Goal: Task Accomplishment & Management: Use online tool/utility

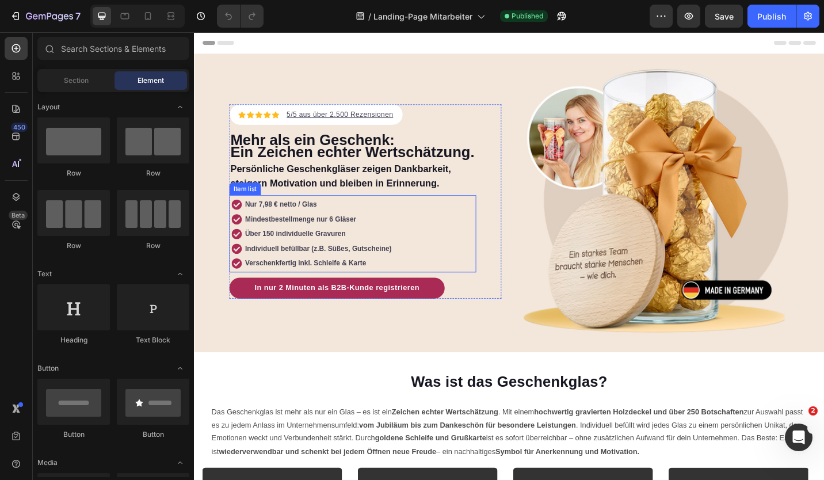
drag, startPoint x: 277, startPoint y: 221, endPoint x: 270, endPoint y: 227, distance: 9.8
click at [277, 221] on p "Nur 7,98 € netto / Glas" at bounding box center [330, 221] width 160 height 12
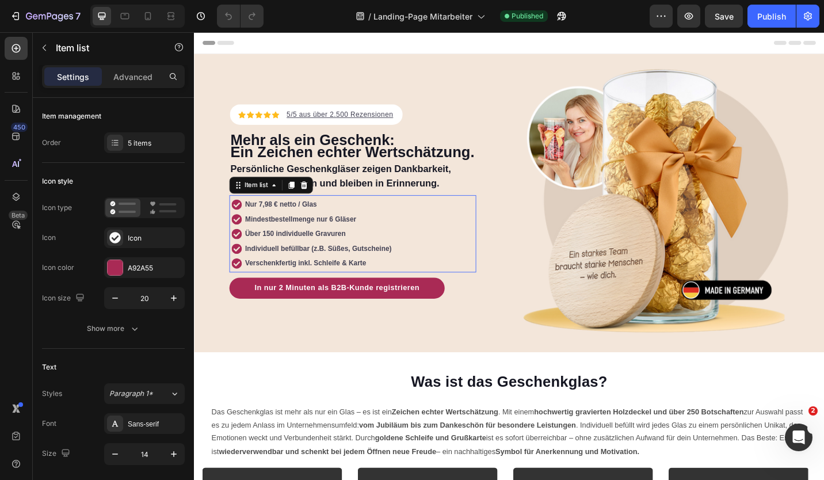
click at [271, 225] on strong "Nur 7,98 € netto / Glas" at bounding box center [289, 220] width 79 height 9
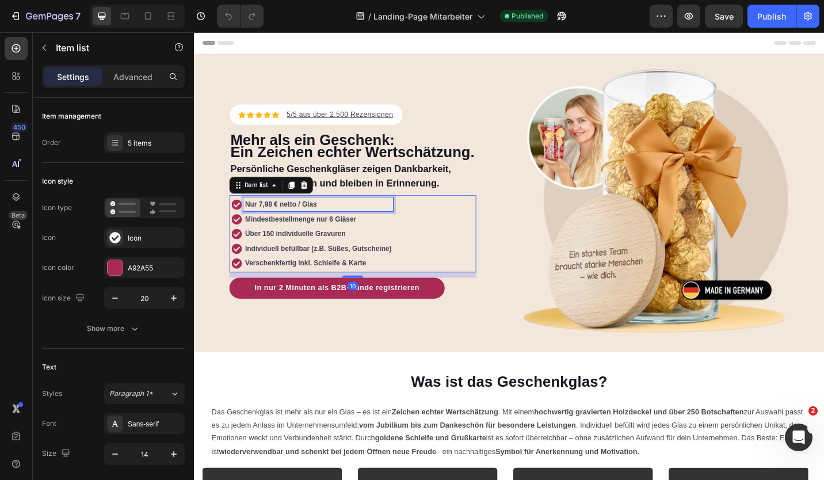
click at [271, 225] on strong "Nur 7,98 € netto / Glas" at bounding box center [289, 220] width 79 height 9
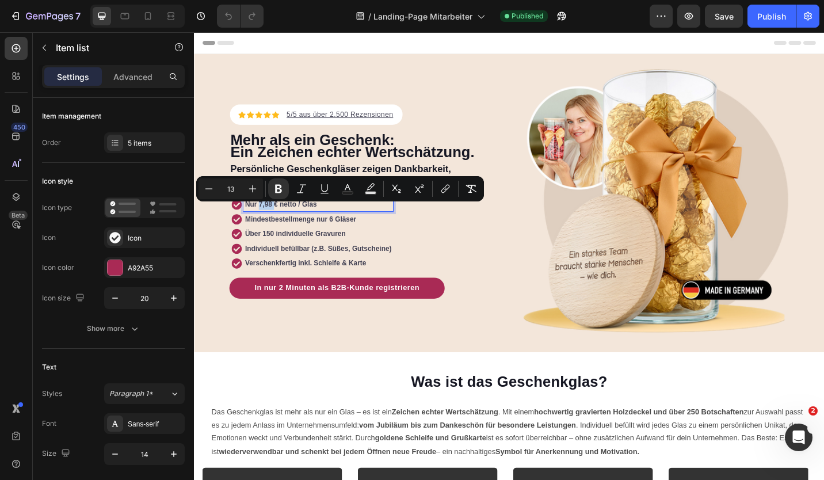
click at [280, 225] on strong "Nur 7,98 € netto / Glas" at bounding box center [289, 220] width 79 height 9
click at [285, 225] on strong "Nur 7,98 € netto / Glas" at bounding box center [289, 220] width 79 height 9
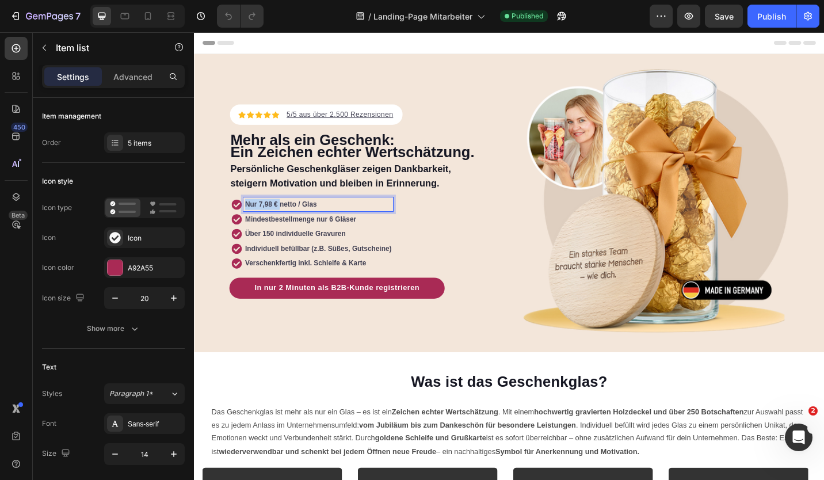
drag, startPoint x: 285, startPoint y: 225, endPoint x: 250, endPoint y: 225, distance: 34.5
click at [250, 225] on strong "Nur 7,98 € netto / Glas" at bounding box center [289, 220] width 79 height 9
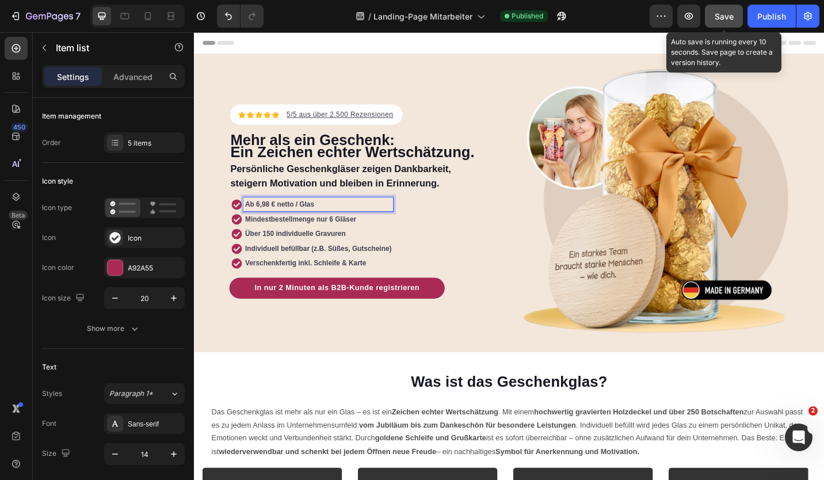
click at [733, 16] on span "Save" at bounding box center [723, 17] width 19 height 10
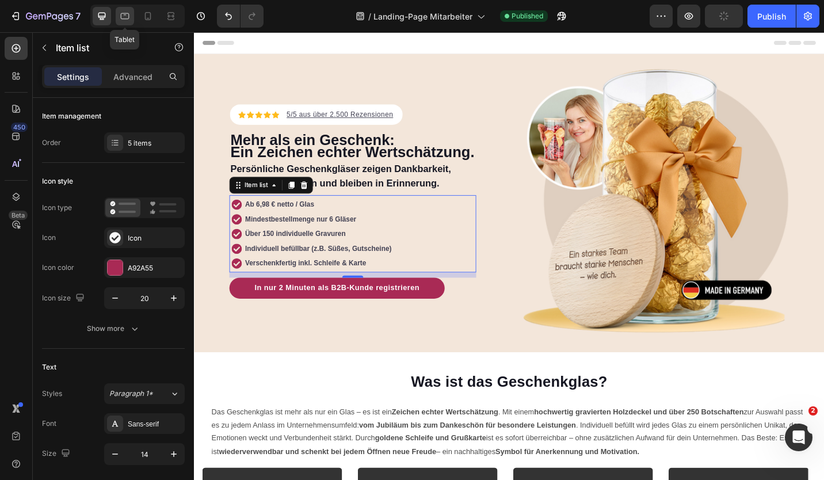
click at [129, 15] on icon at bounding box center [125, 16] width 12 height 12
type input "14"
type input "11"
type input "7"
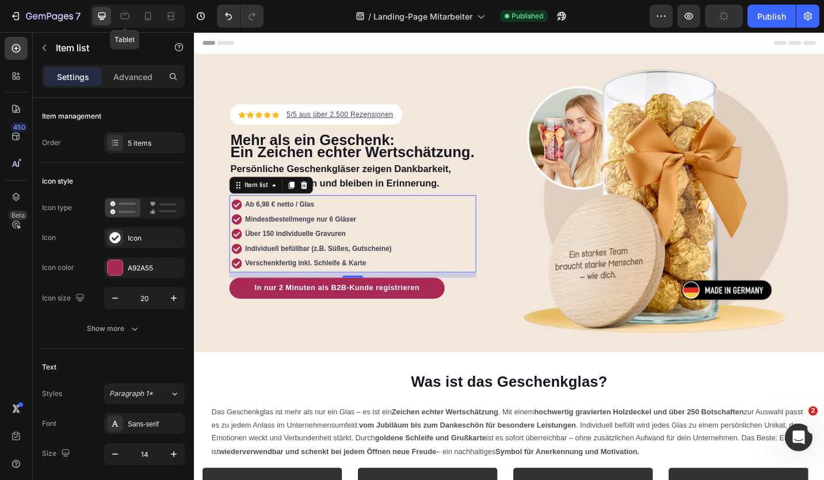
type input "4"
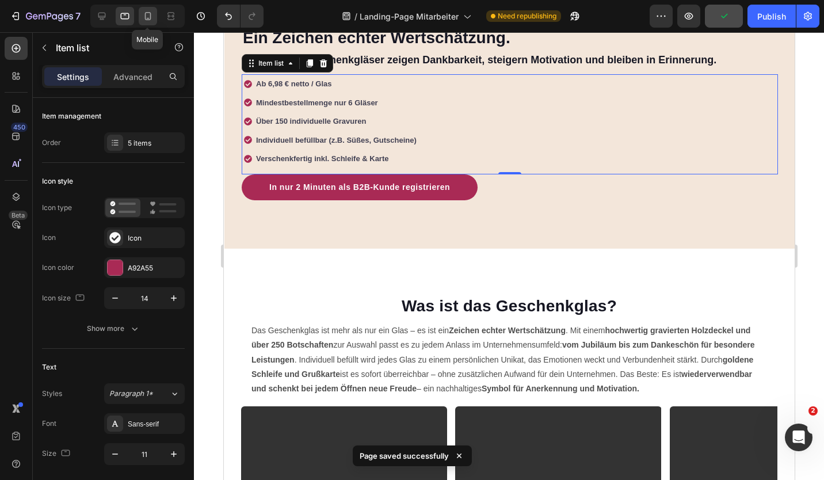
click at [143, 15] on icon at bounding box center [148, 16] width 12 height 12
type input "5"
type input "0"
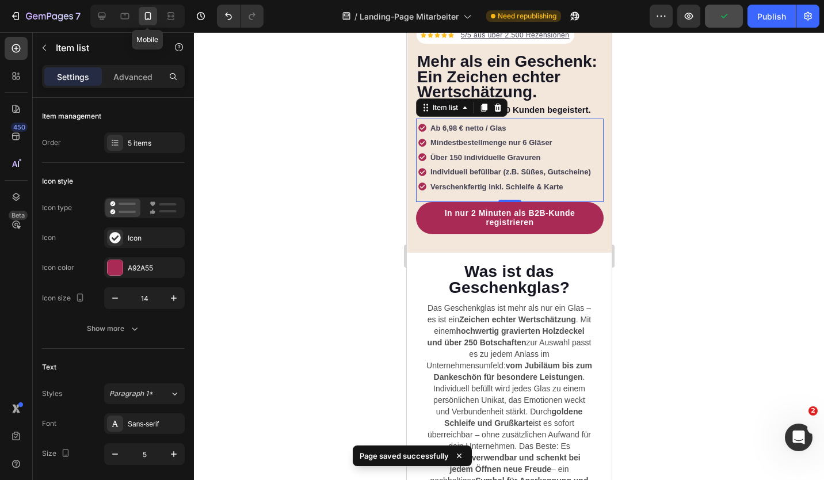
scroll to position [286, 0]
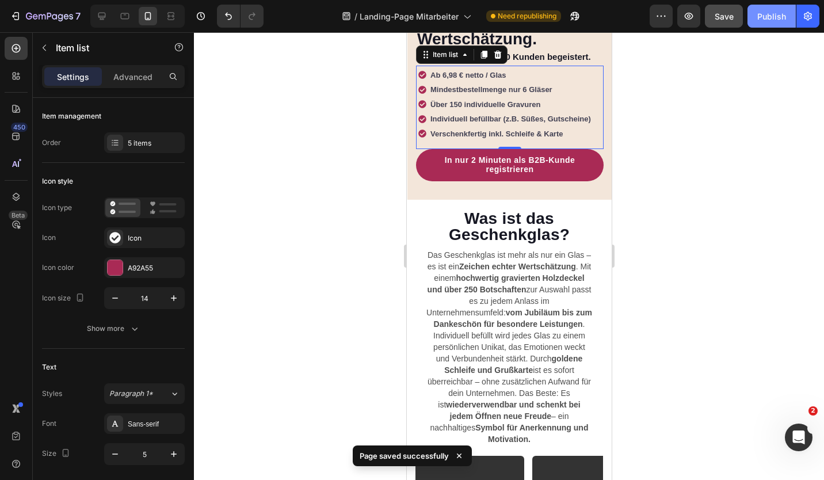
click at [749, 20] on button "Publish" at bounding box center [771, 16] width 48 height 23
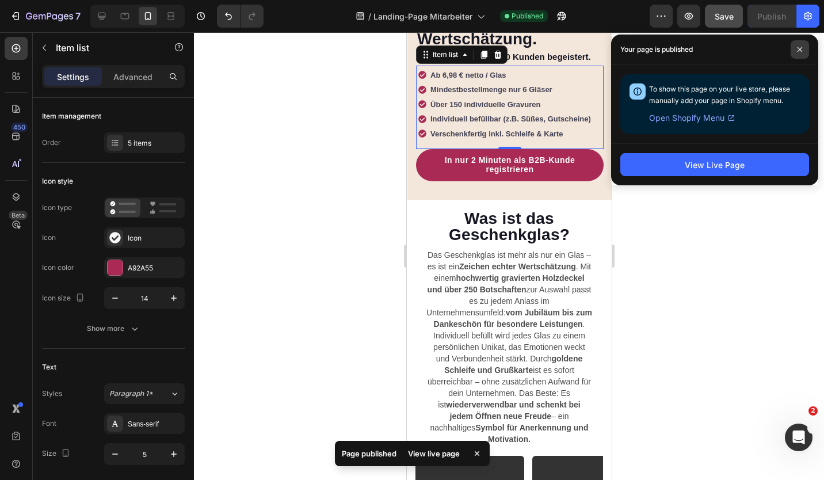
click at [795, 48] on span at bounding box center [799, 49] width 18 height 18
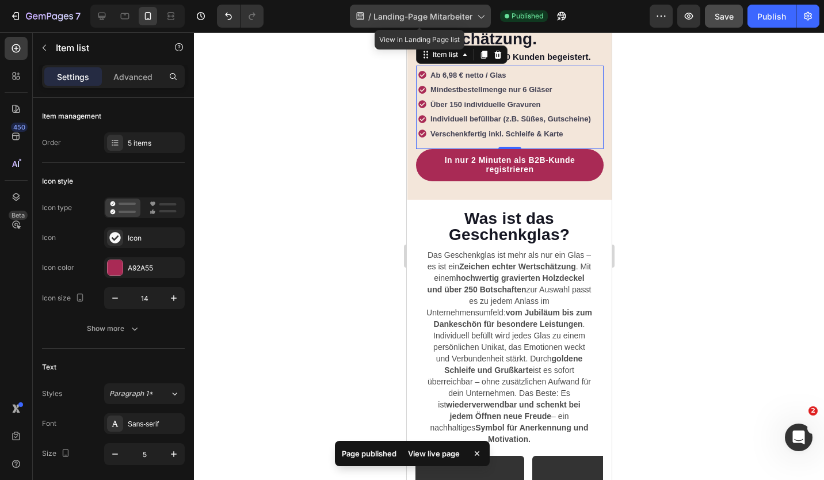
click at [416, 16] on span "Landing-Page Mitarbeiter" at bounding box center [422, 16] width 99 height 12
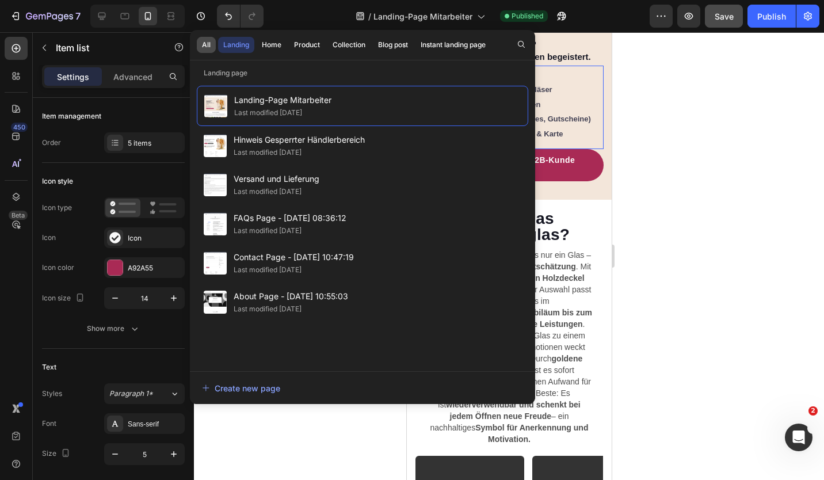
click at [200, 45] on button "All" at bounding box center [206, 45] width 19 height 16
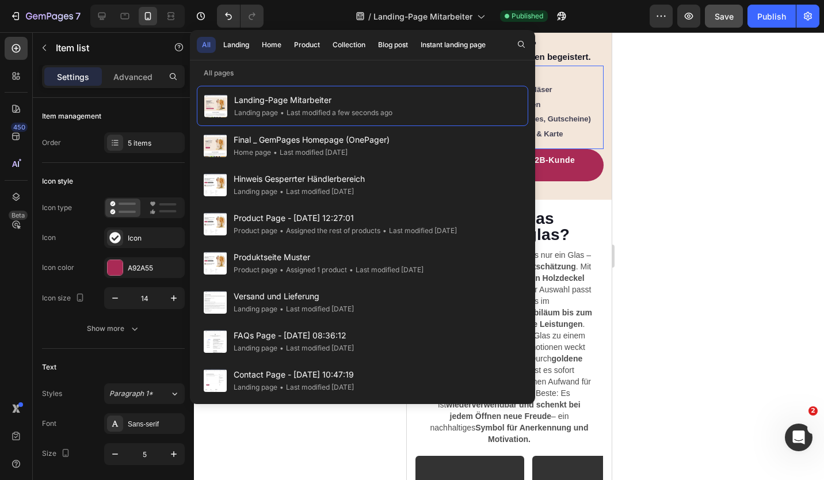
click at [207, 44] on div "All" at bounding box center [206, 45] width 9 height 10
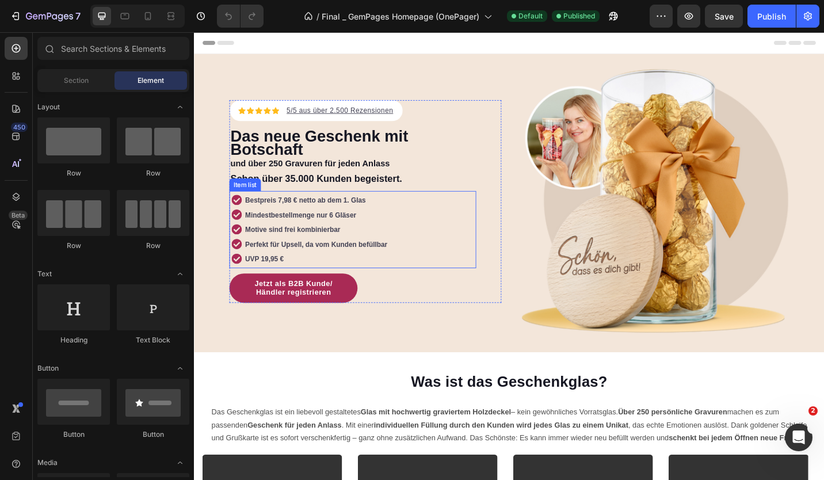
click at [301, 216] on strong "Bestpreis 7,98 € netto ab dem 1. Glas" at bounding box center [316, 216] width 132 height 9
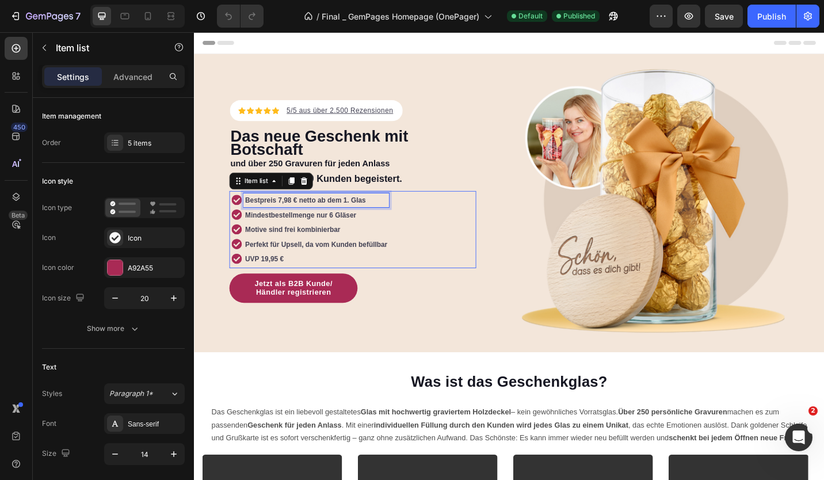
click at [307, 215] on strong "Bestpreis 7,98 € netto ab dem 1. Glas" at bounding box center [316, 216] width 132 height 9
click at [307, 214] on strong "Bestpreis 7,98 € netto ab dem 1. Glas" at bounding box center [316, 216] width 132 height 9
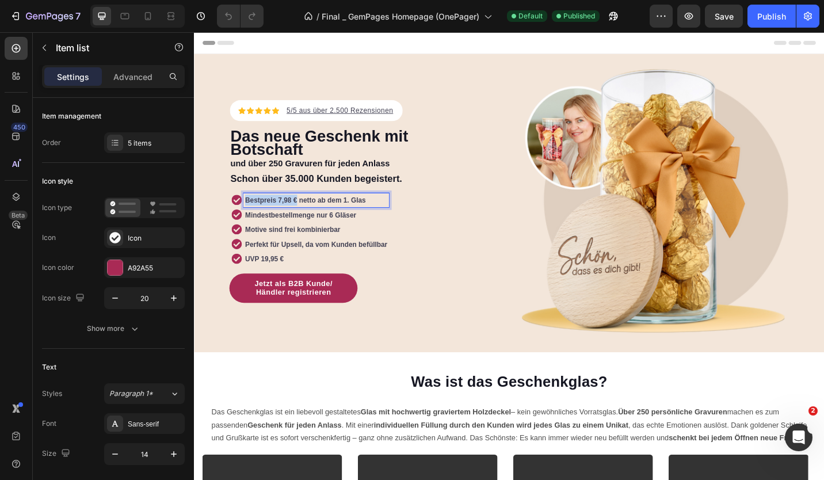
drag, startPoint x: 305, startPoint y: 215, endPoint x: 245, endPoint y: 212, distance: 59.9
click at [245, 212] on div "Bestpreis 7,98 € netto ab dem 1. Glas" at bounding box center [321, 216] width 173 height 16
drag, startPoint x: 303, startPoint y: 213, endPoint x: 389, endPoint y: 215, distance: 86.9
click at [389, 215] on p "Ab 6,98 € netto ab dem 1. Glas" at bounding box center [328, 216] width 156 height 12
click at [396, 51] on div "Header" at bounding box center [539, 43] width 672 height 23
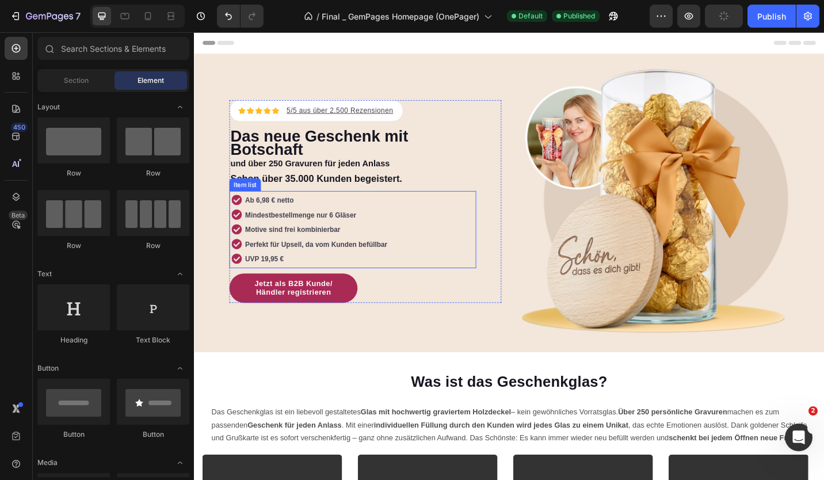
click at [304, 213] on p "Ab 6,98 € netto" at bounding box center [328, 216] width 156 height 12
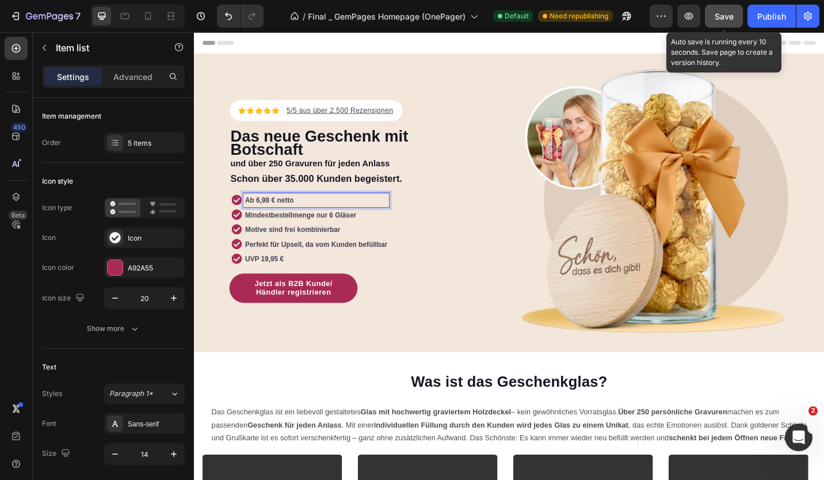
click at [732, 17] on span "Save" at bounding box center [723, 17] width 19 height 10
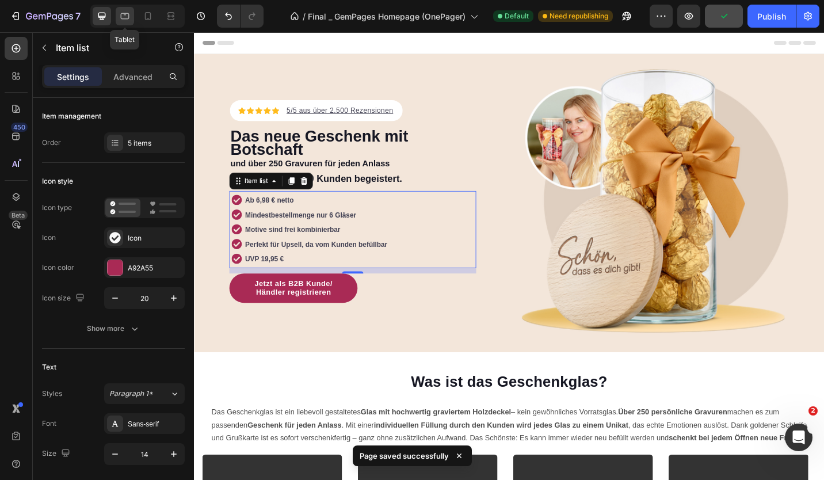
click at [125, 18] on icon at bounding box center [125, 16] width 12 height 12
type input "14"
type input "11"
type input "0"
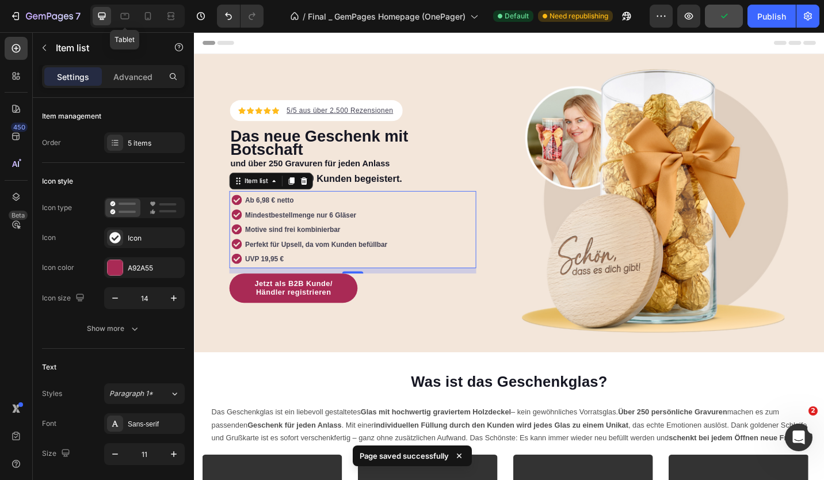
type input "4"
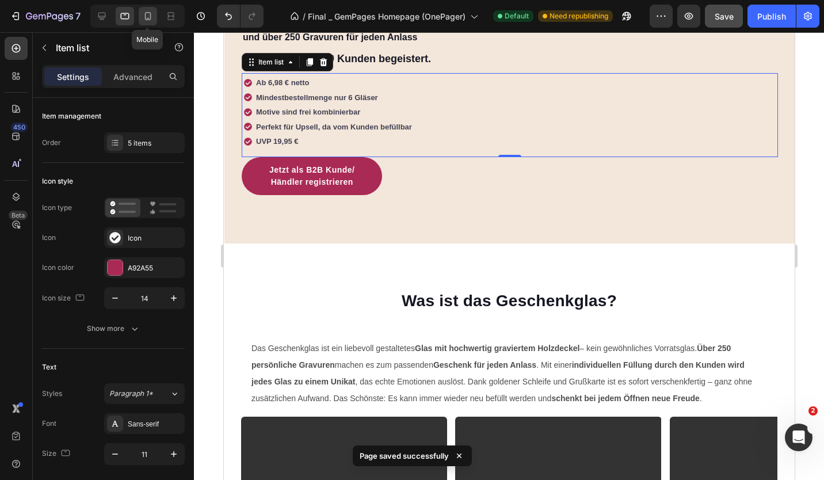
click at [140, 17] on div at bounding box center [148, 16] width 18 height 18
type input "5"
type input "2"
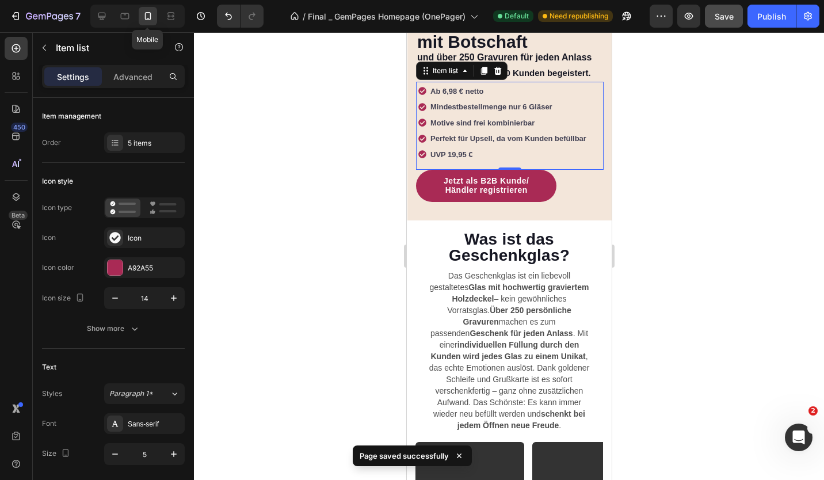
scroll to position [269, 0]
click at [762, 17] on div "Publish" at bounding box center [771, 16] width 29 height 12
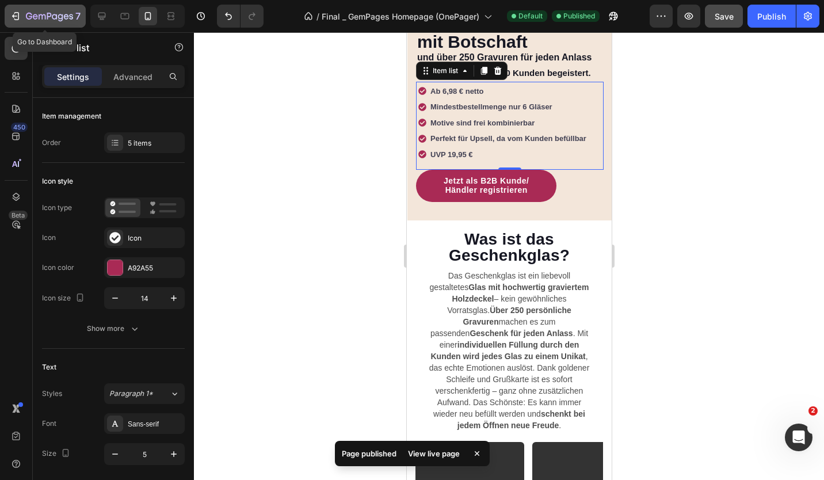
click at [48, 16] on icon "button" at bounding box center [49, 16] width 5 height 7
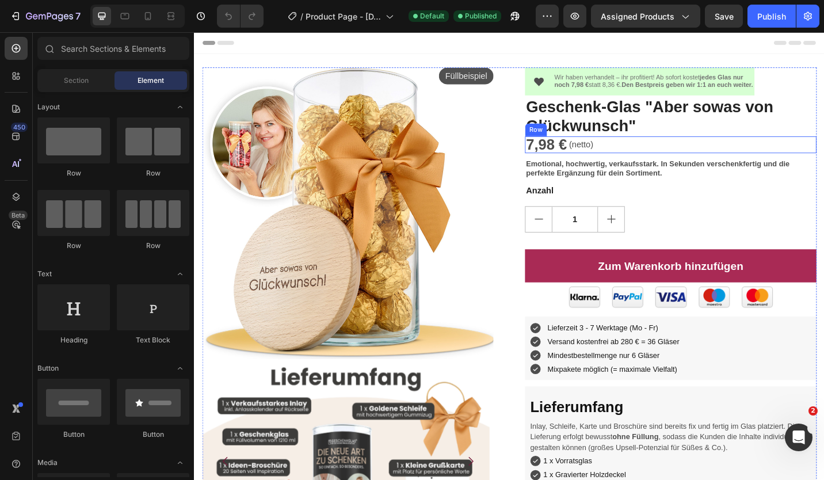
click at [667, 161] on div "7,98 € Text Block (netto) Text Block Row" at bounding box center [715, 155] width 319 height 18
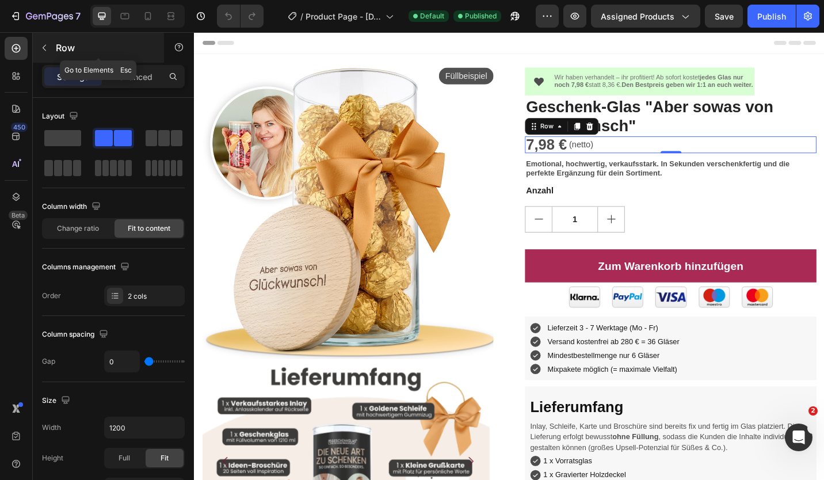
click at [39, 44] on button "button" at bounding box center [44, 48] width 18 height 18
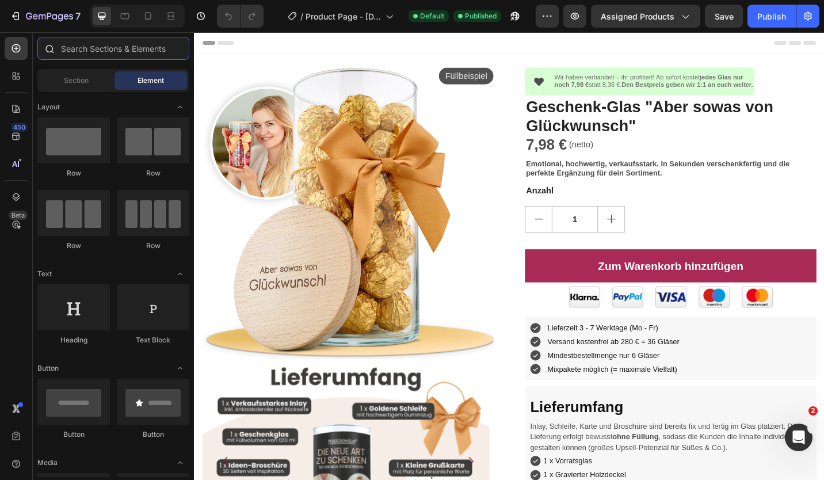
click at [87, 49] on input "text" at bounding box center [113, 48] width 152 height 23
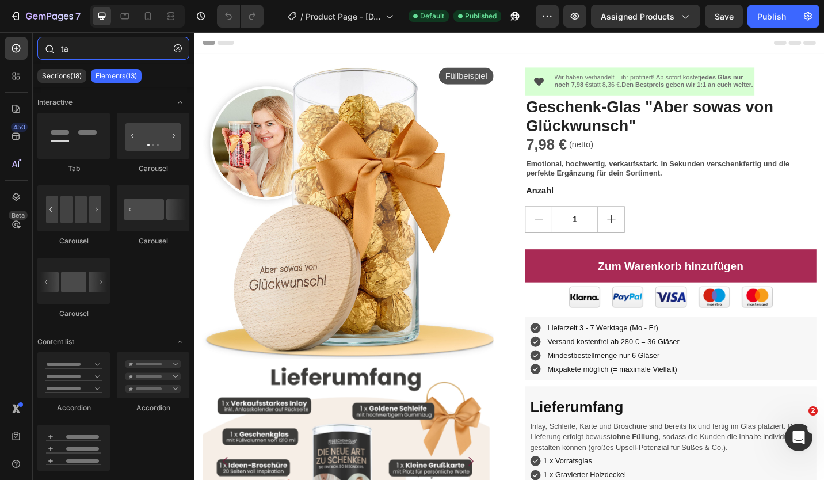
type input "t"
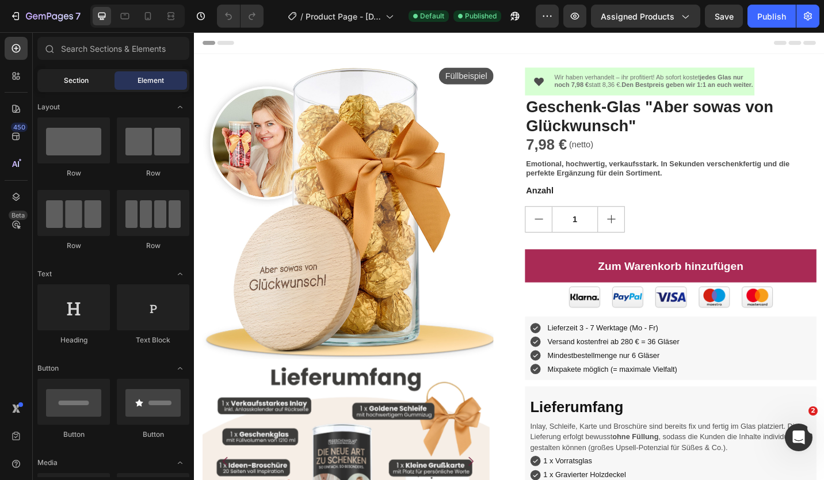
click at [75, 79] on span "Section" at bounding box center [76, 80] width 25 height 10
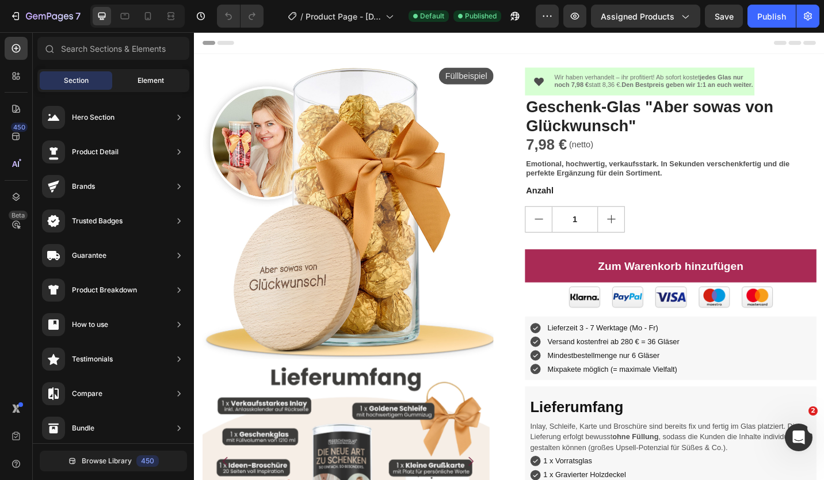
click at [138, 78] on span "Element" at bounding box center [150, 80] width 26 height 10
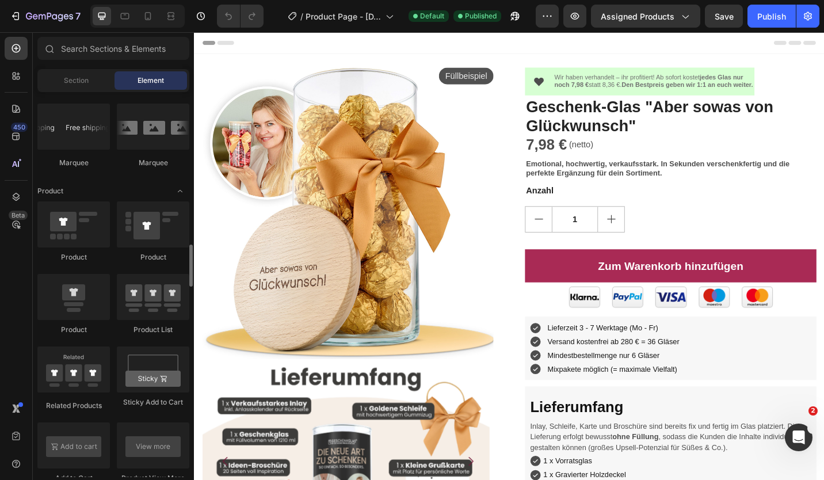
scroll to position [1208, 0]
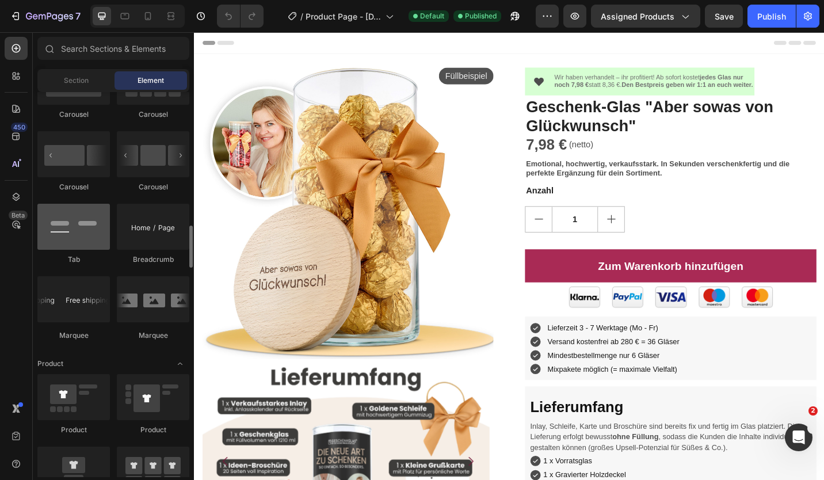
click at [67, 235] on div at bounding box center [73, 227] width 72 height 46
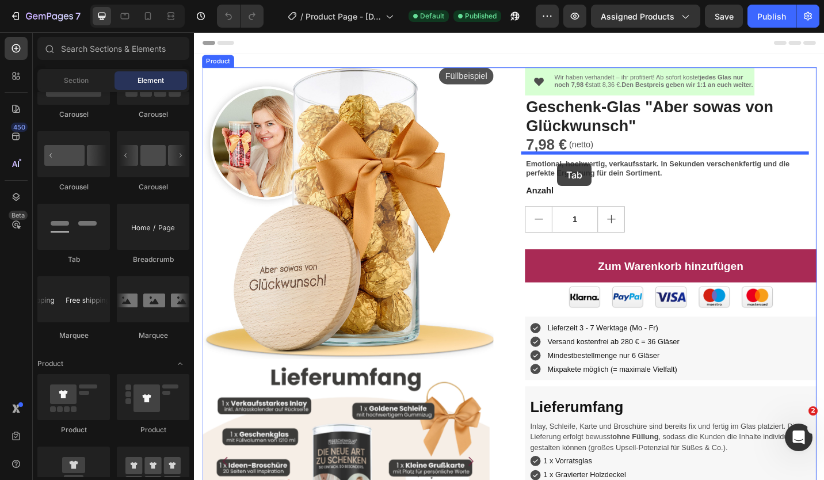
drag, startPoint x: 489, startPoint y: 227, endPoint x: 592, endPoint y: 174, distance: 115.7
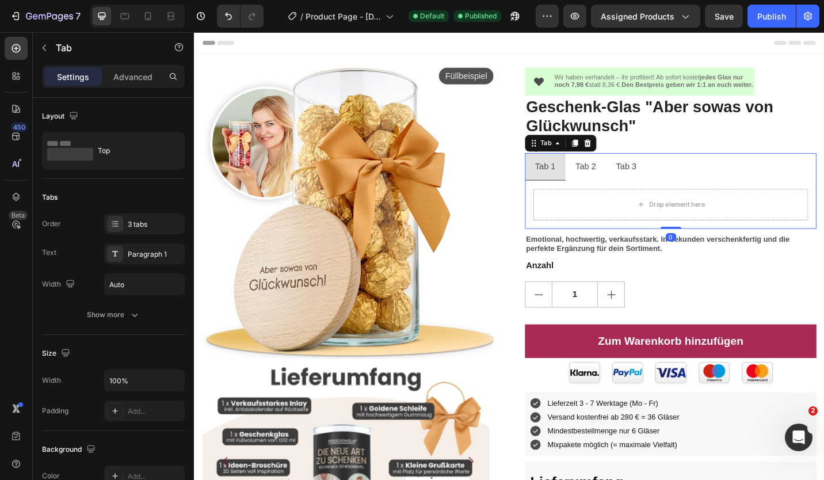
click at [610, 177] on div "Tab 2" at bounding box center [623, 179] width 26 height 20
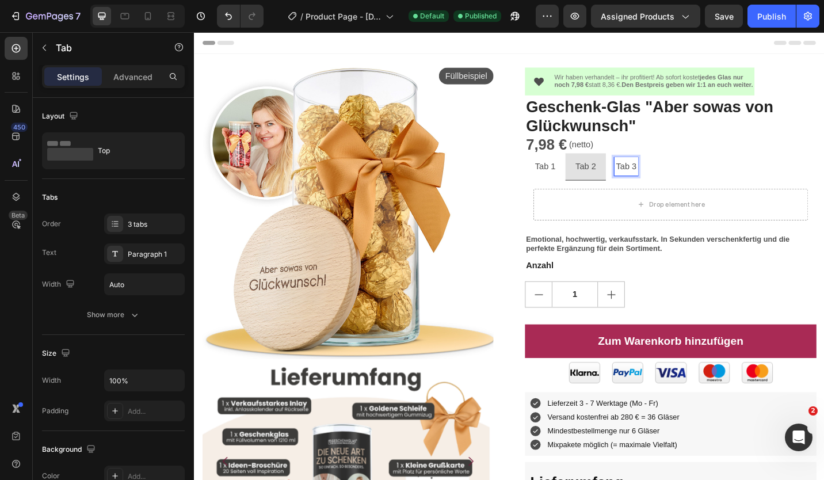
click at [670, 178] on p "Tab 3" at bounding box center [667, 179] width 22 height 17
click at [706, 173] on ul "Tab 1 Tab 2 Tab 3" at bounding box center [715, 179] width 319 height 30
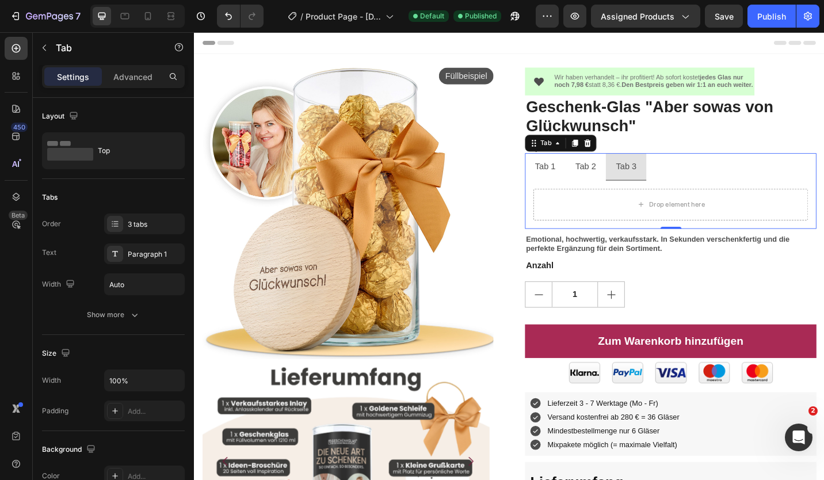
click at [695, 204] on div "Drop element here" at bounding box center [715, 221] width 301 height 35
click at [621, 155] on icon at bounding box center [624, 154] width 7 height 8
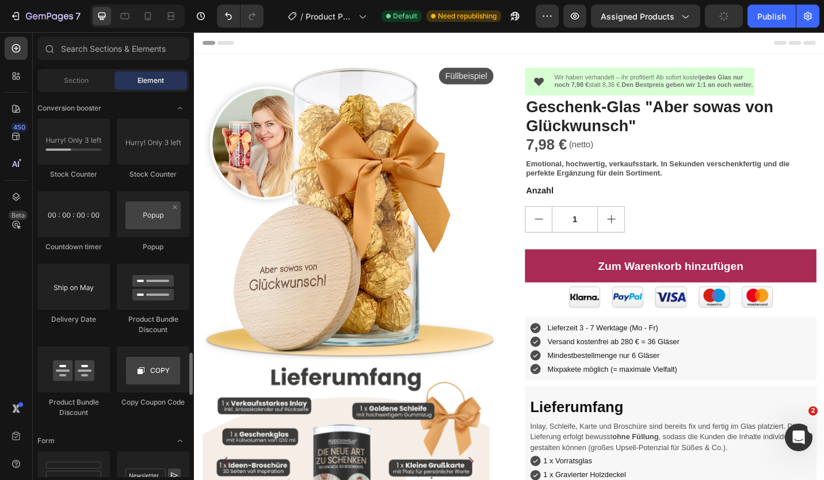
scroll to position [2415, 0]
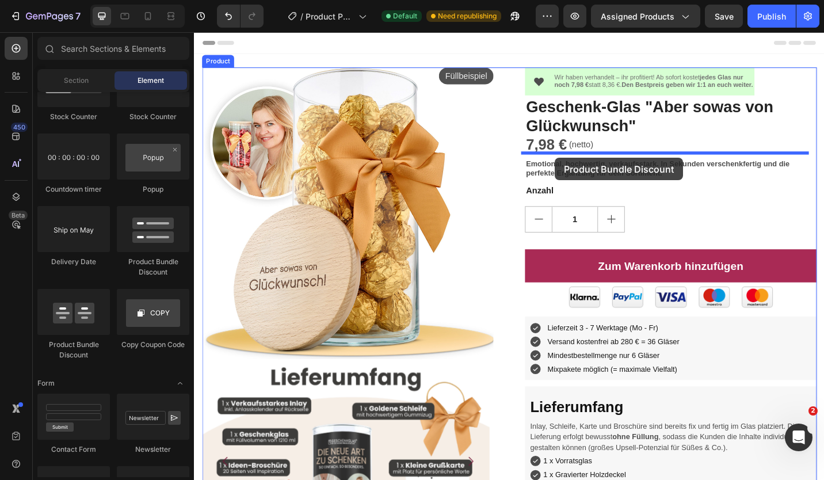
drag, startPoint x: 332, startPoint y: 269, endPoint x: 589, endPoint y: 169, distance: 275.3
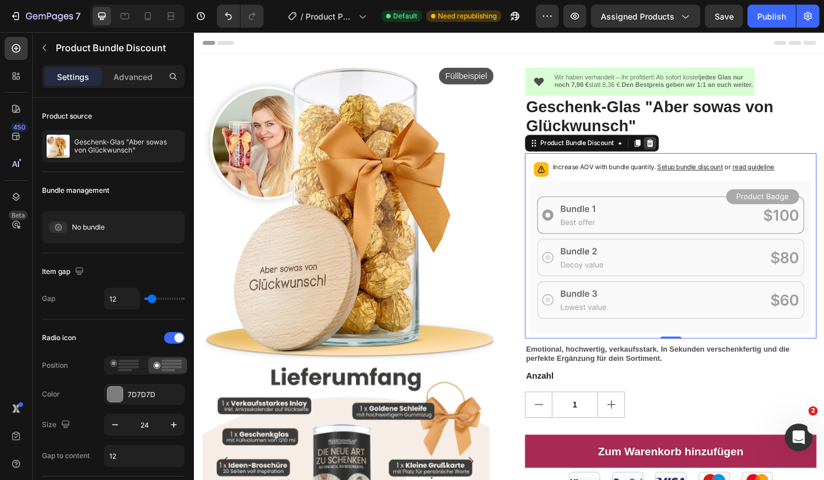
click at [692, 153] on icon at bounding box center [693, 154] width 7 height 8
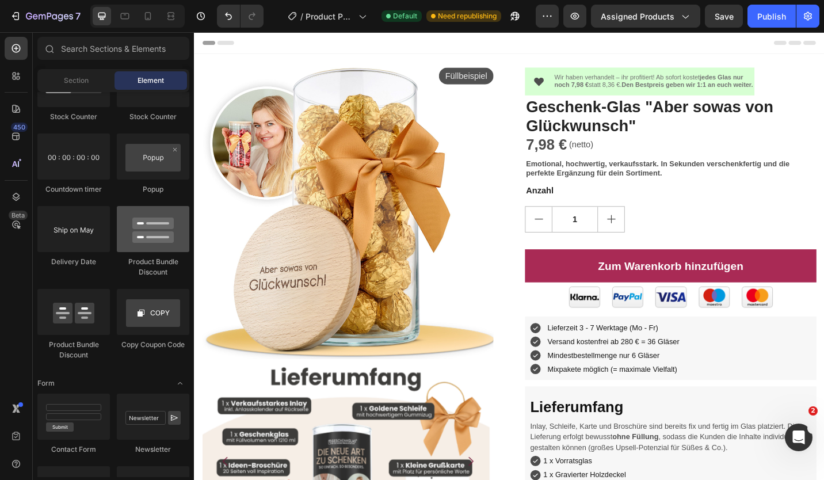
click at [147, 232] on div at bounding box center [153, 229] width 72 height 46
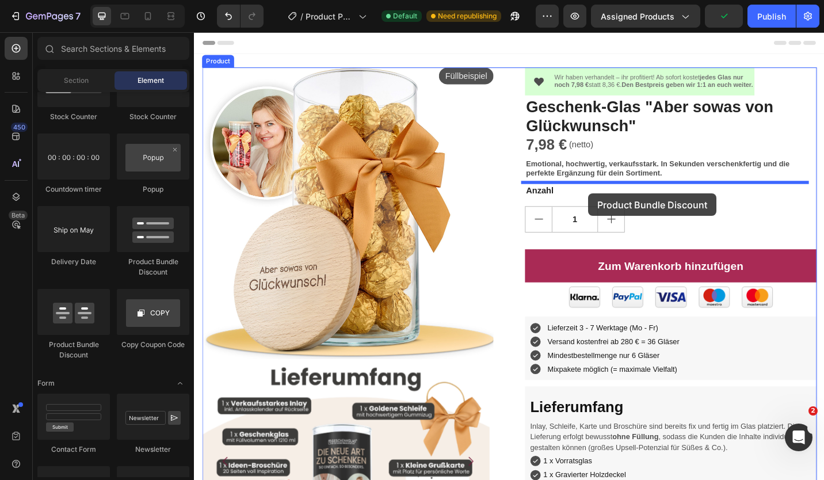
drag, startPoint x: 533, startPoint y: 225, endPoint x: 626, endPoint y: 209, distance: 94.6
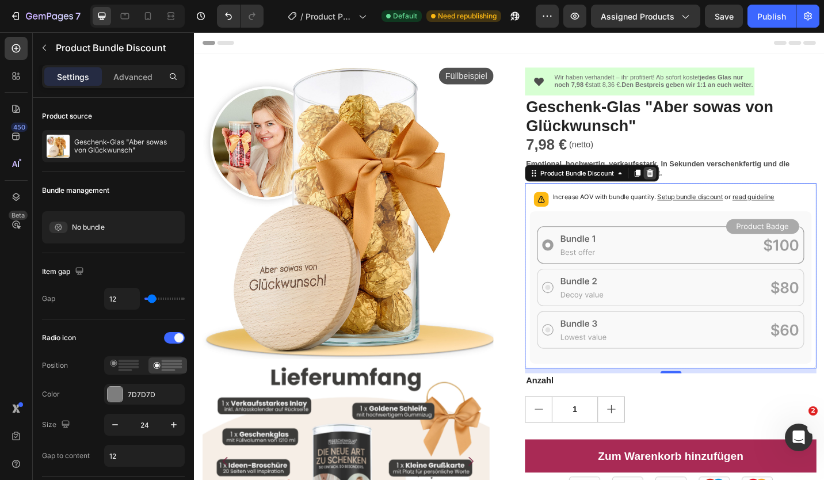
click at [692, 185] on icon at bounding box center [693, 186] width 7 height 8
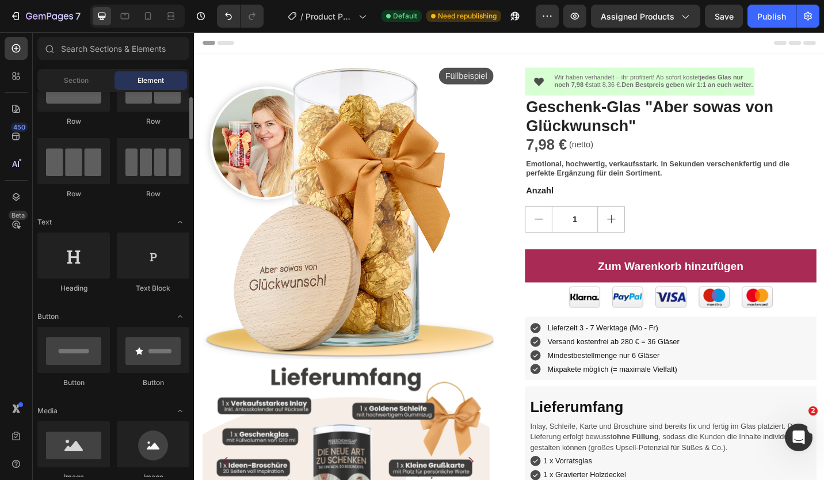
scroll to position [0, 0]
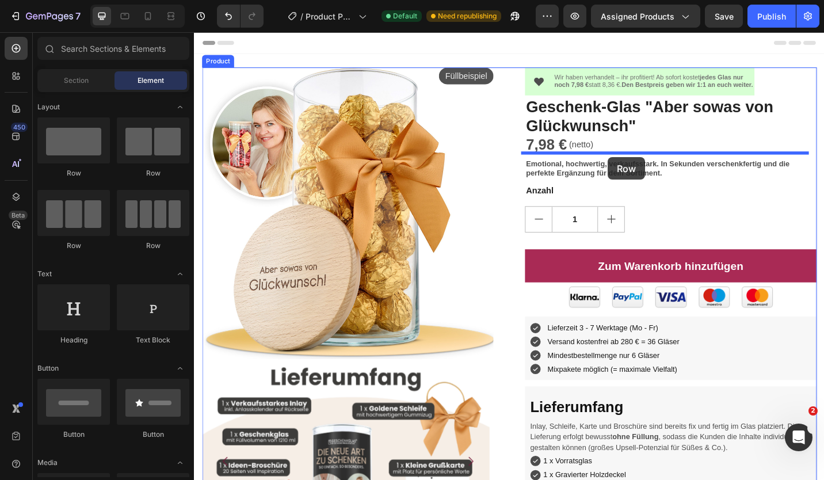
drag, startPoint x: 329, startPoint y: 242, endPoint x: 647, endPoint y: 169, distance: 326.2
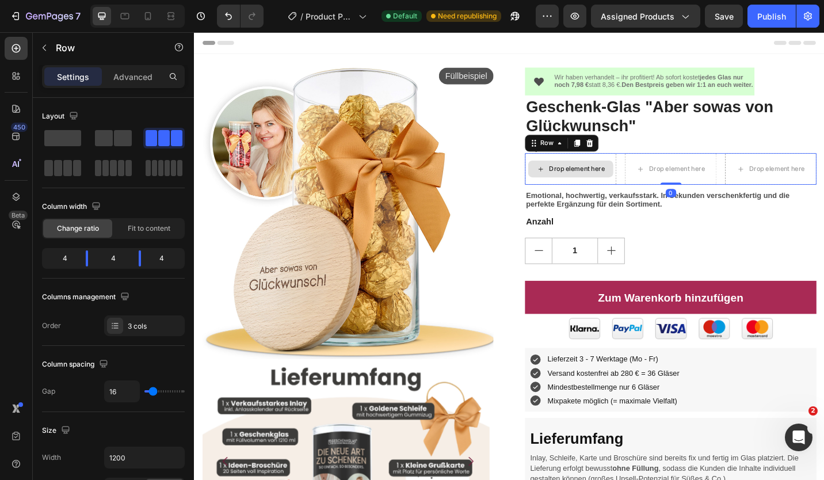
click at [591, 180] on div "Drop element here" at bounding box center [613, 181] width 61 height 9
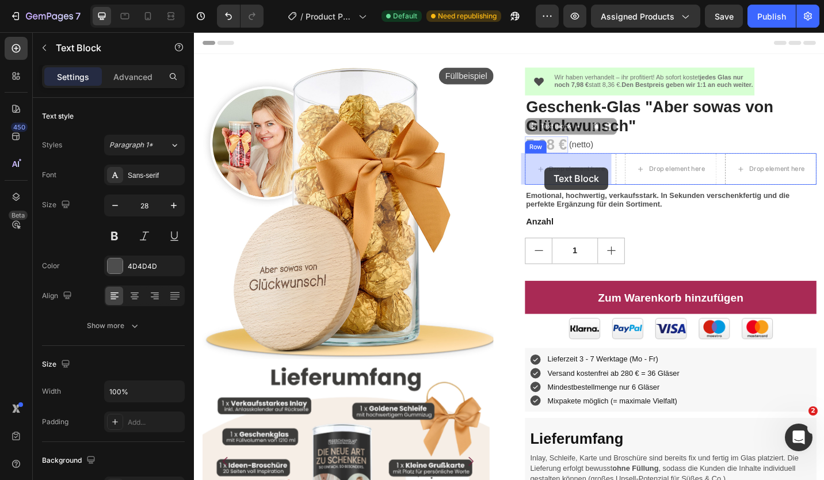
drag, startPoint x: 566, startPoint y: 140, endPoint x: 577, endPoint y: 180, distance: 41.9
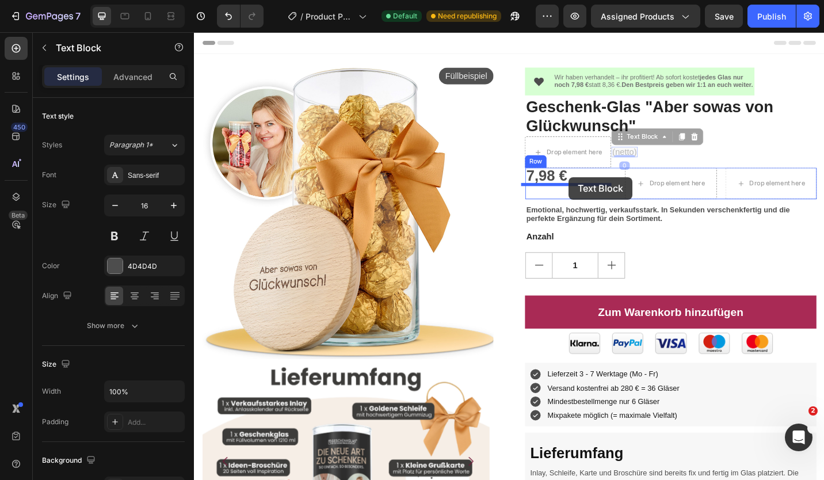
drag, startPoint x: 668, startPoint y: 156, endPoint x: 603, endPoint y: 191, distance: 74.4
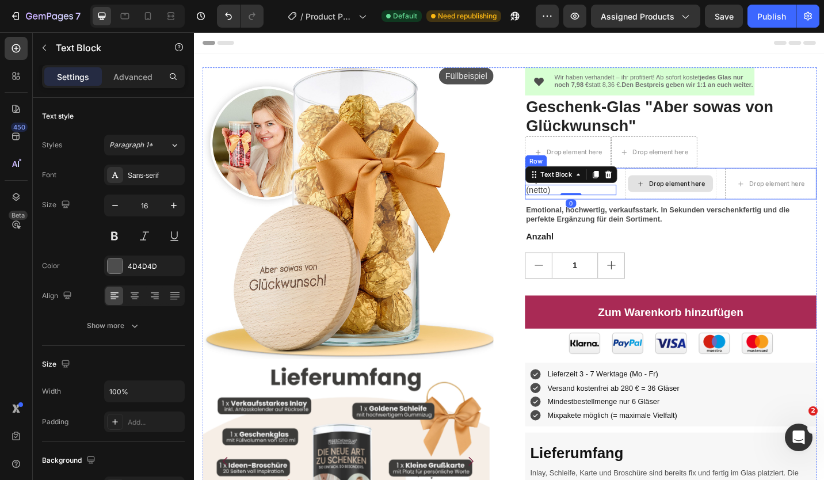
click at [670, 192] on div "Drop element here" at bounding box center [715, 198] width 93 height 18
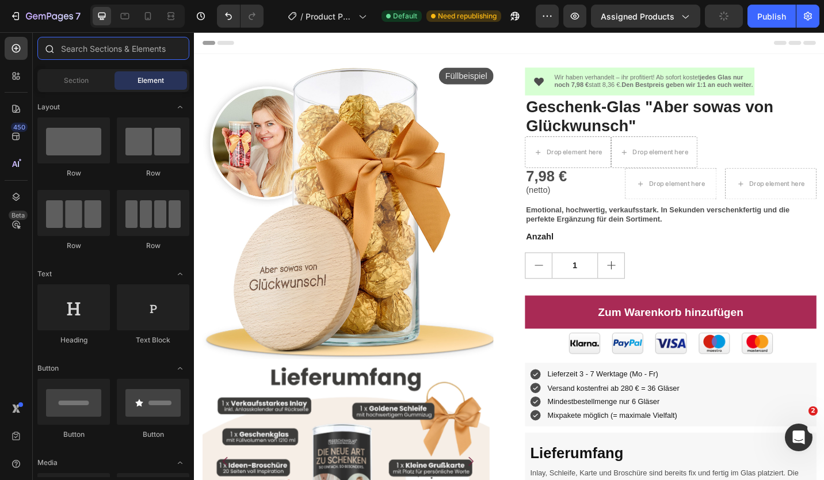
click at [82, 51] on input "text" at bounding box center [113, 48] width 152 height 23
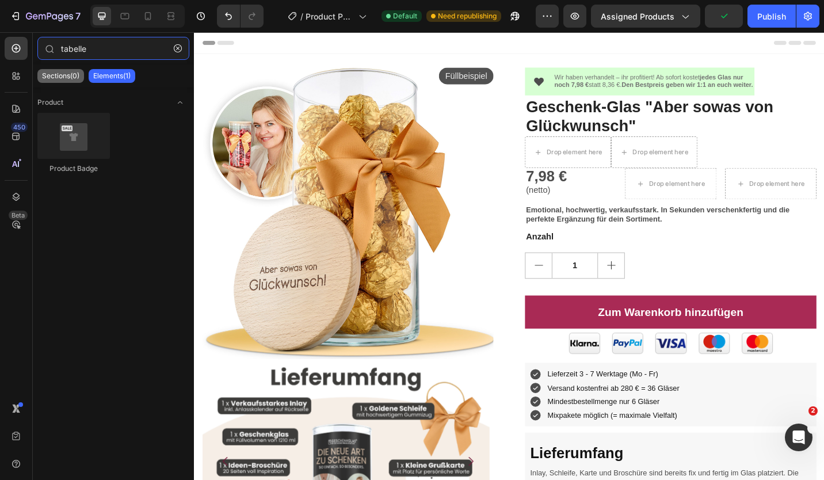
type input "tabelle"
click at [64, 76] on p "Sections(0)" at bounding box center [60, 75] width 37 height 9
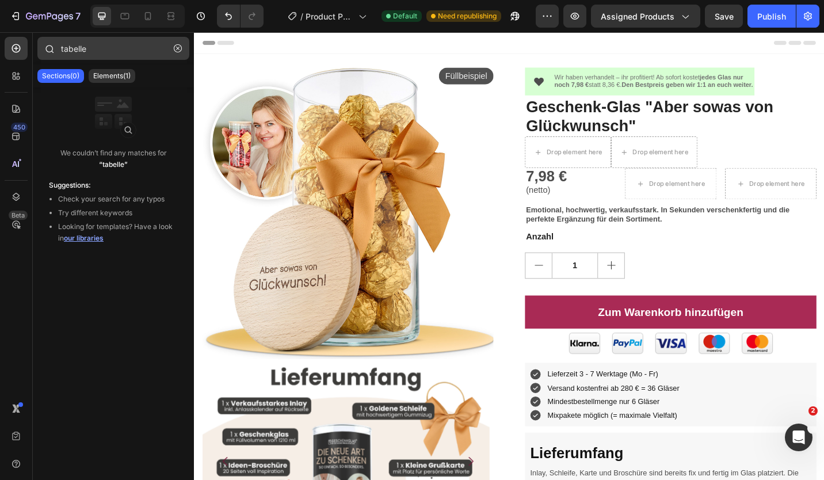
click at [181, 48] on icon "button" at bounding box center [178, 48] width 8 height 8
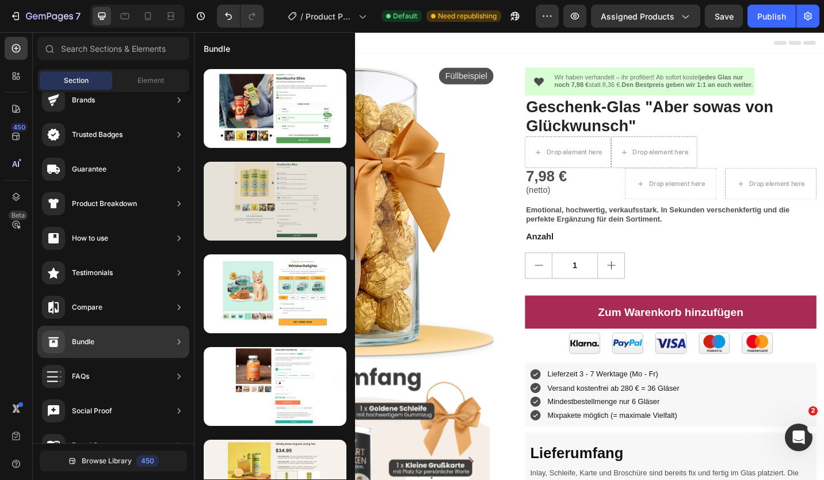
scroll to position [518, 0]
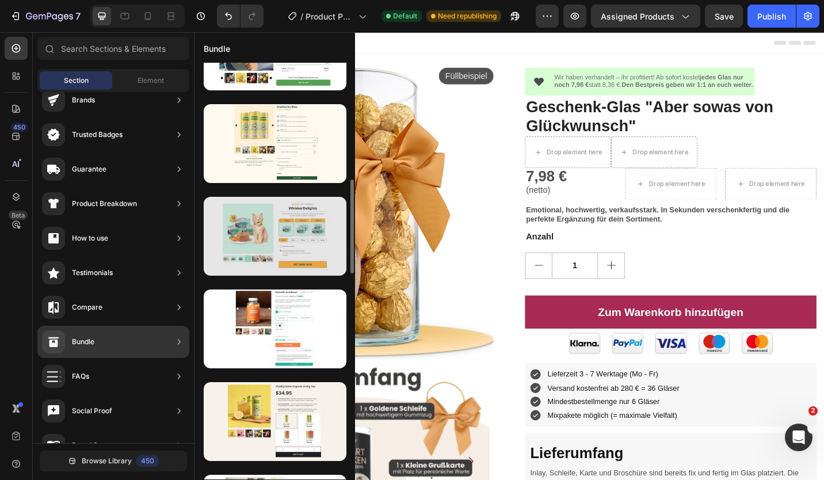
click at [269, 247] on div at bounding box center [275, 236] width 143 height 79
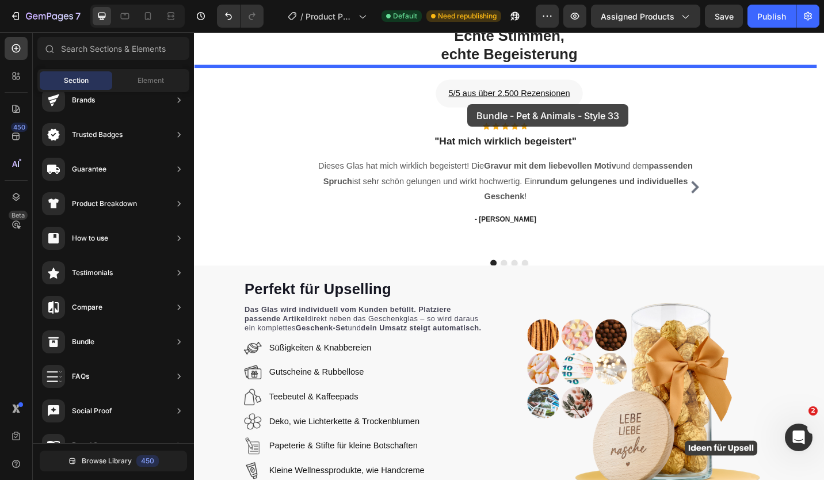
scroll to position [963, 0]
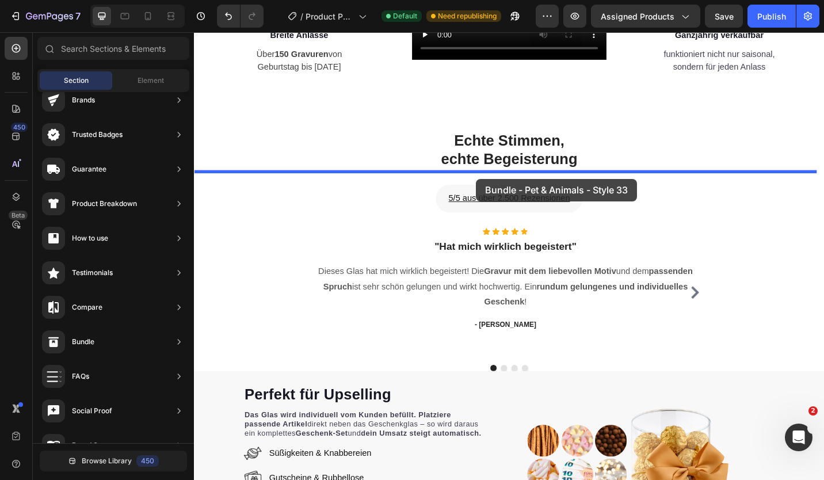
drag, startPoint x: 428, startPoint y: 280, endPoint x: 503, endPoint y: 191, distance: 116.3
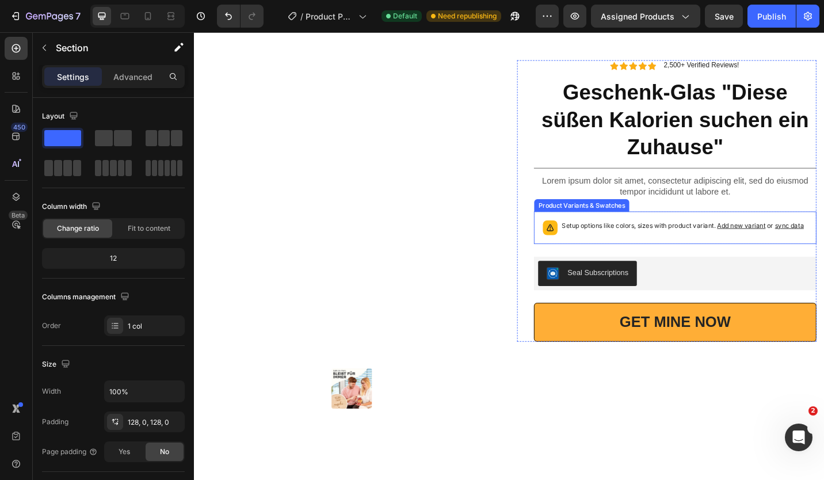
scroll to position [1135, 0]
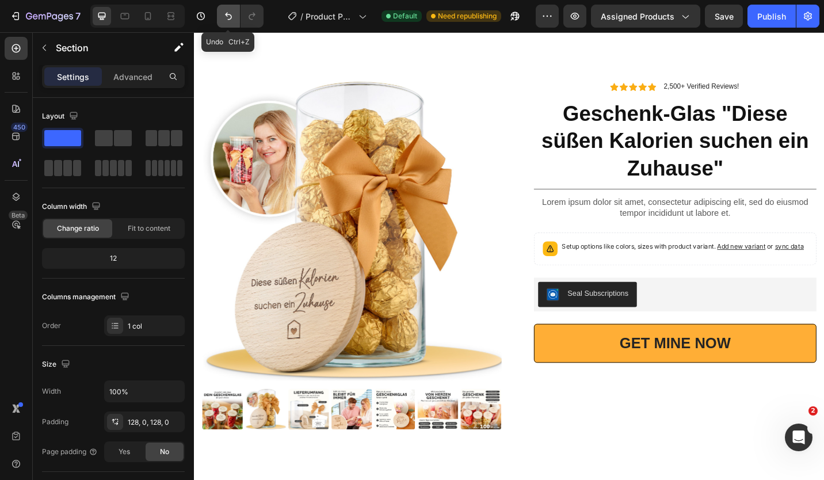
drag, startPoint x: 221, startPoint y: 14, endPoint x: 381, endPoint y: 119, distance: 191.1
click at [221, 14] on button "Undo/Redo" at bounding box center [228, 16] width 23 height 23
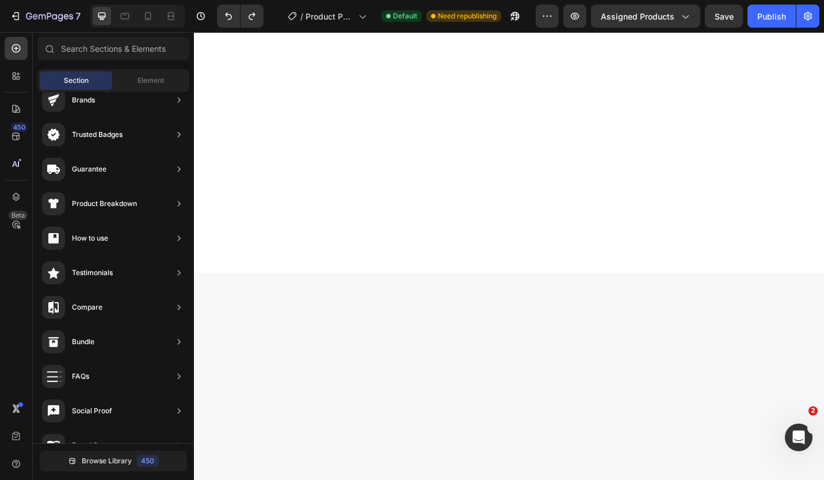
scroll to position [0, 0]
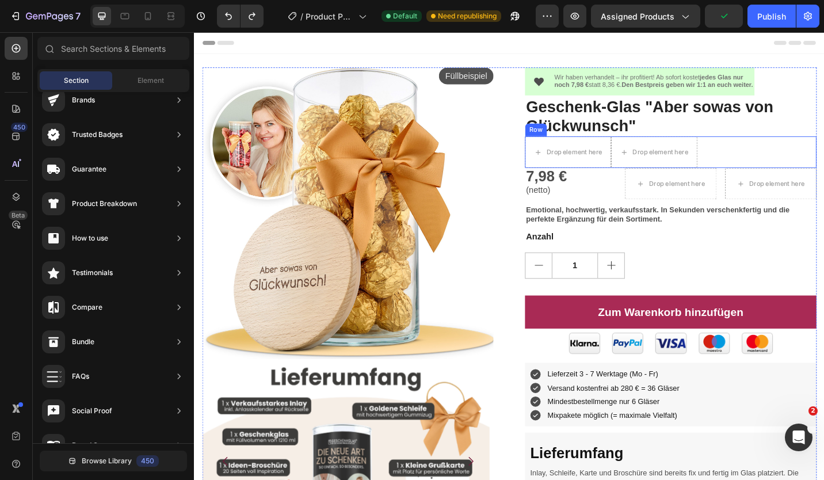
click at [781, 160] on div "Drop element here Drop element here Row" at bounding box center [715, 163] width 319 height 35
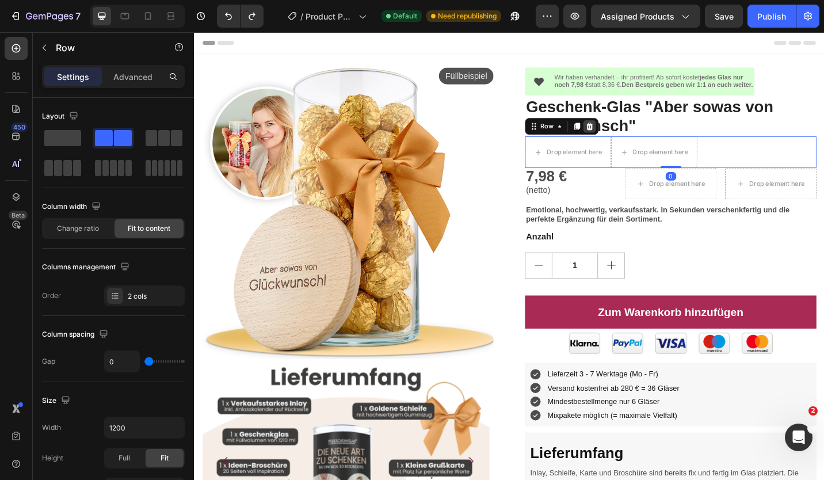
click at [625, 135] on icon at bounding box center [626, 135] width 9 height 9
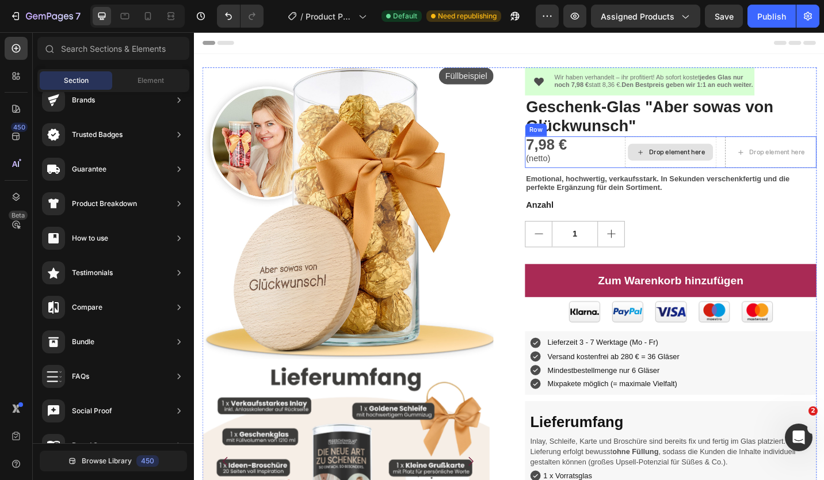
click at [714, 149] on div "Drop element here" at bounding box center [715, 163] width 100 height 35
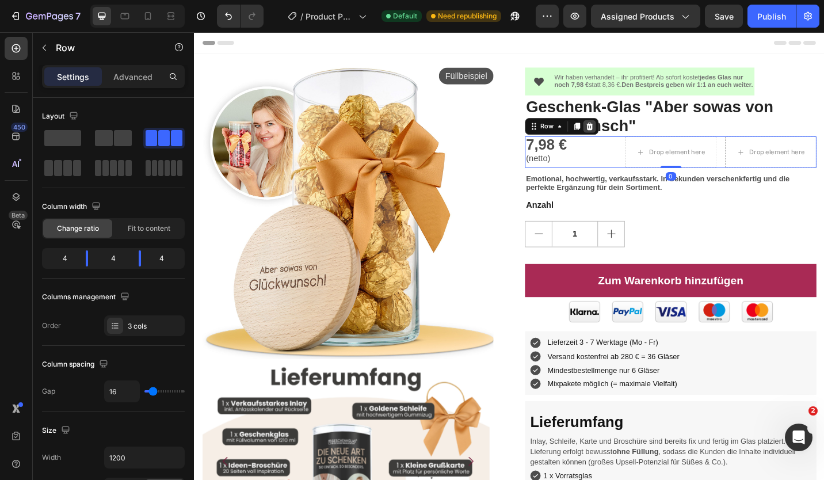
click at [623, 136] on icon at bounding box center [626, 135] width 9 height 9
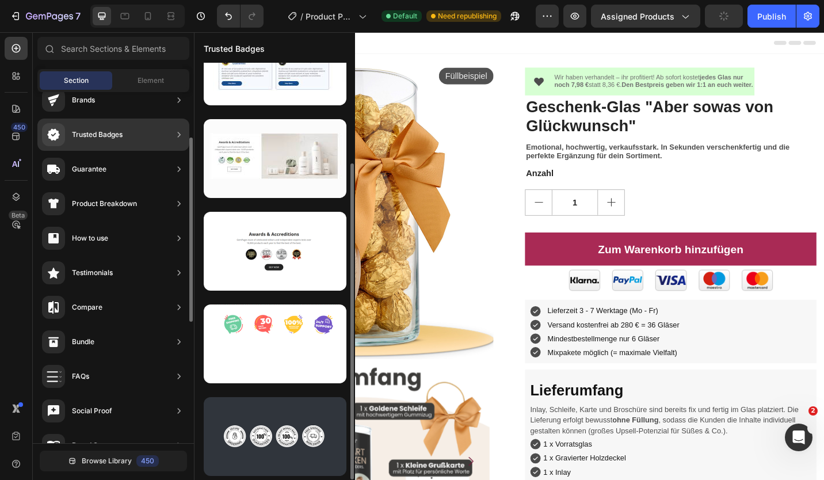
scroll to position [132, 0]
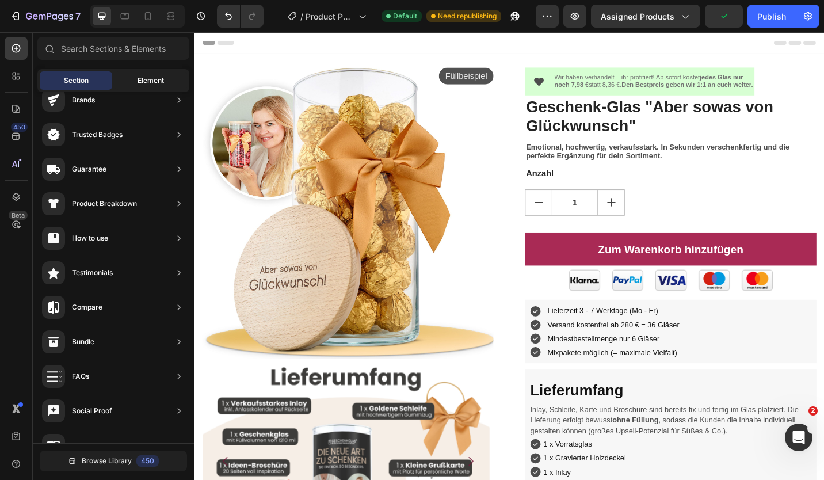
click at [152, 76] on span "Element" at bounding box center [150, 80] width 26 height 10
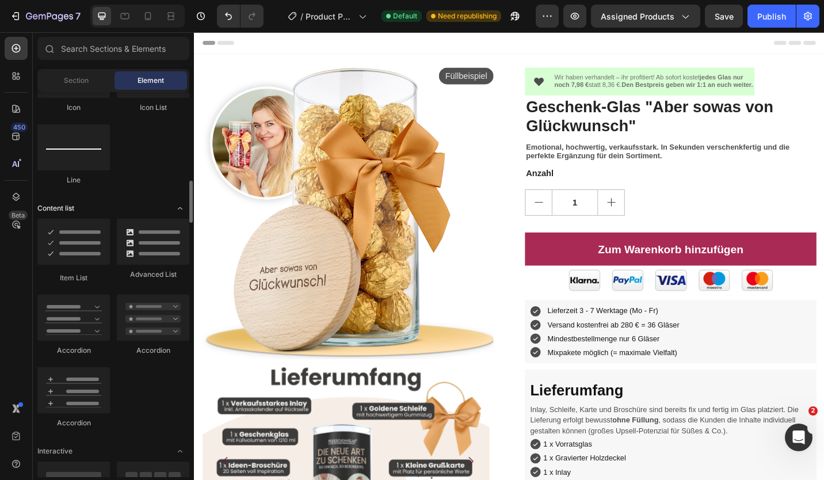
scroll to position [863, 0]
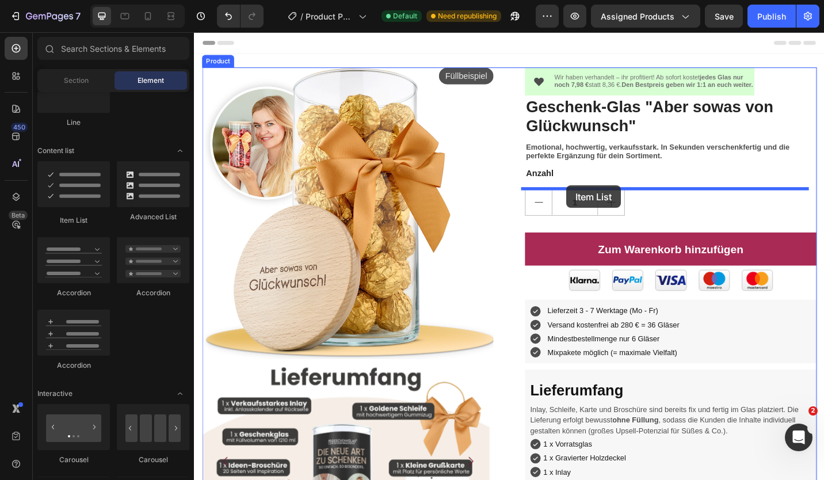
drag, startPoint x: 298, startPoint y: 233, endPoint x: 600, endPoint y: 200, distance: 303.2
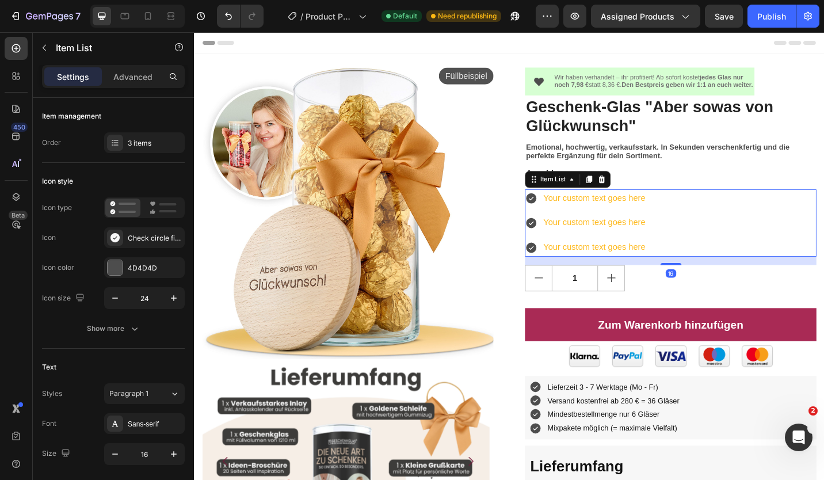
click at [604, 216] on div "Your custom text goes here" at bounding box center [632, 214] width 115 height 20
click at [604, 216] on p "Your custom text goes here" at bounding box center [632, 214] width 112 height 17
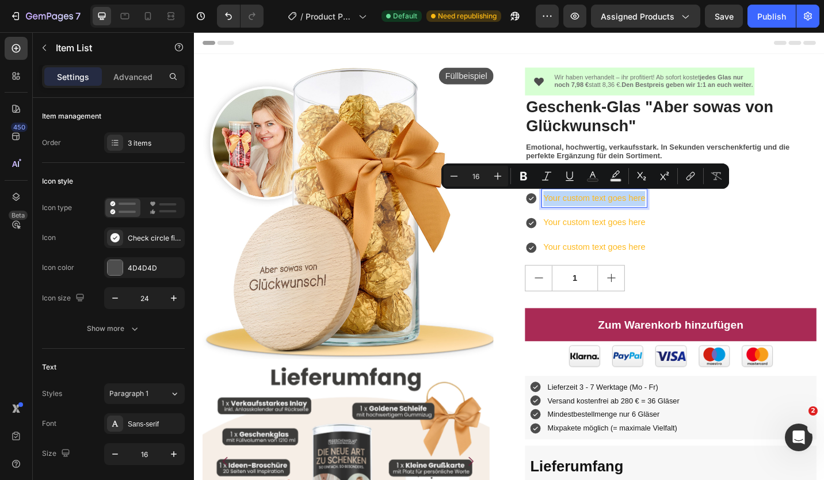
click at [604, 216] on p "Your custom text goes here" at bounding box center [632, 214] width 112 height 17
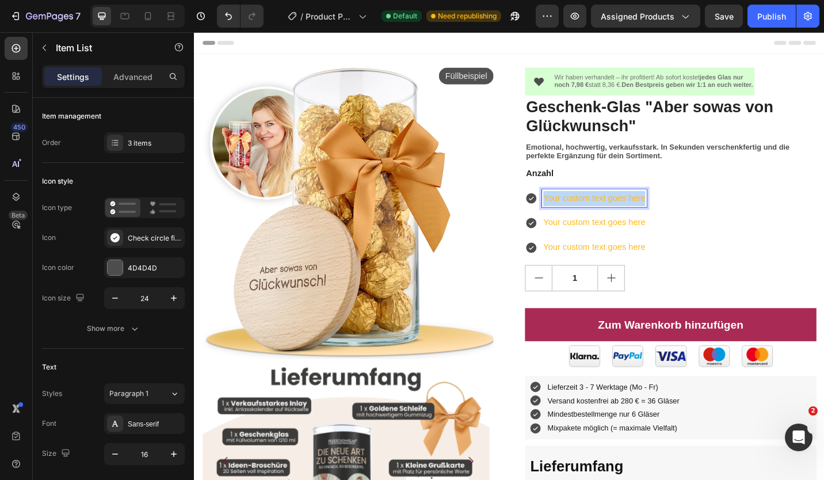
click at [604, 216] on p "Your custom text goes here" at bounding box center [632, 214] width 112 height 17
click at [633, 213] on p "7,98 € (netto) (1 - 49 Stück)" at bounding box center [632, 214] width 113 height 17
click at [669, 240] on p "Your custom text goes here" at bounding box center [647, 240] width 143 height 17
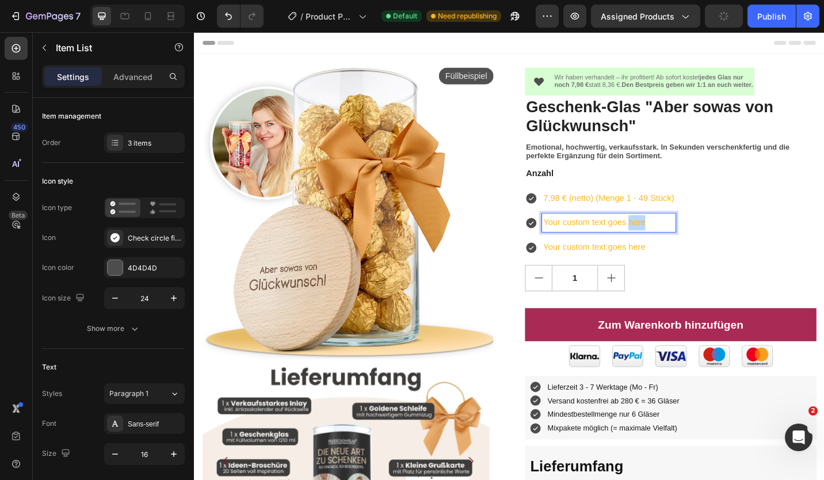
click at [668, 240] on p "Your custom text goes here" at bounding box center [647, 240] width 143 height 17
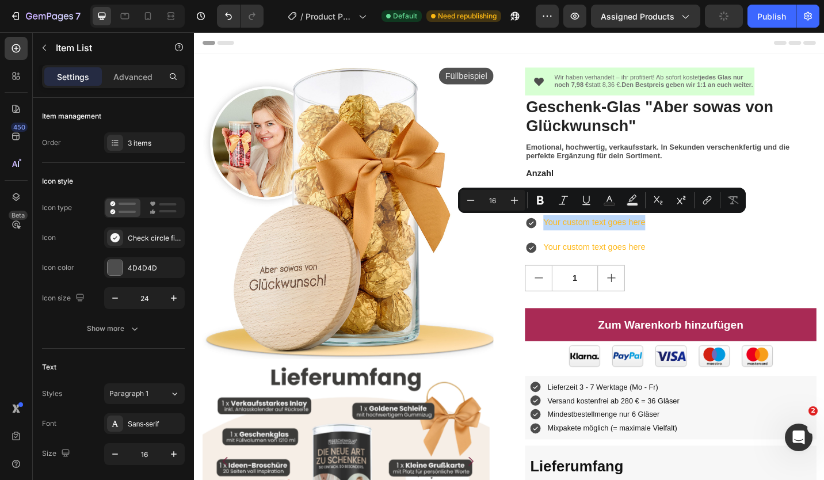
click at [753, 250] on div "7,98 € (netto) (Menge 1 - 49 Stück) Your custom text goes here Your custom text…" at bounding box center [715, 241] width 319 height 74
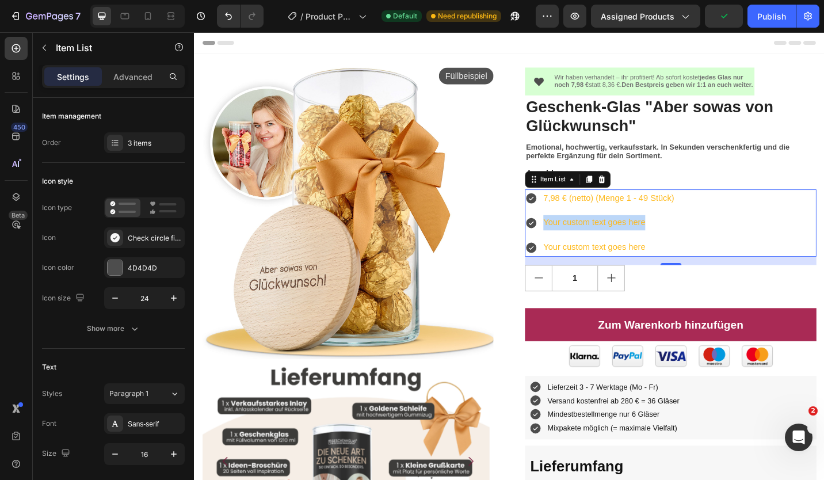
click at [759, 234] on div "7,98 € (netto) (Menge 1 - 49 Stück) Your custom text goes here Your custom text…" at bounding box center [715, 241] width 319 height 74
click at [665, 210] on p "7,98 € (netto) (Menge 1 - 49 Stück)" at bounding box center [647, 214] width 143 height 17
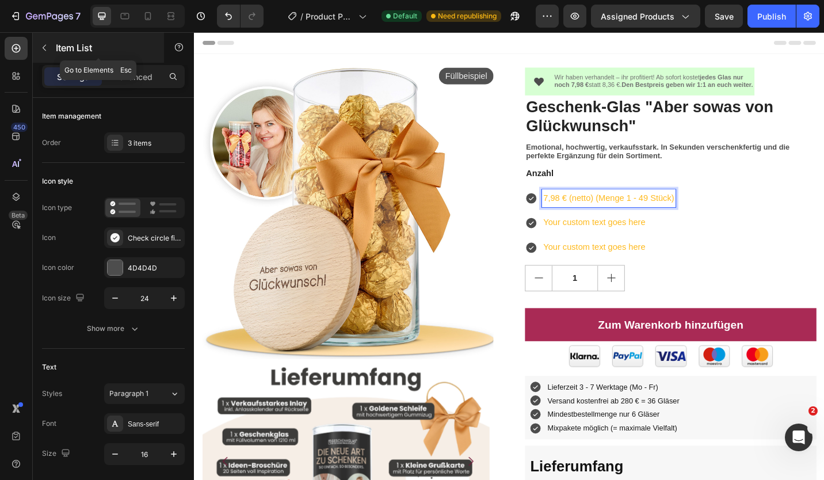
click at [37, 48] on button "button" at bounding box center [44, 48] width 18 height 18
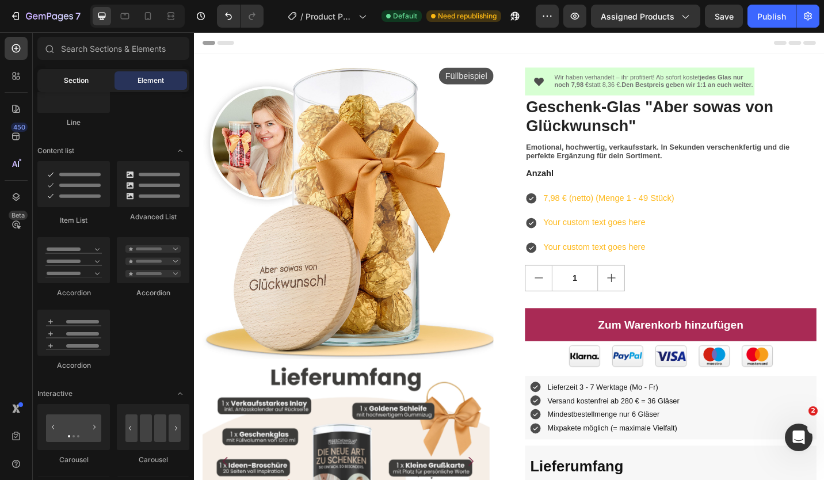
click at [74, 75] on span "Section" at bounding box center [76, 80] width 25 height 10
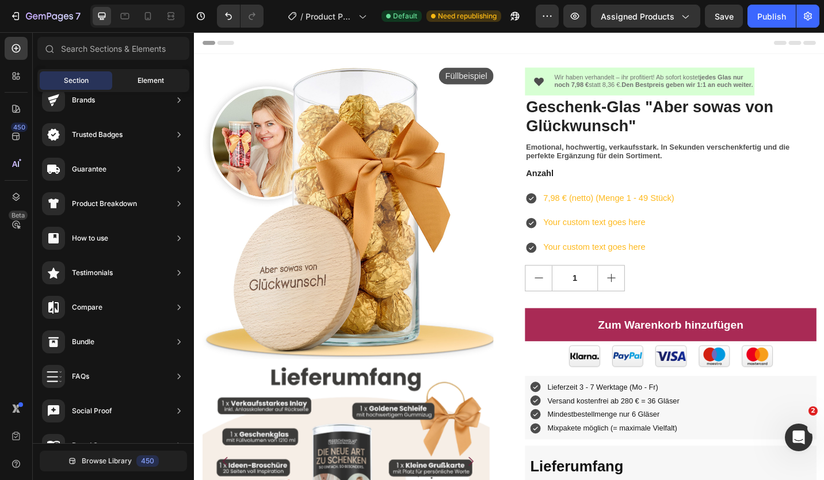
click at [136, 81] on div "Element" at bounding box center [150, 80] width 72 height 18
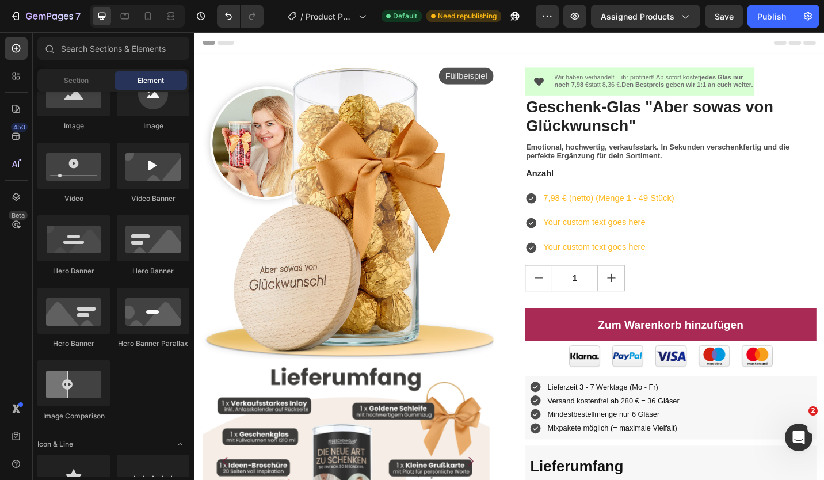
scroll to position [0, 0]
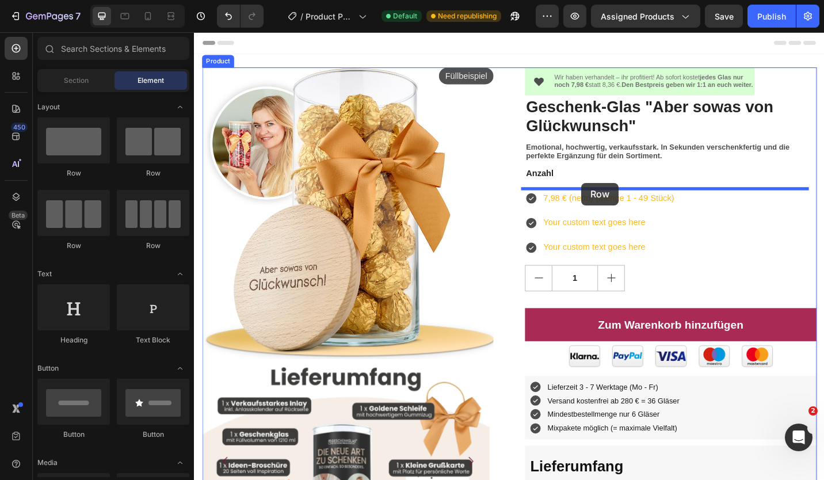
drag, startPoint x: 601, startPoint y: 189, endPoint x: 618, endPoint y: 197, distance: 19.3
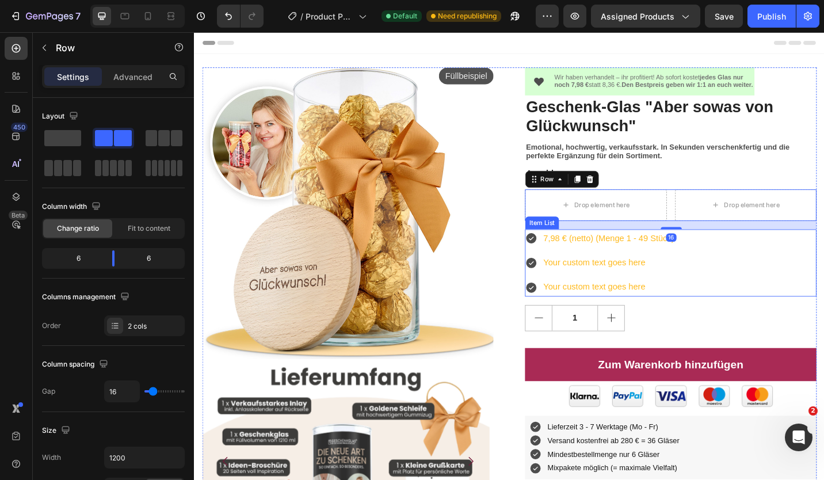
click at [589, 258] on p "7,98 € (netto) (Menge 1 - 49 Stück)" at bounding box center [647, 258] width 143 height 17
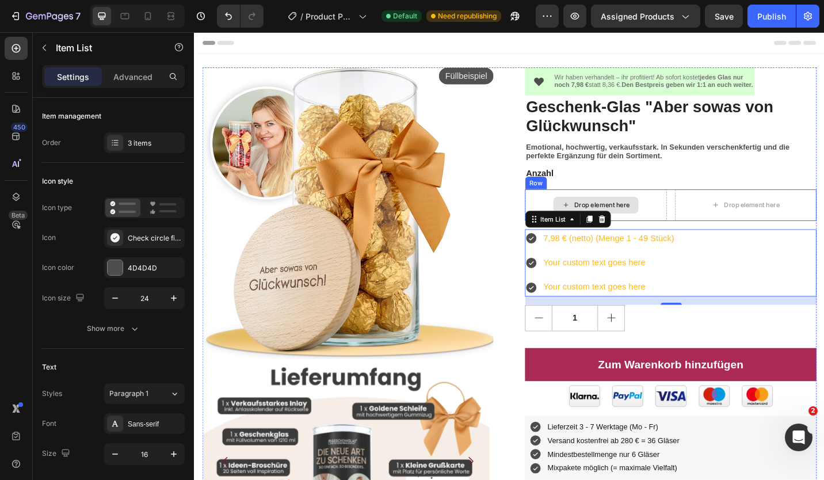
click at [667, 221] on div "Drop element here" at bounding box center [633, 221] width 93 height 18
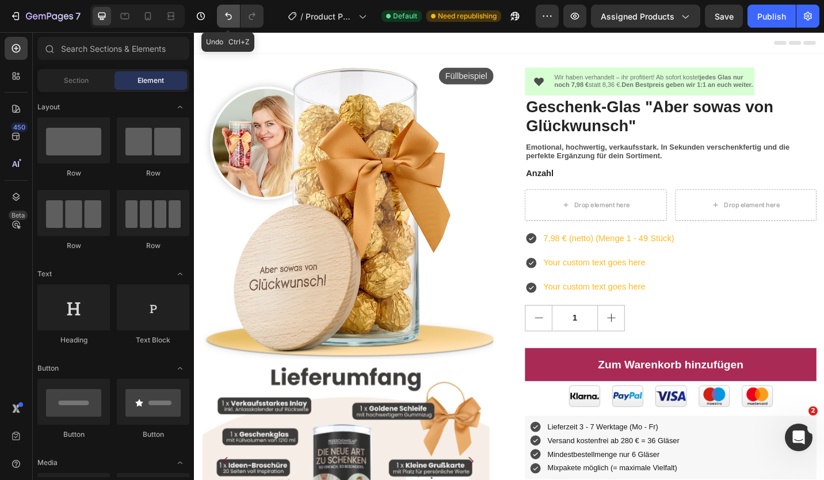
drag, startPoint x: 225, startPoint y: 18, endPoint x: 4, endPoint y: 14, distance: 221.5
click at [225, 18] on icon "Undo/Redo" at bounding box center [229, 16] width 12 height 12
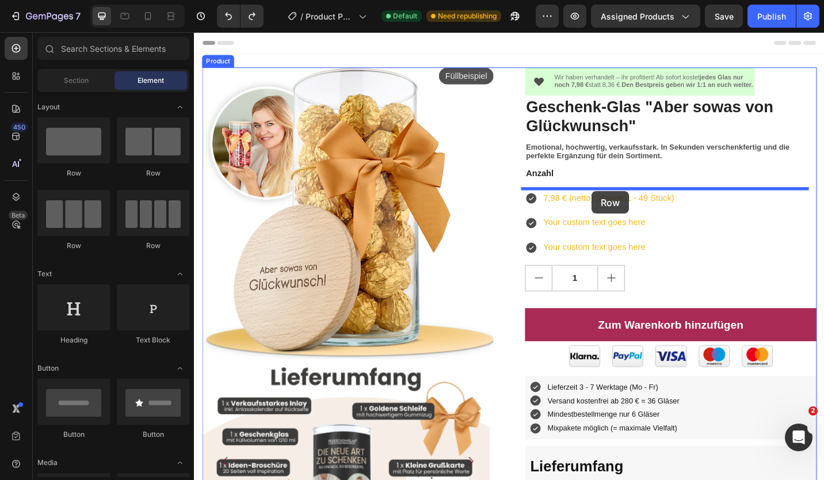
drag, startPoint x: 271, startPoint y: 256, endPoint x: 629, endPoint y: 206, distance: 361.8
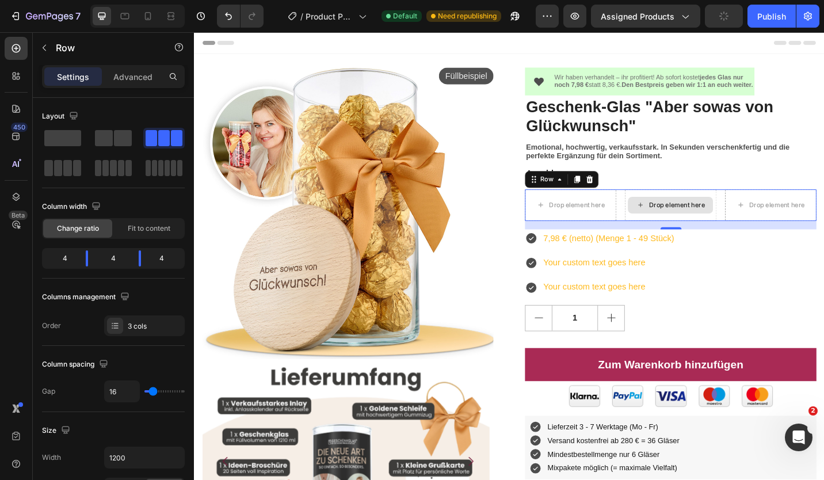
click at [695, 220] on div "Drop element here" at bounding box center [722, 221] width 61 height 9
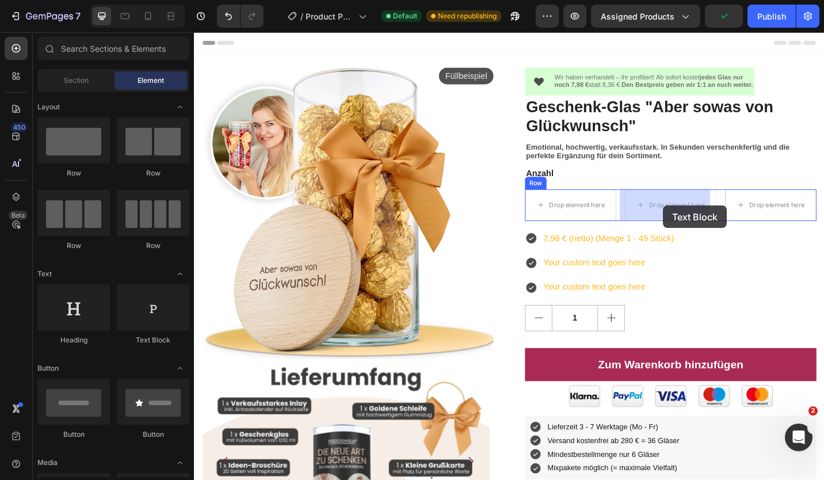
drag, startPoint x: 348, startPoint y: 350, endPoint x: 707, endPoint y: 222, distance: 381.4
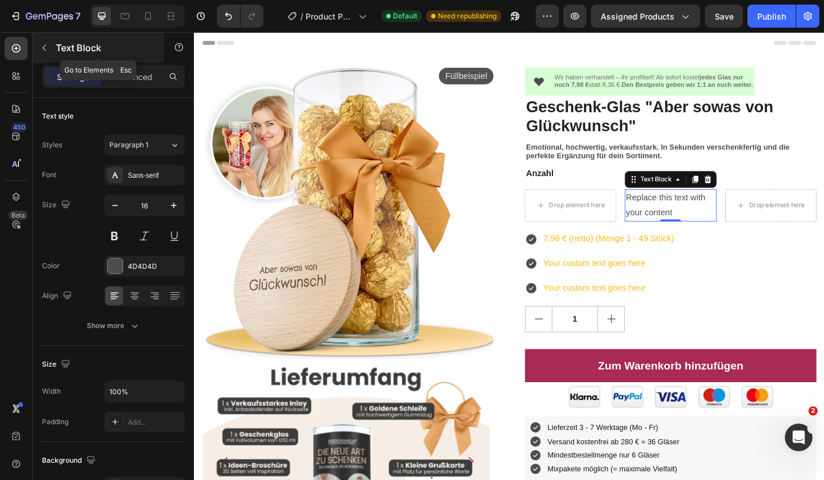
click at [40, 41] on button "button" at bounding box center [44, 48] width 18 height 18
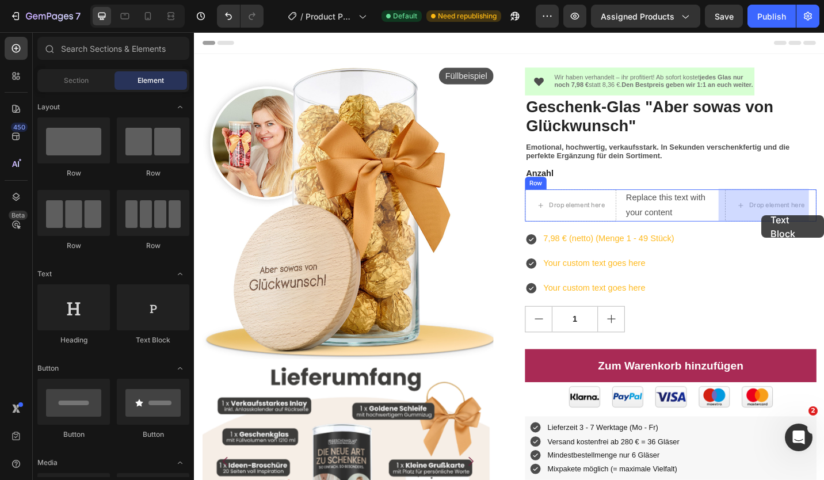
drag, startPoint x: 361, startPoint y: 346, endPoint x: 816, endPoint y: 233, distance: 468.2
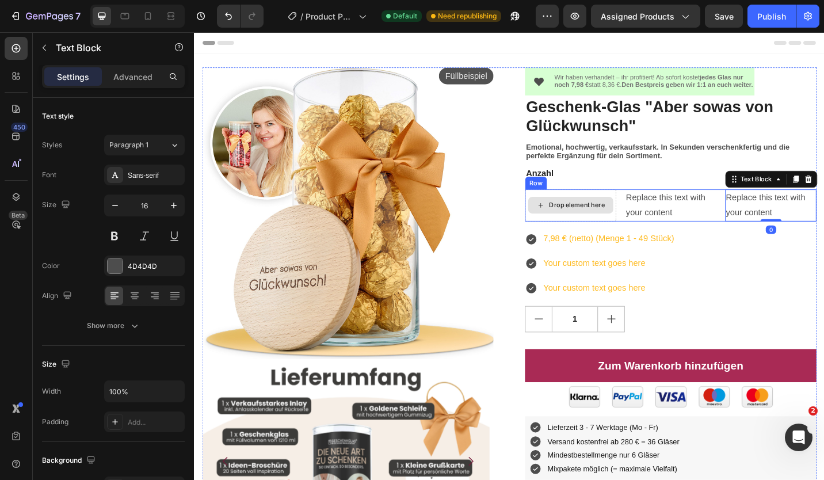
click at [599, 221] on div "Drop element here" at bounding box center [613, 221] width 61 height 9
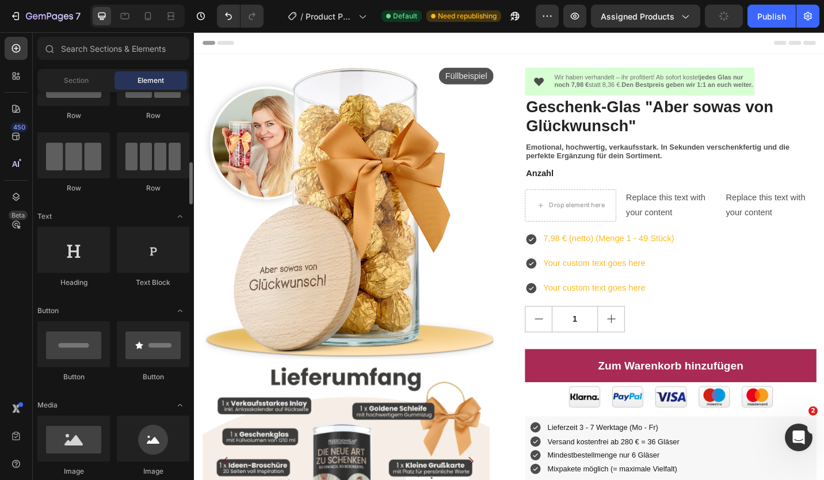
scroll to position [115, 0]
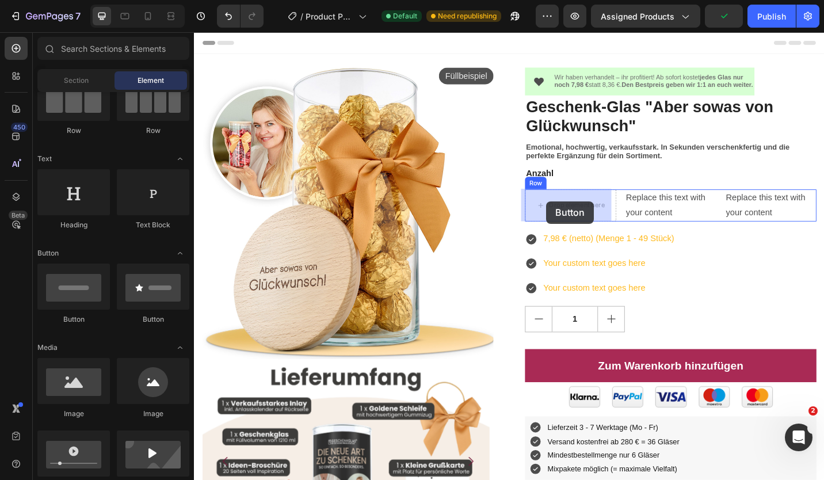
drag, startPoint x: 419, startPoint y: 246, endPoint x: 580, endPoint y: 217, distance: 163.5
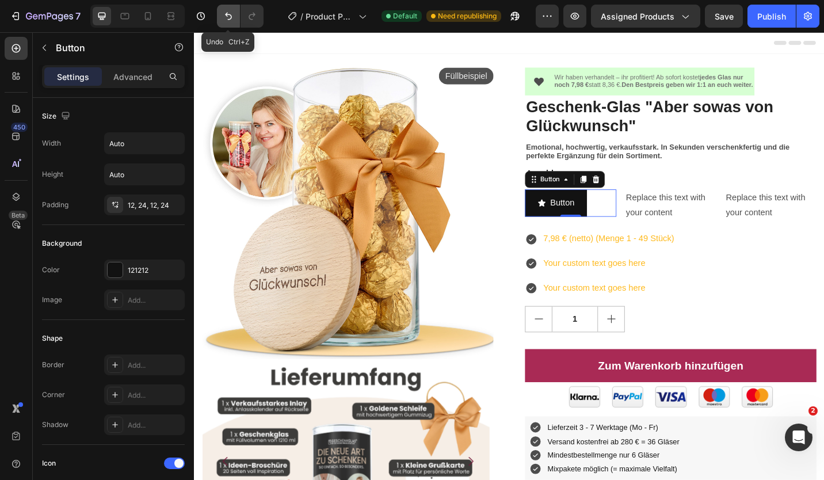
click at [233, 16] on icon "Undo/Redo" at bounding box center [229, 16] width 12 height 12
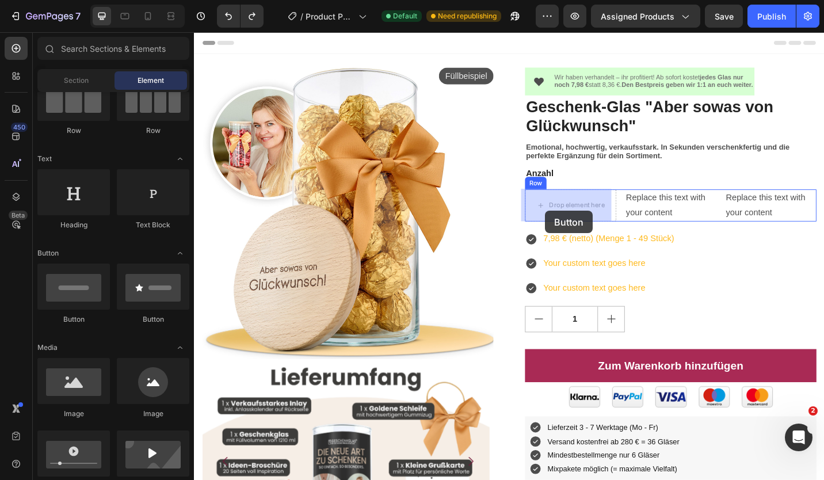
drag, startPoint x: 264, startPoint y: 338, endPoint x: 579, endPoint y: 228, distance: 333.4
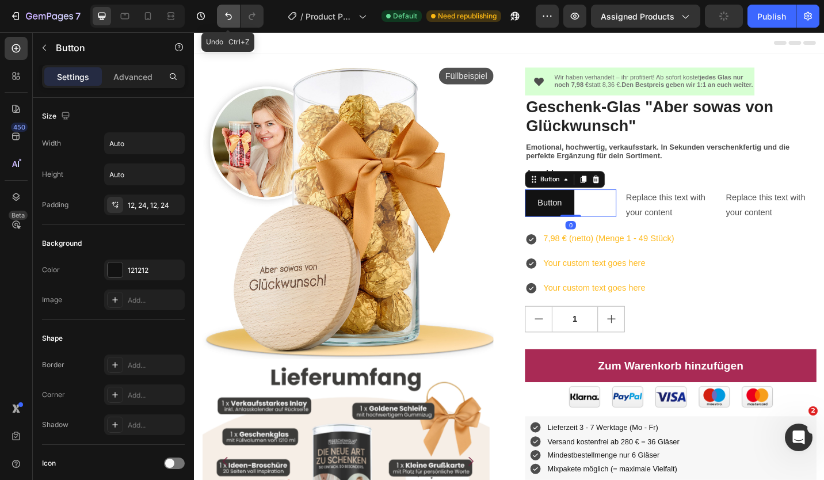
drag, startPoint x: 228, startPoint y: 14, endPoint x: 2, endPoint y: 78, distance: 234.3
click at [228, 14] on icon "Undo/Redo" at bounding box center [229, 16] width 12 height 12
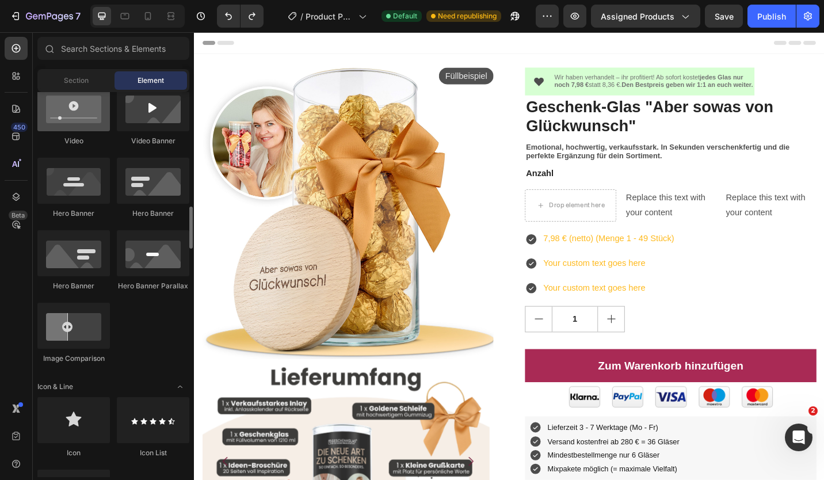
scroll to position [518, 0]
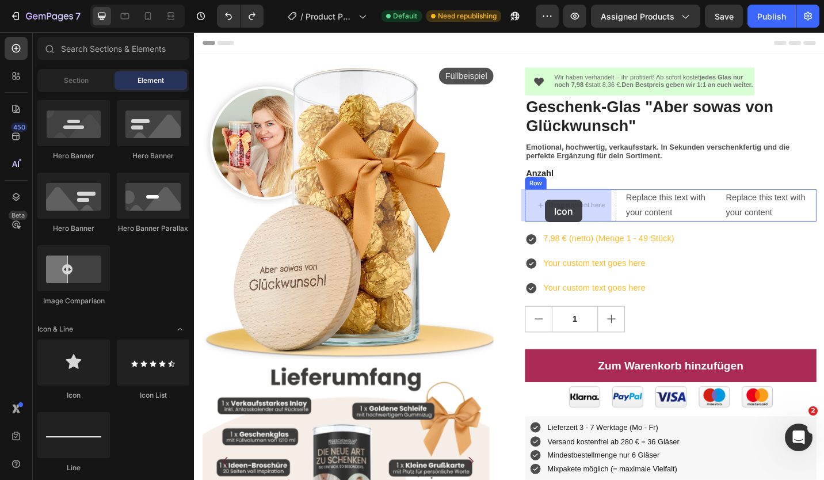
drag, startPoint x: 303, startPoint y: 383, endPoint x: 579, endPoint y: 216, distance: 322.3
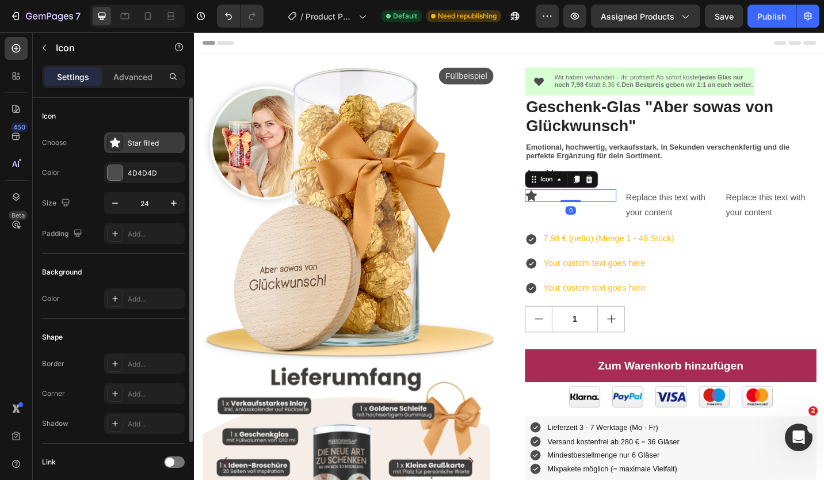
click at [133, 142] on div "Star filled" at bounding box center [155, 143] width 54 height 10
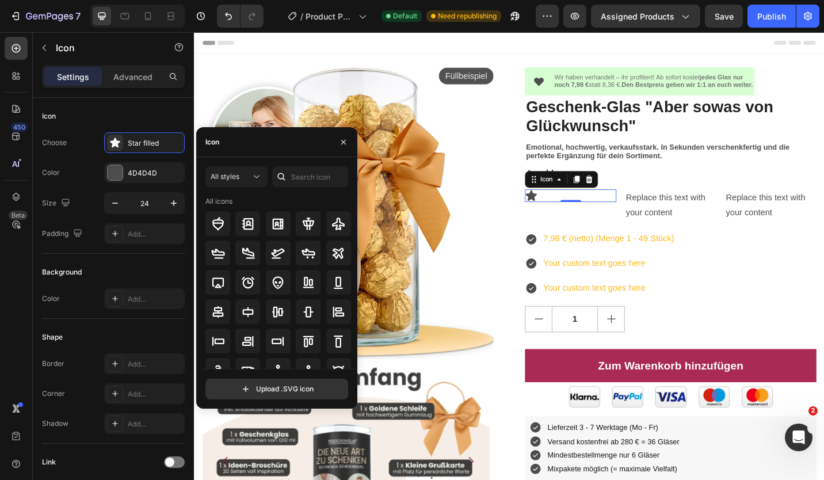
click at [249, 141] on div "Icon" at bounding box center [276, 142] width 161 height 30
click at [314, 186] on input "text" at bounding box center [310, 176] width 76 height 21
type input "check"
click at [311, 223] on icon at bounding box center [308, 224] width 14 height 14
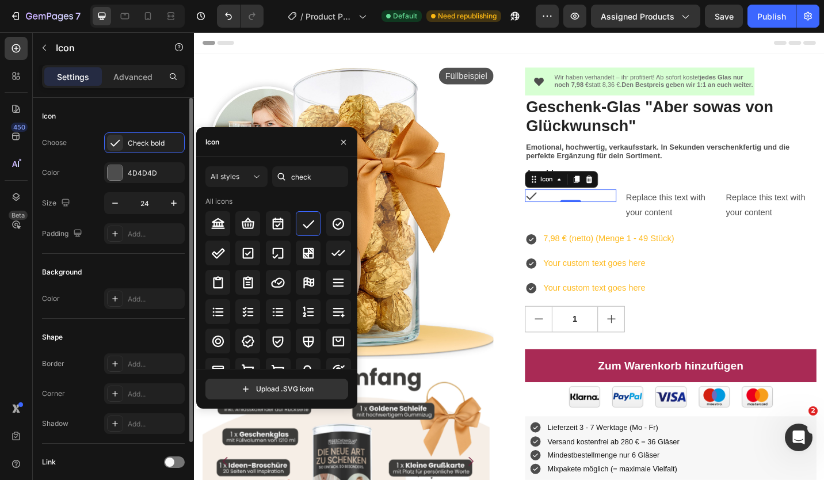
click at [97, 114] on div "Icon" at bounding box center [113, 116] width 143 height 18
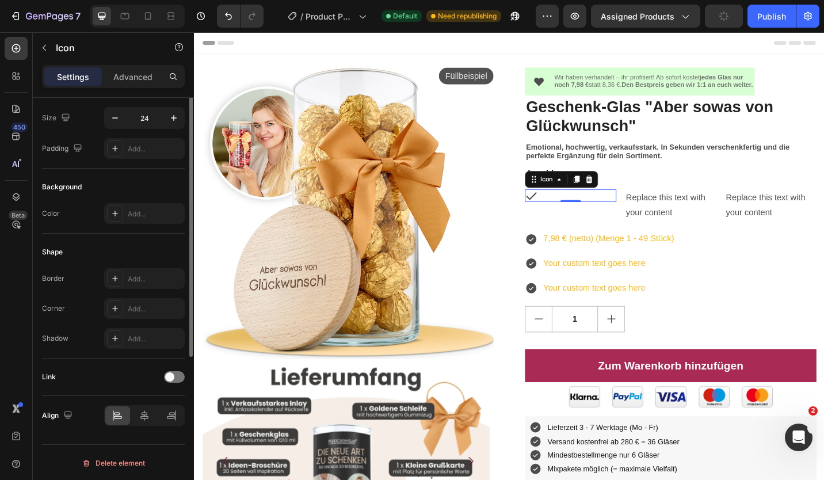
scroll to position [0, 0]
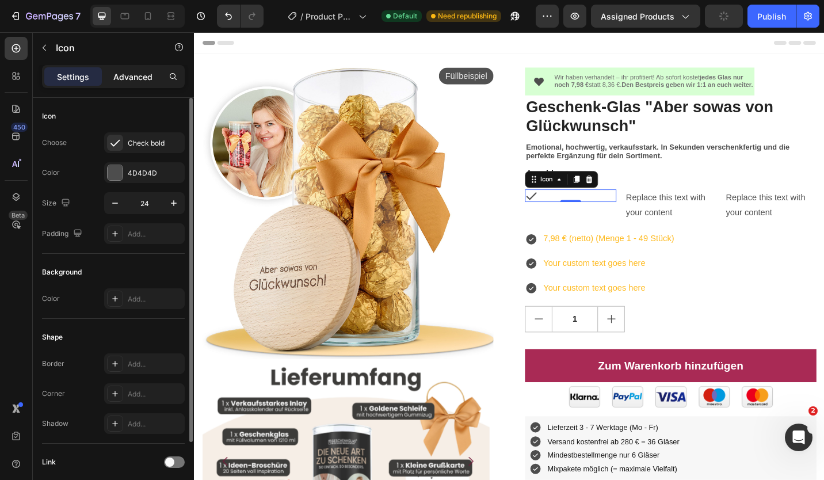
click at [145, 72] on p "Advanced" at bounding box center [132, 77] width 39 height 12
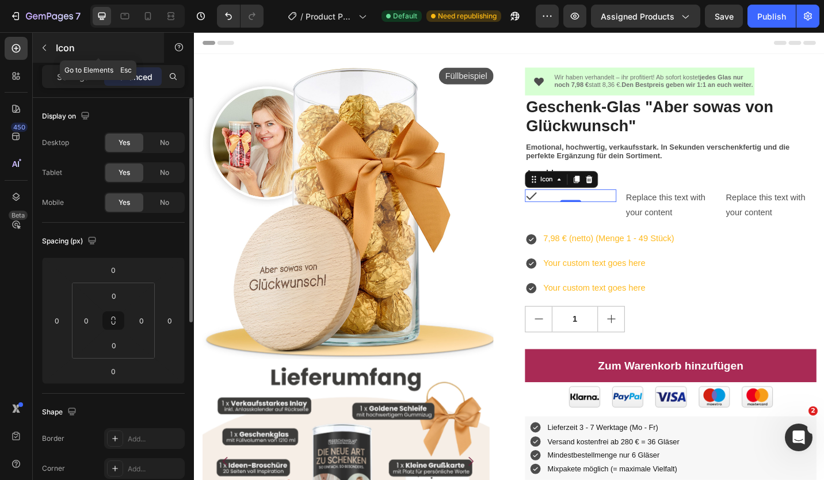
click at [51, 45] on button "button" at bounding box center [44, 48] width 18 height 18
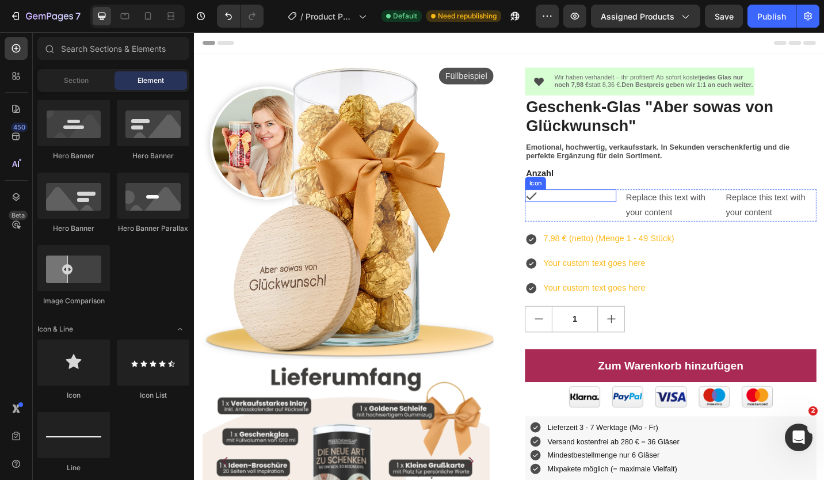
click at [573, 216] on div "Icon" at bounding box center [606, 211] width 100 height 14
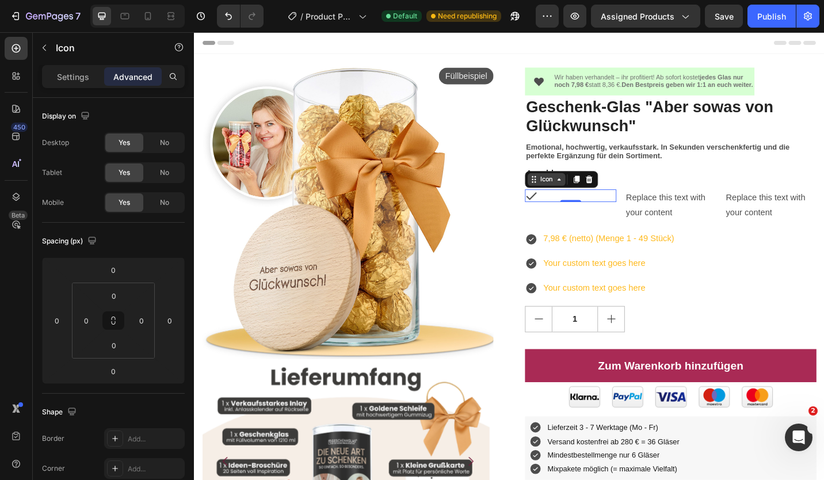
click at [568, 193] on div "Icon" at bounding box center [579, 193] width 41 height 14
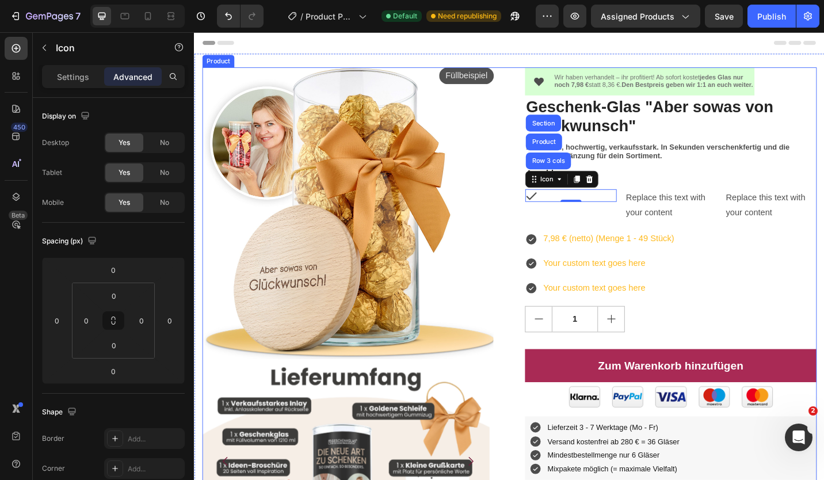
click at [740, 198] on div "Wir haben verhandelt – ihr profitiert! Ab sofort kostet jedes Glas nur noch 7,9…" at bounding box center [715, 473] width 319 height 805
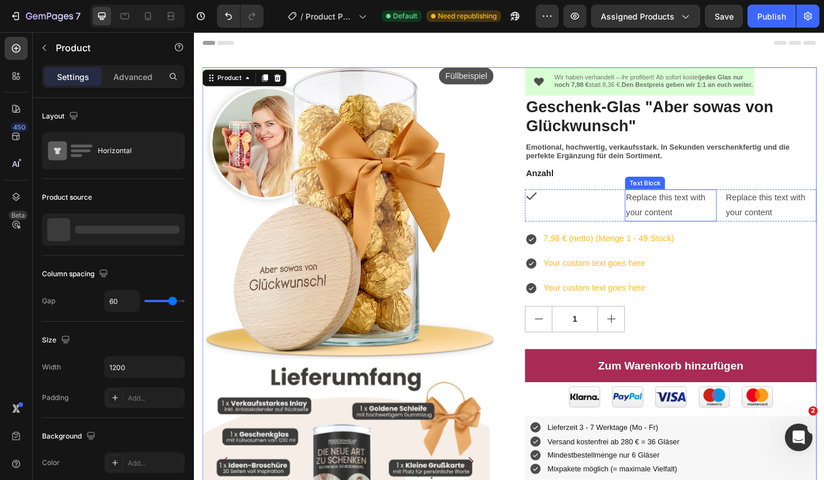
click at [754, 226] on div "Replace this text with your content" at bounding box center [715, 222] width 100 height 36
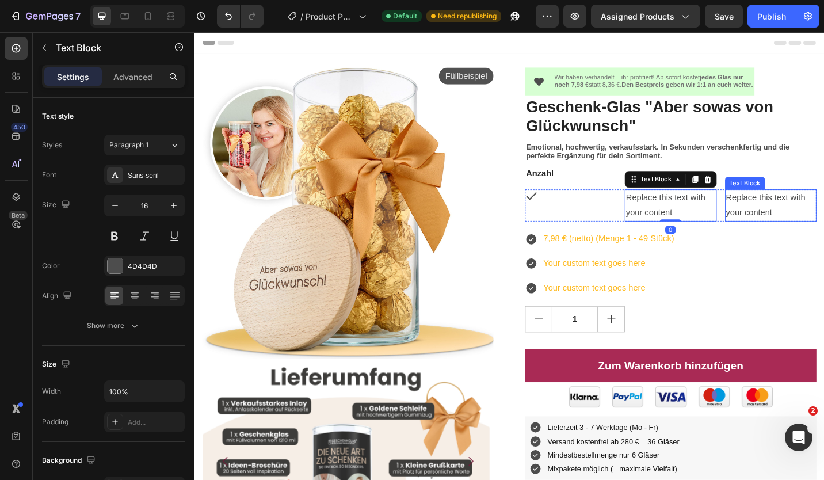
click at [809, 238] on div "Replace this text with your content" at bounding box center [825, 222] width 100 height 36
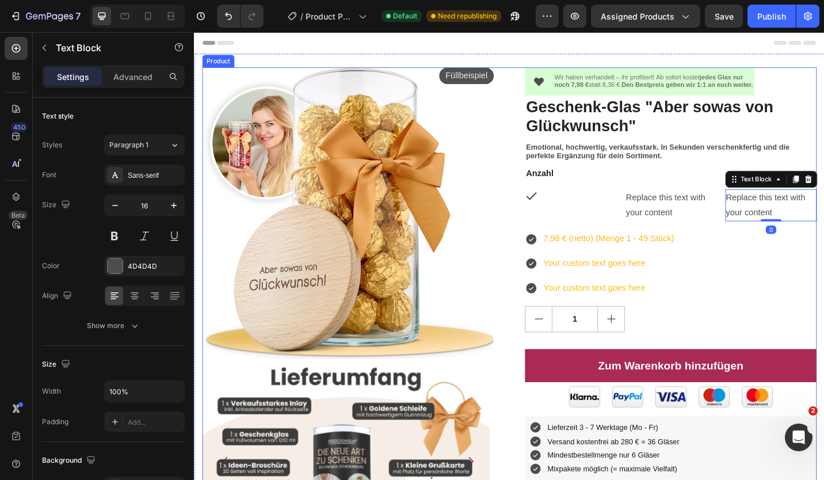
click at [625, 198] on div "Wir haben verhandelt – ihr profitiert! Ab sofort kostet jedes Glas nur noch 7,9…" at bounding box center [715, 473] width 319 height 805
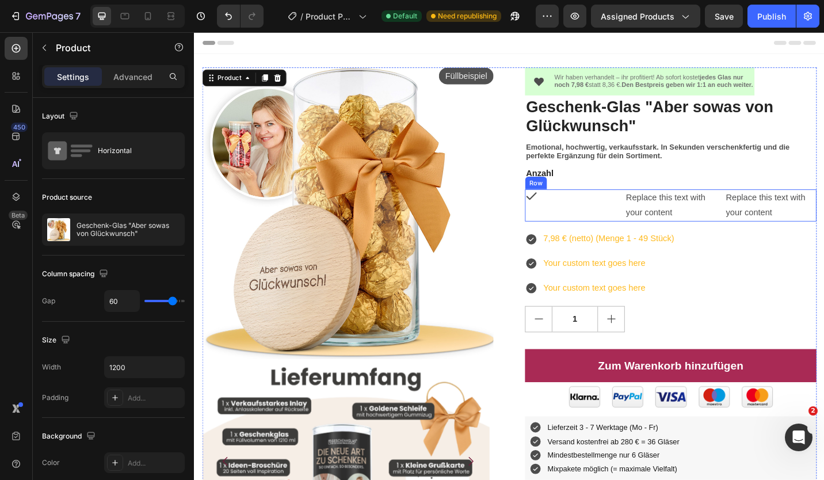
click at [562, 224] on div "Icon" at bounding box center [606, 222] width 100 height 36
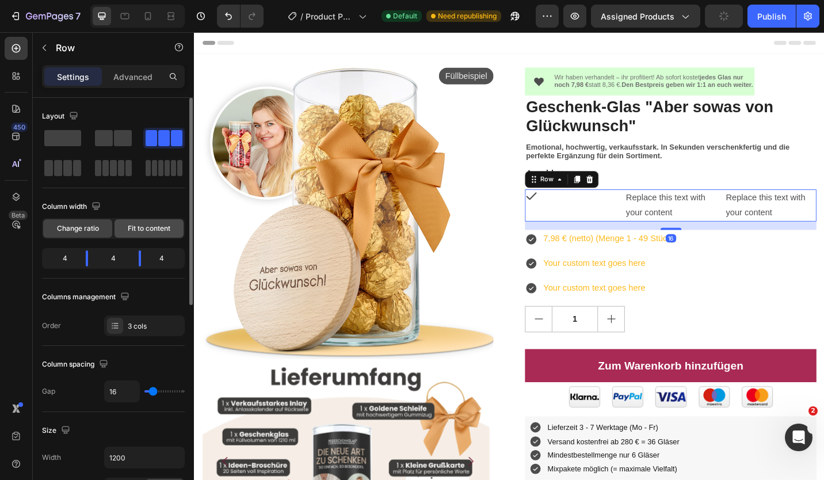
click at [137, 231] on span "Fit to content" at bounding box center [149, 228] width 43 height 10
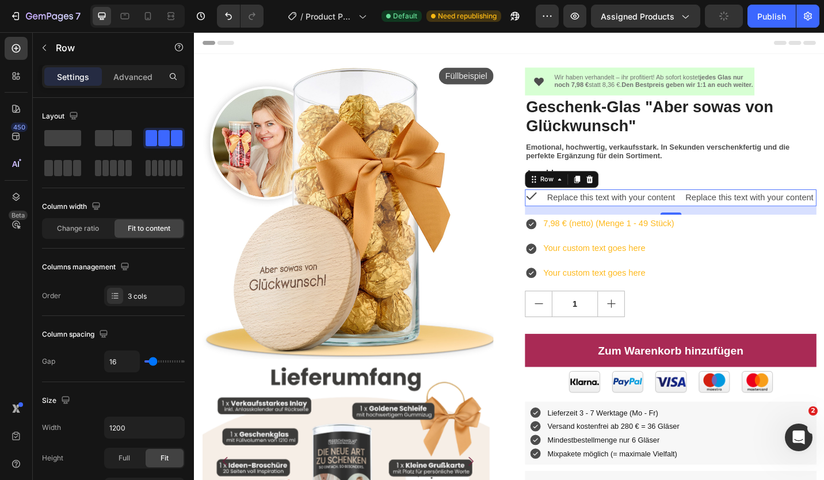
click at [607, 222] on div "Replace this text with your content" at bounding box center [650, 213] width 143 height 19
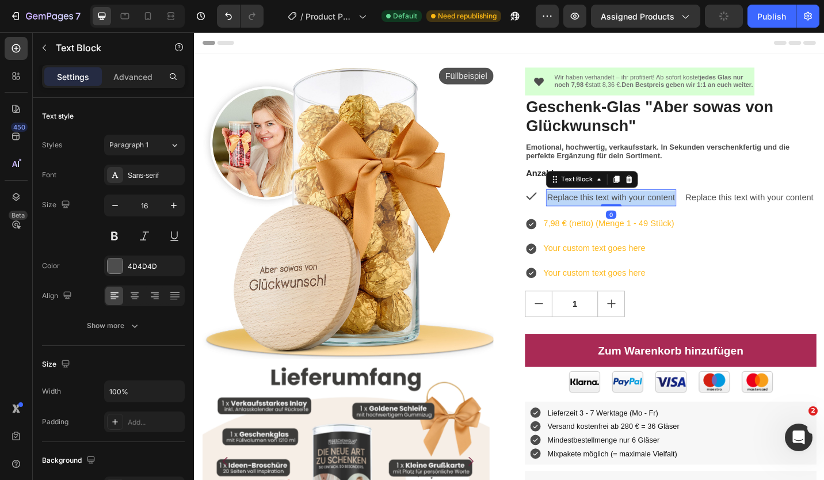
click at [607, 222] on p "Replace this text with your content" at bounding box center [650, 213] width 140 height 17
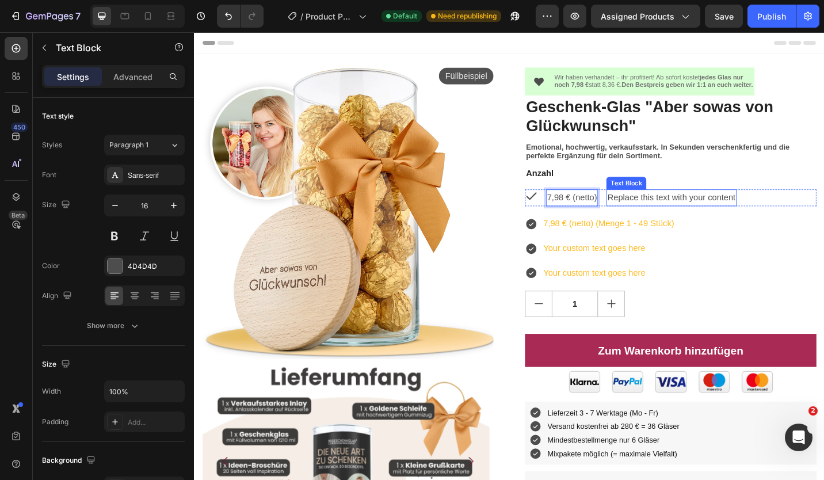
click at [732, 214] on div "Replace this text with your content" at bounding box center [716, 213] width 143 height 19
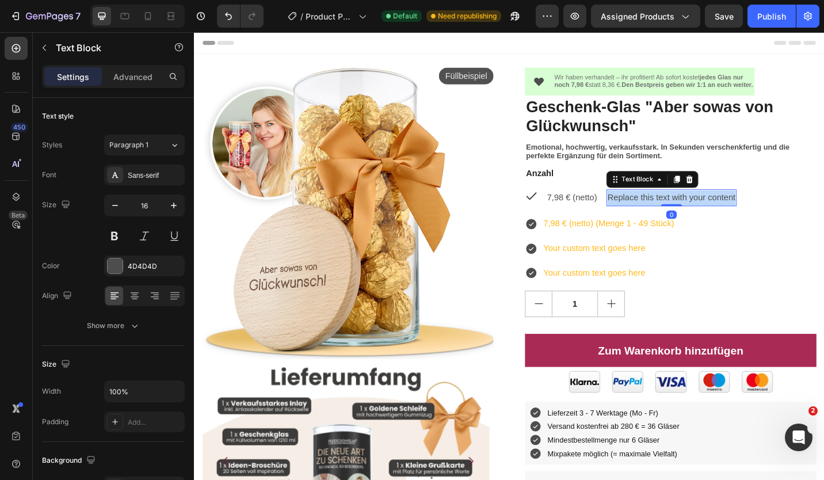
click at [732, 214] on p "Replace this text with your content" at bounding box center [716, 213] width 140 height 17
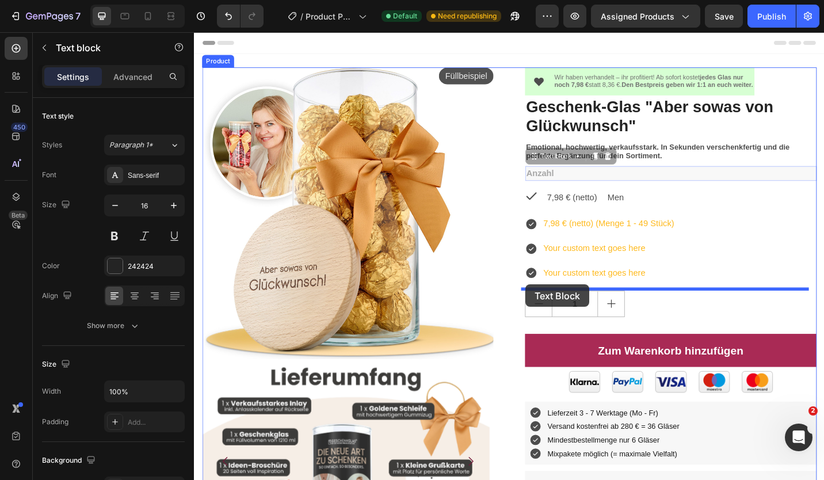
drag, startPoint x: 567, startPoint y: 170, endPoint x: 557, endPoint y: 308, distance: 139.0
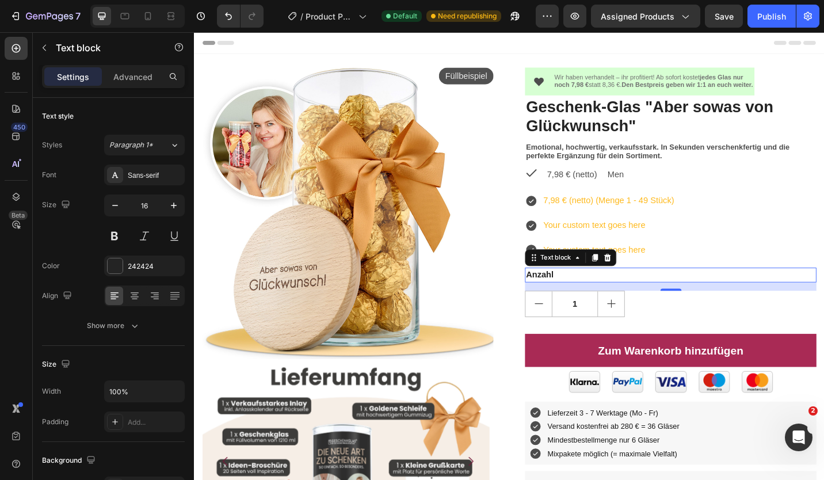
drag, startPoint x: 627, startPoint y: 279, endPoint x: 574, endPoint y: 301, distance: 57.2
click at [630, 279] on icon at bounding box center [633, 279] width 6 height 8
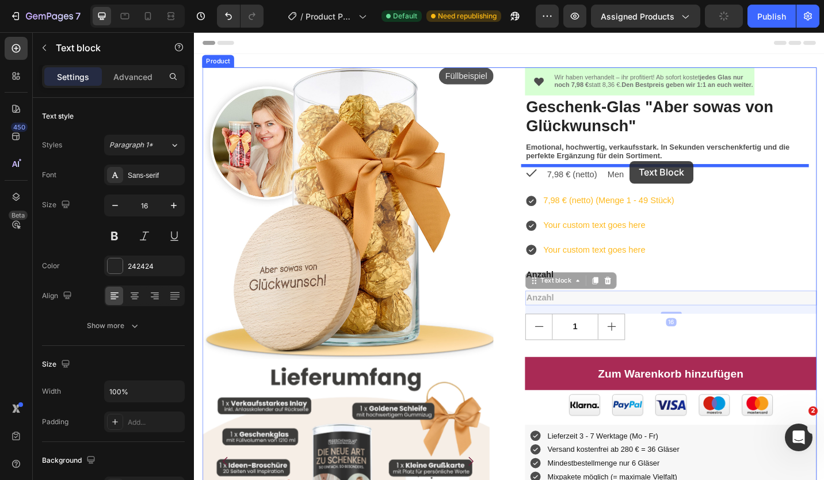
drag, startPoint x: 556, startPoint y: 305, endPoint x: 671, endPoint y: 173, distance: 175.3
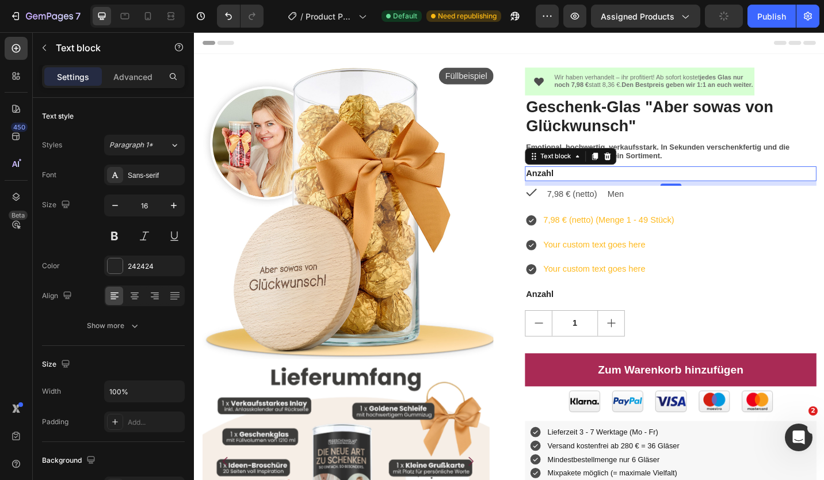
click at [592, 188] on p "Anzahl" at bounding box center [715, 187] width 317 height 14
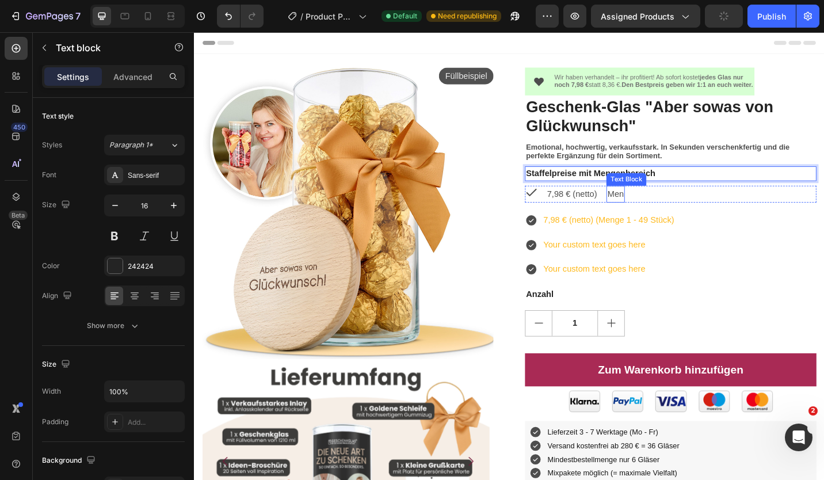
click at [647, 205] on p "Men" at bounding box center [655, 209] width 18 height 17
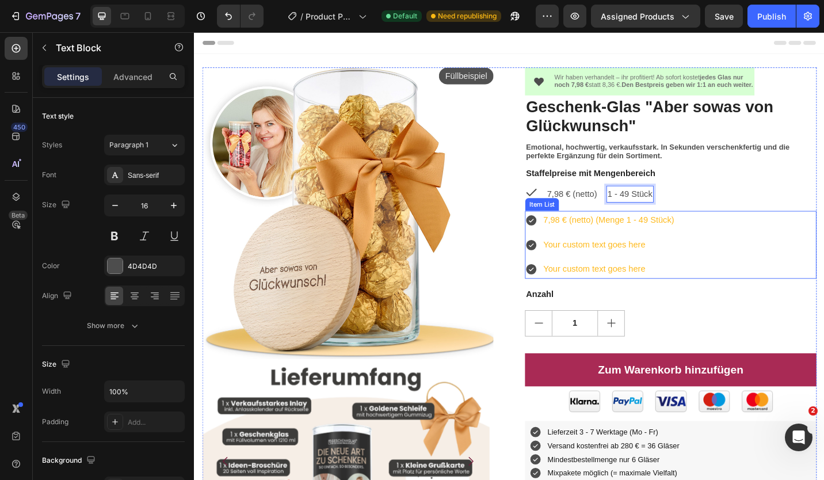
click at [583, 238] on p "7,98 € (netto) (Menge 1 - 49 Stück)" at bounding box center [647, 237] width 143 height 17
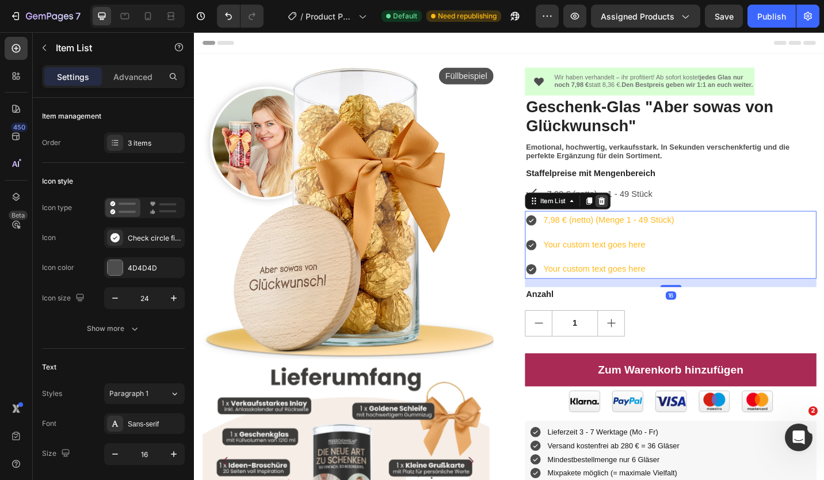
click at [638, 221] on div at bounding box center [640, 217] width 14 height 14
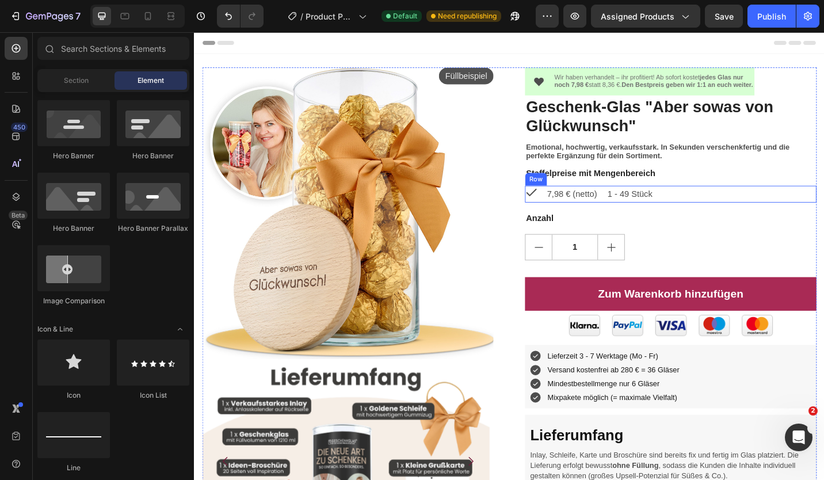
click at [562, 215] on div "Icon" at bounding box center [563, 209] width 14 height 19
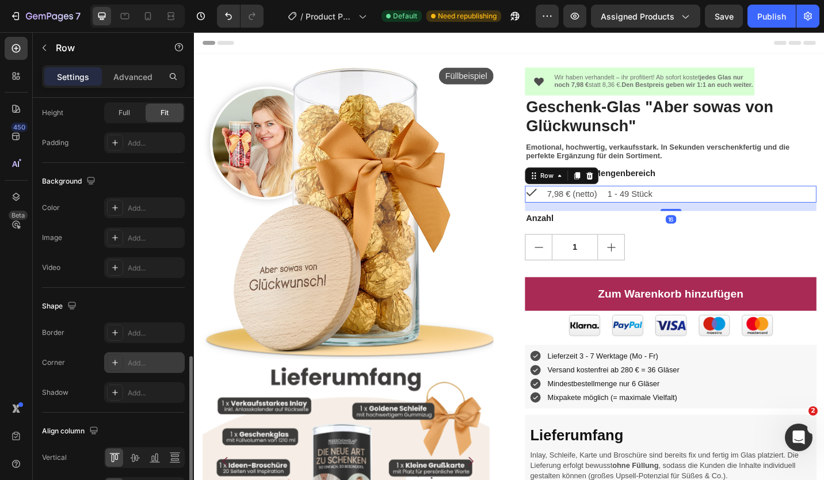
scroll to position [416, 0]
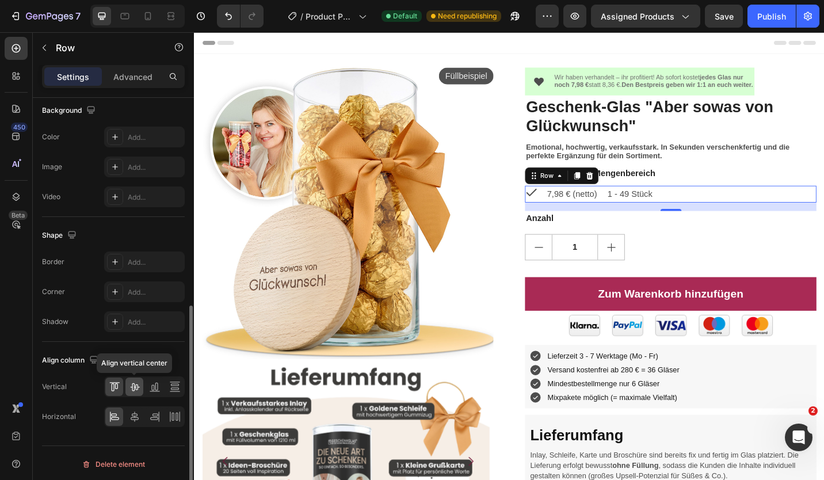
click at [129, 385] on icon at bounding box center [135, 387] width 12 height 12
click at [608, 209] on p "7,98 € (netto)" at bounding box center [607, 209] width 55 height 17
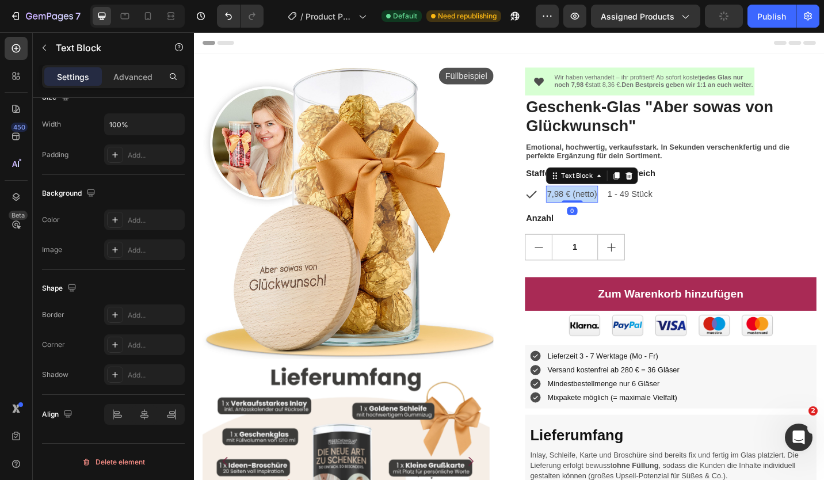
scroll to position [0, 0]
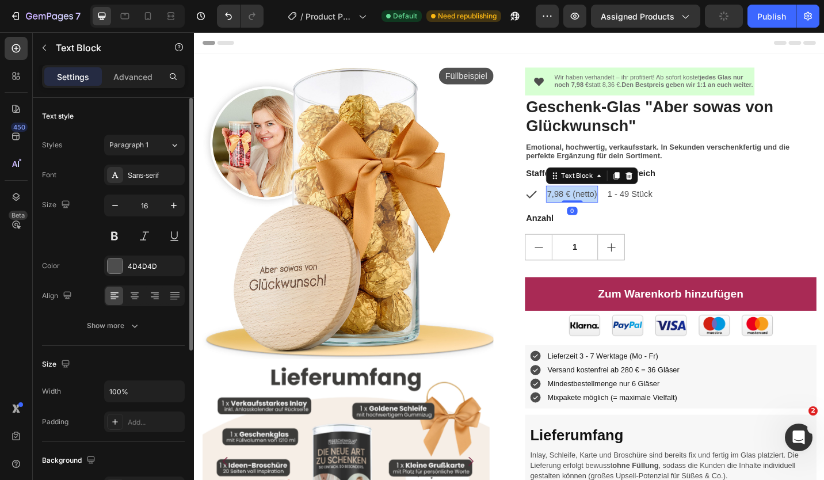
click at [608, 209] on p "7,98 € (netto)" at bounding box center [607, 209] width 55 height 17
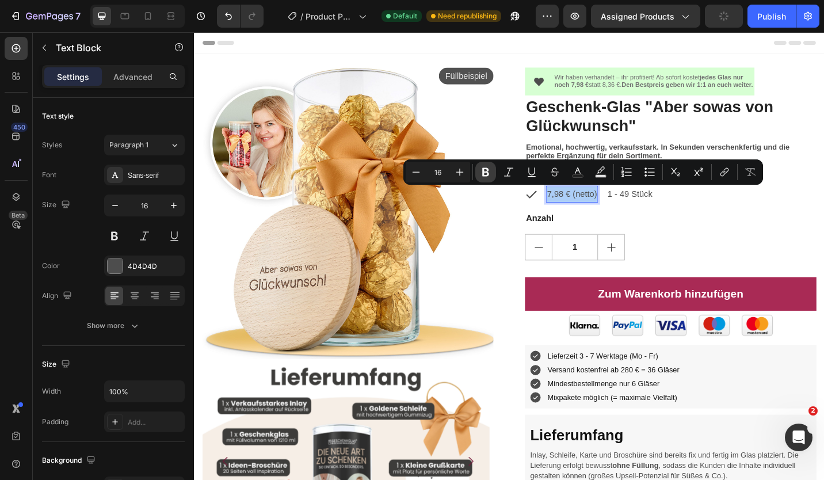
click at [478, 175] on button "Bold" at bounding box center [485, 172] width 21 height 21
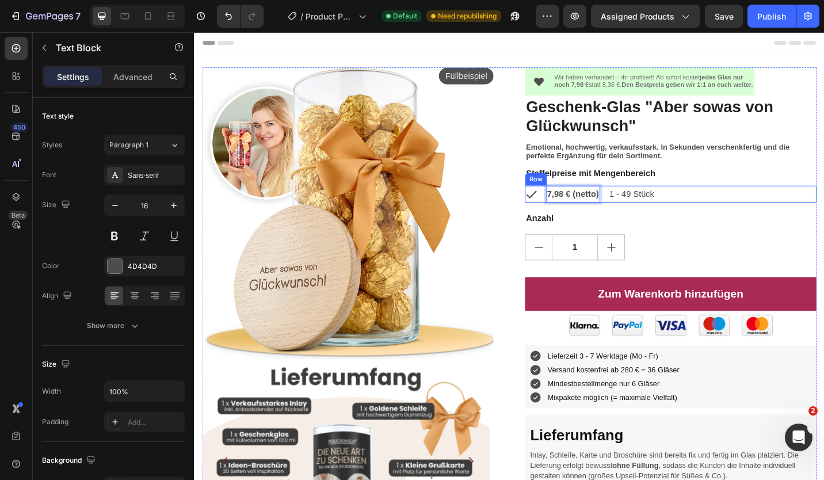
click at [707, 216] on div "Icon 7,98 € (netto) Text Block 0 1 - 49 Stück Text Block Row" at bounding box center [715, 209] width 319 height 19
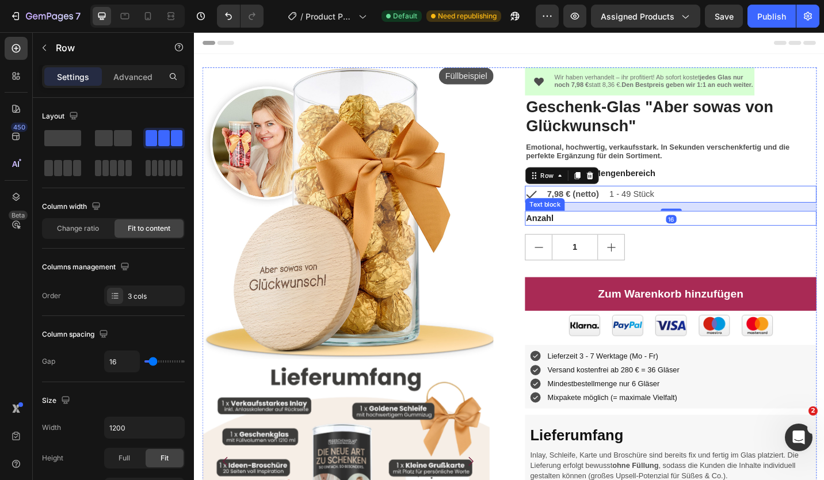
click at [794, 254] on div "1" at bounding box center [715, 267] width 319 height 29
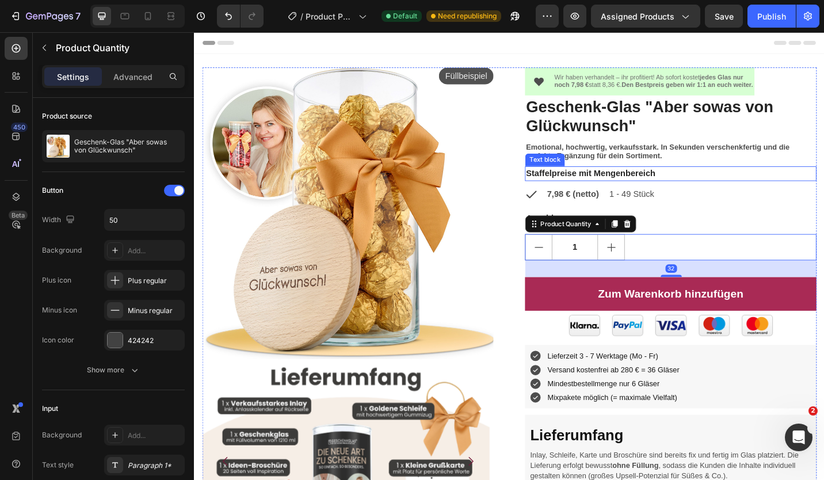
click at [686, 183] on p "Staffelpreise mit Mengenbereich" at bounding box center [715, 187] width 317 height 14
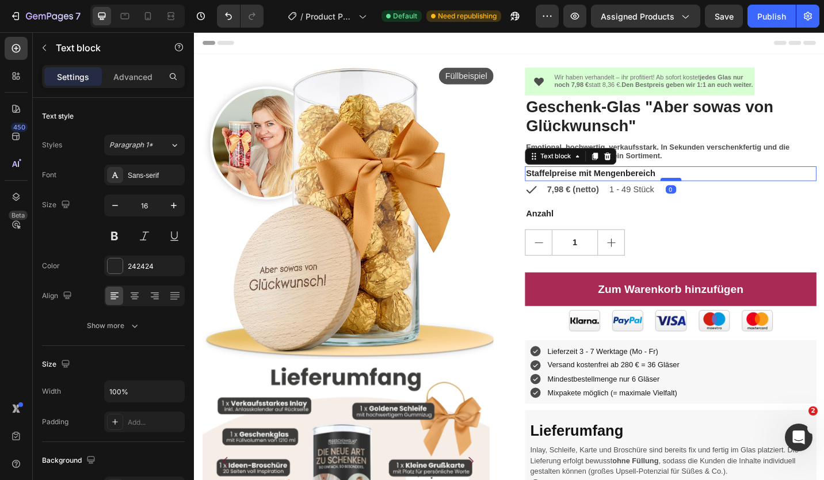
click at [712, 194] on div at bounding box center [716, 193] width 23 height 3
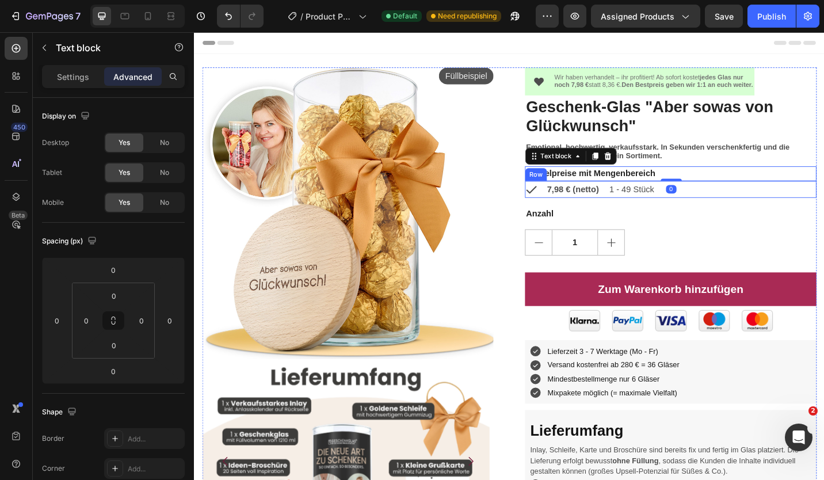
click at [743, 205] on div "Icon 7,98 € (netto) Text Block 1 - 49 Stück Text Block Row" at bounding box center [715, 204] width 319 height 19
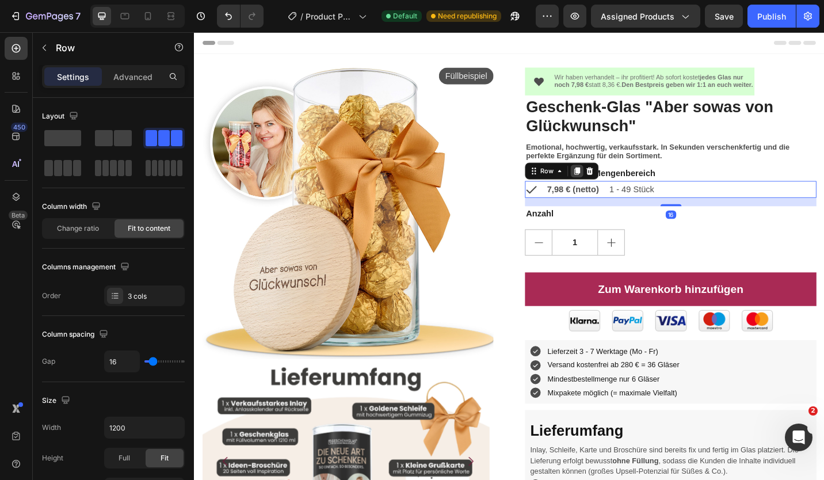
click at [610, 182] on icon at bounding box center [613, 184] width 6 height 8
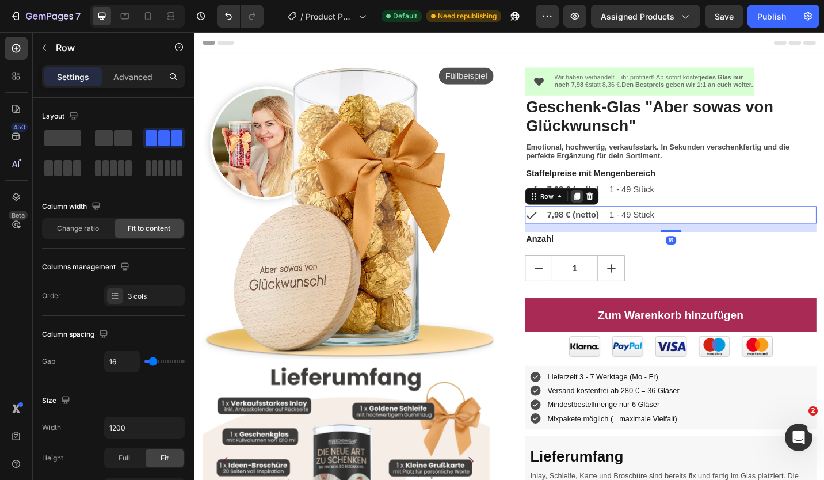
click at [610, 212] on icon at bounding box center [613, 212] width 6 height 8
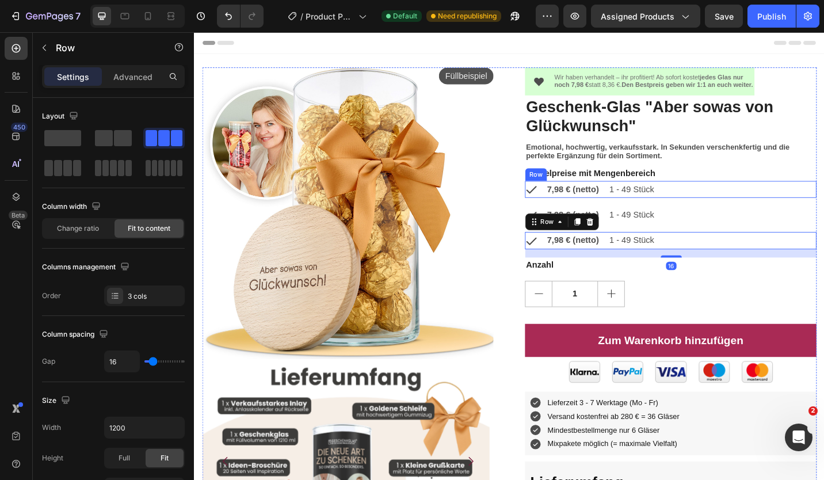
click at [703, 200] on div "Icon 7,98 € (netto) Text Block 1 - 49 Stück Text Block Row" at bounding box center [715, 204] width 319 height 19
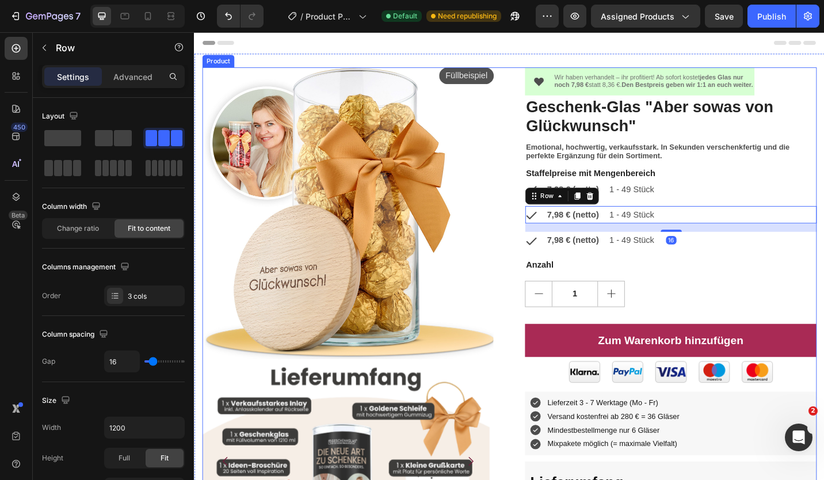
click at [711, 213] on div "Wir haben verhandelt – ihr profitiert! Ab sofort kostet jedes Glas nur noch 7,9…" at bounding box center [715, 460] width 319 height 778
click at [724, 197] on div "Icon 7,98 € (netto) Text Block 1 - 49 Stück Text Block Row" at bounding box center [715, 204] width 319 height 19
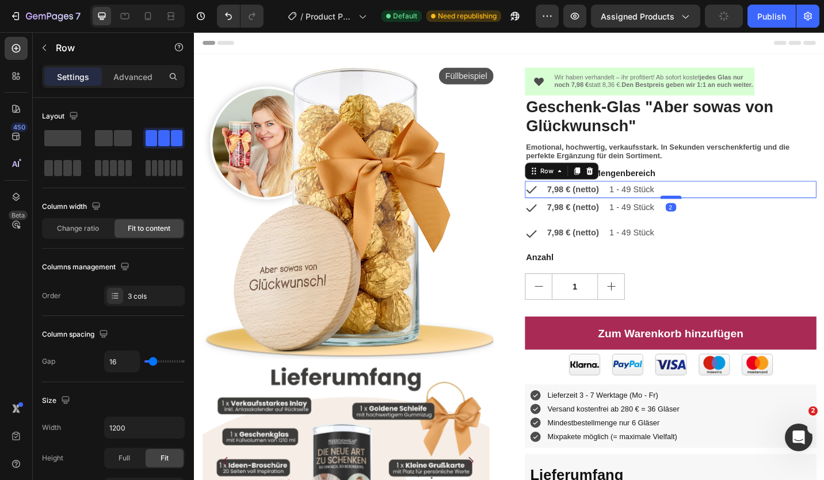
drag, startPoint x: 714, startPoint y: 221, endPoint x: 717, endPoint y: 213, distance: 8.5
click at [717, 213] on div at bounding box center [716, 212] width 23 height 3
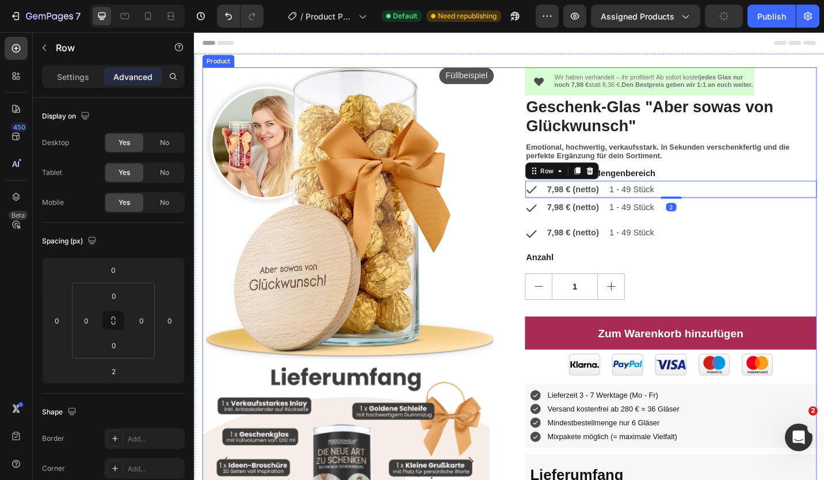
click at [687, 222] on p "1 - 49 Stück" at bounding box center [673, 224] width 49 height 17
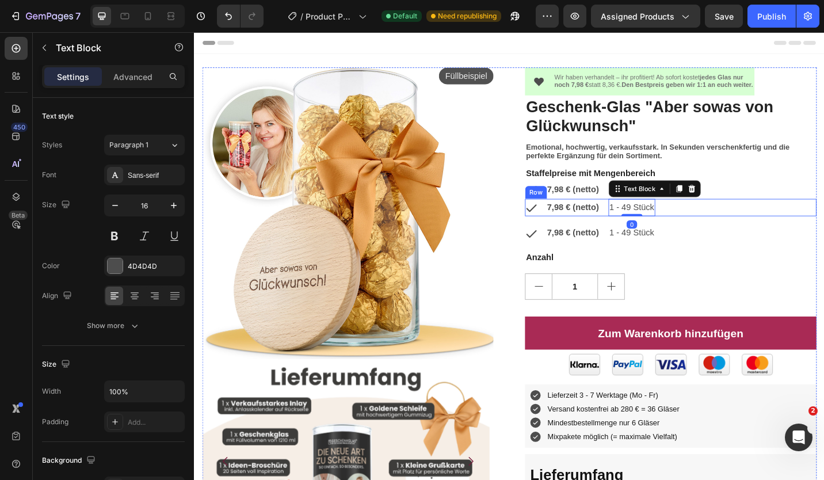
click at [725, 226] on div "Icon 7,98 € (netto) Text Block 1 - 49 Stück Text Block 0 Row" at bounding box center [715, 224] width 319 height 19
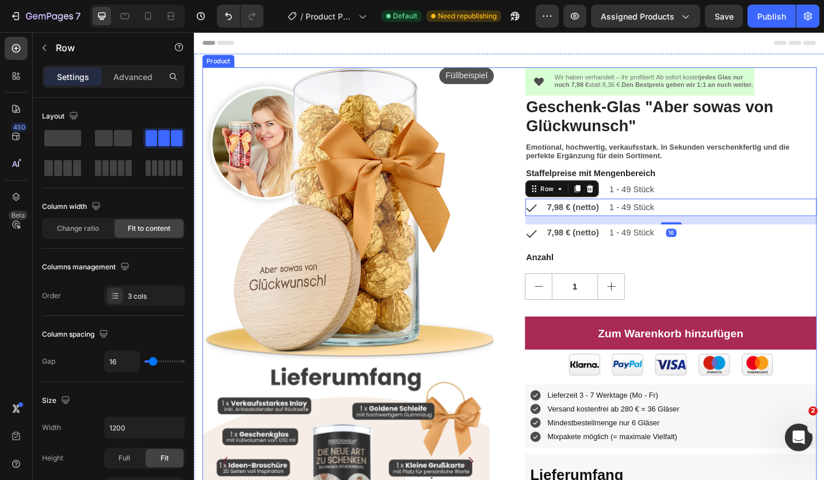
click at [702, 243] on div "Icon 7,98 € (netto) Text Block 1 - 49 Stück Text Block Row" at bounding box center [715, 252] width 319 height 19
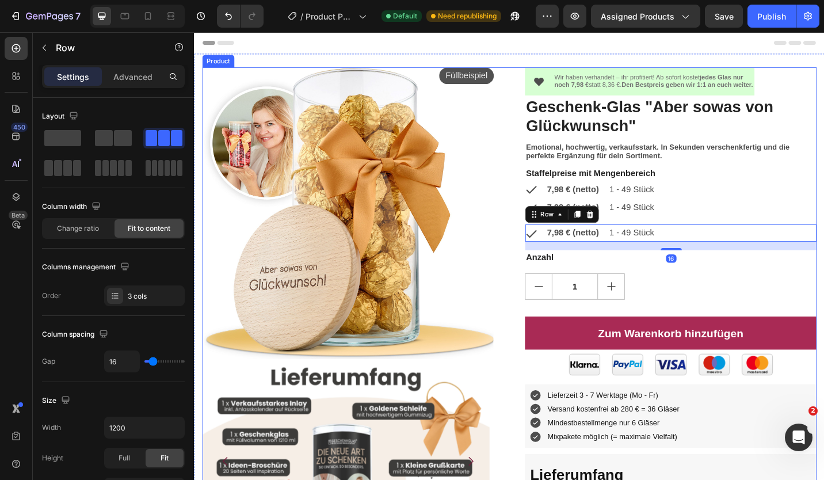
click at [709, 233] on div "Wir haben verhandelt – ihr profitiert! Ab sofort kostet jedes Glas nur noch 7,9…" at bounding box center [715, 455] width 319 height 769
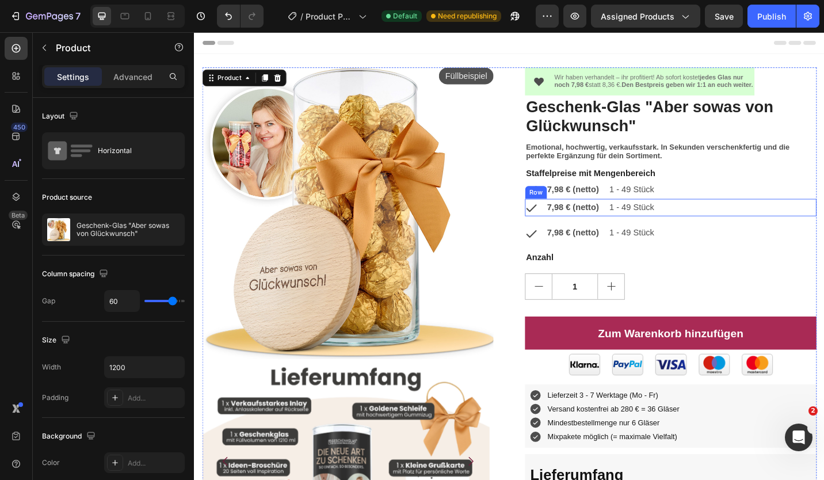
click at [689, 222] on p "1 - 49 Stück" at bounding box center [673, 224] width 49 height 17
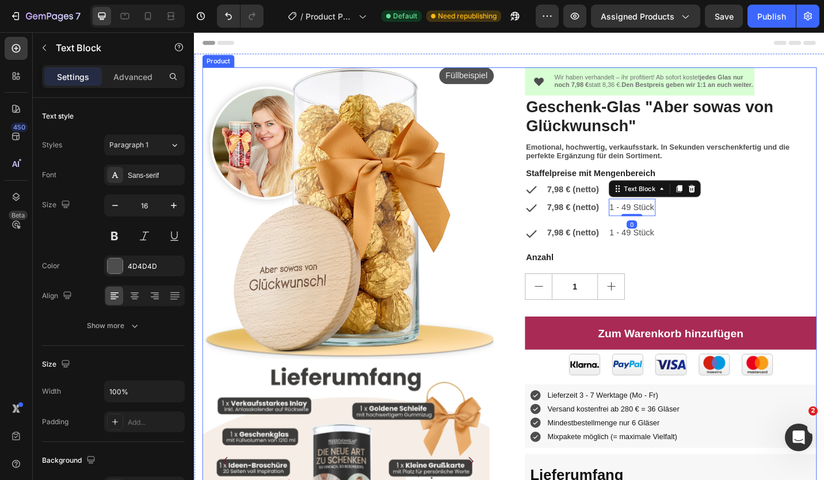
click at [710, 224] on div "Icon 7,98 € (netto) Text Block 1 - 49 Stück Text Block 0 Row" at bounding box center [715, 224] width 319 height 19
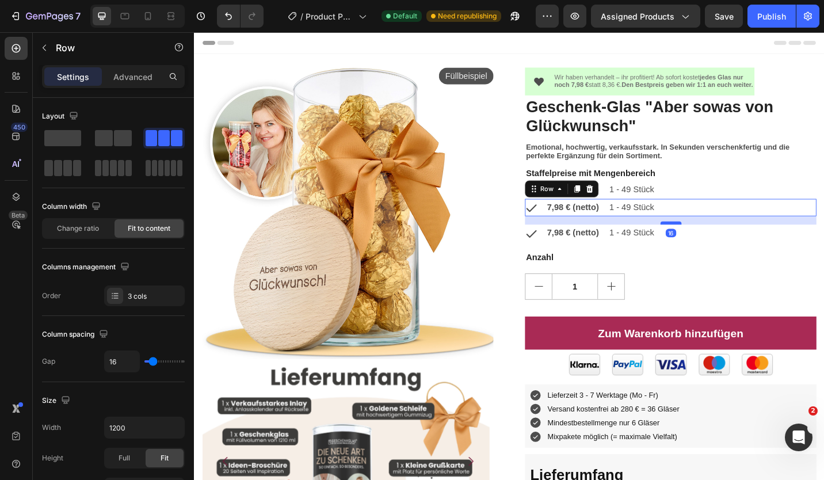
click at [705, 240] on div at bounding box center [716, 240] width 23 height 3
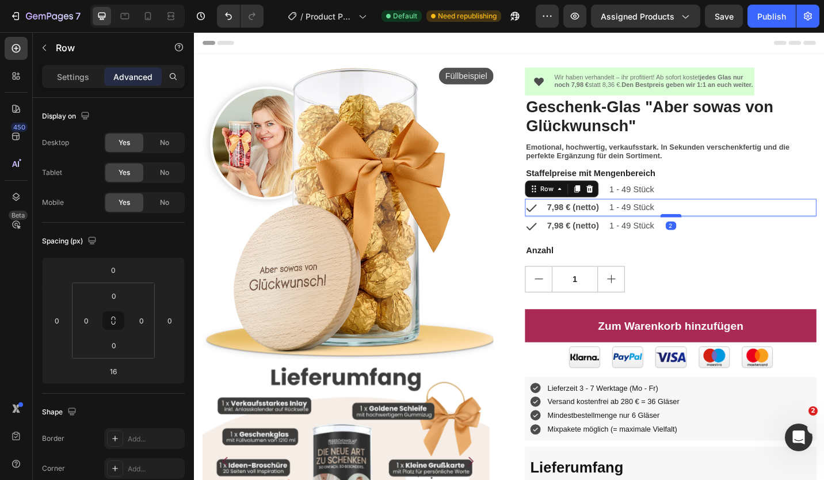
drag, startPoint x: 706, startPoint y: 240, endPoint x: 709, endPoint y: 232, distance: 8.8
click at [709, 232] on div at bounding box center [716, 232] width 23 height 3
type input "2"
click at [600, 224] on strong "7,98 € (netto)" at bounding box center [608, 224] width 57 height 10
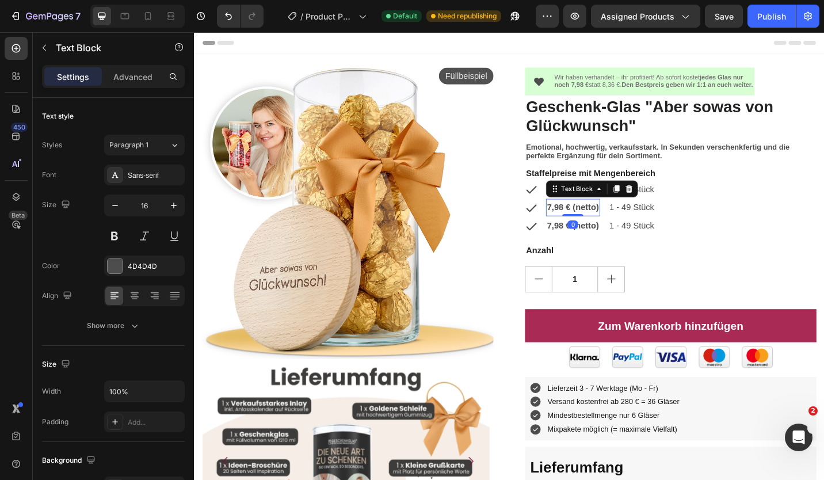
click at [583, 224] on strong "7,98 € (netto)" at bounding box center [608, 224] width 57 height 10
click at [589, 221] on strong "7,98 € (netto)" at bounding box center [608, 224] width 57 height 10
click at [651, 224] on p "1 - 49 Stück" at bounding box center [673, 224] width 49 height 17
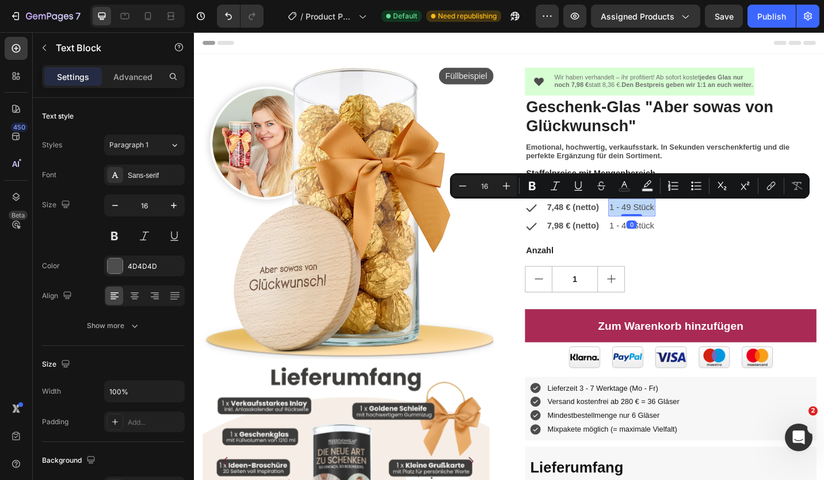
click at [651, 224] on p "1 - 49 Stück" at bounding box center [673, 224] width 49 height 17
drag, startPoint x: 656, startPoint y: 224, endPoint x: 664, endPoint y: 225, distance: 8.1
click at [655, 224] on p "1 - 49 Stück" at bounding box center [673, 224] width 49 height 17
click at [665, 225] on p "1 - 49 Stück" at bounding box center [673, 224] width 49 height 17
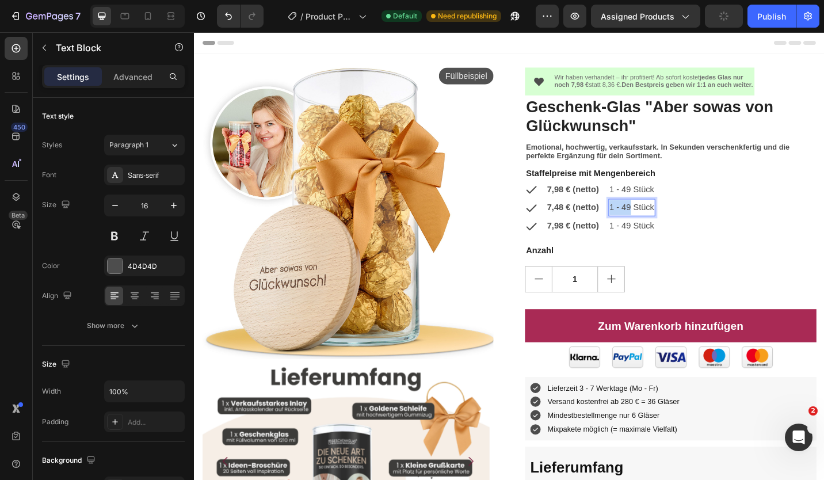
drag, startPoint x: 667, startPoint y: 225, endPoint x: 643, endPoint y: 225, distance: 23.6
click at [648, 225] on div "1 - 49 Stück" at bounding box center [673, 224] width 51 height 19
click at [655, 204] on p "1 - 49 Stück" at bounding box center [673, 204] width 49 height 17
click at [650, 244] on p "1 - 49 Stück" at bounding box center [673, 244] width 49 height 17
click at [659, 246] on p "1 - 49 Stück" at bounding box center [673, 244] width 49 height 17
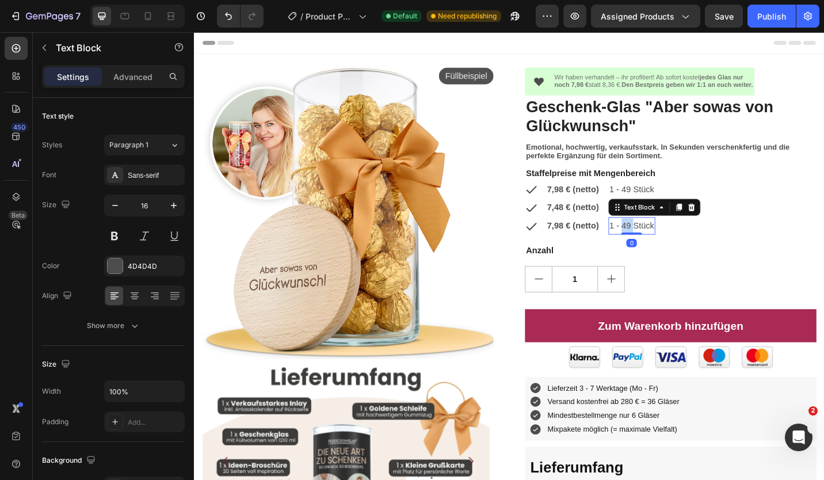
click at [660, 246] on p "1 - 49 Stück" at bounding box center [673, 244] width 49 height 17
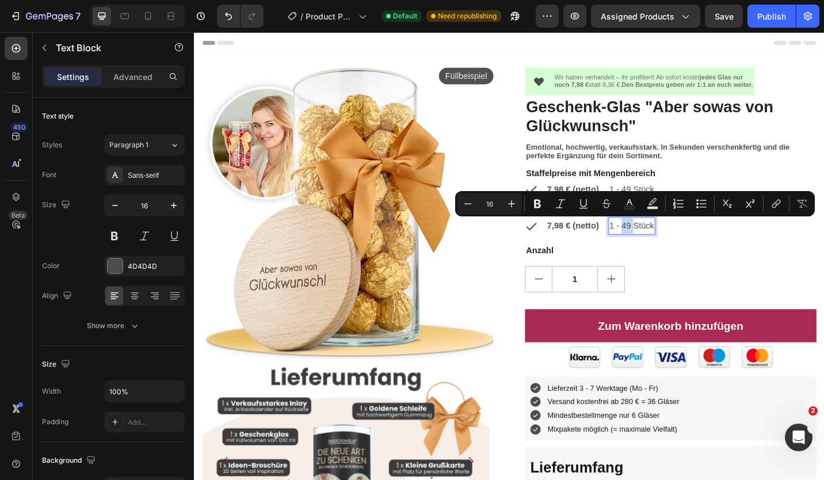
click at [665, 246] on p "1 - 49 Stück" at bounding box center [673, 244] width 49 height 17
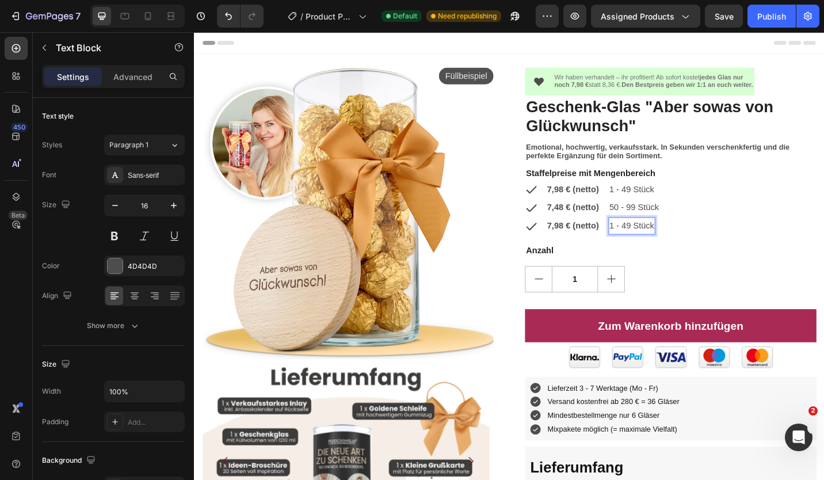
click at [649, 246] on p "1 - 49 Stück" at bounding box center [673, 244] width 49 height 17
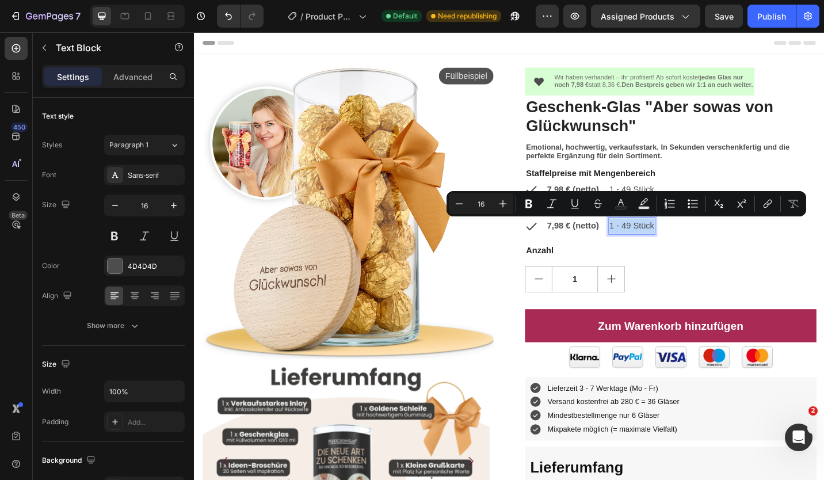
click at [649, 246] on p "1 - 49 Stück" at bounding box center [673, 244] width 49 height 17
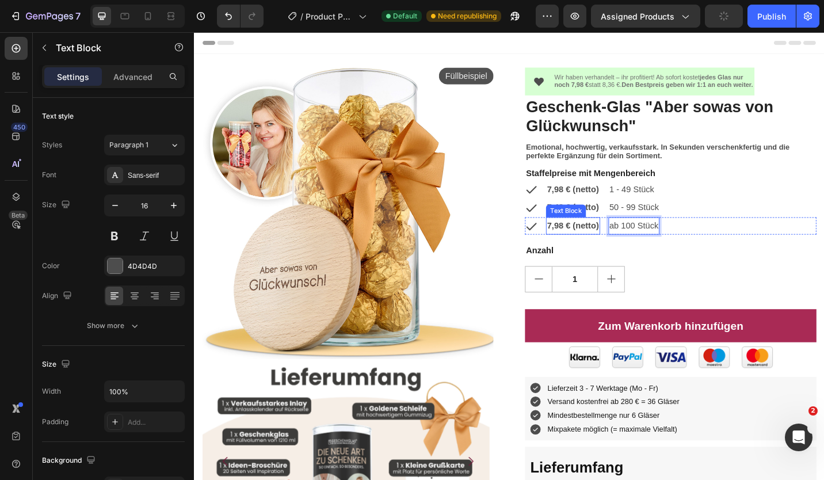
click at [596, 244] on strong "7,98 € (netto)" at bounding box center [608, 244] width 57 height 10
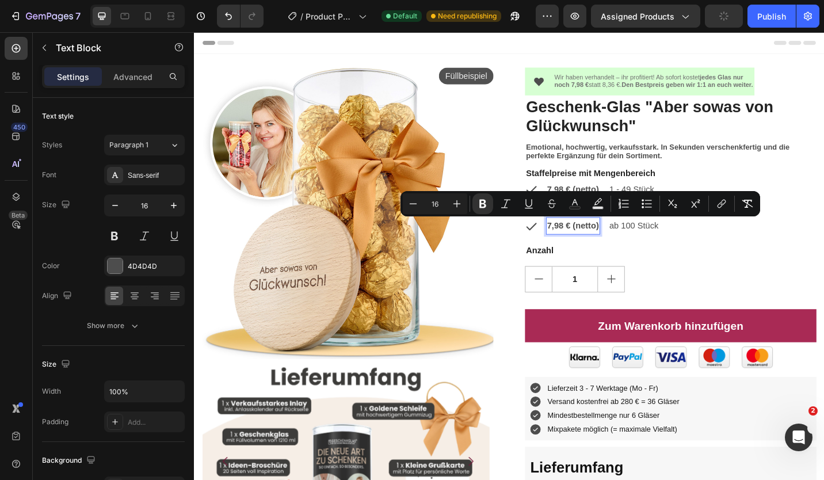
click at [580, 243] on strong "7,98 € (netto)" at bounding box center [608, 244] width 57 height 10
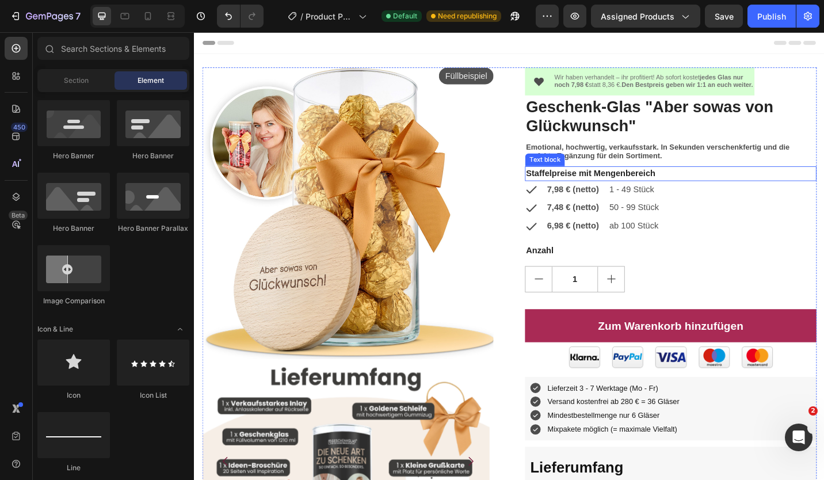
click at [680, 187] on p "Staffelpreise mit Mengenbereich" at bounding box center [715, 187] width 317 height 14
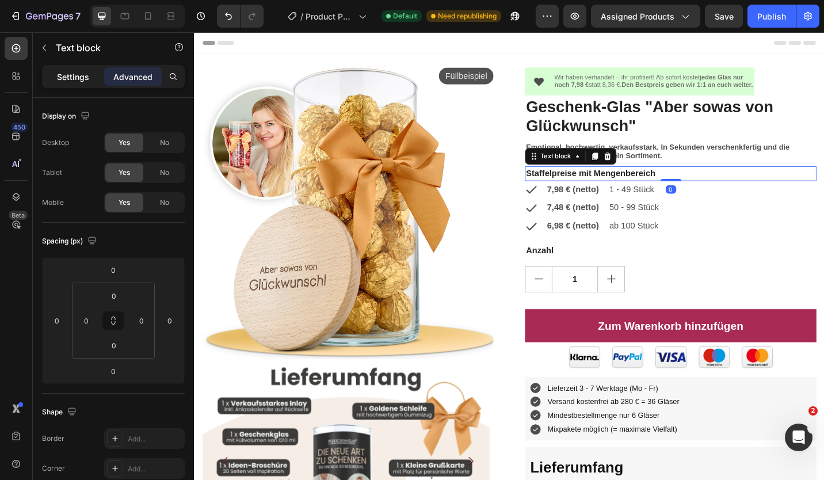
click at [81, 74] on p "Settings" at bounding box center [73, 77] width 32 height 12
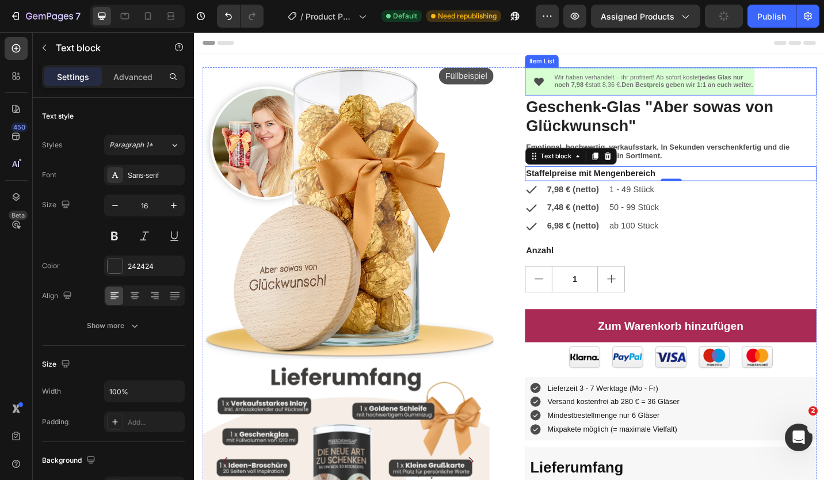
click at [762, 75] on div "Wir haben verhandelt – ihr profitiert! Ab sofort kostet jedes Glas nur noch 7,9…" at bounding box center [681, 86] width 251 height 30
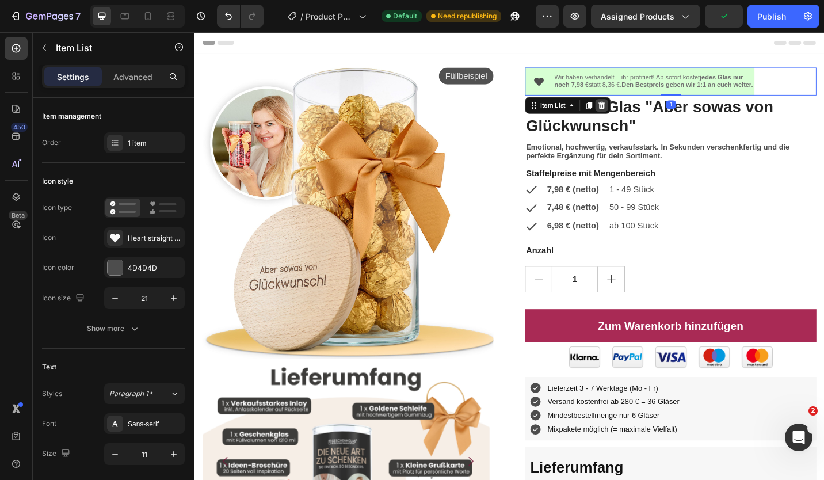
click at [637, 110] on icon at bounding box center [640, 112] width 7 height 8
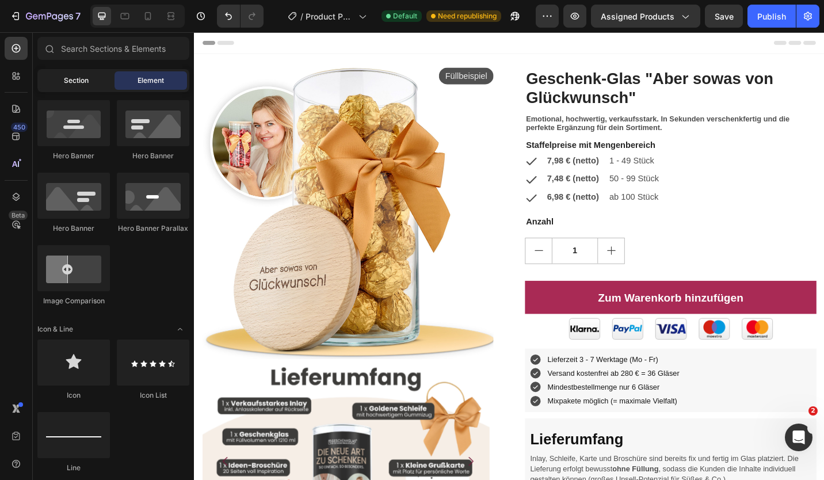
click at [78, 81] on span "Section" at bounding box center [76, 80] width 25 height 10
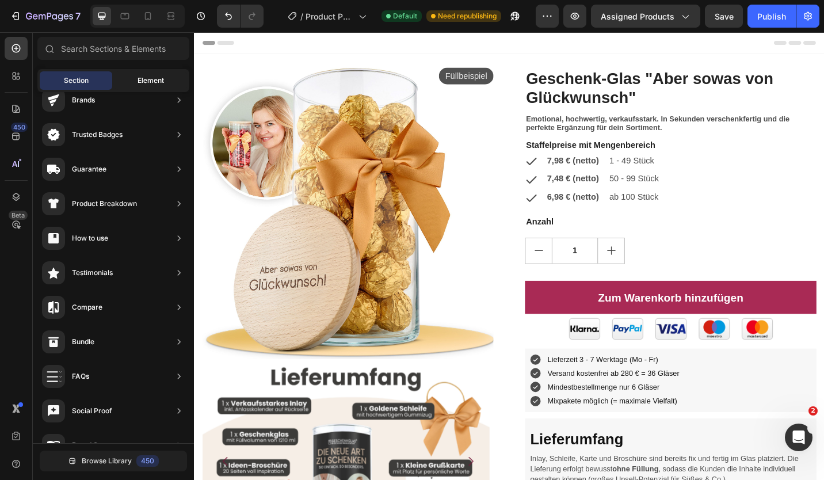
click at [143, 82] on span "Element" at bounding box center [150, 80] width 26 height 10
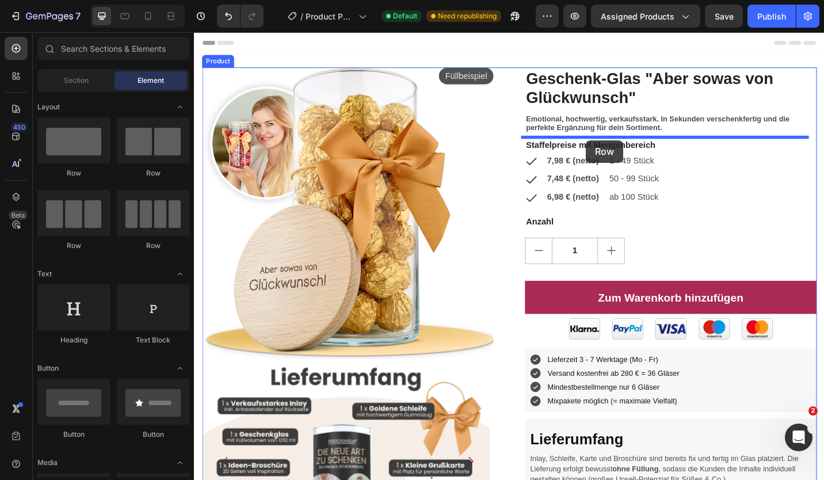
drag, startPoint x: 530, startPoint y: 133, endPoint x: 623, endPoint y: 151, distance: 94.9
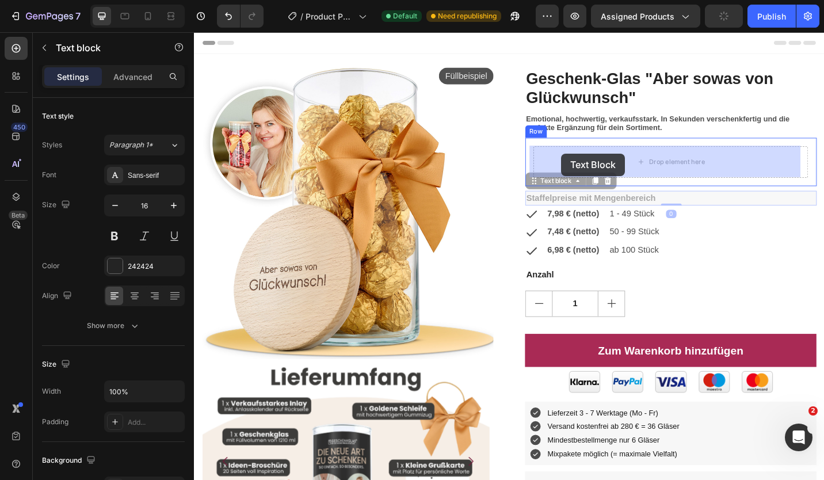
drag, startPoint x: 576, startPoint y: 202, endPoint x: 596, endPoint y: 165, distance: 42.2
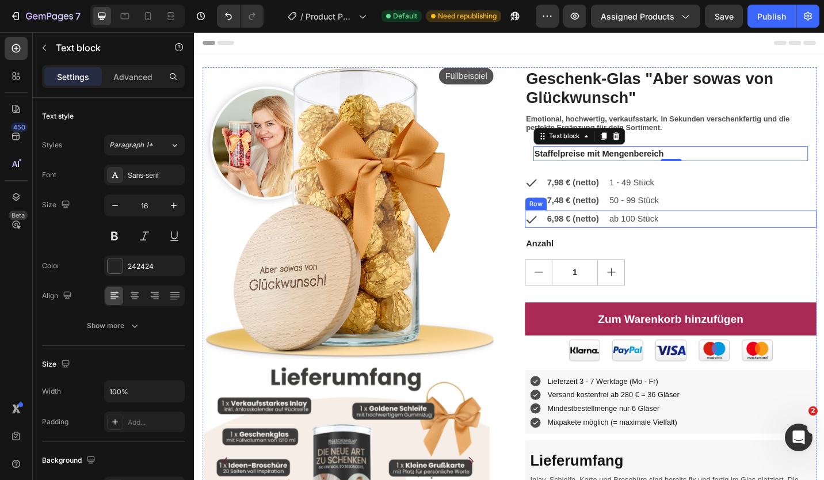
click at [732, 238] on div "Icon 6,98 € (netto) Text Block ab 100 Stück Text Block Row" at bounding box center [715, 236] width 319 height 19
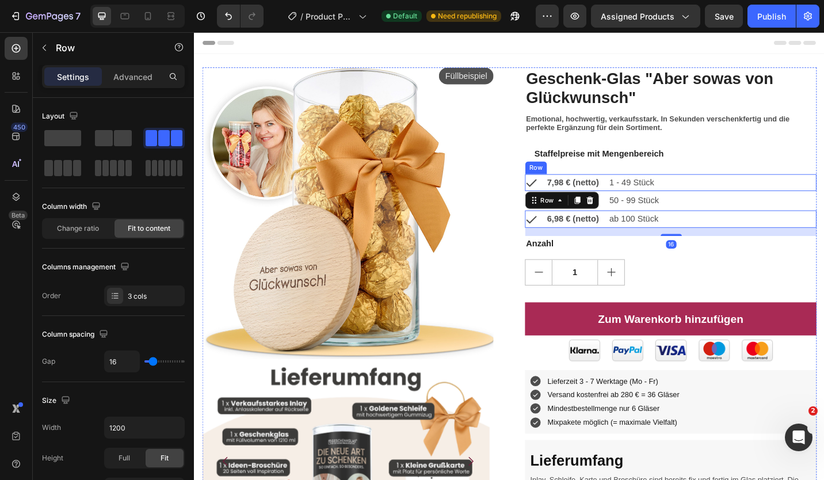
drag, startPoint x: 732, startPoint y: 188, endPoint x: 705, endPoint y: 188, distance: 26.5
click at [731, 188] on div "Icon 7,98 € (netto) Text Block 1 - 49 Stück Text Block Row" at bounding box center [715, 196] width 319 height 19
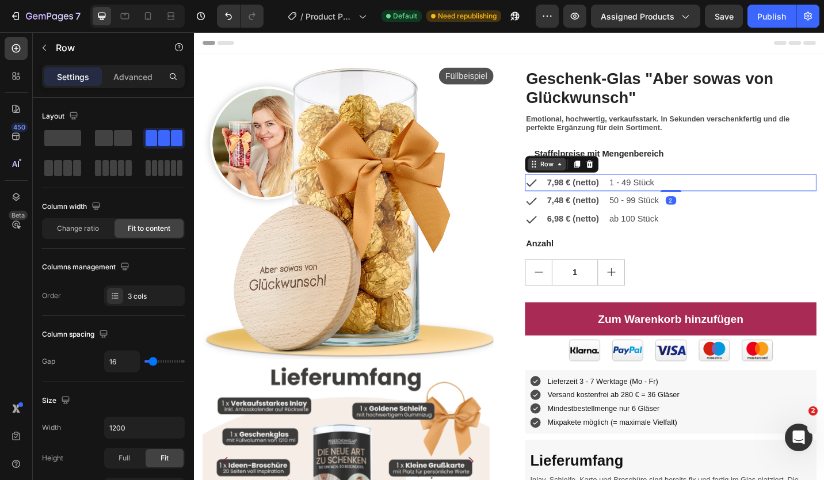
click at [571, 177] on div "Row" at bounding box center [580, 176] width 19 height 10
click at [545, 205] on div "Füllbeispiel Product Badge Product Images Image Image Image Image Image Carouse…" at bounding box center [538, 448] width 673 height 754
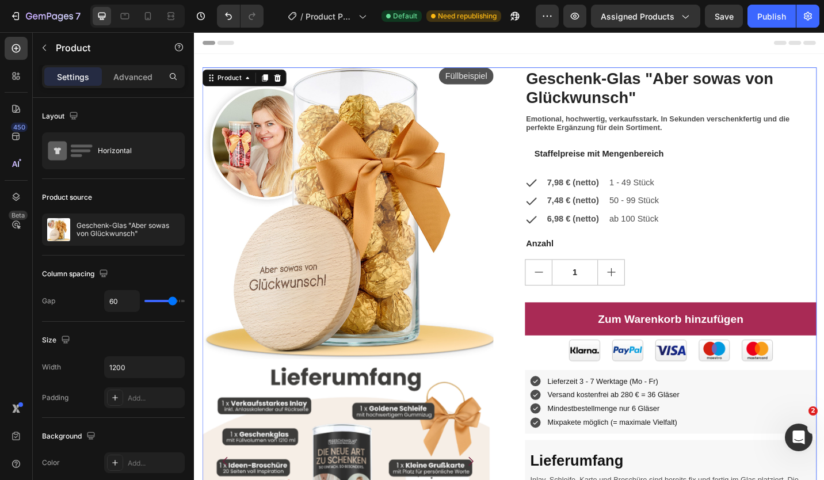
click at [550, 215] on div "Füllbeispiel Product Badge Product Images Image Image Image Image Image Carouse…" at bounding box center [538, 448] width 673 height 754
click at [565, 194] on div "Icon 7,98 € (netto) Text Block 1 - 49 Stück Text Block Row" at bounding box center [715, 196] width 319 height 19
click at [557, 196] on icon at bounding box center [563, 197] width 14 height 14
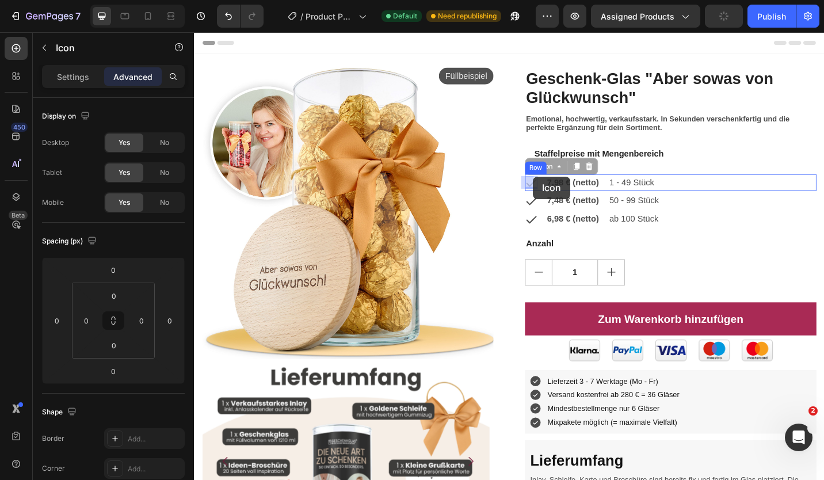
drag, startPoint x: 562, startPoint y: 184, endPoint x: 565, endPoint y: 190, distance: 6.9
click at [580, 194] on strong "7,98 € (netto)" at bounding box center [608, 197] width 57 height 10
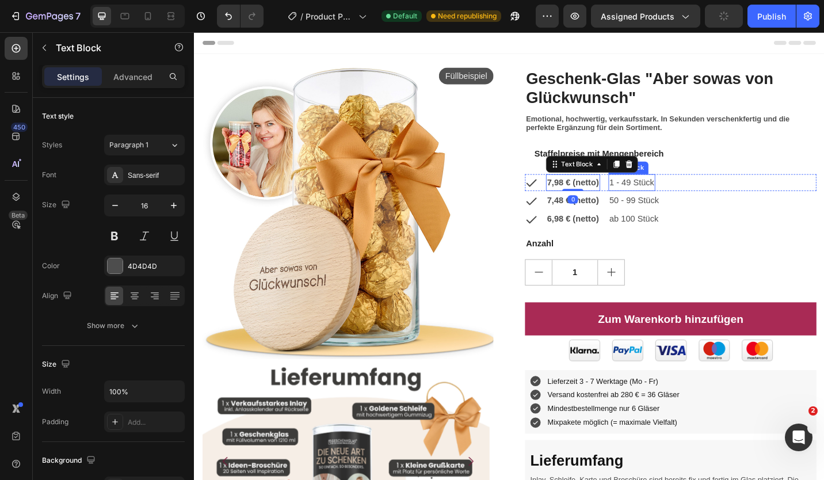
click at [699, 189] on div "1 - 49 Stück" at bounding box center [673, 196] width 51 height 19
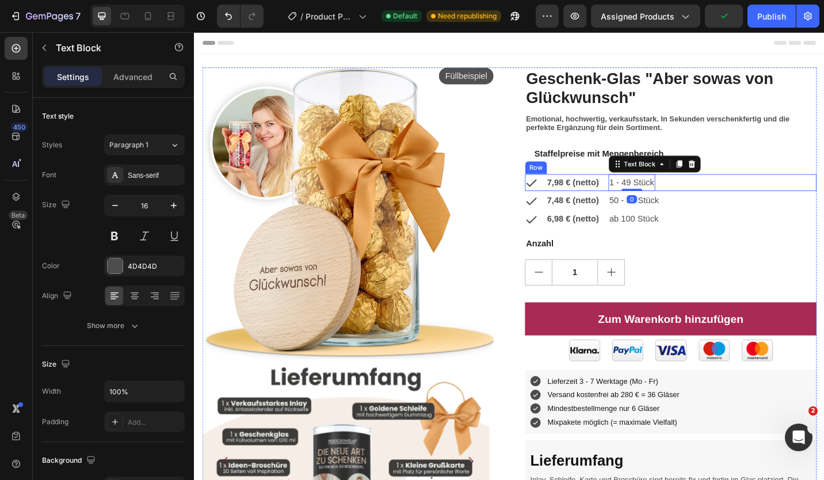
click at [726, 193] on div "Icon 7,98 € (netto) Text Block 1 - 49 Stück Text Block 0 Row" at bounding box center [715, 196] width 319 height 19
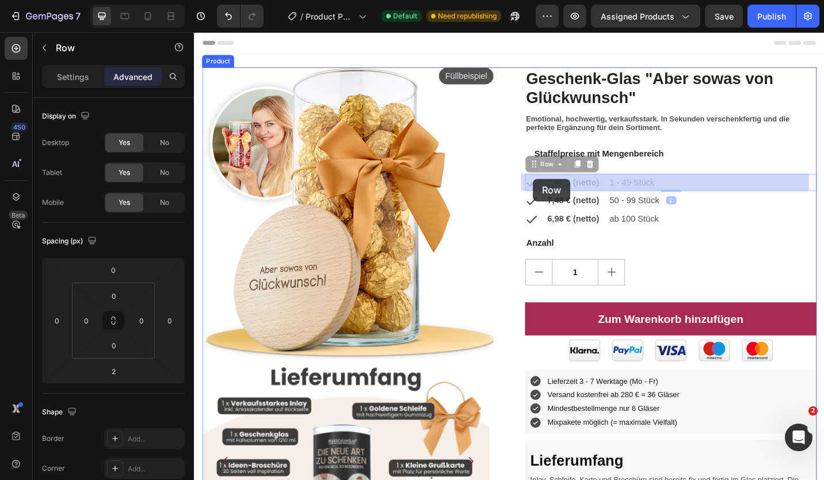
drag, startPoint x: 564, startPoint y: 180, endPoint x: 565, endPoint y: 193, distance: 12.7
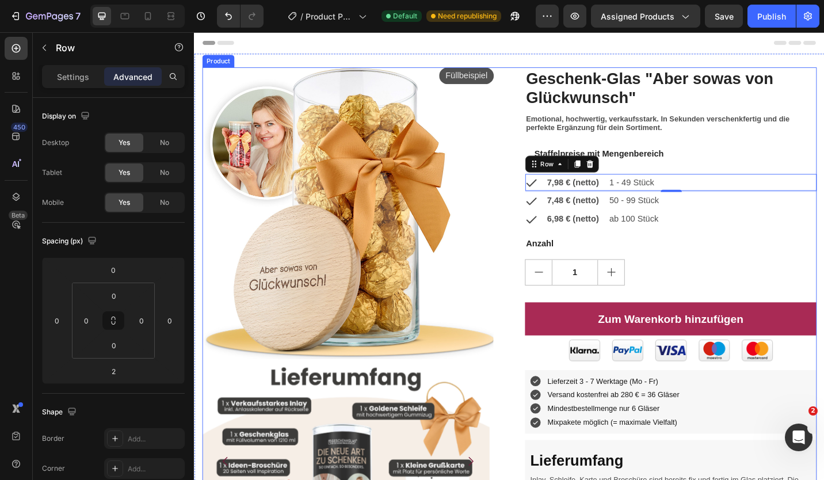
click at [760, 277] on div "Wir haben verhandelt – ihr profitiert! Ab sofort kostet jedes Glas nur noch 7,9…" at bounding box center [715, 448] width 319 height 754
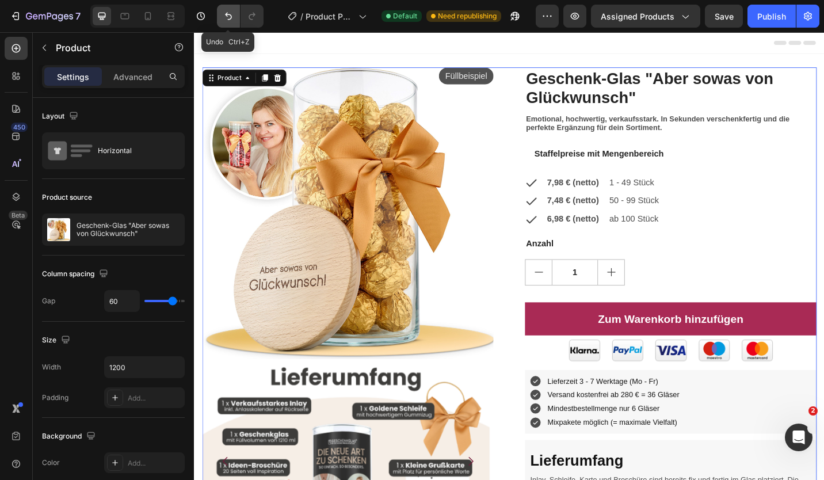
click at [224, 17] on icon "Undo/Redo" at bounding box center [229, 16] width 12 height 12
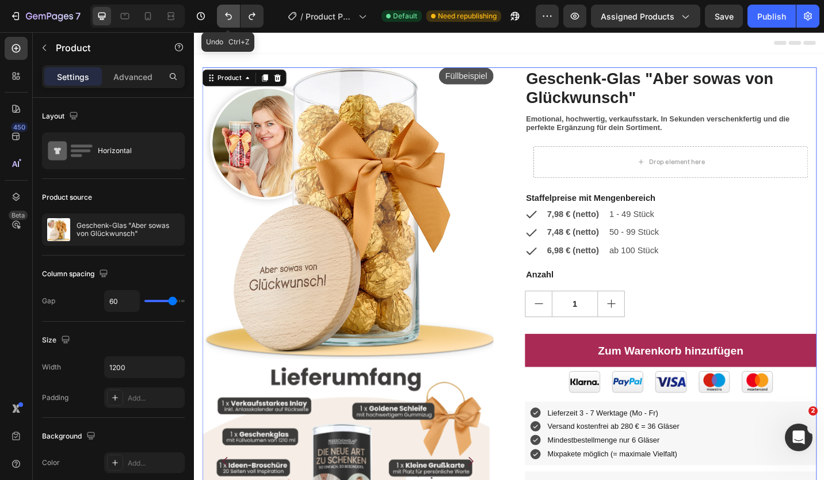
click at [224, 17] on icon "Undo/Redo" at bounding box center [229, 16] width 12 height 12
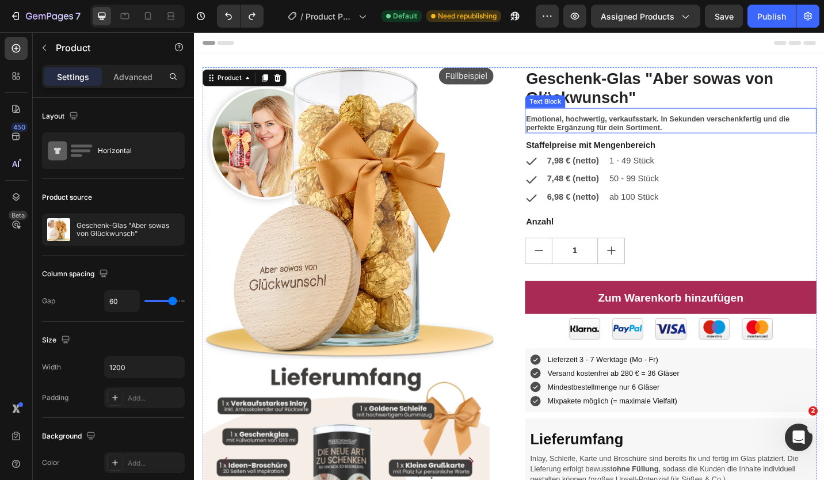
click at [690, 132] on strong "Emotional, hochwertig, verkaufsstark. In Sekunden verschenkfertig und die perfe…" at bounding box center [701, 131] width 289 height 19
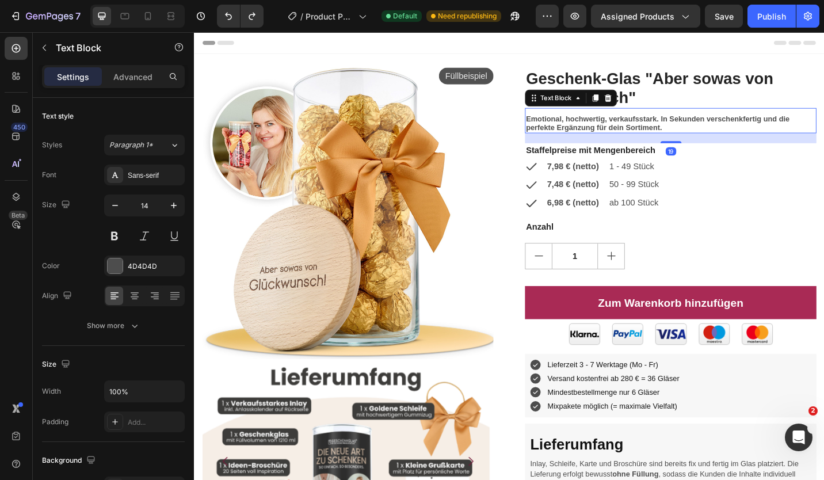
drag, startPoint x: 711, startPoint y: 147, endPoint x: 711, endPoint y: 154, distance: 6.3
click at [711, 154] on div at bounding box center [716, 152] width 23 height 2
click at [823, 189] on div "Wir haben verhandelt – ihr profitiert! Ab sofort kostet jedes Glas nur noch 7,9…" at bounding box center [715, 439] width 319 height 736
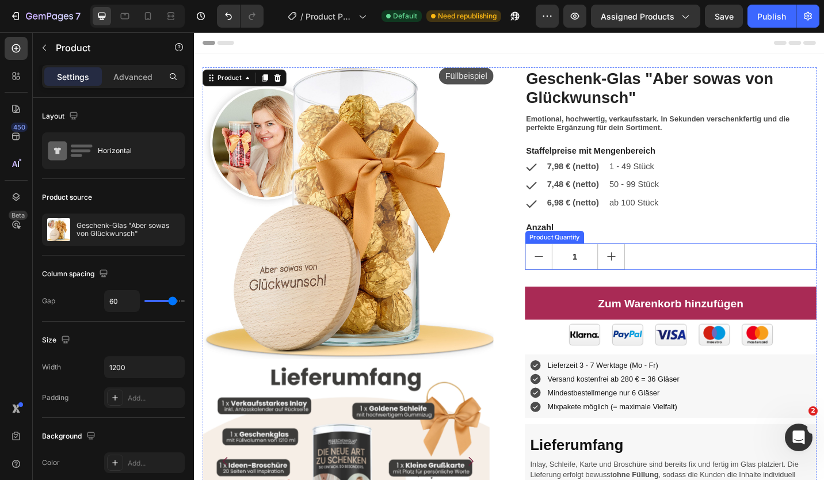
click at [586, 253] on div "Product Quantity" at bounding box center [588, 256] width 60 height 10
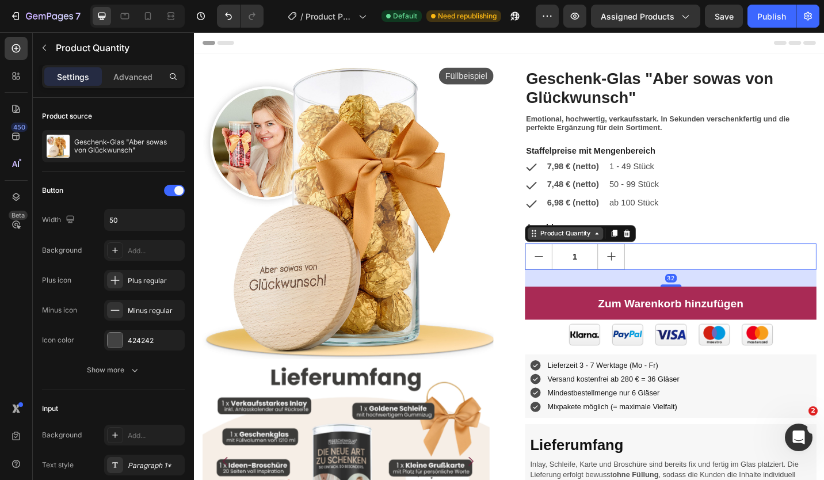
click at [572, 246] on div "Product Quantity" at bounding box center [600, 253] width 83 height 14
click at [520, 252] on div "Füllbeispiel Product Badge Product Images Image Image Image Image Image Carouse…" at bounding box center [538, 439] width 673 height 737
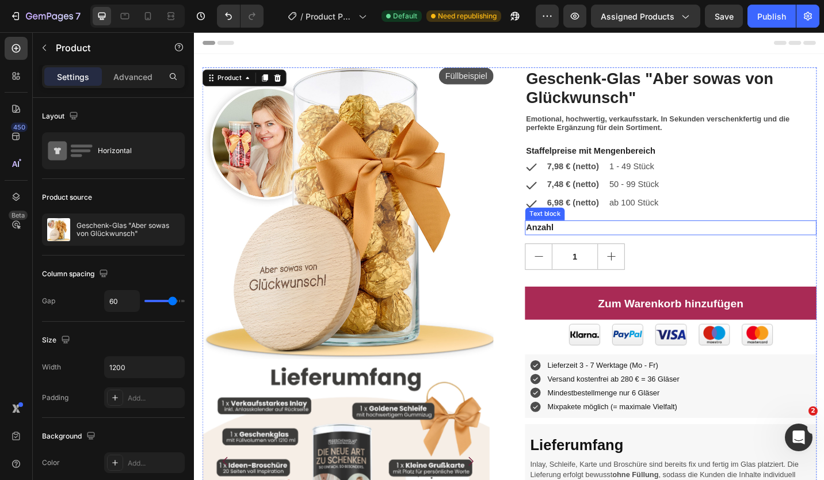
click at [573, 248] on p "Anzahl" at bounding box center [715, 246] width 317 height 14
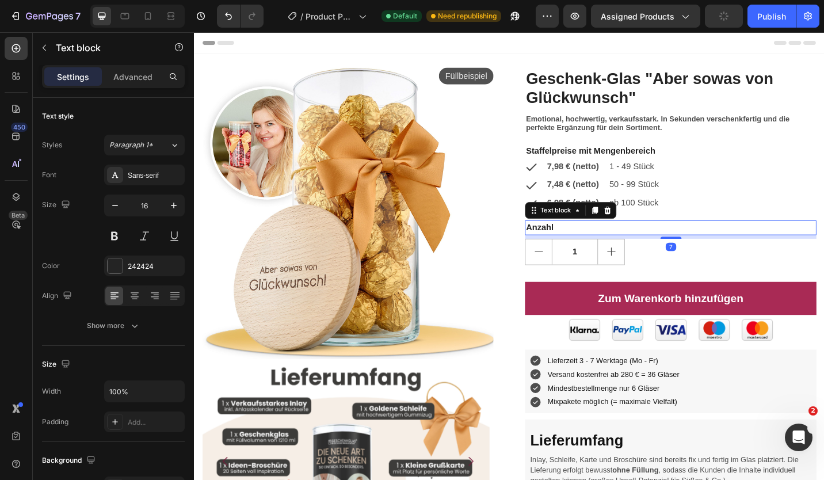
drag, startPoint x: 709, startPoint y: 263, endPoint x: 713, endPoint y: 258, distance: 6.2
click at [713, 258] on div at bounding box center [716, 257] width 23 height 2
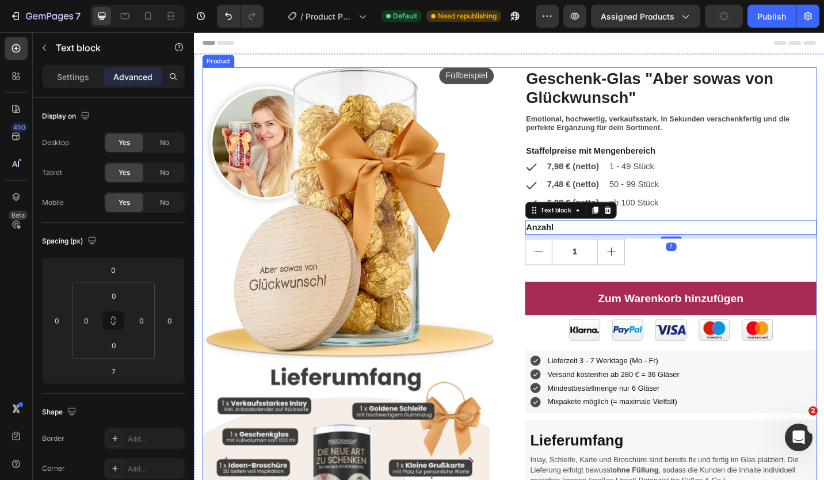
click at [675, 292] on div "Wir haben verhandelt – ihr profitiert! Ab sofort kostet jedes Glas nur noch 7,9…" at bounding box center [715, 437] width 319 height 732
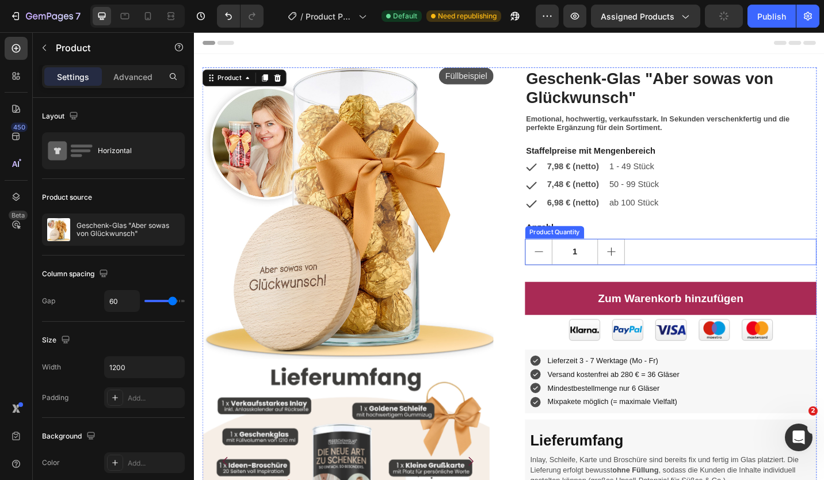
click at [682, 274] on div "1" at bounding box center [715, 272] width 319 height 29
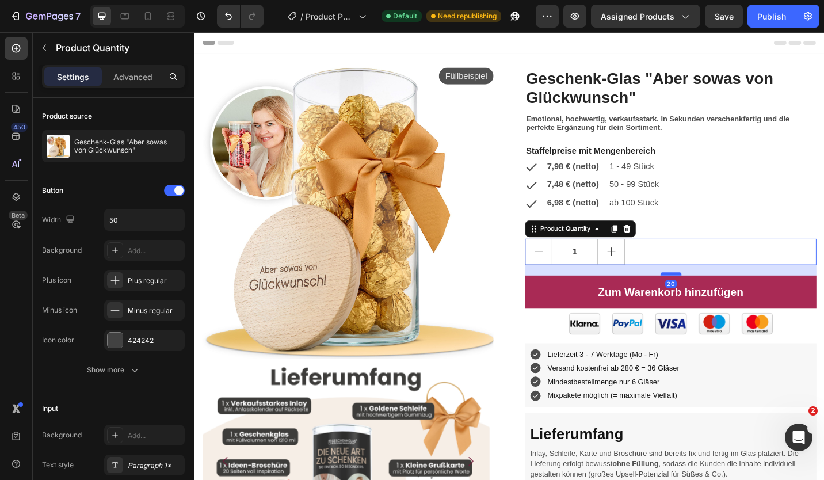
drag, startPoint x: 703, startPoint y: 304, endPoint x: 705, endPoint y: 297, distance: 7.1
click at [705, 297] on div at bounding box center [716, 296] width 23 height 3
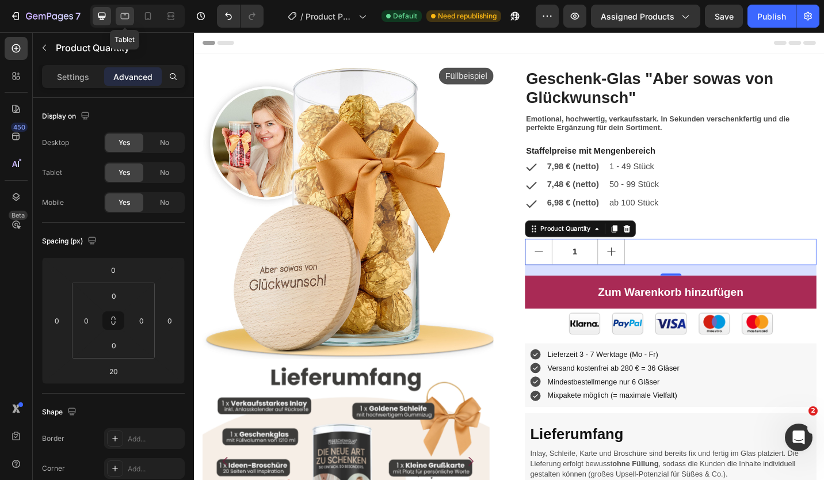
click at [130, 14] on icon at bounding box center [125, 16] width 12 height 12
type input "13"
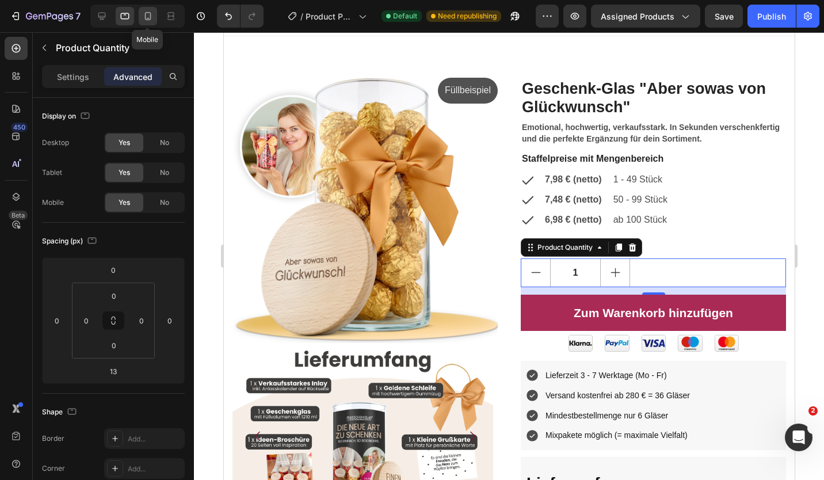
scroll to position [204, 0]
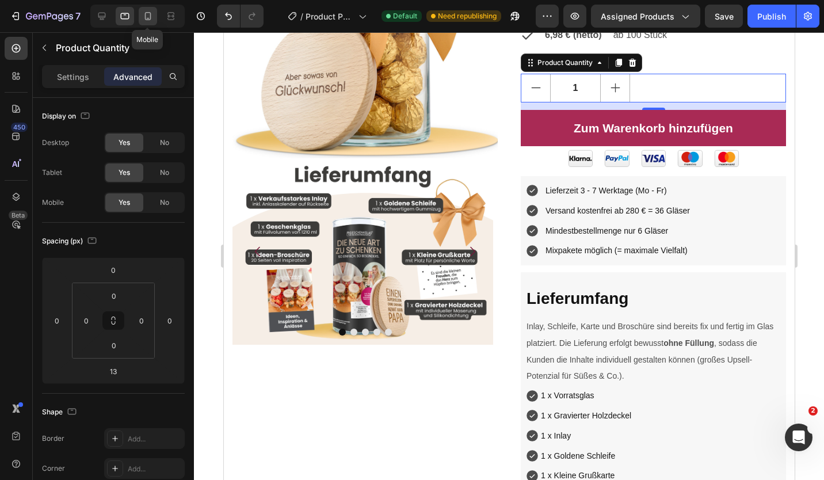
click at [144, 18] on icon at bounding box center [148, 16] width 12 height 12
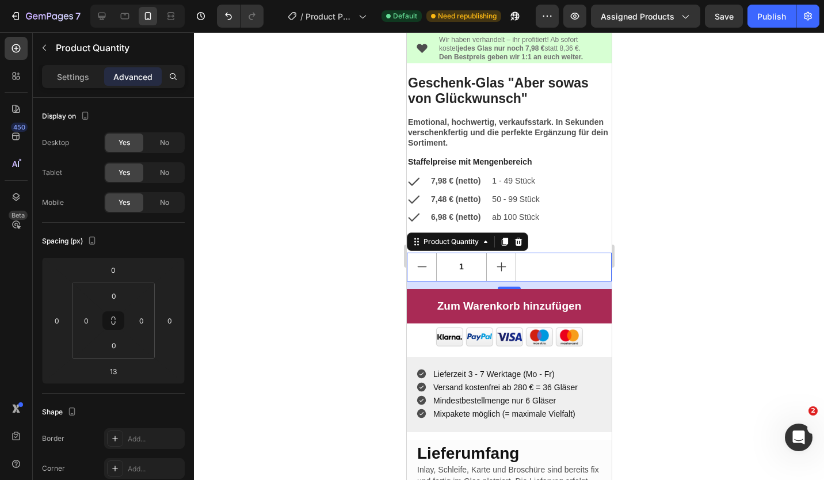
scroll to position [381, 0]
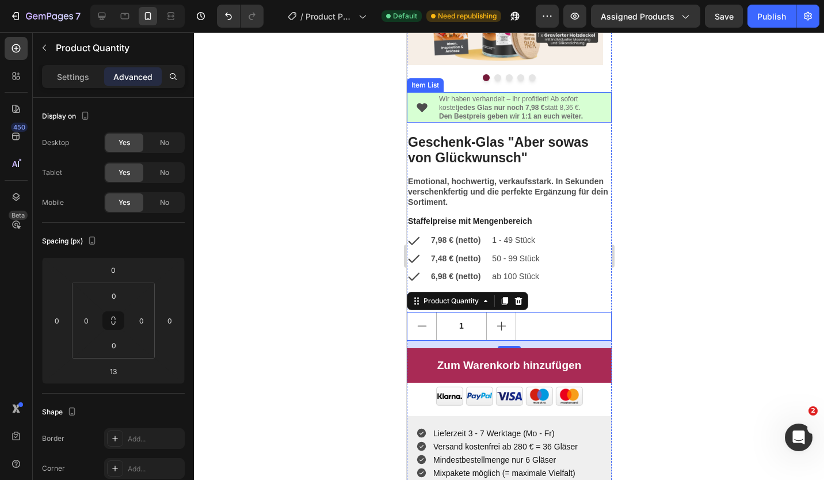
click at [461, 104] on strong "jedes Glas nur noch 7,98 €" at bounding box center [500, 108] width 87 height 8
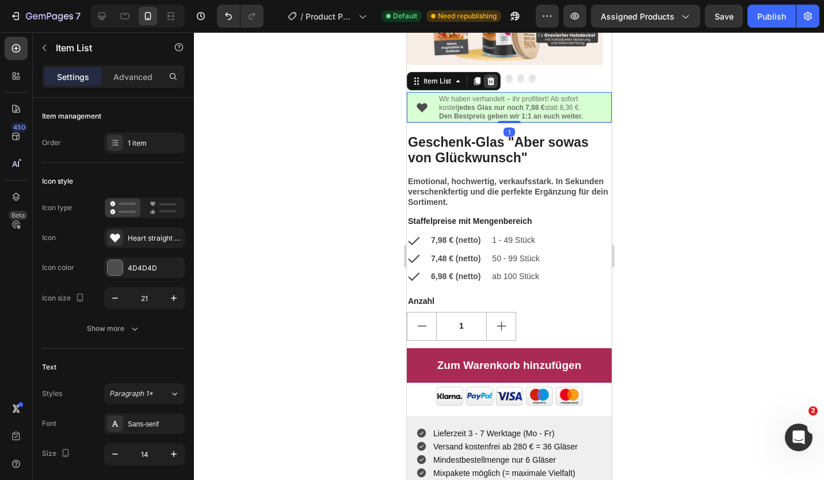
click at [493, 76] on icon at bounding box center [489, 80] width 9 height 9
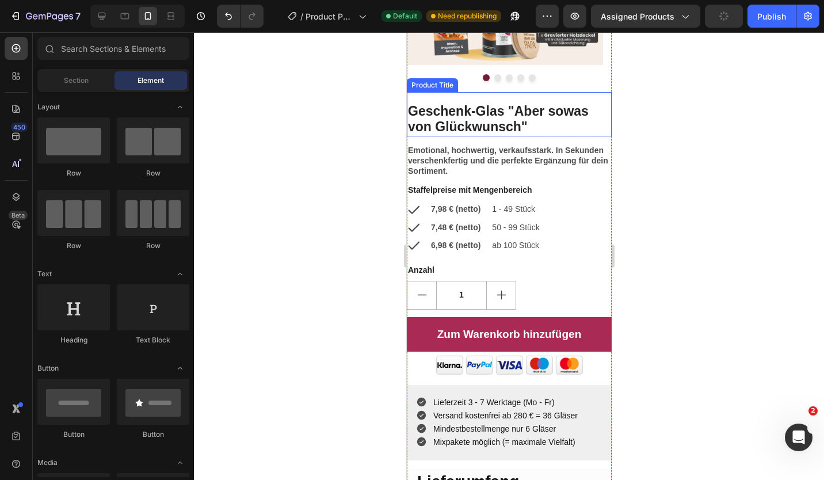
click at [453, 92] on div "Geschenk-Glas "Aber sowas von Glückwunsch" Product Title" at bounding box center [508, 114] width 205 height 44
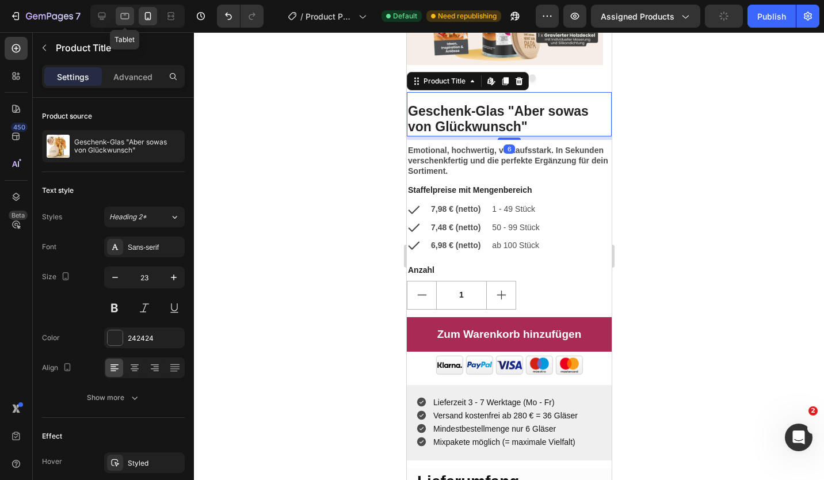
click at [121, 16] on icon at bounding box center [125, 16] width 12 height 12
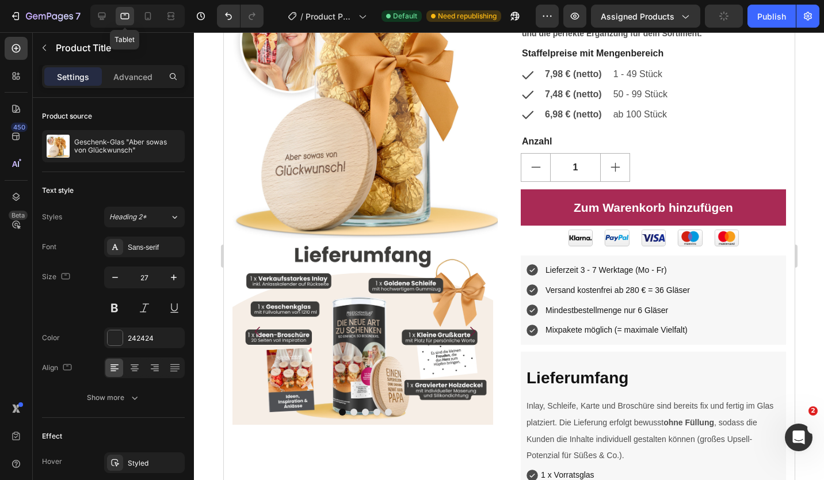
scroll to position [24, 0]
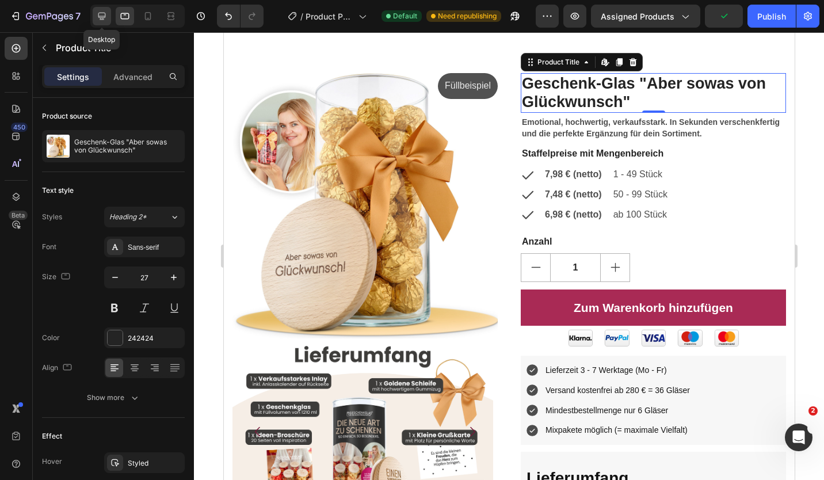
click at [102, 18] on icon at bounding box center [101, 16] width 7 height 7
type input "30"
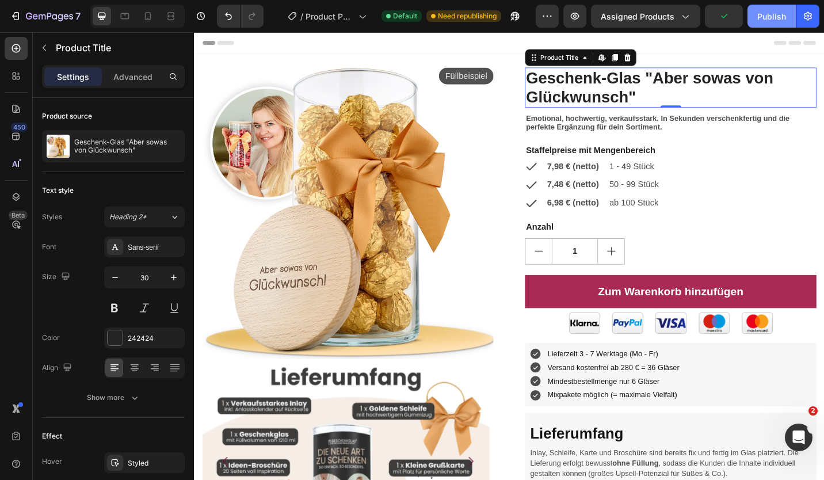
click at [769, 14] on div "Publish" at bounding box center [771, 16] width 29 height 12
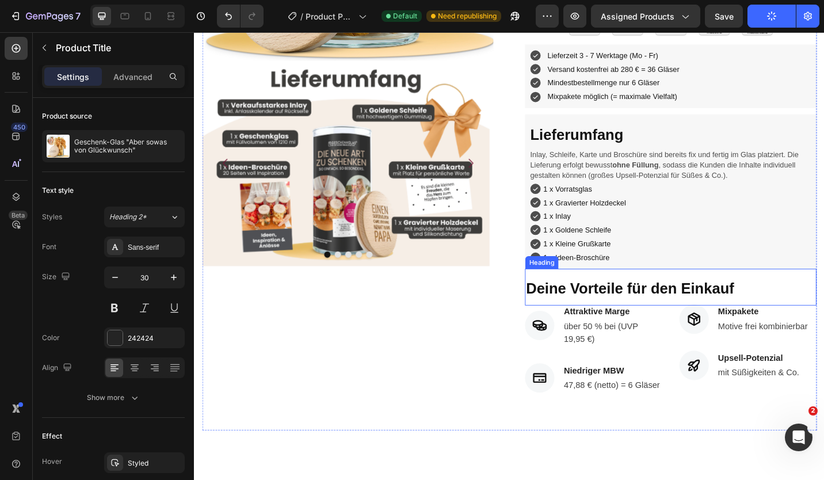
scroll to position [345, 0]
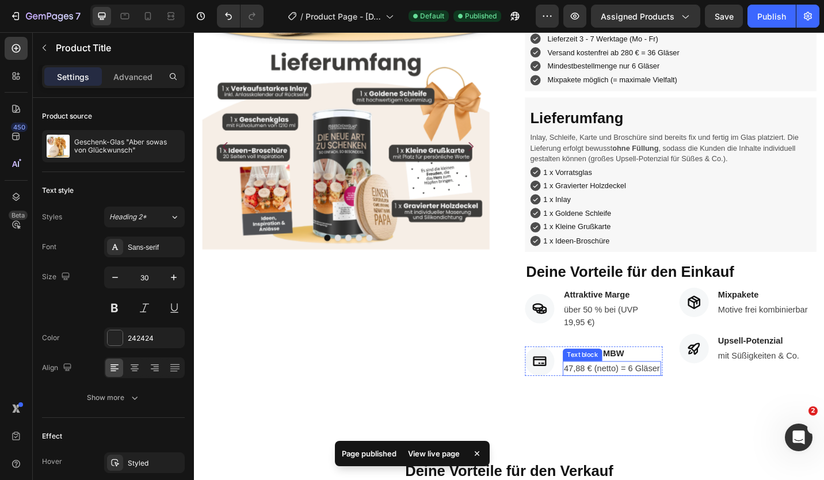
click at [650, 403] on p "47,88 € (netto) = 6 Gläser" at bounding box center [651, 400] width 105 height 14
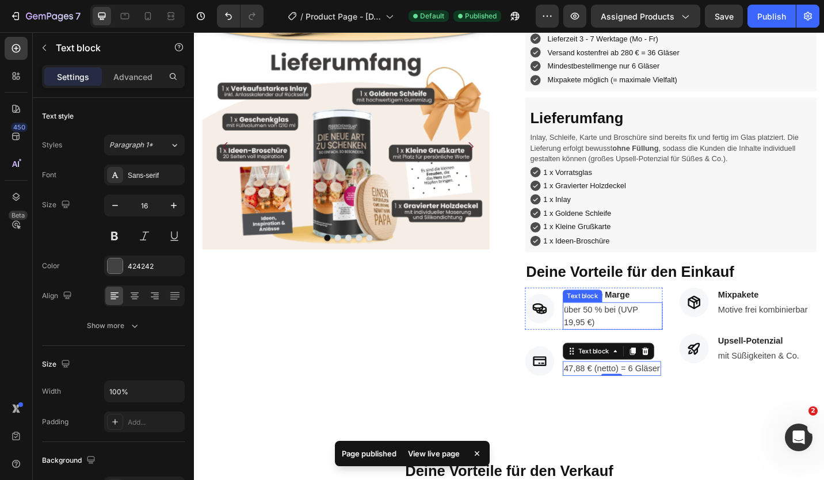
scroll to position [58, 0]
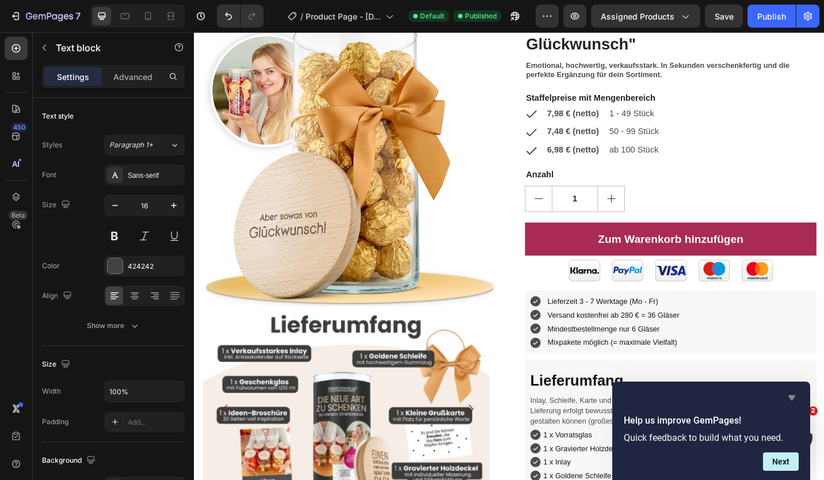
drag, startPoint x: 789, startPoint y: 394, endPoint x: 621, endPoint y: 376, distance: 168.9
click at [789, 394] on icon "Hide survey" at bounding box center [791, 397] width 14 height 14
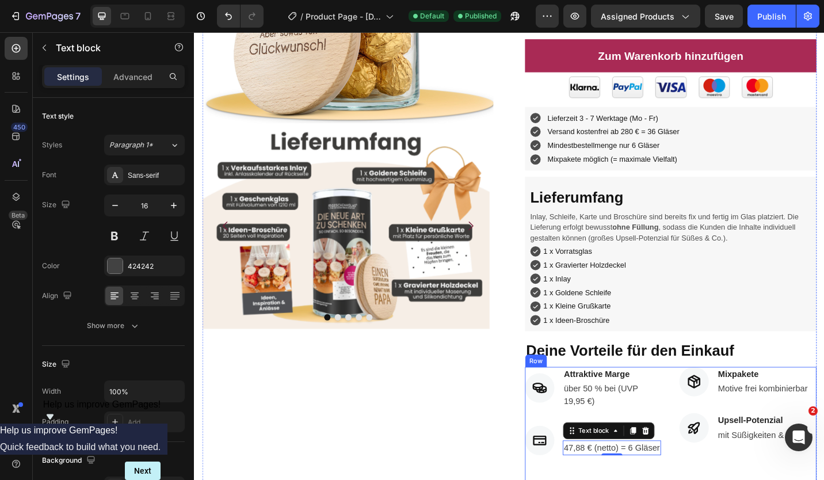
scroll to position [518, 0]
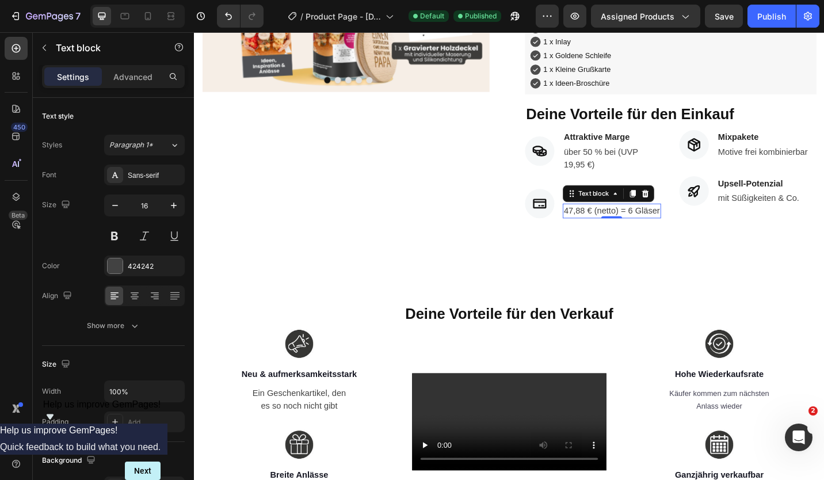
click at [631, 228] on p "47,88 € (netto) = 6 Gläser" at bounding box center [651, 228] width 105 height 14
click at [632, 228] on p "47,88 € (netto) = 6 Gläser" at bounding box center [651, 228] width 105 height 14
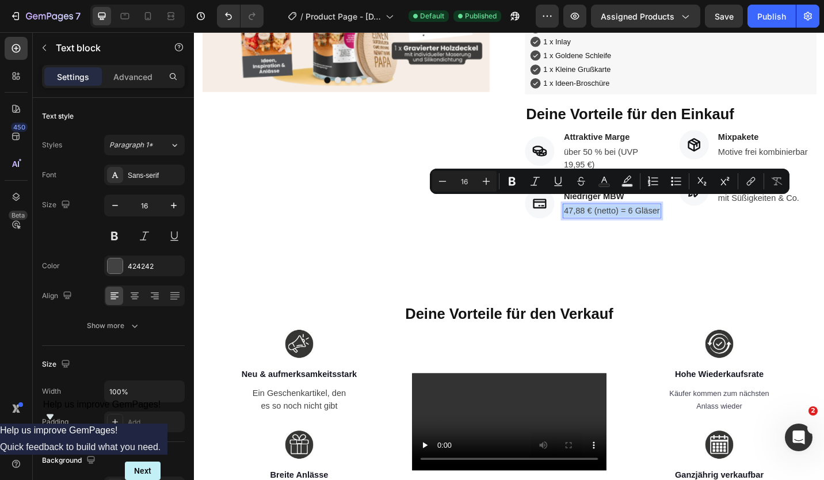
click at [654, 233] on p "47,88 € (netto) = 6 Gläser" at bounding box center [651, 228] width 105 height 14
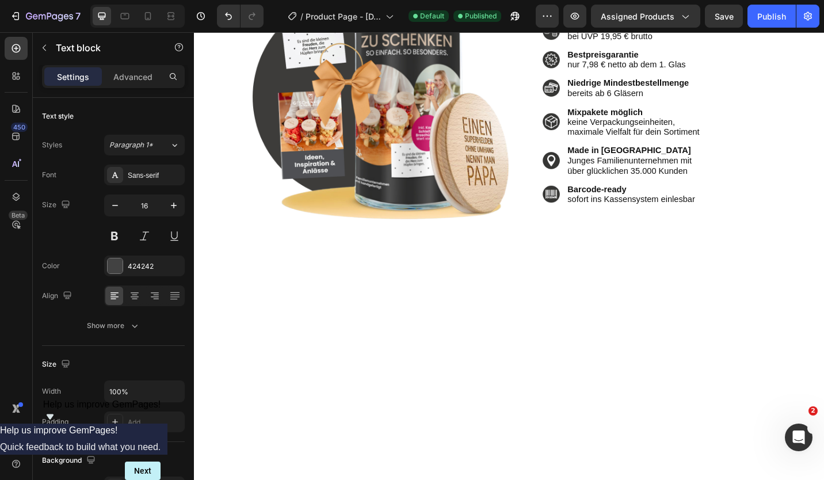
scroll to position [2473, 0]
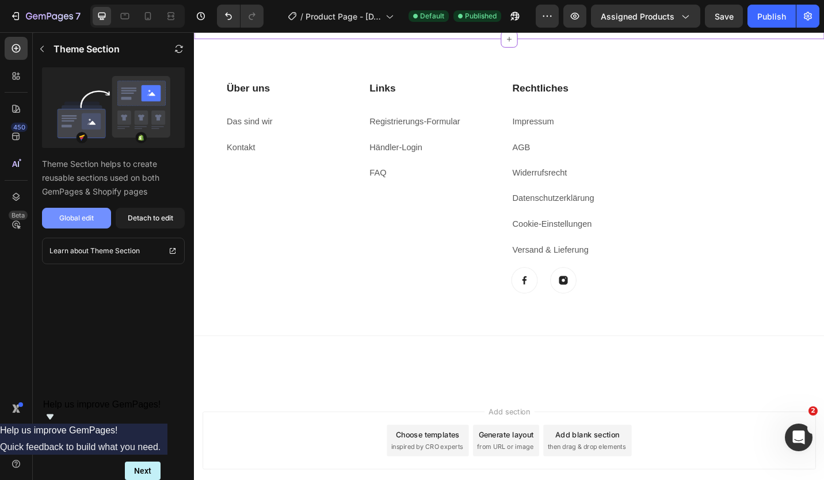
click at [55, 221] on button "Global edit" at bounding box center [76, 218] width 69 height 21
click at [51, 14] on icon "button" at bounding box center [49, 16] width 5 height 7
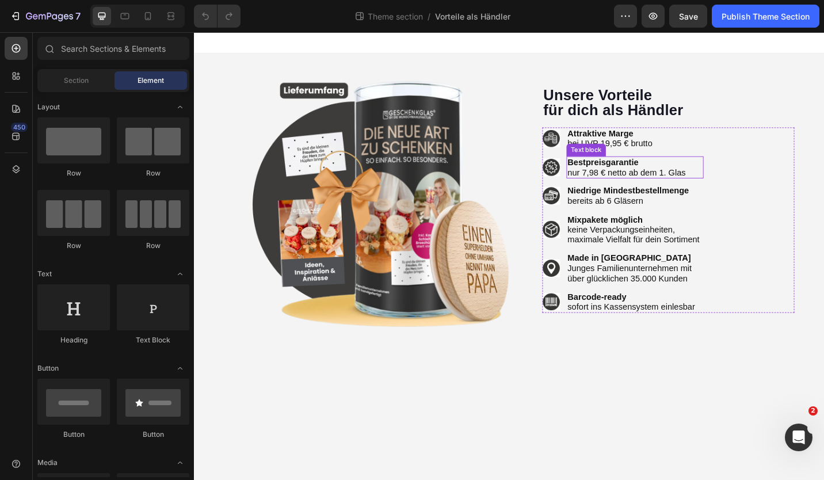
click at [634, 186] on p "nur 7,98 € netto ab dem 1. Glas" at bounding box center [677, 185] width 148 height 11
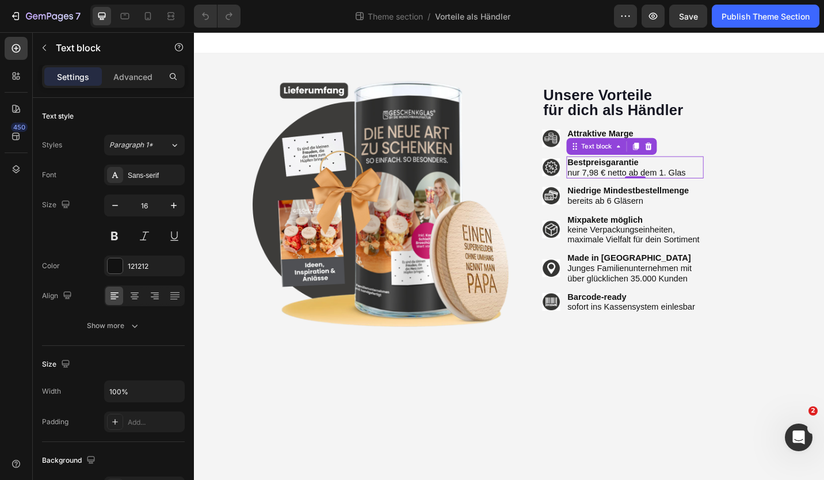
click at [634, 185] on p "nur 7,98 € netto ab dem 1. Glas" at bounding box center [677, 185] width 148 height 11
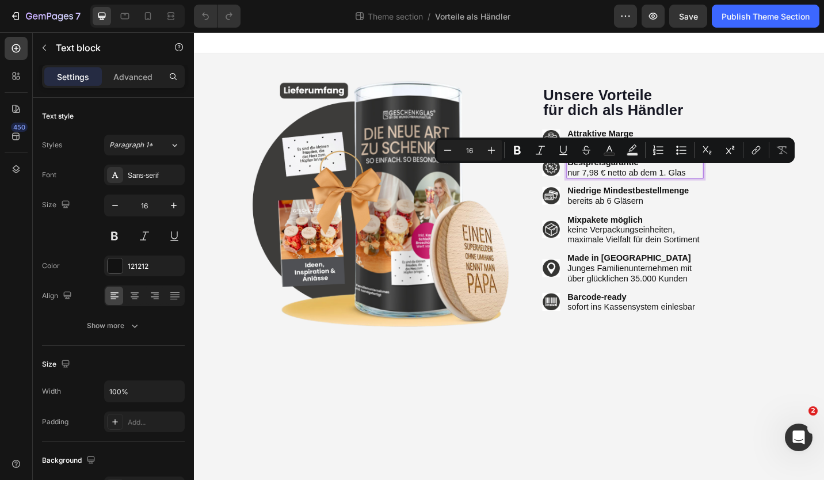
click at [615, 187] on p "nur 7,98 € netto ab dem 1. Glas" at bounding box center [677, 185] width 148 height 11
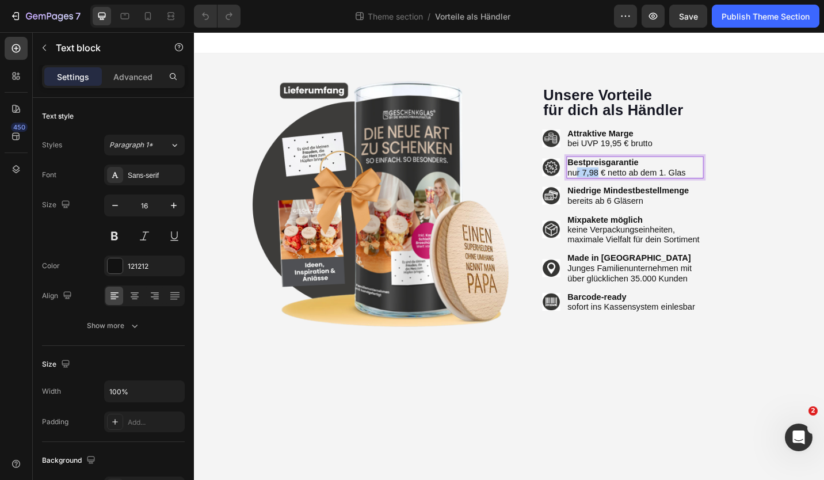
drag, startPoint x: 637, startPoint y: 185, endPoint x: 608, endPoint y: 185, distance: 28.8
click at [608, 185] on p "nur 7,98 € netto ab dem 1. Glas" at bounding box center [677, 185] width 148 height 11
click at [607, 185] on p "nur 7,98 € netto ab dem 1. Glas" at bounding box center [677, 185] width 148 height 11
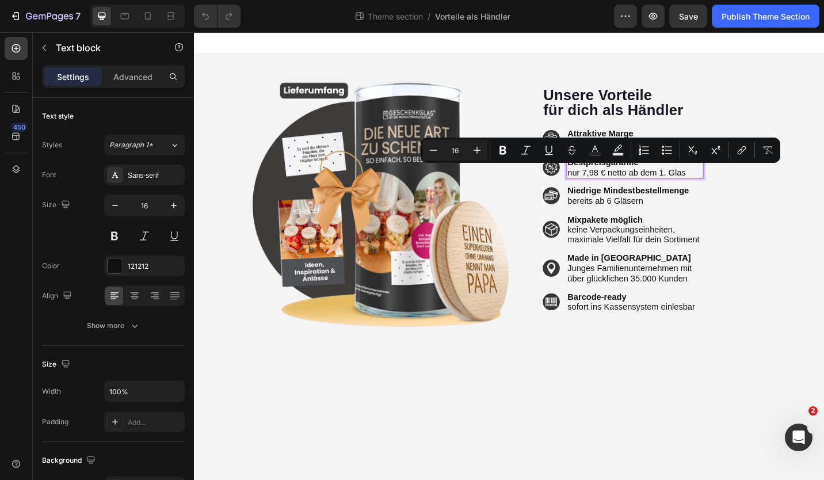
click at [608, 185] on p "nur 7,98 € netto ab dem 1. Glas" at bounding box center [677, 185] width 148 height 11
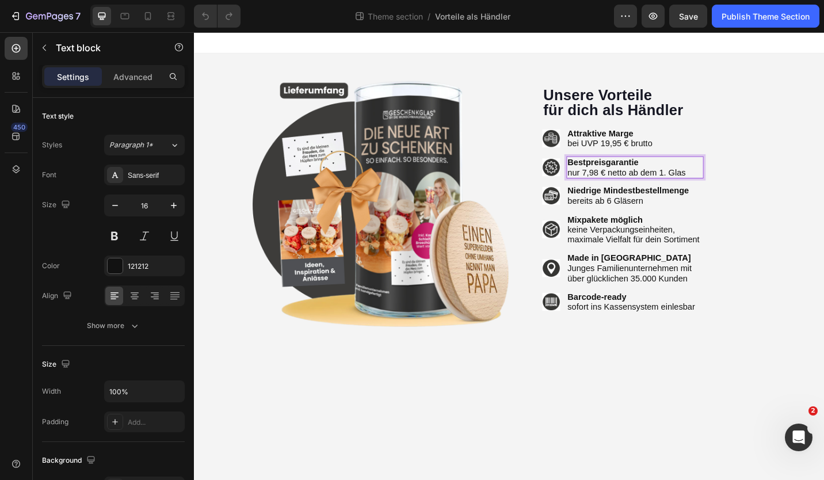
click at [610, 186] on p "nur 7,98 € netto ab dem 1. Glas" at bounding box center [677, 185] width 148 height 11
drag, startPoint x: 665, startPoint y: 187, endPoint x: 737, endPoint y: 191, distance: 72.0
click at [737, 191] on p "ab 6,98 € netto ab dem 1. Glas" at bounding box center [677, 185] width 148 height 11
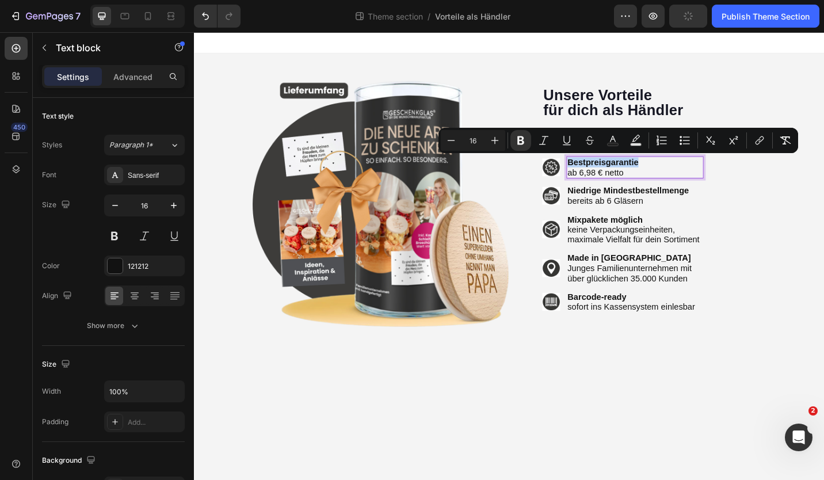
drag, startPoint x: 705, startPoint y: 176, endPoint x: 604, endPoint y: 177, distance: 100.1
click at [604, 177] on p "Bestpreisgarantie" at bounding box center [677, 174] width 148 height 11
click at [611, 214] on p "bereits ab 6 Gläsern" at bounding box center [677, 216] width 148 height 11
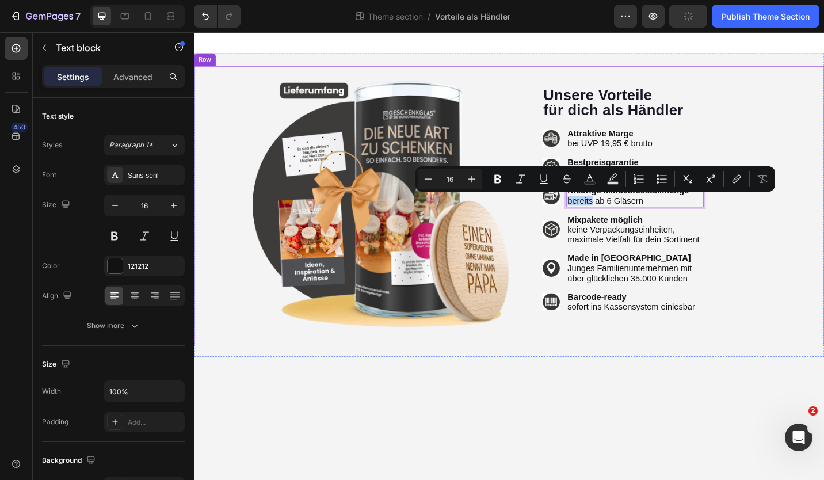
click at [771, 378] on div "Image Unsere Vorteile für dich als Händler Heading Image Attraktive Marge bei U…" at bounding box center [539, 221] width 690 height 332
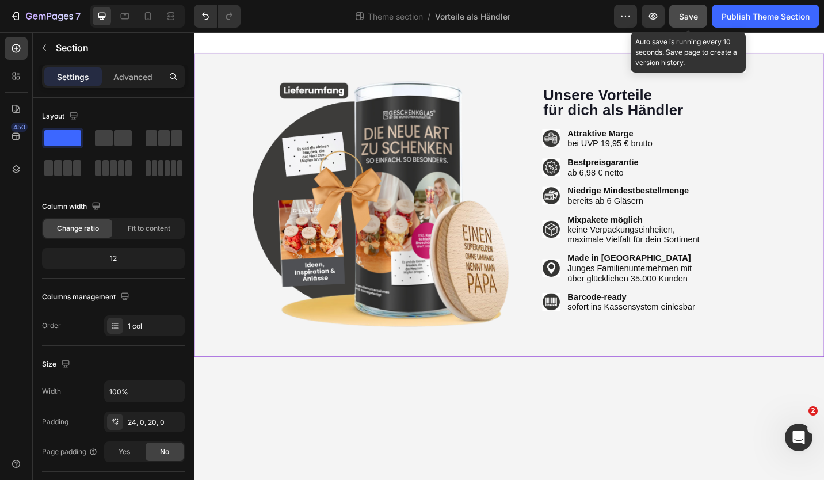
click at [686, 22] on button "Save" at bounding box center [688, 16] width 38 height 23
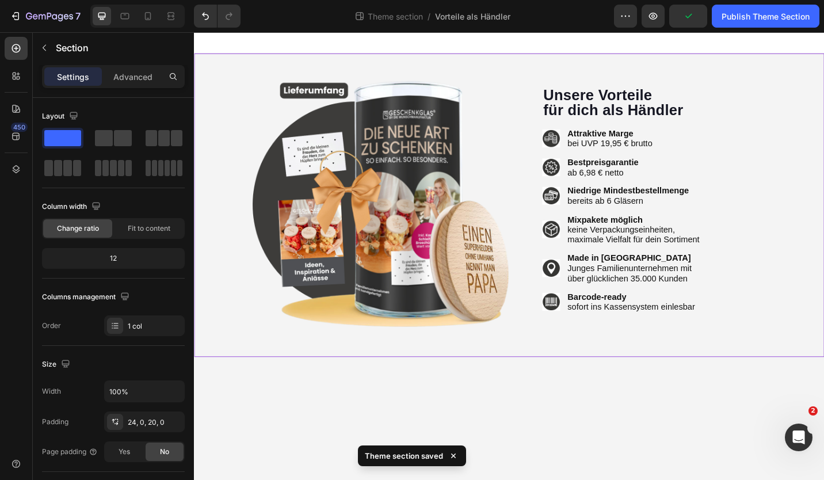
click at [735, 16] on div "Publish Theme Section" at bounding box center [765, 16] width 88 height 12
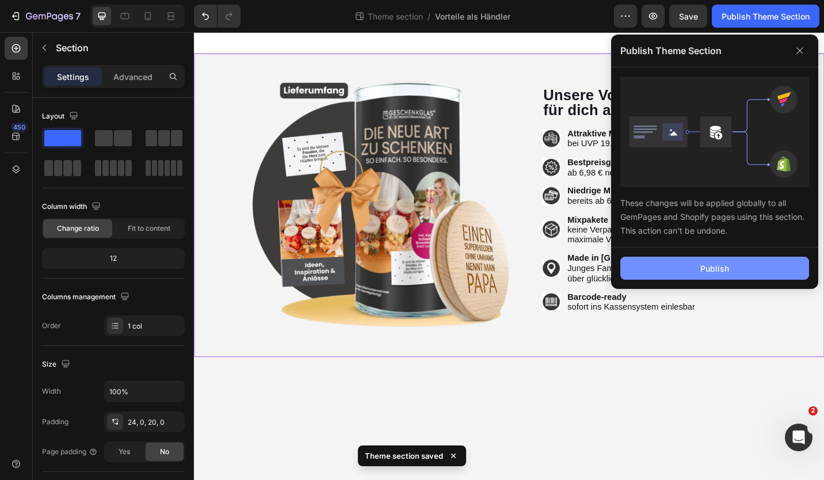
click at [706, 275] on button "Publish" at bounding box center [714, 267] width 189 height 23
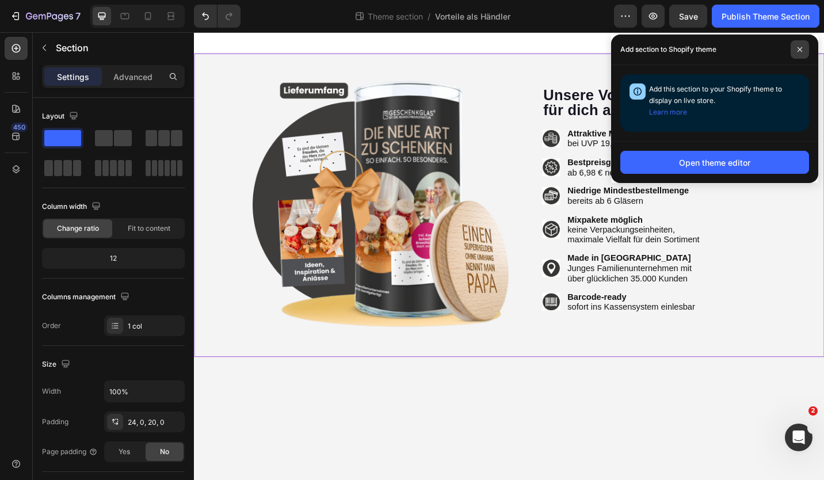
click at [801, 43] on span at bounding box center [799, 49] width 18 height 18
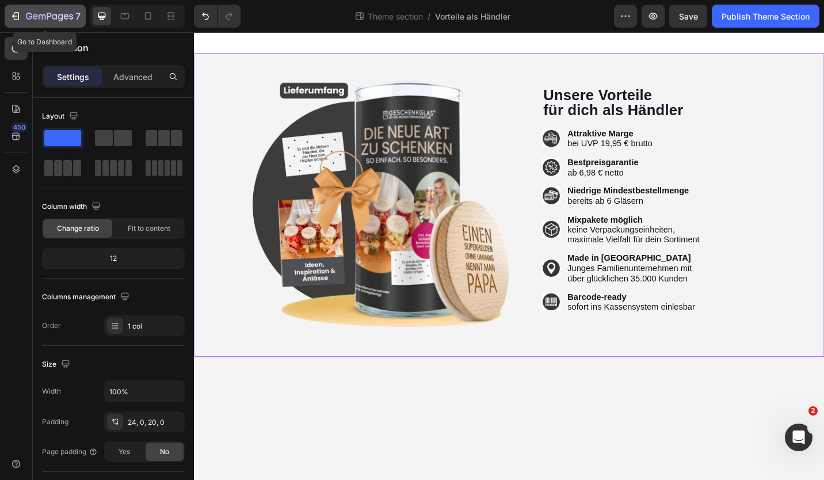
click at [45, 18] on icon "button" at bounding box center [42, 16] width 7 height 5
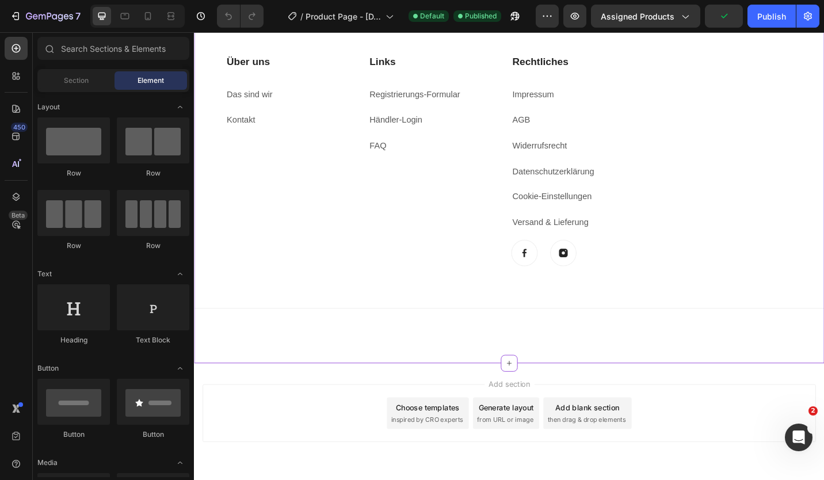
scroll to position [2912, 0]
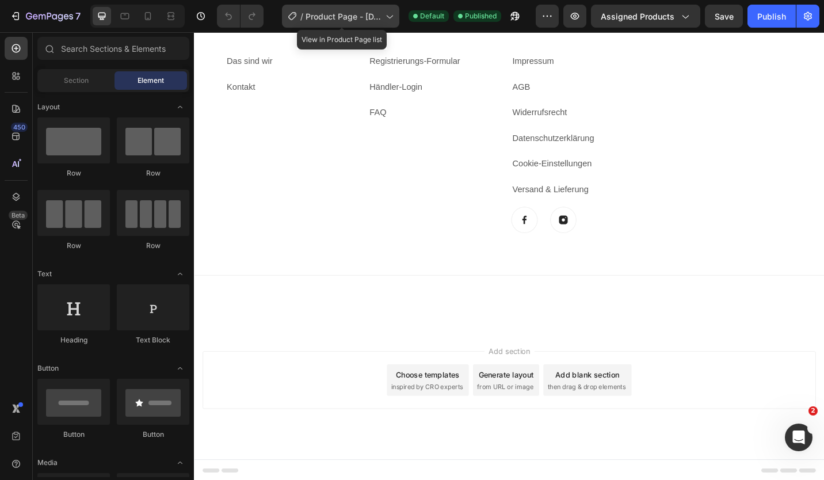
click at [350, 17] on span "Product Page - [DATE] 12:27:01" at bounding box center [342, 16] width 75 height 12
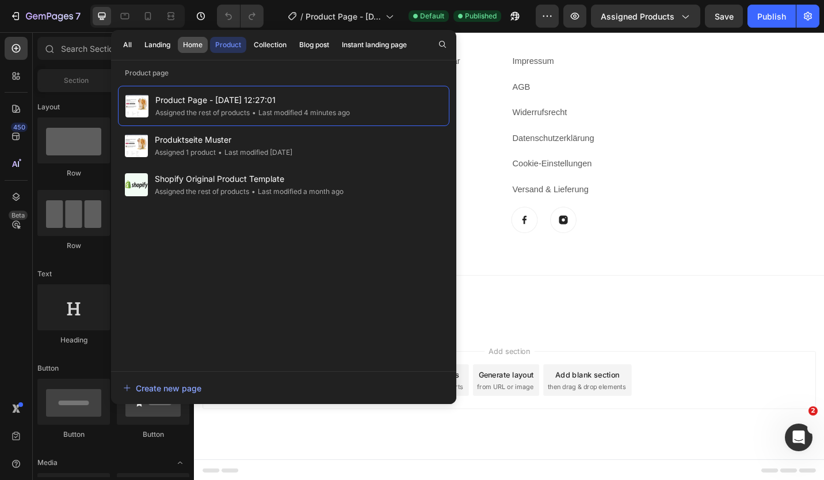
click at [179, 45] on button "Home" at bounding box center [193, 45] width 30 height 16
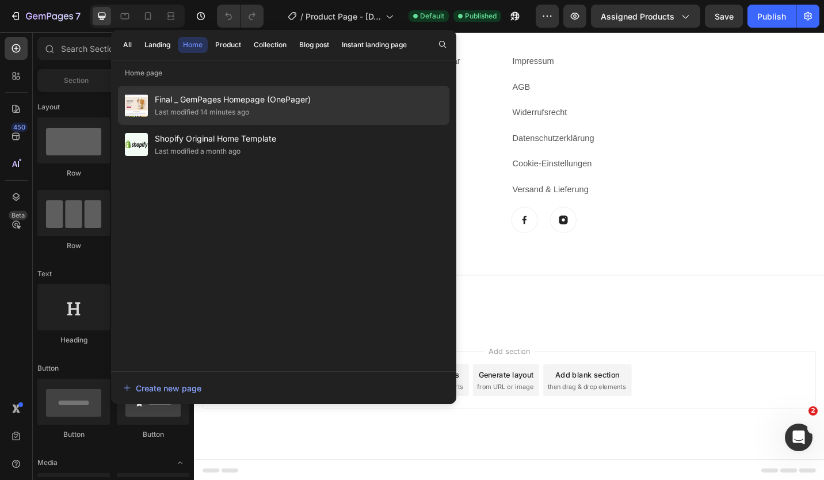
click at [258, 106] on div "Last modified 14 minutes ago" at bounding box center [233, 112] width 156 height 12
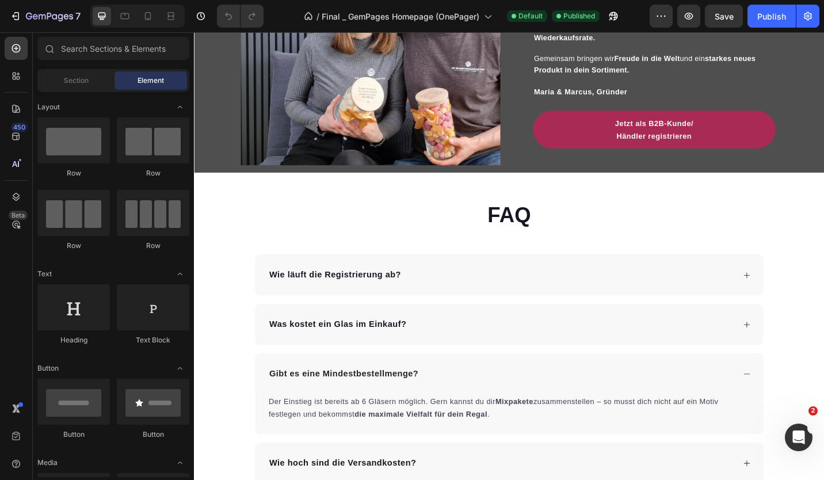
scroll to position [2933, 0]
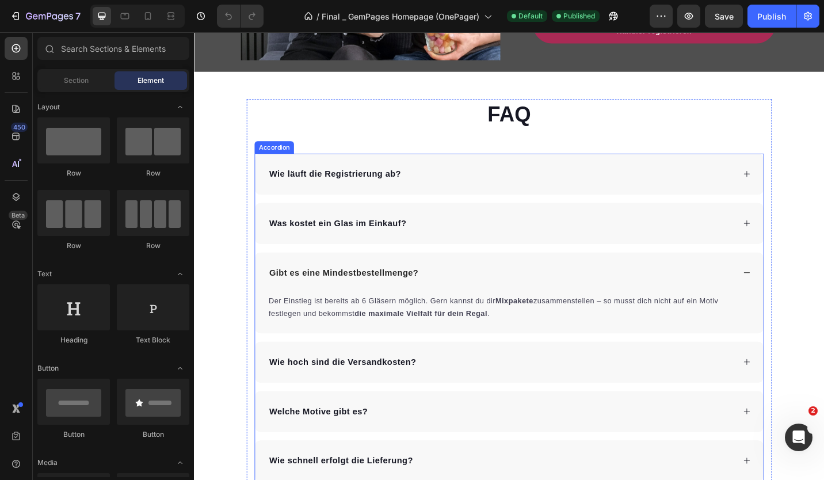
click at [371, 241] on p "Was kostet ein Glas im Einkauf?" at bounding box center [351, 242] width 150 height 14
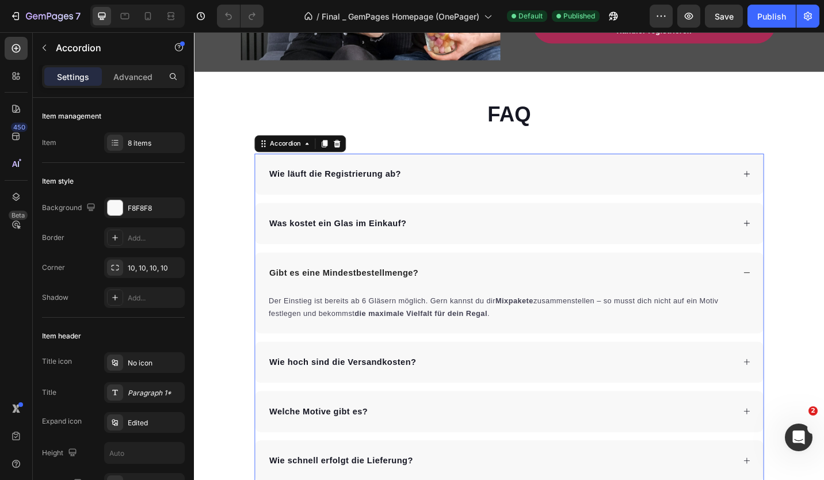
click at [491, 246] on div "Was kostet ein Glas im Einkauf?" at bounding box center [539, 241] width 557 height 45
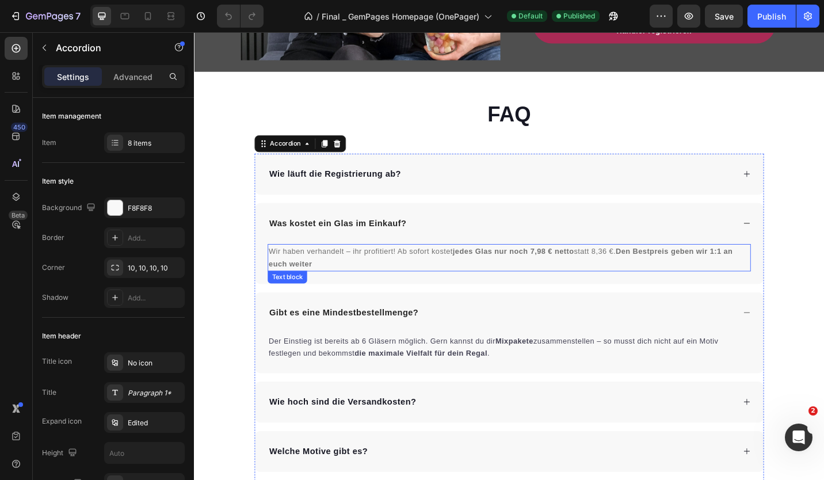
click at [354, 270] on span "Wir haben verhandelt – ihr profitiert! Ab sofort kostet jedes Glas nur noch 7,9…" at bounding box center [529, 278] width 508 height 23
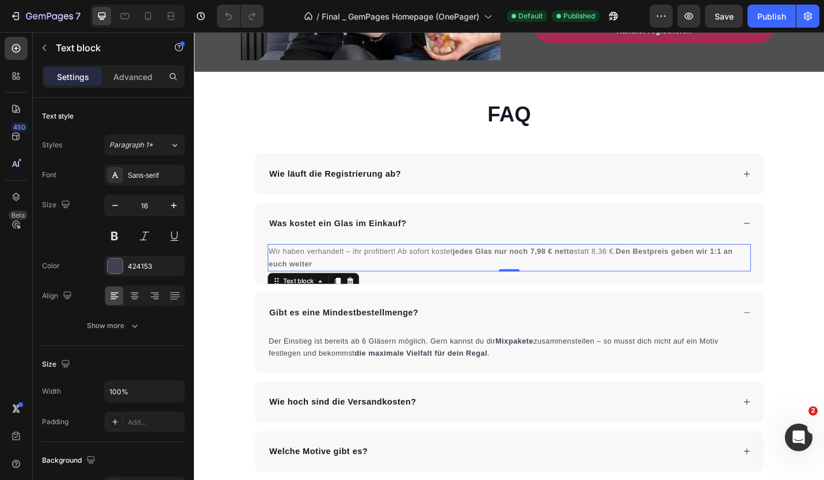
click at [353, 270] on span "Wir haben verhandelt – ihr profitiert! Ab sofort kostet jedes Glas nur noch 7,9…" at bounding box center [529, 278] width 508 height 23
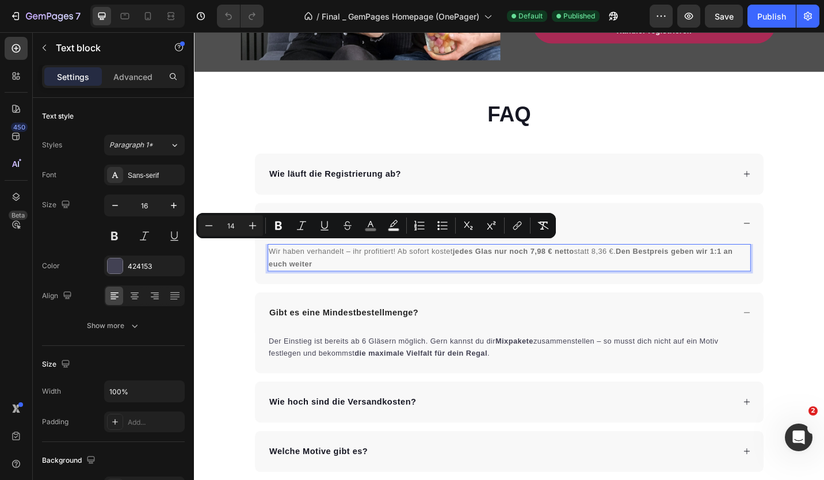
click at [401, 275] on p "Wir haben verhandelt – ihr profitiert! Ab sofort kostet jedes Glas nur noch 7,9…" at bounding box center [538, 279] width 527 height 28
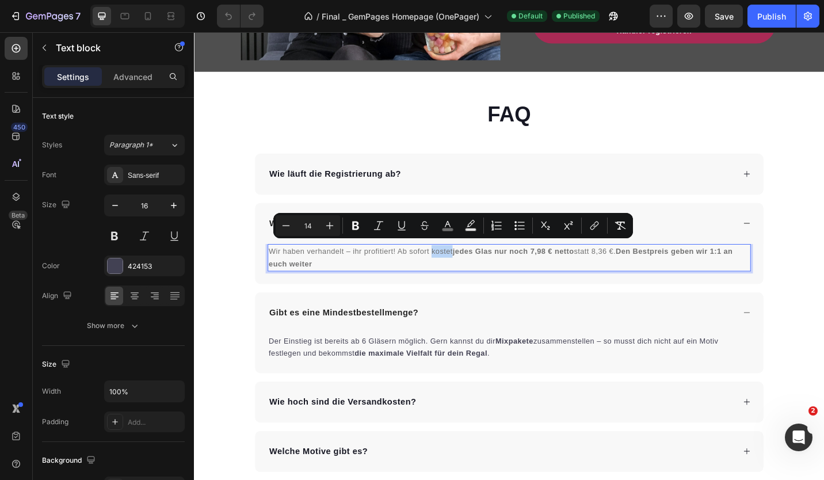
drag, startPoint x: 449, startPoint y: 266, endPoint x: 472, endPoint y: 266, distance: 22.4
click at [472, 267] on span "Wir haben verhandelt – ihr profitiert! Ab sofort kostet jedes Glas nur noch 7,9…" at bounding box center [529, 278] width 508 height 23
click at [477, 278] on p "Wir haben verhandelt – ihr profitiert! Ab sofort kostet jedes Glas nur noch 7,9…" at bounding box center [538, 279] width 527 height 28
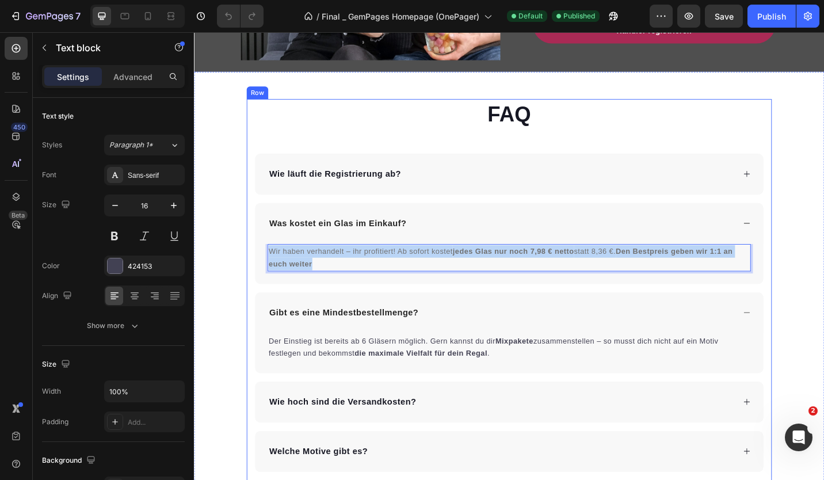
drag, startPoint x: 477, startPoint y: 278, endPoint x: 247, endPoint y: 266, distance: 229.8
click at [251, 266] on div "FAQ Heading Wie läuft die Registrierung ab? Was kostet ein Glas im Einkauf? Wir…" at bounding box center [538, 390] width 575 height 571
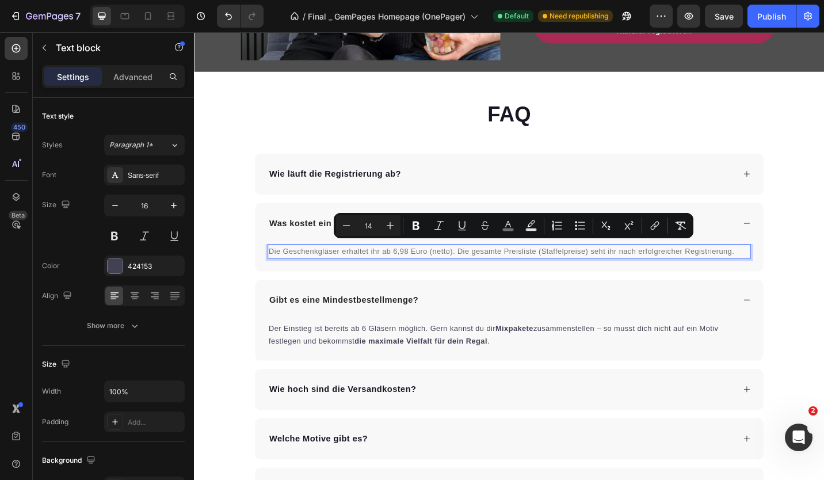
click at [332, 267] on span "Die Geschenkgläser erhaltet ihr ab 6,98 Euro (netto). Die gesamte Preisliste (S…" at bounding box center [530, 271] width 510 height 9
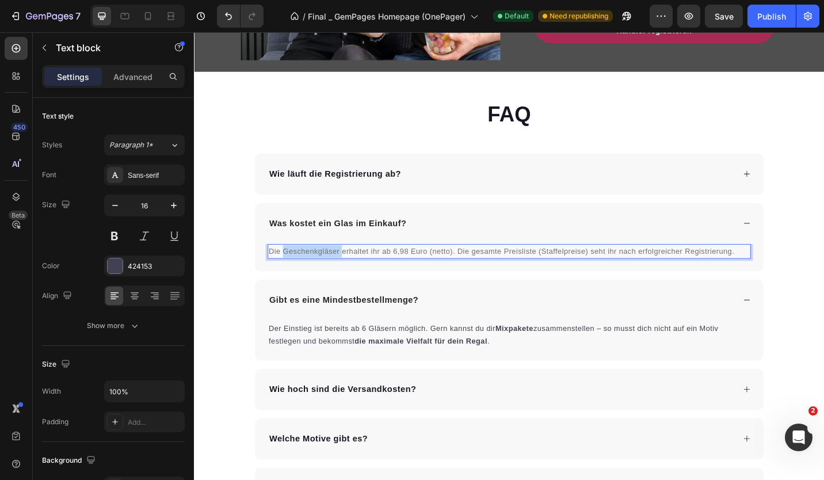
click at [332, 267] on span "Die Geschenkgläser erhaltet ihr ab 6,98 Euro (netto). Die gesamte Preisliste (S…" at bounding box center [530, 271] width 510 height 9
click at [333, 267] on span "Die Geschenkgläser erhaltet ihr ab 6,98 Euro (netto). Die gesamte Preisliste (S…" at bounding box center [530, 271] width 510 height 9
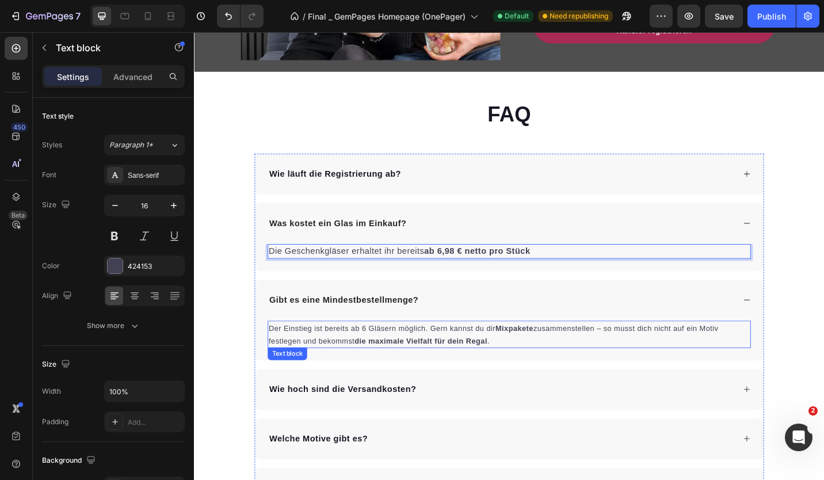
click at [439, 351] on span "Der Einstieg ist bereits ab 6 Gläsern möglich. Gern kannst du dir Mixpakete zus…" at bounding box center [521, 362] width 492 height 23
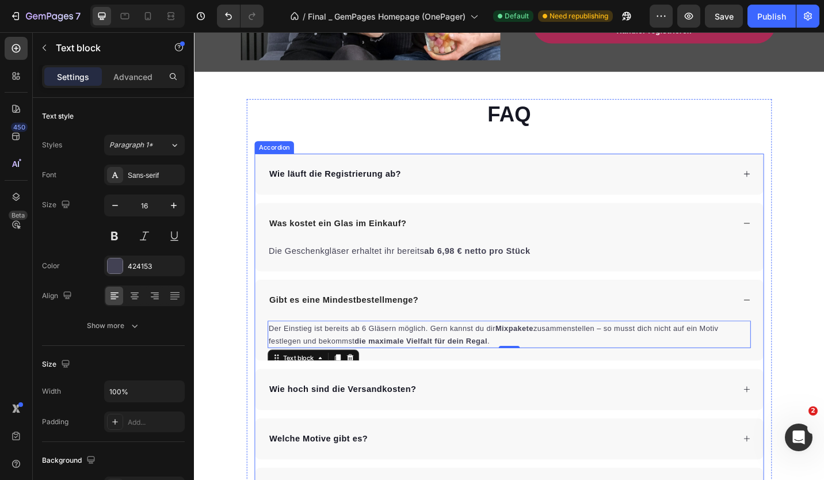
click at [432, 265] on p "Die Geschenkgläser erhaltet ihr bereits ab 6,98 € netto pro Stück" at bounding box center [538, 272] width 527 height 14
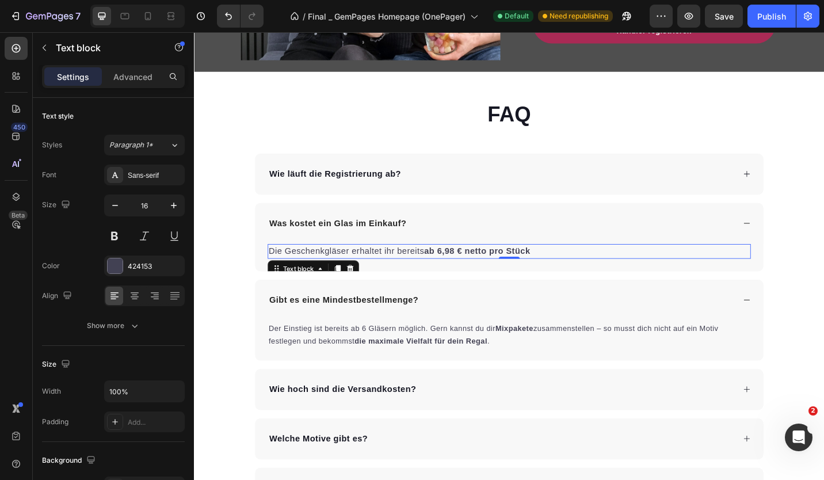
click at [353, 270] on p "Die Geschenkgläser erhaltet ihr bereits ab 6,98 € netto pro Stück" at bounding box center [538, 272] width 527 height 14
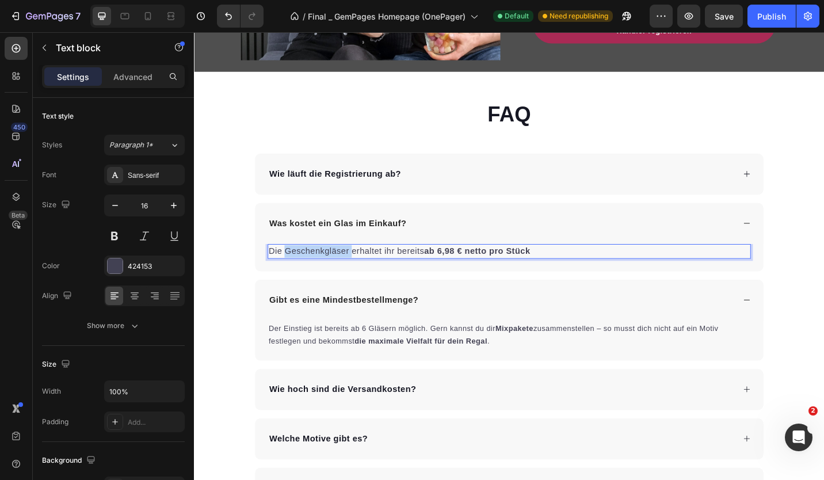
click at [353, 270] on p "Die Geschenkgläser erhaltet ihr bereits ab 6,98 € netto pro Stück" at bounding box center [538, 272] width 527 height 14
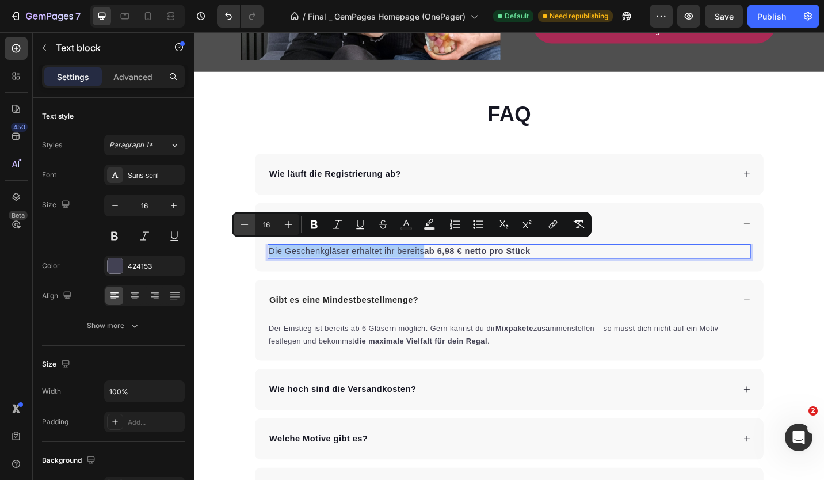
click at [243, 224] on icon "Editor contextual toolbar" at bounding box center [245, 225] width 12 height 12
click at [243, 224] on icon "Editor contextual toolbar" at bounding box center [244, 224] width 7 height 1
type input "14"
click at [574, 270] on p "Die Geschenkgläser erhaltet ihr bereits ab 6,98 € netto pro Stück" at bounding box center [538, 272] width 527 height 14
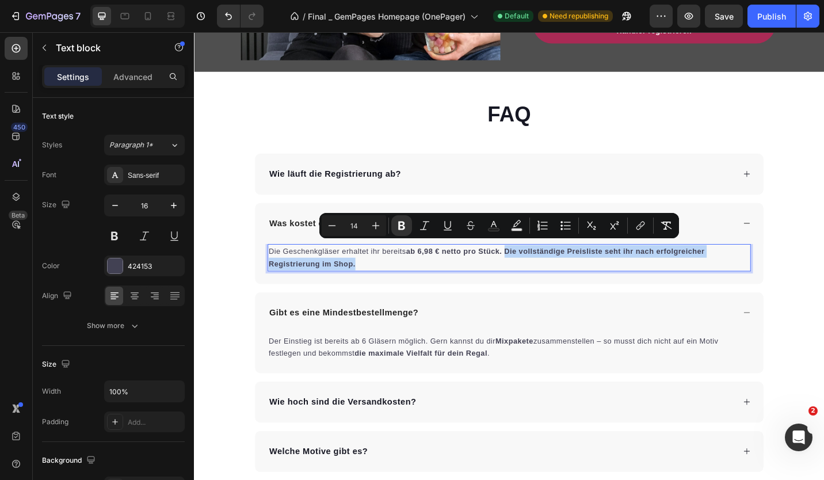
drag, startPoint x: 586, startPoint y: 278, endPoint x: 534, endPoint y: 268, distance: 53.3
click at [534, 268] on p "Die Geschenkgläser erhaltet ihr bereits ab 6,98 € netto pro Stück. Die vollstän…" at bounding box center [538, 279] width 527 height 28
click at [406, 223] on icon "Editor contextual toolbar" at bounding box center [402, 226] width 12 height 12
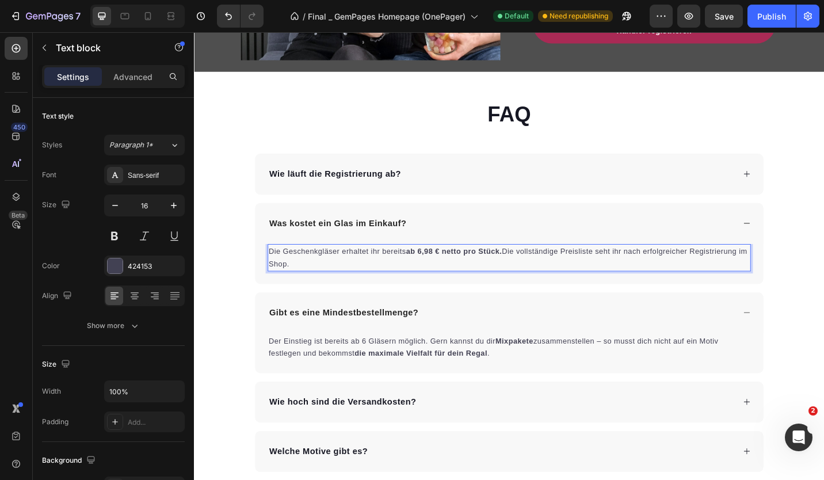
click at [565, 282] on p "Die Geschenkgläser erhaltet ihr bereits ab 6,98 € netto pro Stück. Die vollstän…" at bounding box center [538, 279] width 527 height 28
click at [633, 267] on span "Die Geschenkgläser erhaltet ihr bereits ab 6,98 € netto pro Stück. Die vollstän…" at bounding box center [537, 278] width 524 height 23
click at [530, 267] on strong "ab 6,98 € netto pro Stück." at bounding box center [478, 271] width 105 height 9
click at [535, 267] on span "Die Geschenkgläser erhaltet ihr bereits ab 6,98 € netto pro Stück. iDie vollstä…" at bounding box center [536, 278] width 522 height 23
click at [652, 267] on span "Die Geschenkgläser erhaltet ihr bereits ab 6,98 € netto pro Stück. Die vollstän…" at bounding box center [534, 278] width 519 height 23
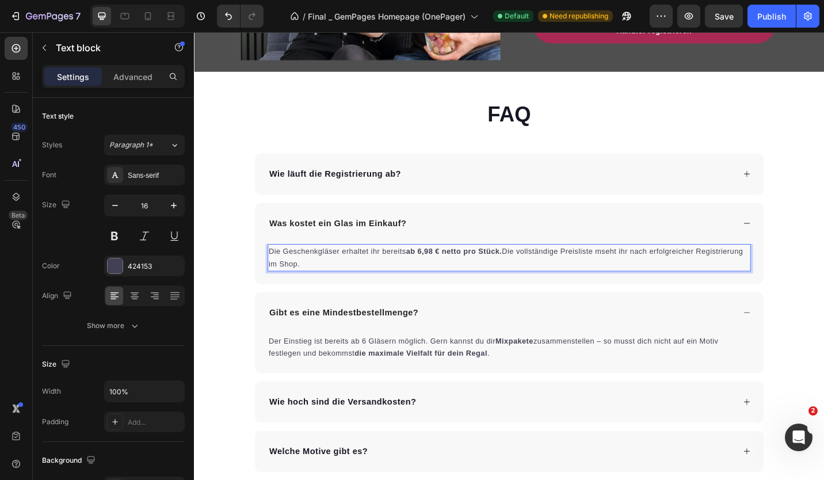
click at [642, 269] on span "Die Geschenkgläser erhaltet ihr bereits ab 6,98 € netto pro Stück. Die vollstän…" at bounding box center [534, 278] width 519 height 23
click at [640, 269] on span "Die Geschenkgläser erhaltet ihr bereits ab 6,98 € netto pro Stück. Die vollstän…" at bounding box center [534, 278] width 519 height 23
click at [656, 267] on span "Die Geschenkgläser erhaltet ihr bereits ab 6,98 € netto pro Stück. Die vollstän…" at bounding box center [537, 278] width 524 height 23
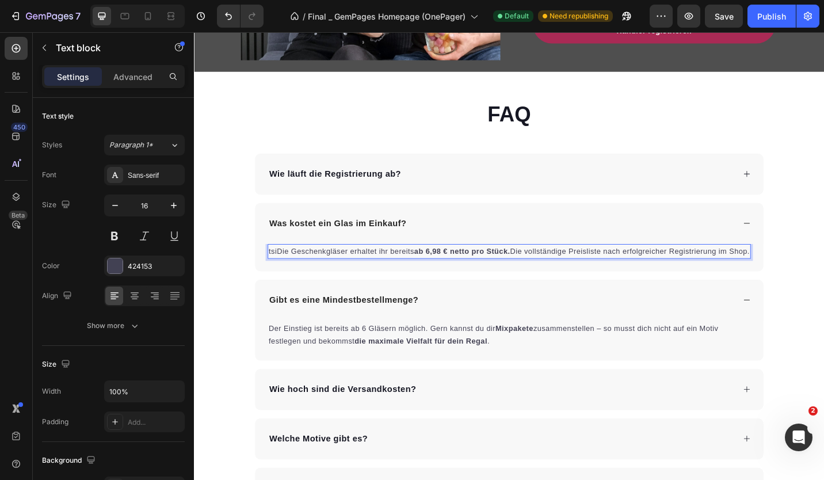
click at [536, 278] on p "tsiDie Geschenkgläser erhaltet ihr bereits ab 6,98 € netto pro Stück. Die volls…" at bounding box center [538, 272] width 527 height 14
click at [541, 279] on p "tsiDie Geschenkgläser erhaltet ihr bereits ab 6,98 € netto pro Stück. Die volls…" at bounding box center [538, 272] width 527 height 14
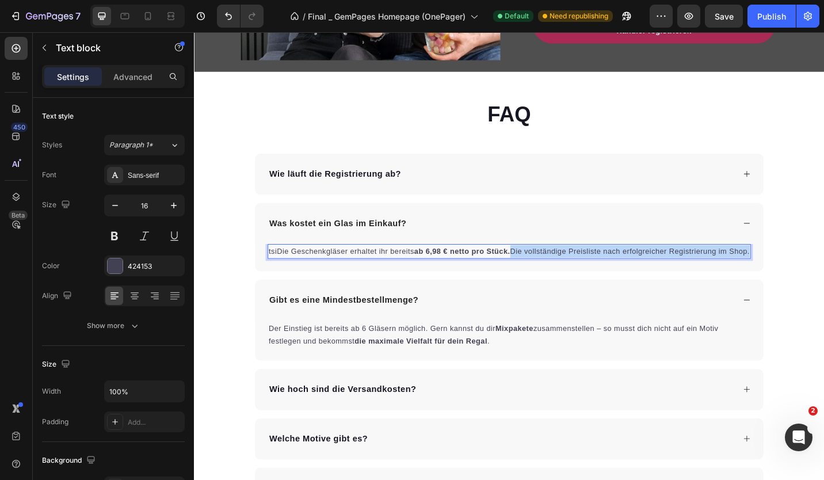
drag, startPoint x: 543, startPoint y: 266, endPoint x: 553, endPoint y: 286, distance: 22.4
click at [553, 279] on p "tsiDie Geschenkgläser erhaltet ihr bereits ab 6,98 € netto pro Stück. Die volls…" at bounding box center [538, 272] width 527 height 14
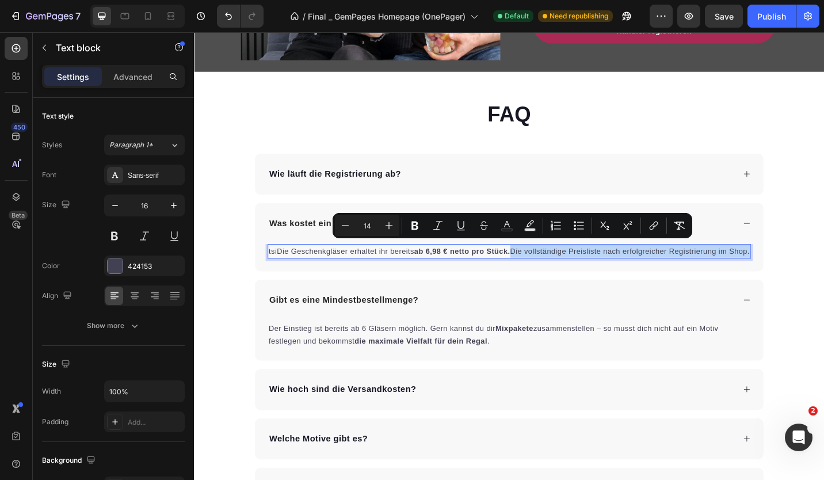
type input "12"
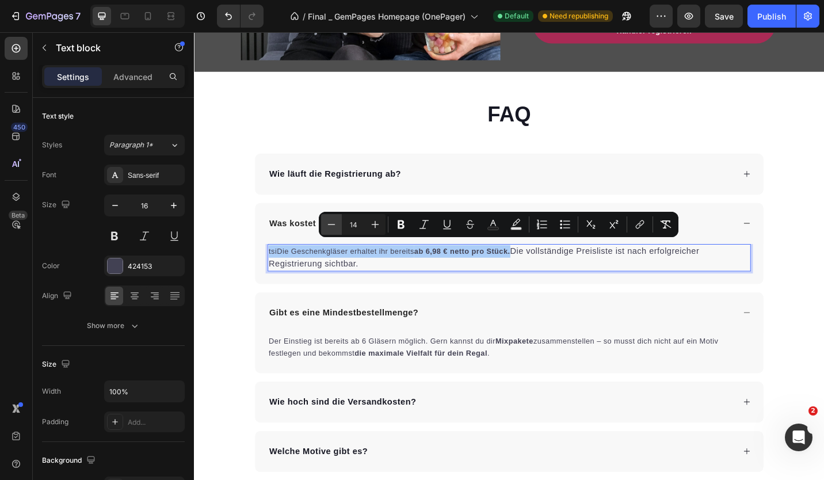
click at [327, 224] on icon "Editor contextual toolbar" at bounding box center [332, 225] width 12 height 12
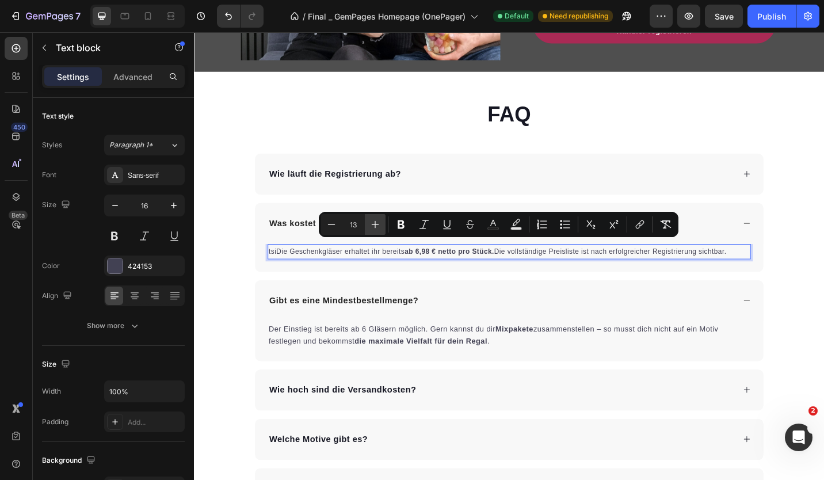
click at [377, 223] on icon "Editor contextual toolbar" at bounding box center [375, 225] width 12 height 12
type input "14"
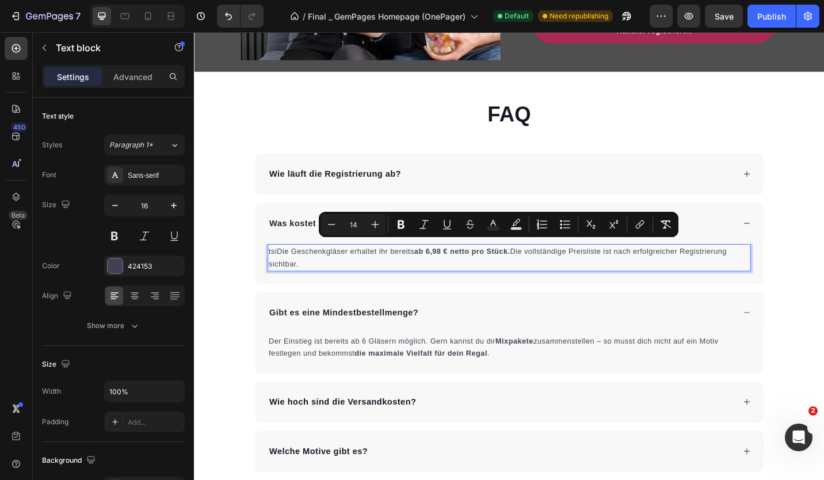
click at [610, 289] on div "tsiDie Geschenkgläser erhaltet ihr bereits ab 6,98 € netto pro Stück. Die volls…" at bounding box center [538, 279] width 529 height 30
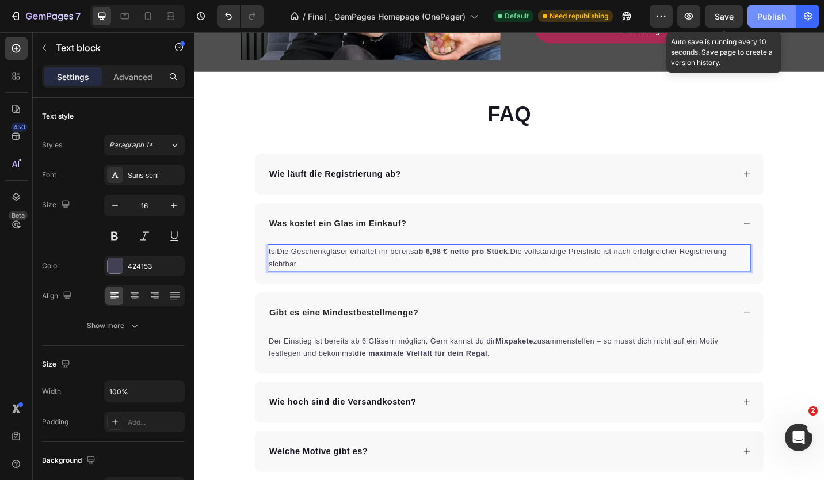
drag, startPoint x: 726, startPoint y: 14, endPoint x: 776, endPoint y: 12, distance: 50.1
click at [726, 14] on span "Save" at bounding box center [723, 17] width 19 height 10
click at [771, 14] on div "Publish" at bounding box center [771, 16] width 29 height 12
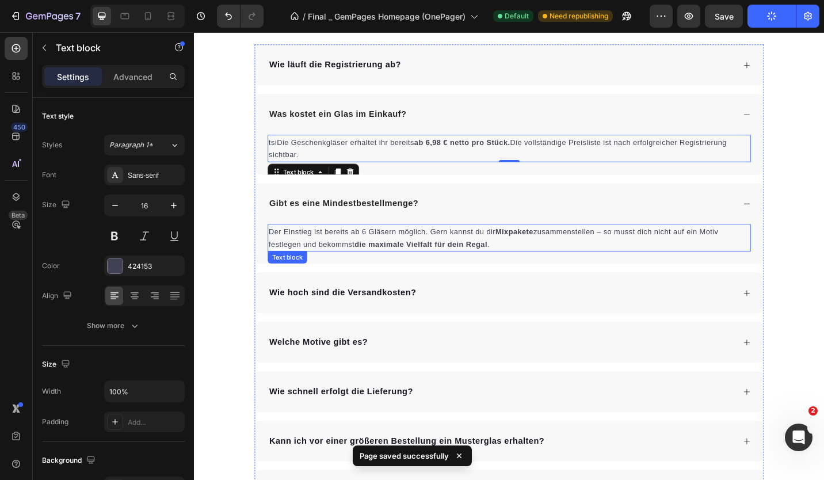
scroll to position [3106, 0]
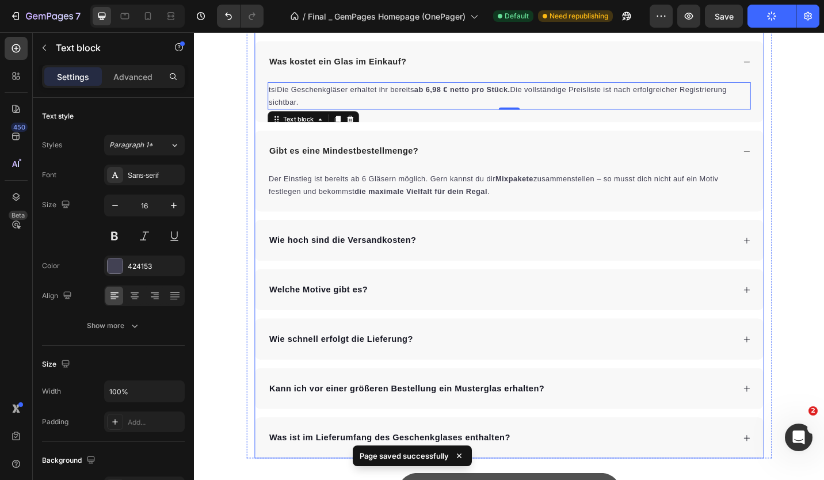
click at [478, 267] on div "Wie hoch sind die Versandkosten?" at bounding box center [529, 259] width 511 height 17
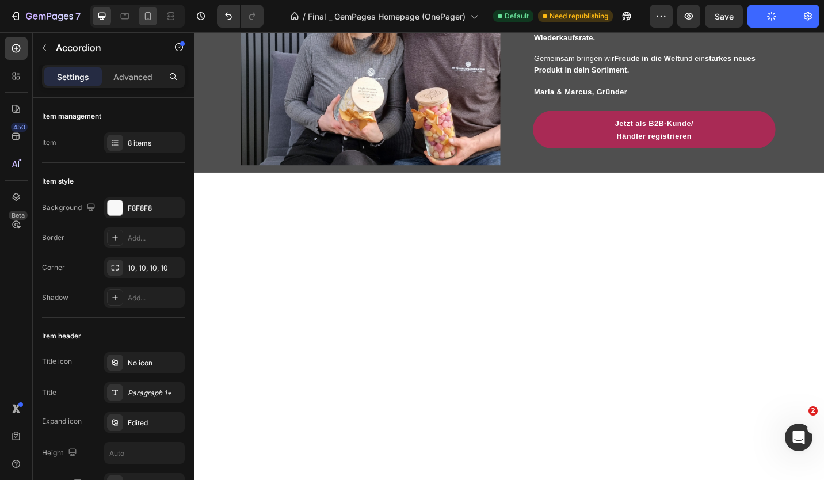
scroll to position [2415, 0]
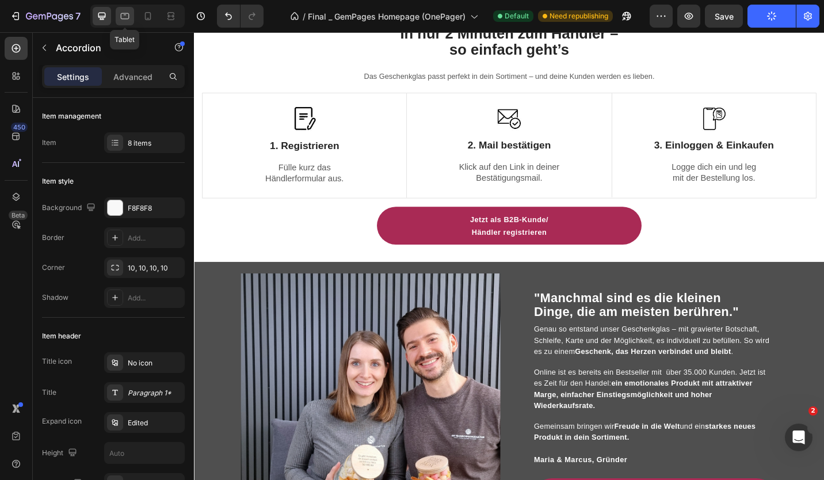
click at [129, 16] on icon at bounding box center [125, 16] width 9 height 6
type input "14"
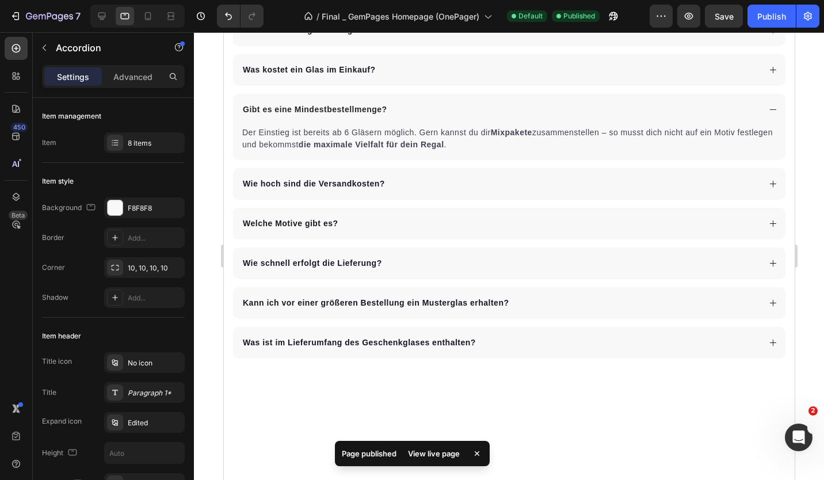
scroll to position [3278, 0]
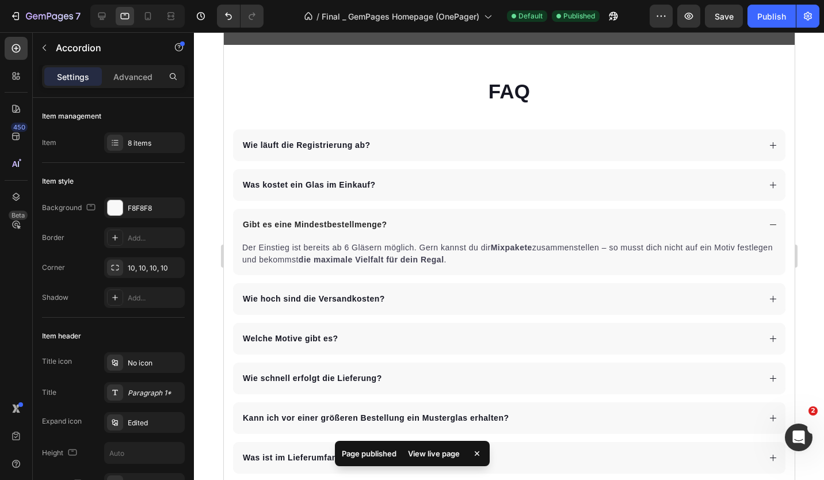
click at [422, 191] on div "Was kostet ein Glas im Einkauf?" at bounding box center [499, 185] width 518 height 16
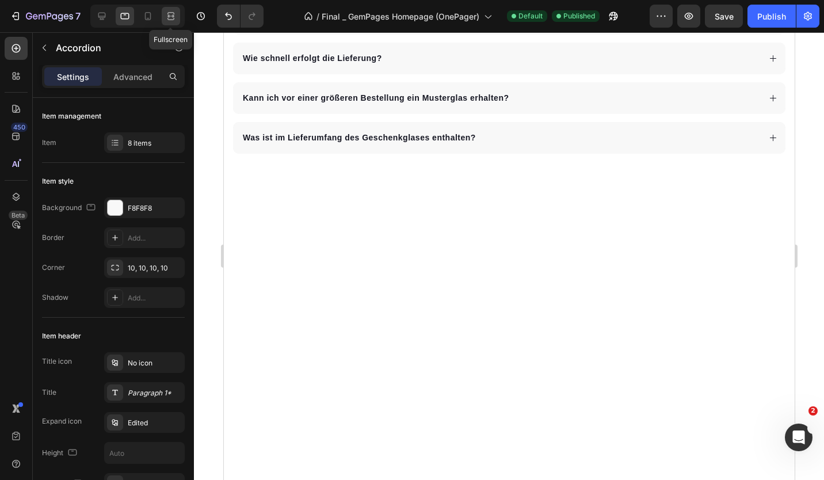
click at [167, 13] on icon at bounding box center [171, 16] width 12 height 12
type input "16"
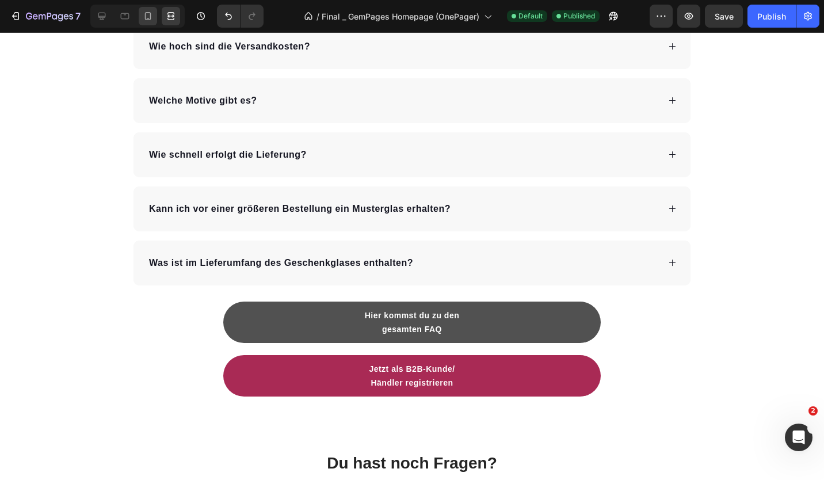
click at [145, 13] on icon at bounding box center [148, 16] width 6 height 8
type input "14"
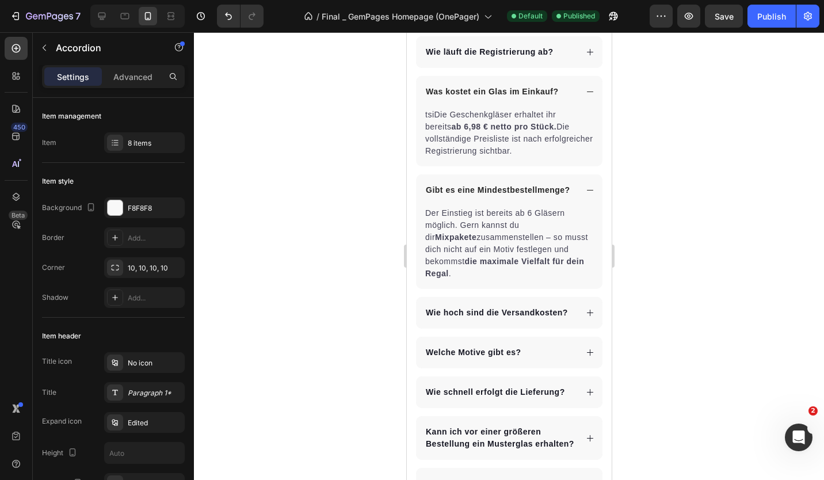
scroll to position [2978, 0]
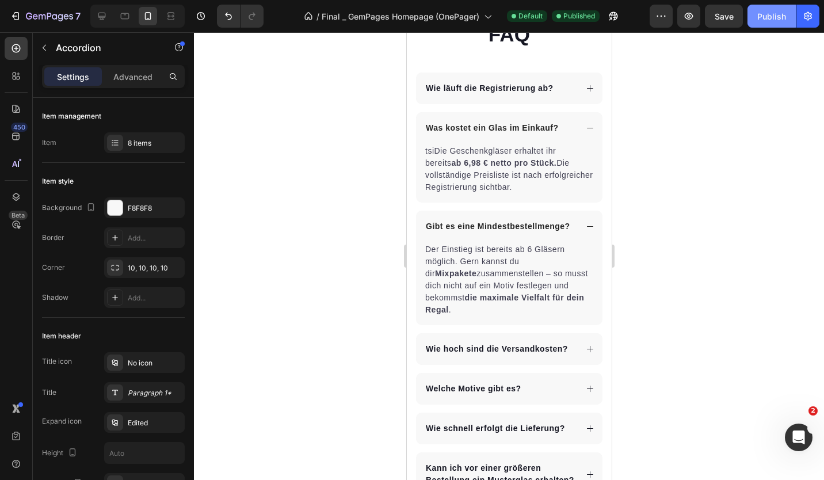
click at [766, 12] on div "Publish" at bounding box center [771, 16] width 29 height 12
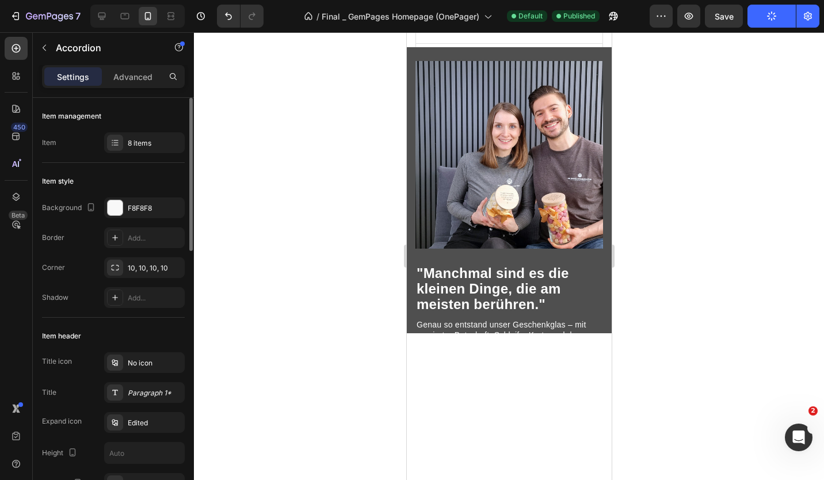
scroll to position [2316, 0]
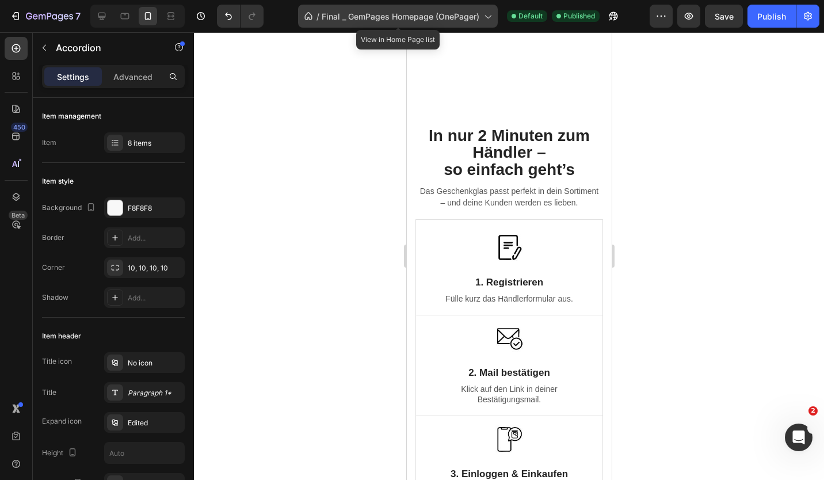
click at [339, 16] on span "Final _ GemPages Homepage (OnePager)" at bounding box center [400, 16] width 158 height 12
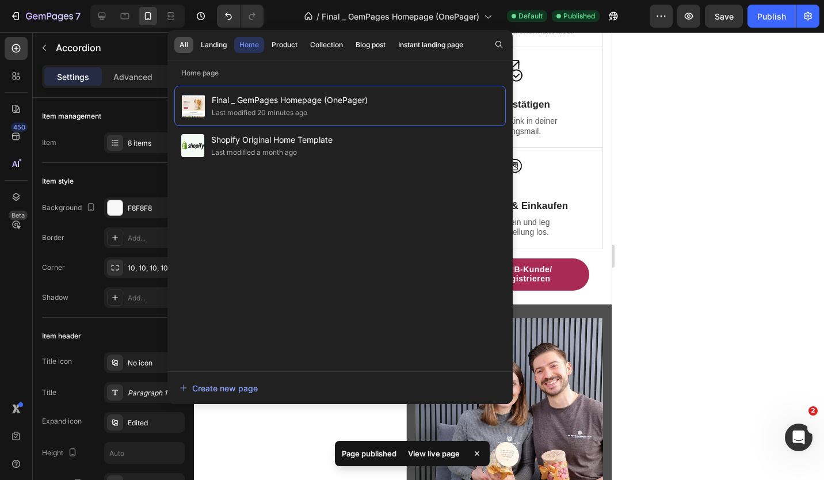
click at [185, 47] on div "All" at bounding box center [183, 45] width 9 height 10
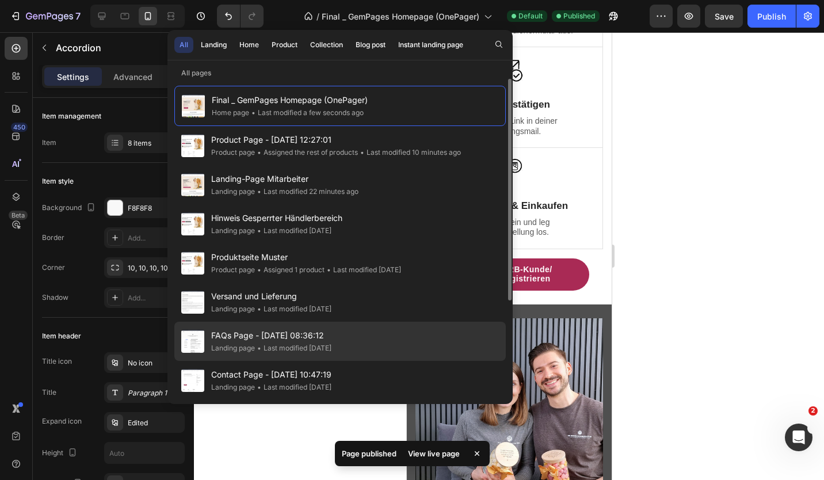
click at [316, 337] on span "FAQs Page - [DATE] 08:36:12" at bounding box center [271, 335] width 120 height 14
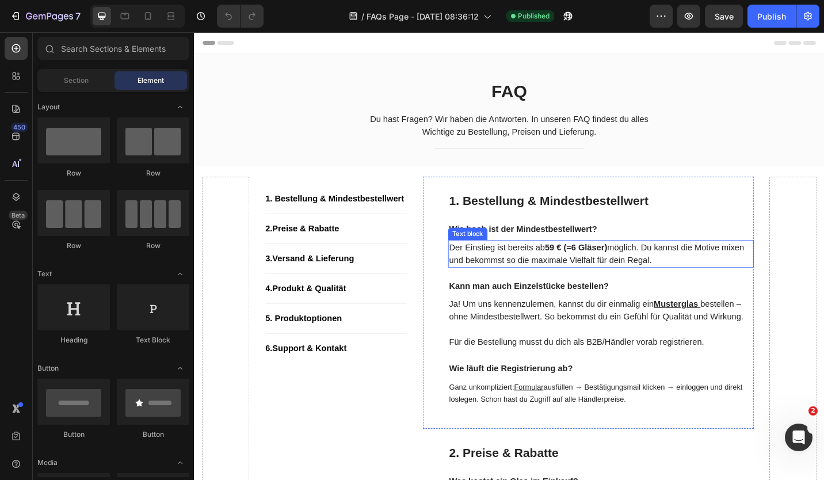
click at [576, 269] on p "Der Einstieg ist bereits ab 59 € (=6 Gläser) möglich. Du kannst die Motive mixe…" at bounding box center [639, 275] width 332 height 28
click at [581, 267] on strong "59 € (=6 Gläser)" at bounding box center [611, 268] width 68 height 10
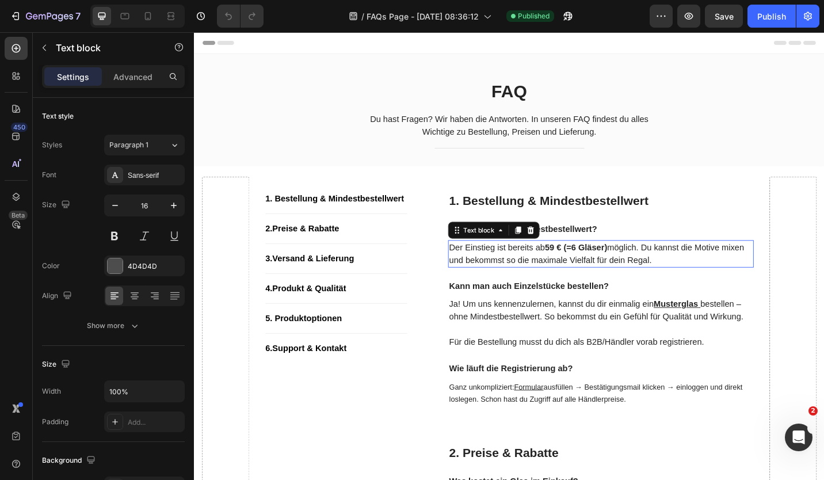
click at [581, 267] on strong "59 € (=6 Gläser)" at bounding box center [611, 268] width 68 height 10
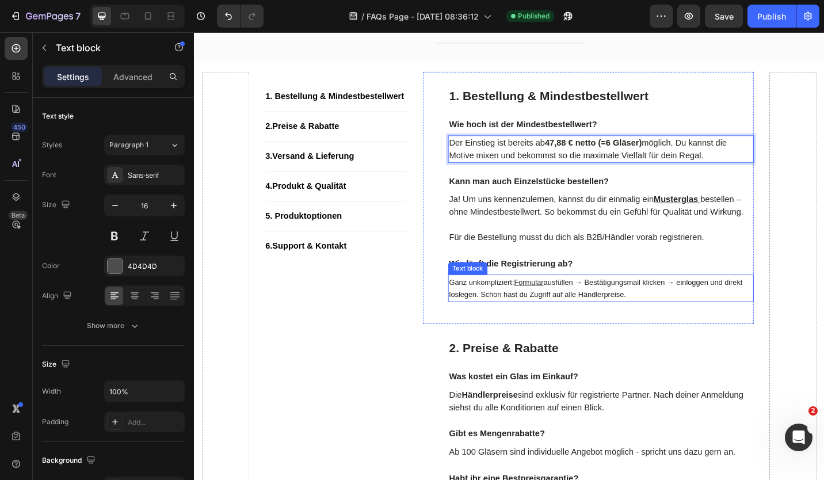
scroll to position [173, 0]
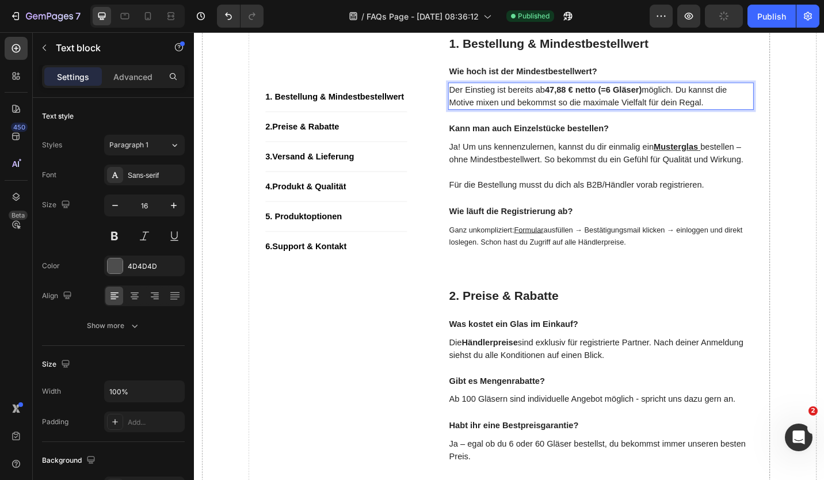
click at [553, 102] on p "Der Einstieg ist bereits ab 47,88 € netto (=6 Gläser) möglich. Du kannst die Mo…" at bounding box center [639, 102] width 332 height 28
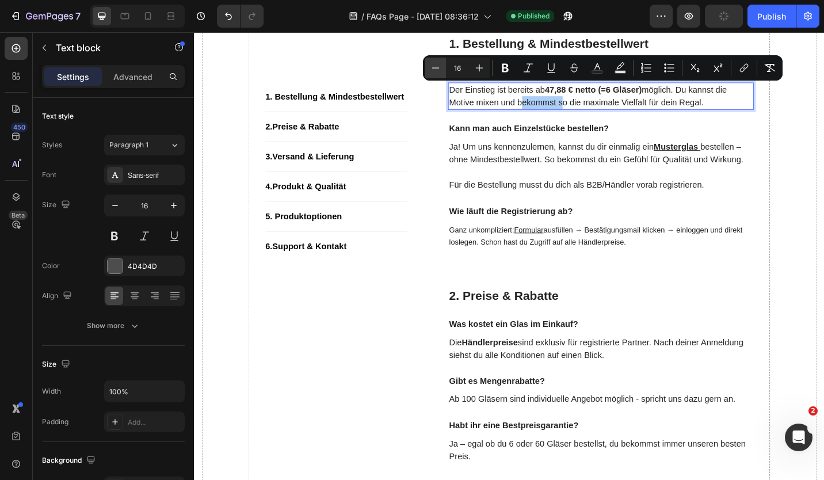
click at [437, 65] on icon "Editor contextual toolbar" at bounding box center [436, 68] width 12 height 12
type input "14"
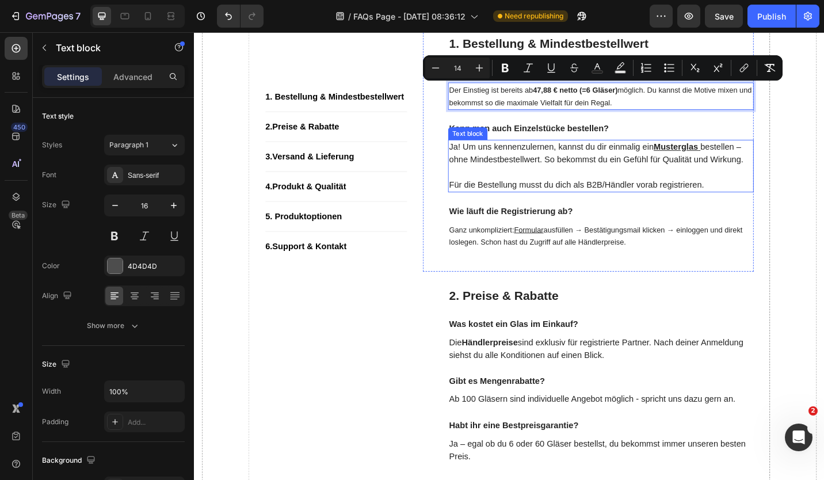
click at [495, 167] on p "Ja! Um uns kennenzulernen, kannst du dir einmalig ein Musterglas bestellen – oh…" at bounding box center [639, 165] width 332 height 28
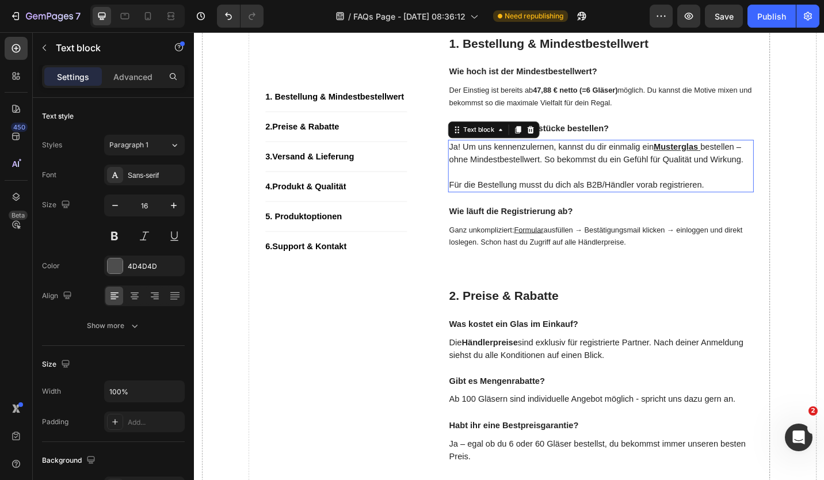
click at [495, 167] on p "Ja! Um uns kennenzulernen, kannst du dir einmalig ein Musterglas bestellen – oh…" at bounding box center [639, 165] width 332 height 28
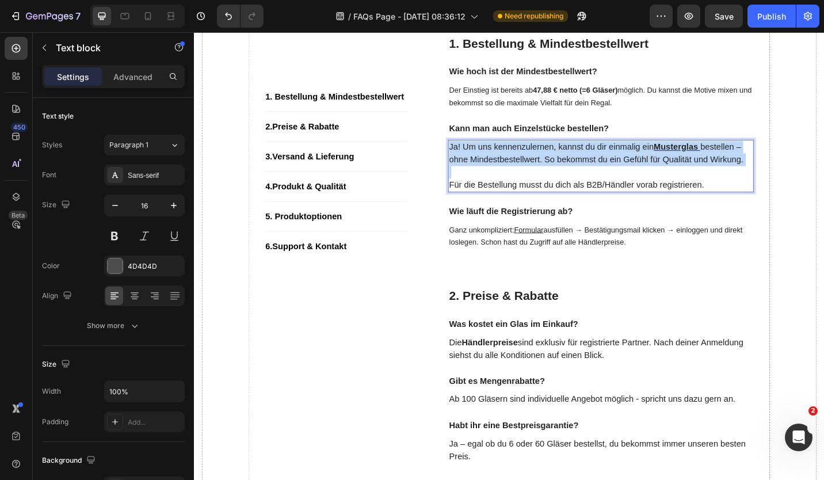
click at [495, 167] on p "Ja! Um uns kennenzulernen, kannst du dir einmalig ein Musterglas bestellen – oh…" at bounding box center [639, 165] width 332 height 28
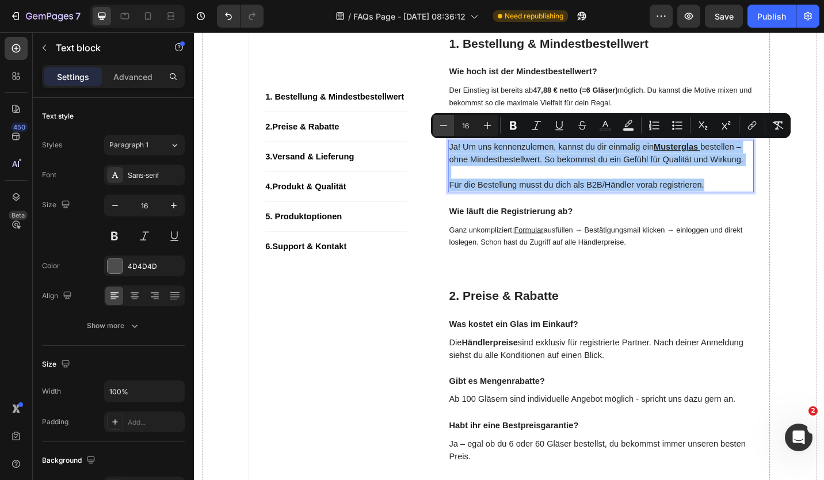
click at [443, 121] on icon "Editor contextual toolbar" at bounding box center [444, 126] width 12 height 12
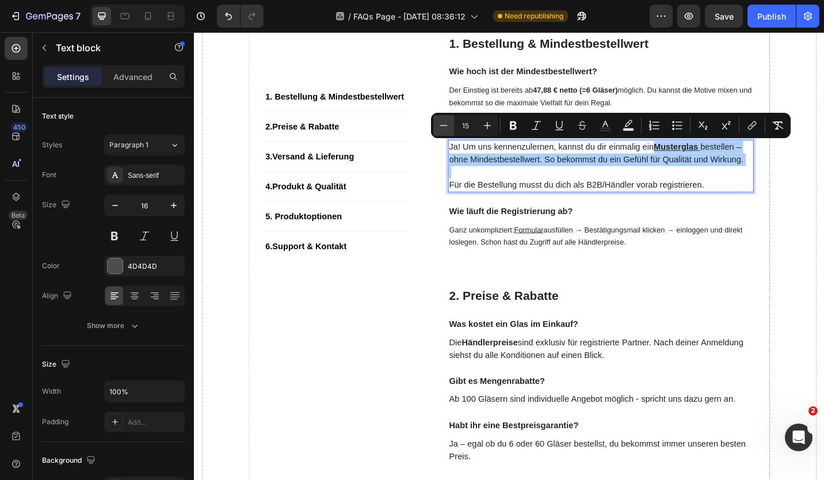
click at [443, 121] on icon "Editor contextual toolbar" at bounding box center [444, 126] width 12 height 12
type input "14"
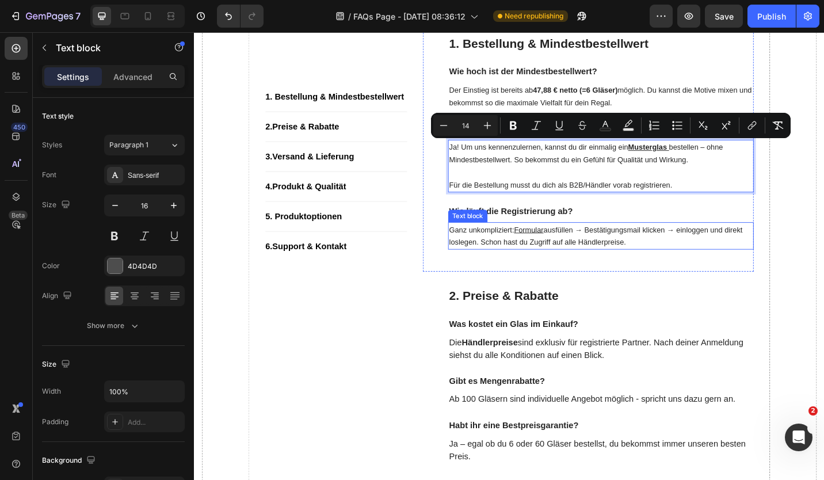
click at [489, 261] on span "ausfüllen → Bestätigungsmail klicken → einloggen und direkt loslegen. Schon has…" at bounding box center [633, 254] width 321 height 23
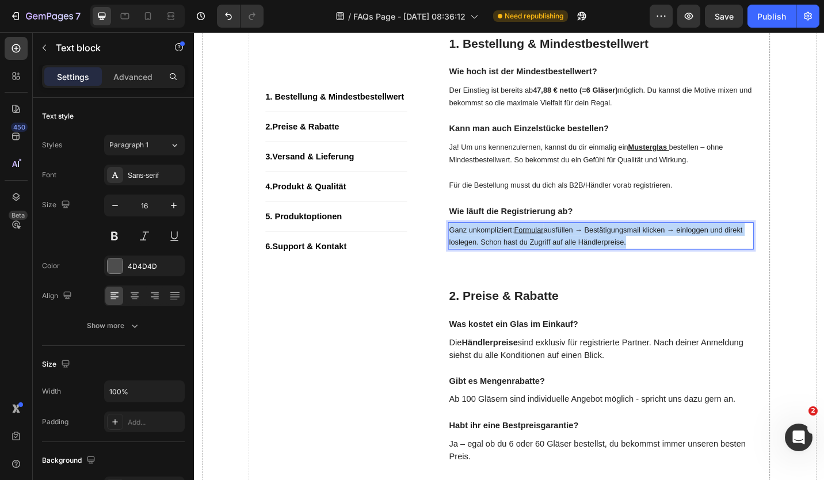
click at [489, 261] on span "ausfüllen → Bestätigungsmail klicken → einloggen und direkt loslegen. Schon has…" at bounding box center [633, 254] width 321 height 23
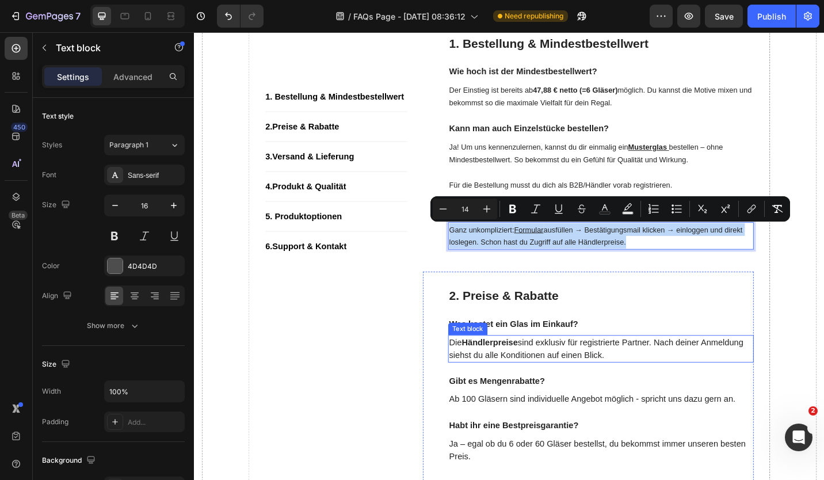
click at [526, 380] on p "Die Händlerpreise sind exklusiv für registrierte Partner. Nach deiner Anmeldung…" at bounding box center [639, 379] width 332 height 28
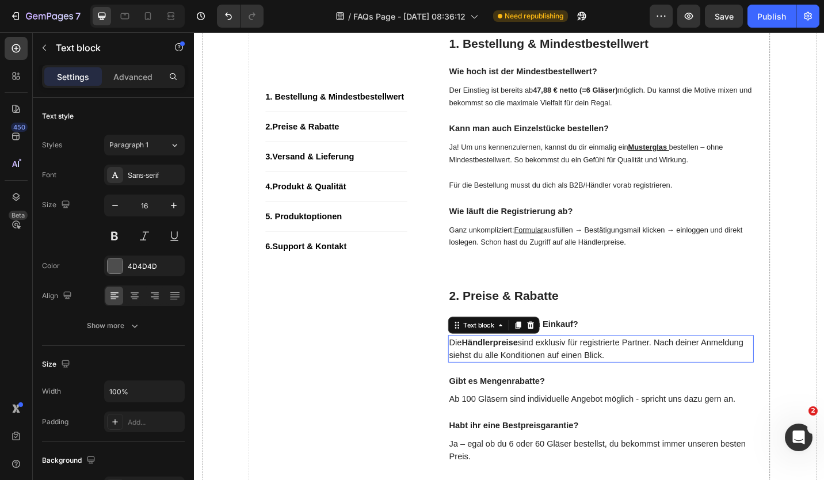
click at [526, 380] on p "Die Händlerpreise sind exklusiv für registrierte Partner. Nach deiner Anmeldung…" at bounding box center [639, 379] width 332 height 28
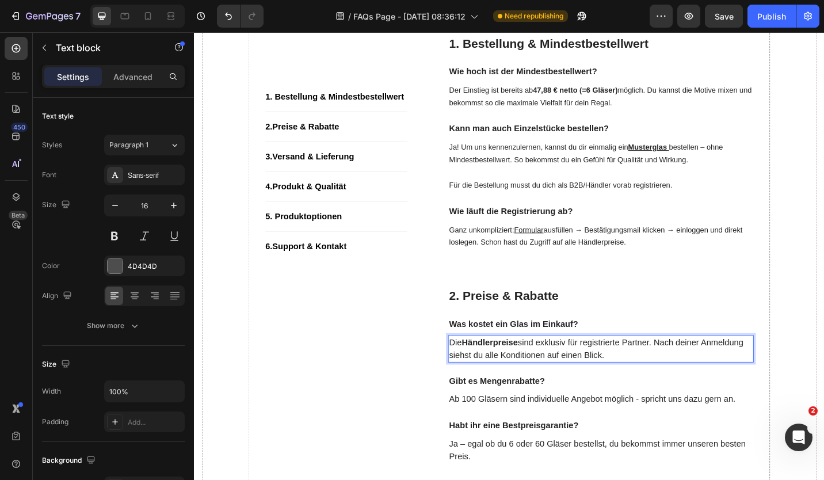
click at [526, 380] on p "Die Händlerpreise sind exklusiv für registrierte Partner. Nach deiner Anmeldung…" at bounding box center [639, 379] width 332 height 28
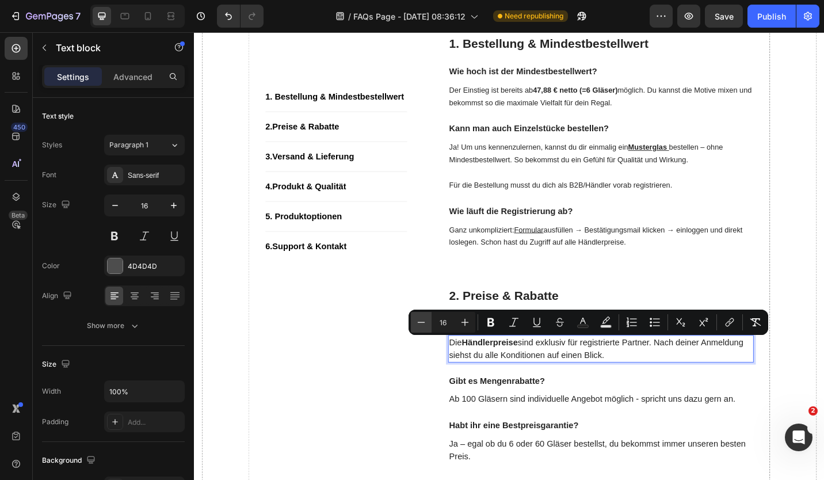
click at [418, 320] on icon "Editor contextual toolbar" at bounding box center [421, 322] width 12 height 12
click at [419, 320] on icon "Editor contextual toolbar" at bounding box center [421, 322] width 12 height 12
type input "14"
click at [531, 378] on p "Die Händlerpreise sind exklusiv für registrierte Partner. Nach deiner Anmeldung…" at bounding box center [639, 379] width 332 height 28
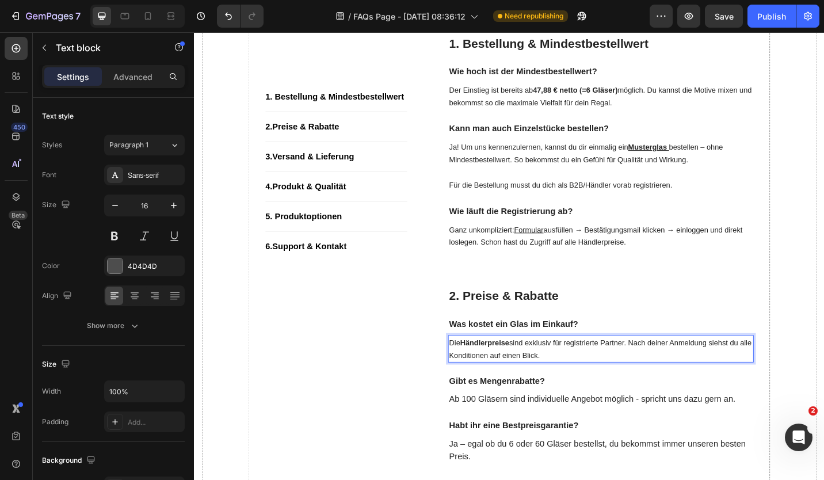
click at [484, 369] on p "Die Händlerpreise sind exklusiv für registrierte Partner. Nach deiner Anmeldung…" at bounding box center [639, 379] width 332 height 28
click at [485, 372] on strong "Händlerpreise" at bounding box center [511, 371] width 53 height 9
click at [500, 375] on span "Die vollständigen Händlerpreise sind exklusiv für registrierte Partner. Nach de…" at bounding box center [638, 378] width 331 height 23
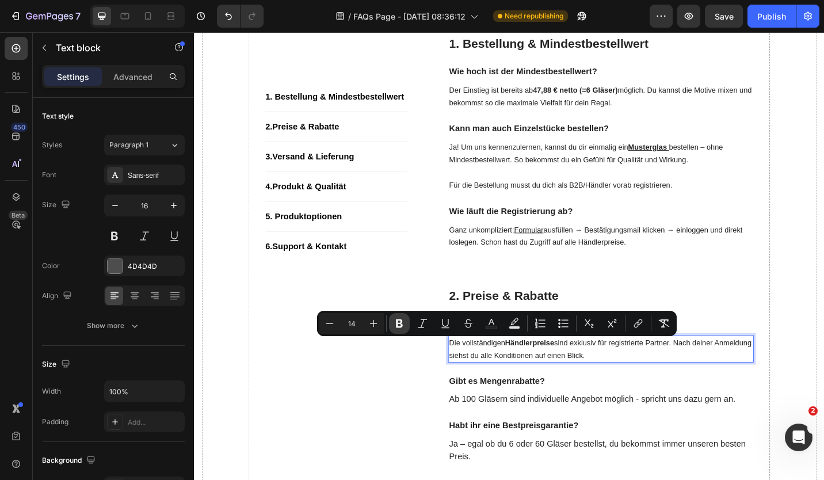
click at [405, 321] on button "Bold" at bounding box center [399, 323] width 21 height 21
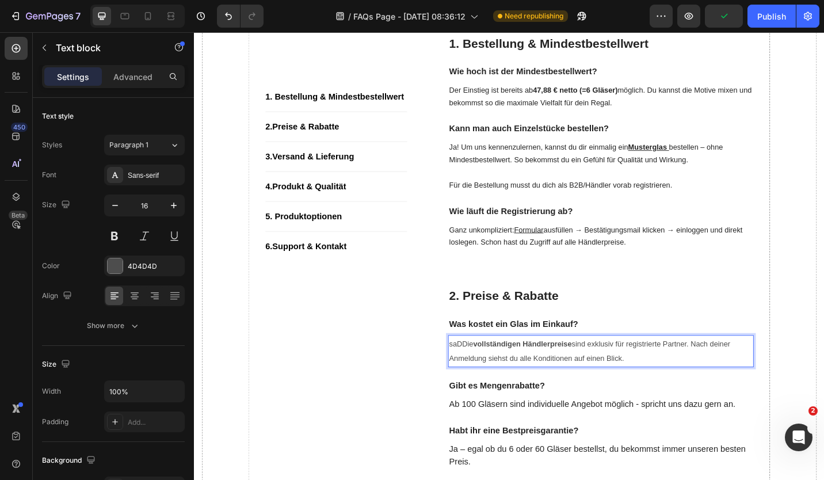
click at [637, 380] on p "saDDie vollständigen Händlerpreise sind exklusiv für registrierte Partner. Nach…" at bounding box center [639, 381] width 332 height 33
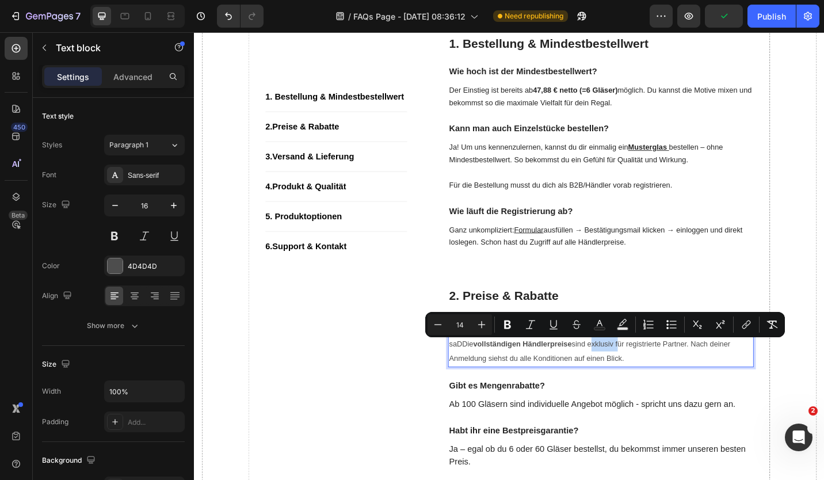
copy span "saDDie vollständigen Händlerpreise sind exklusiv für registrierte Partner. Nach…"
click at [482, 391] on span "saDDie vollständigen Händlerpreise sind exklusiv für registrierte Partner. Nach…" at bounding box center [627, 381] width 308 height 26
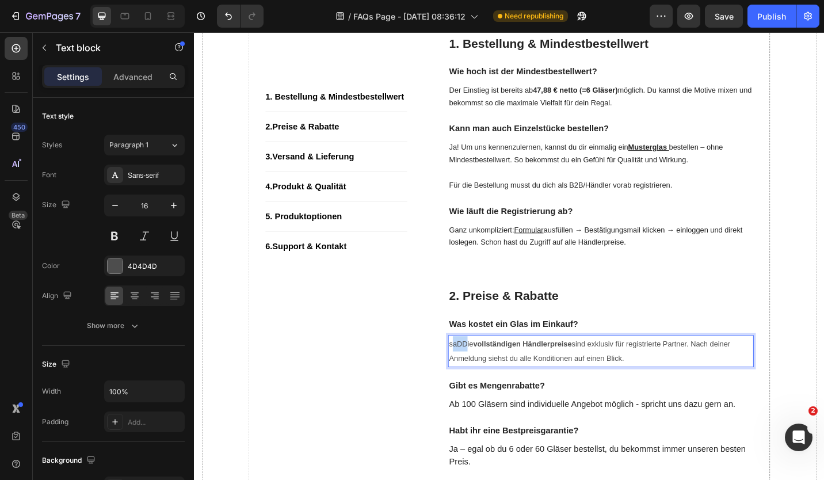
drag, startPoint x: 488, startPoint y: 374, endPoint x: 472, endPoint y: 374, distance: 16.1
click at [473, 374] on span "saDDie vollständigen Händlerpreise sind exklusiv für registrierte Partner. Nach…" at bounding box center [627, 381] width 308 height 26
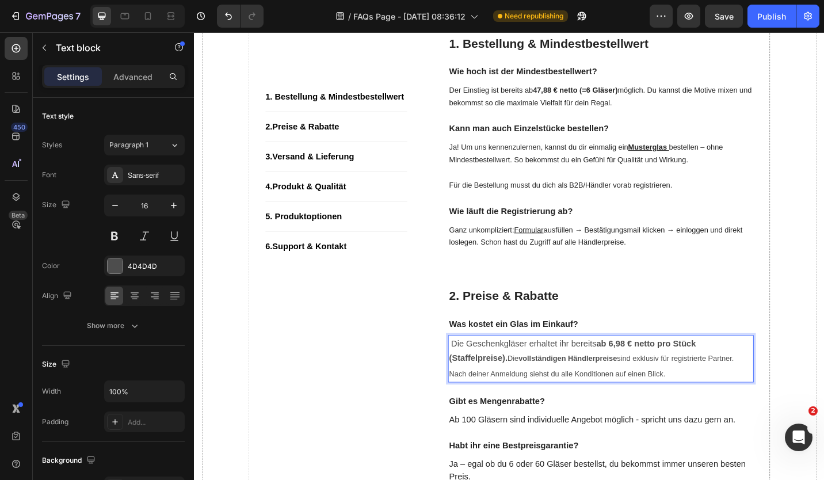
drag, startPoint x: 739, startPoint y: 409, endPoint x: 721, endPoint y: 412, distance: 18.5
click at [721, 412] on p "Die Geschenkgläser erhaltet ihr bereits ab 6,98 € netto pro Stück (Staffelpreis…" at bounding box center [639, 389] width 332 height 49
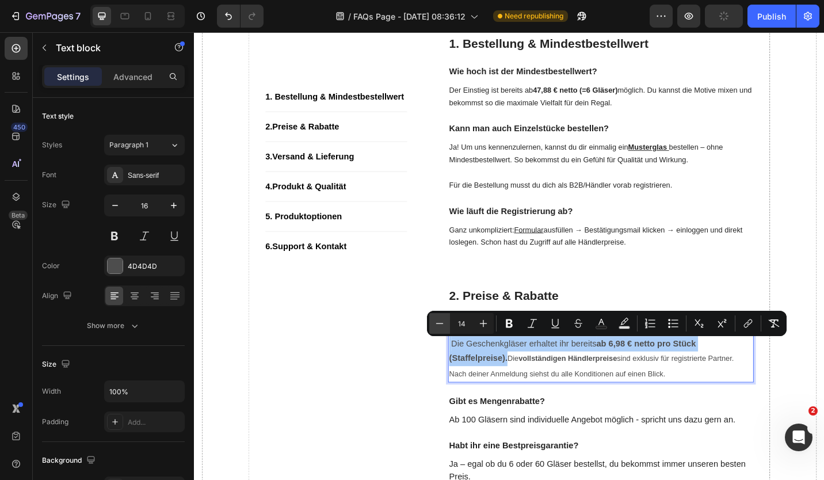
click at [443, 324] on icon "Editor contextual toolbar" at bounding box center [440, 323] width 12 height 12
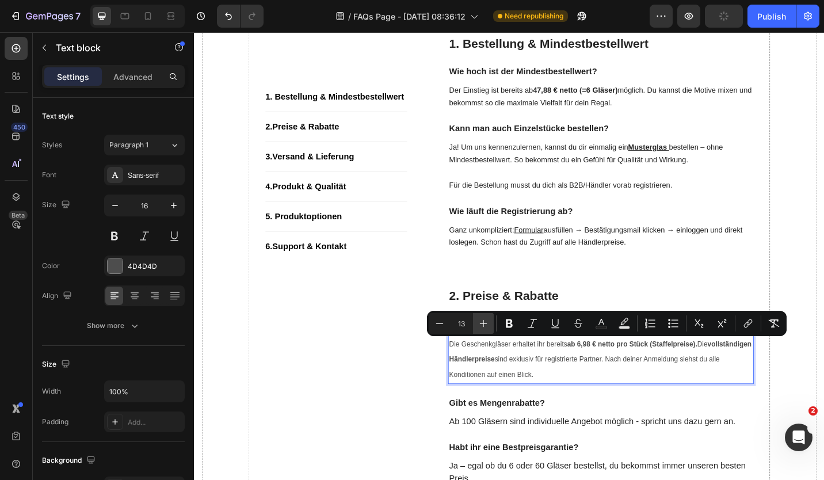
click at [480, 323] on icon "Editor contextual toolbar" at bounding box center [483, 323] width 12 height 12
type input "14"
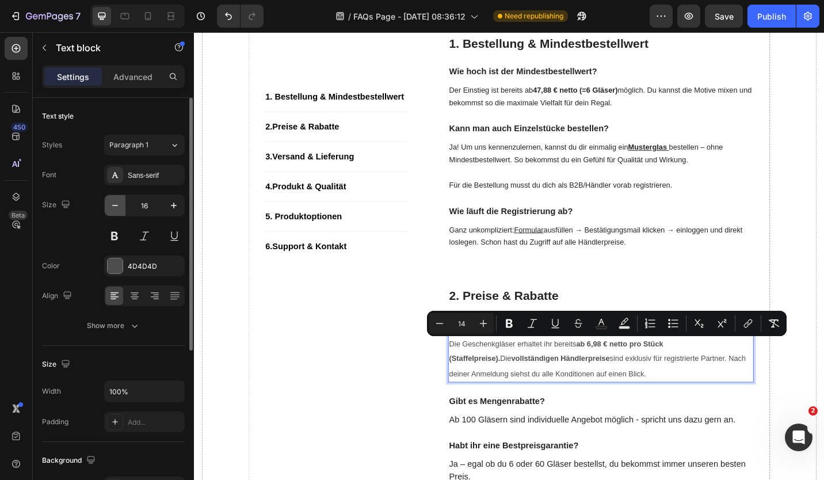
click at [120, 202] on icon "button" at bounding box center [115, 206] width 12 height 12
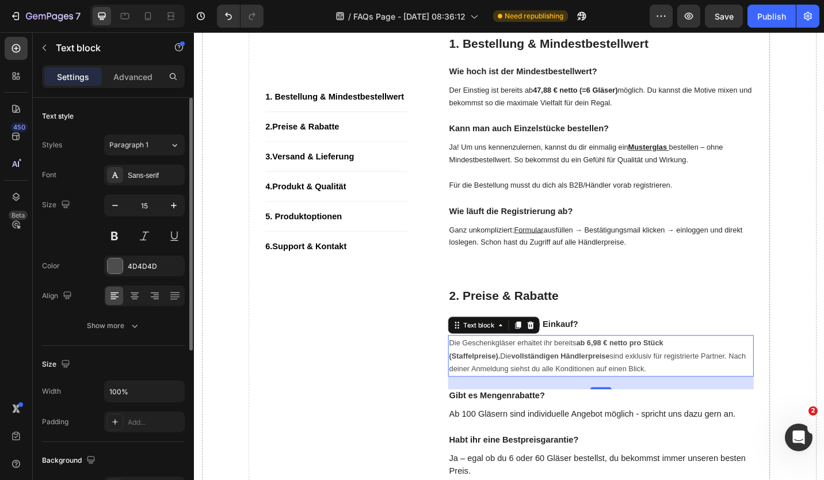
type input "14"
click at [526, 104] on p "Der Einstieg ist bereits ab 47,88 € netto (=6 Gläser) möglich. Du kannst die Mo…" at bounding box center [639, 102] width 332 height 28
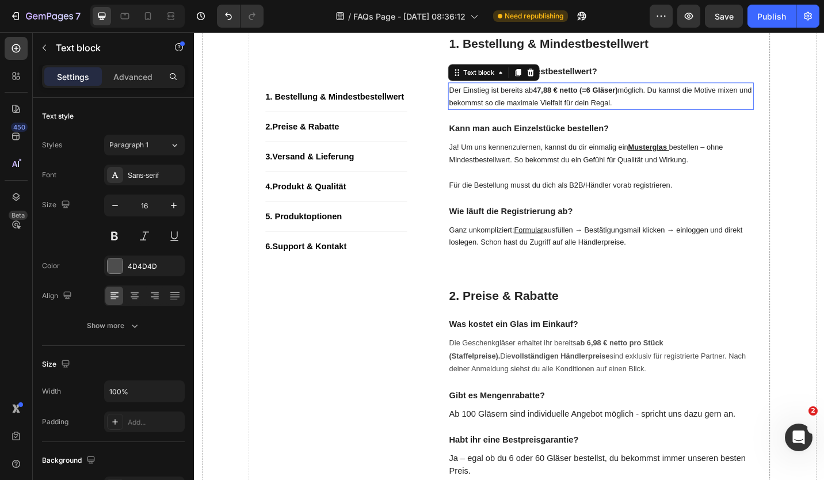
click at [526, 104] on p "Der Einstieg ist bereits ab 47,88 € netto (=6 Gläser) möglich. Du kannst die Mo…" at bounding box center [639, 102] width 332 height 28
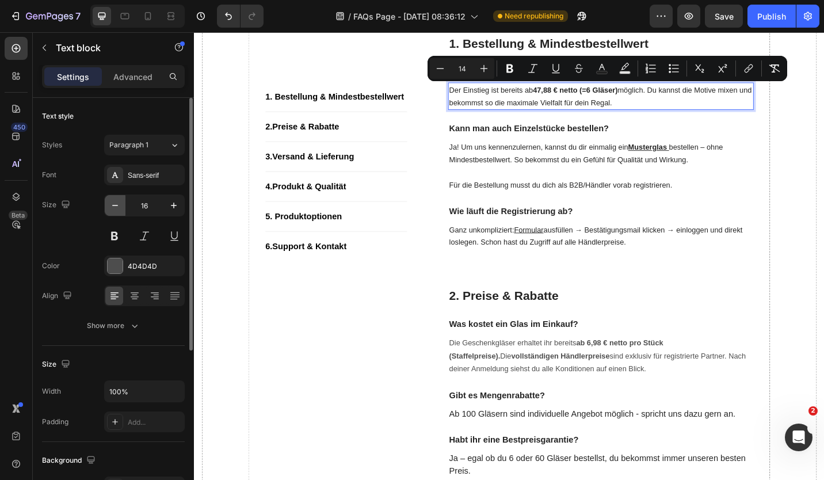
click at [120, 207] on icon "button" at bounding box center [115, 206] width 12 height 12
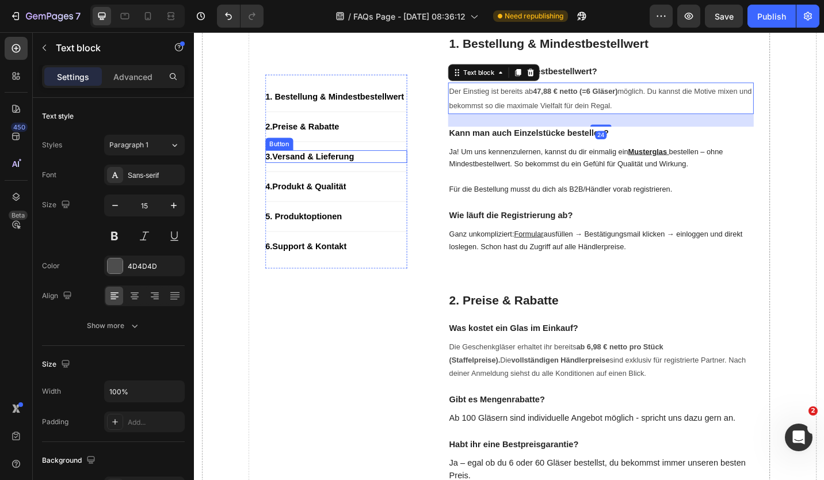
type input "14"
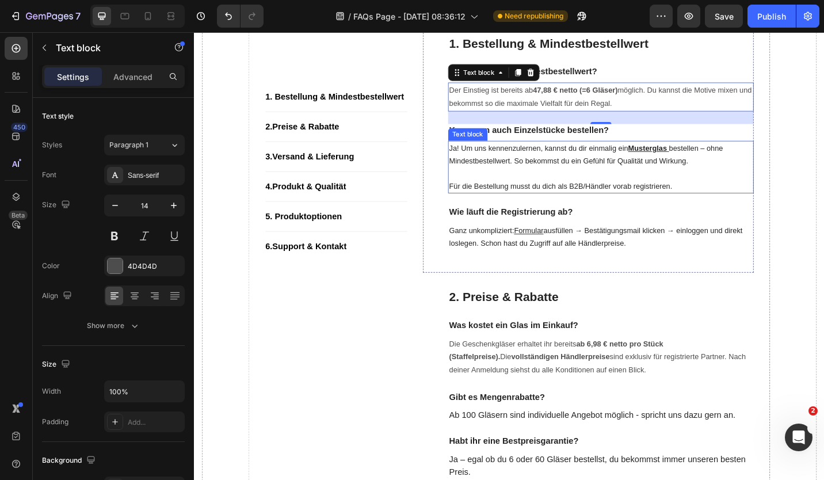
click at [530, 169] on span "bestellen – ohne Mindestbestellwert. So bekommst du ein Gefühl für Qualität und…" at bounding box center [623, 165] width 300 height 23
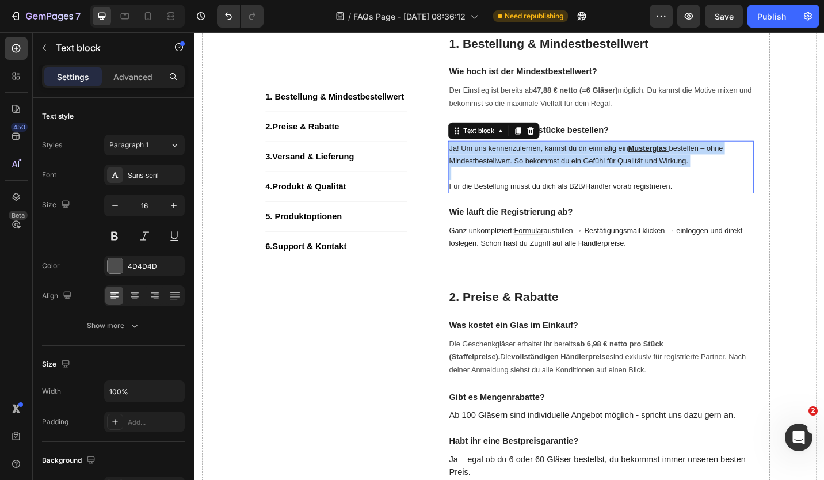
click at [530, 169] on span "bestellen – ohne Mindestbestellwert. So bekommst du ein Gefühl für Qualität und…" at bounding box center [623, 165] width 300 height 23
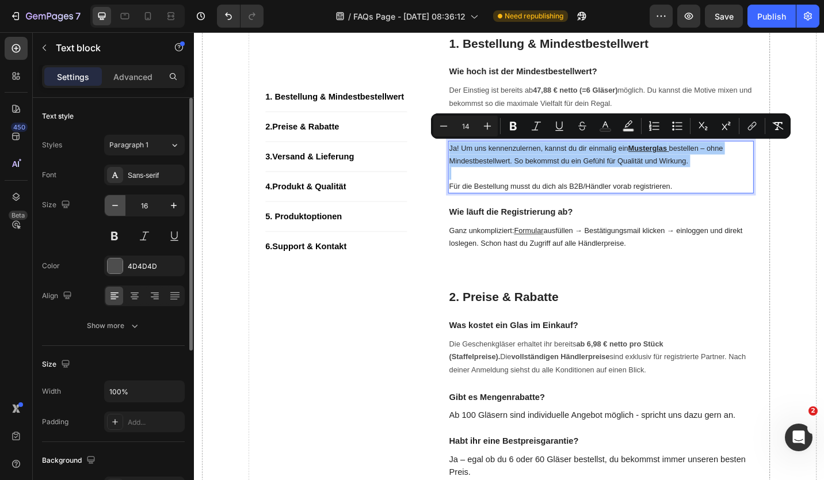
click at [114, 206] on icon "button" at bounding box center [115, 206] width 12 height 12
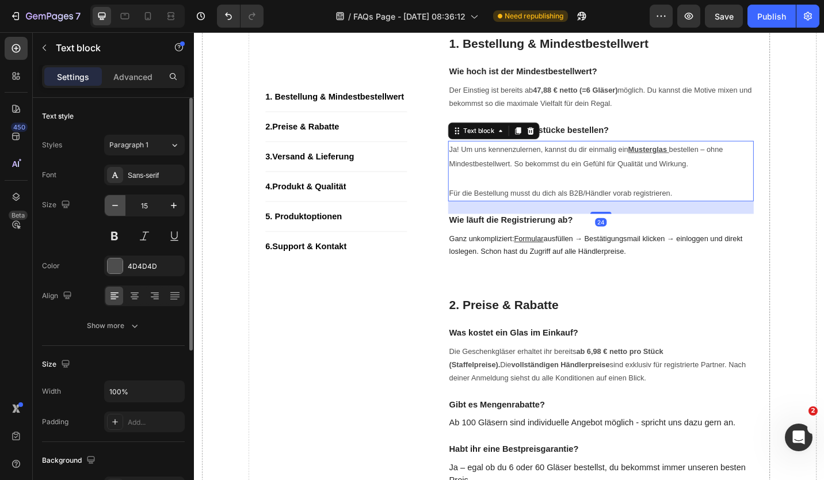
type input "14"
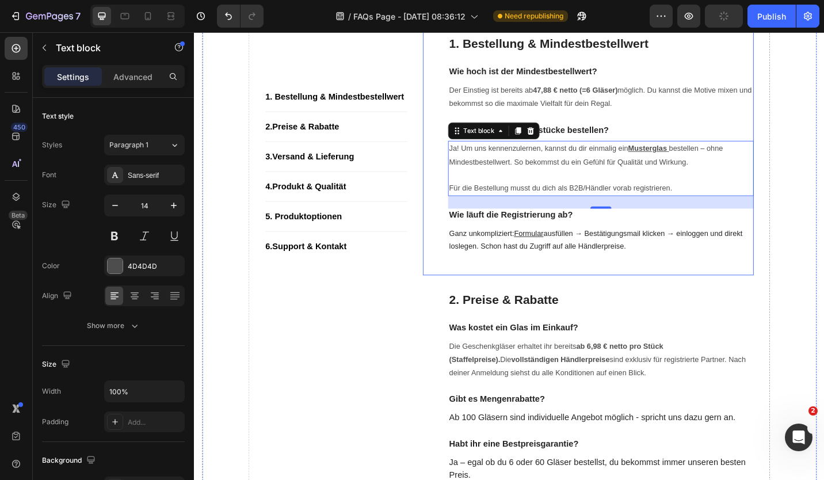
click at [493, 258] on p "Ganz unkompliziert: Formular ausfüllen → Bestätigungsmail klicken → einloggen u…" at bounding box center [639, 259] width 332 height 28
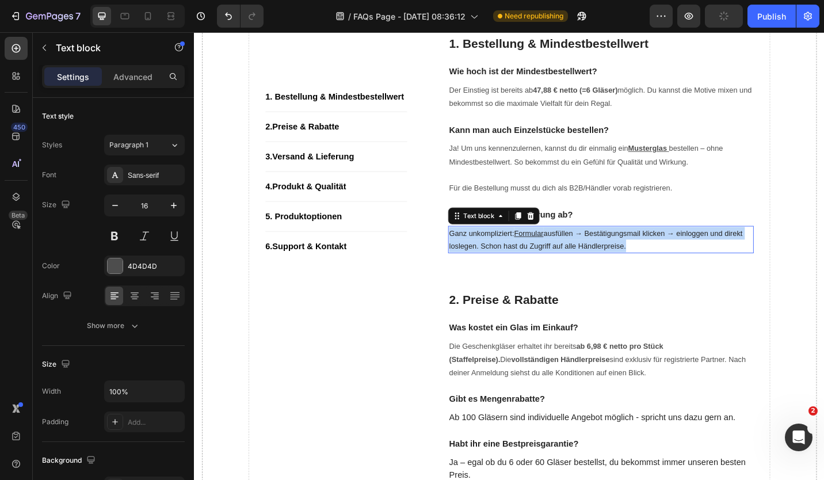
click at [493, 258] on p "Ganz unkompliziert: Formular ausfüllen → Bestätigungsmail klicken → einloggen u…" at bounding box center [639, 259] width 332 height 28
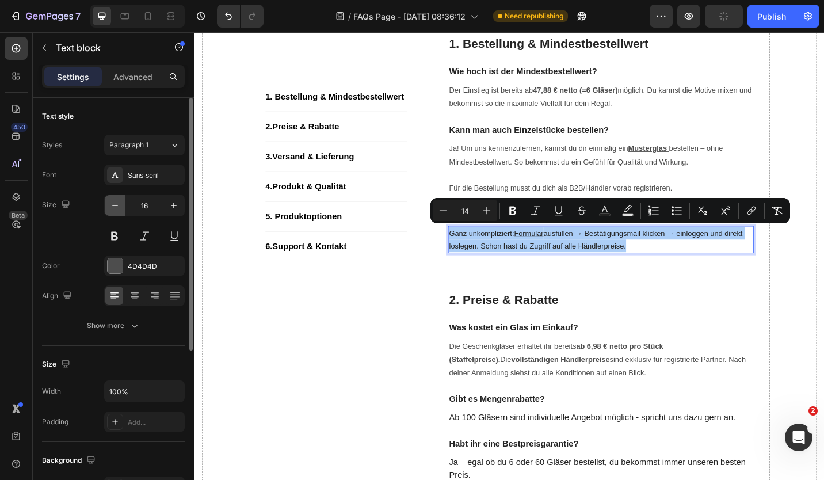
click at [114, 207] on icon "button" at bounding box center [115, 206] width 12 height 12
click at [113, 207] on icon "button" at bounding box center [115, 206] width 12 height 12
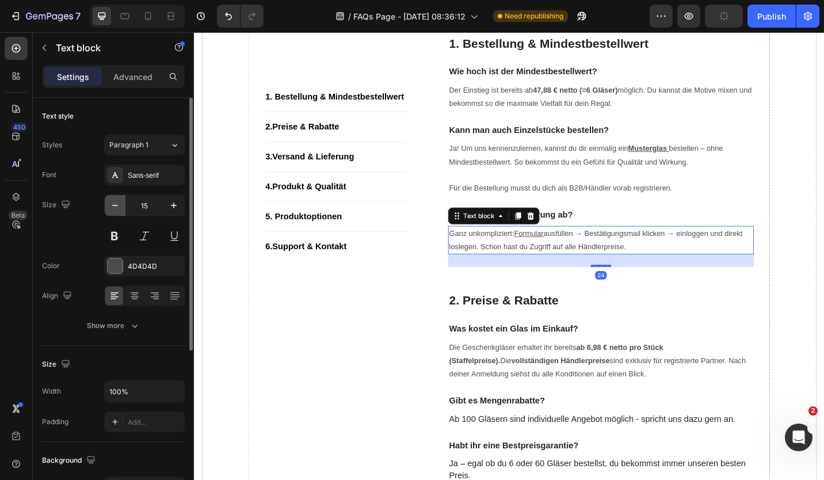
type input "14"
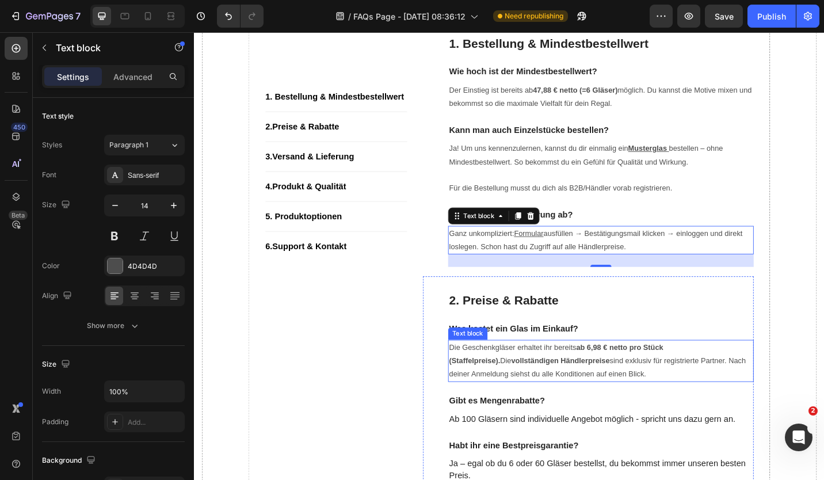
click at [508, 397] on p "Die Geschenkgläser erhaltet ihr bereits ab 6,98 € netto pro Stück (Staffelpreis…" at bounding box center [639, 392] width 332 height 44
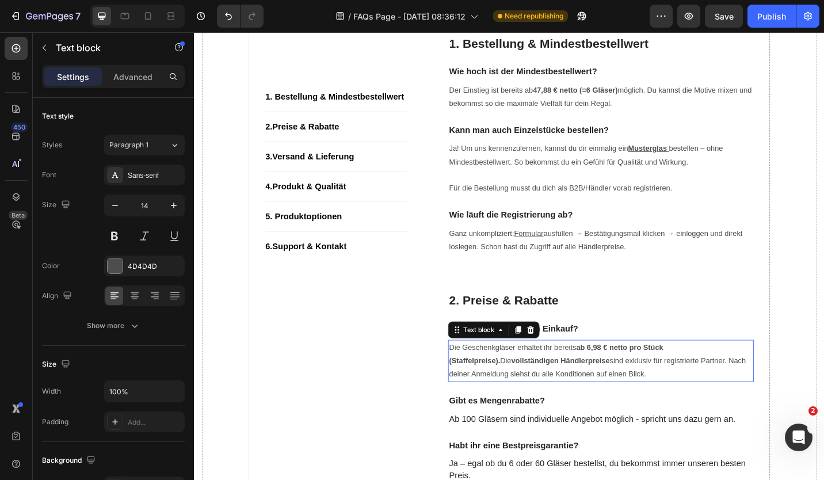
click at [508, 397] on p "Die Geschenkgläser erhaltet ihr bereits ab 6,98 € netto pro Stück (Staffelpreis…" at bounding box center [639, 392] width 332 height 44
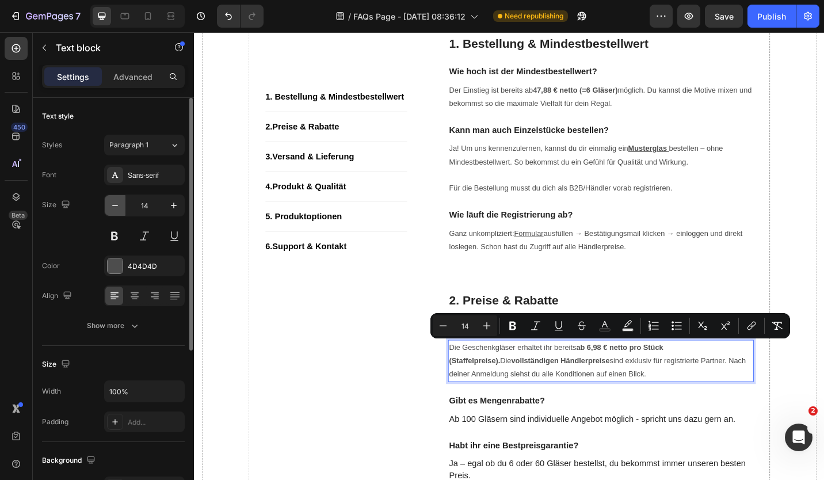
click at [112, 202] on icon "button" at bounding box center [115, 206] width 12 height 12
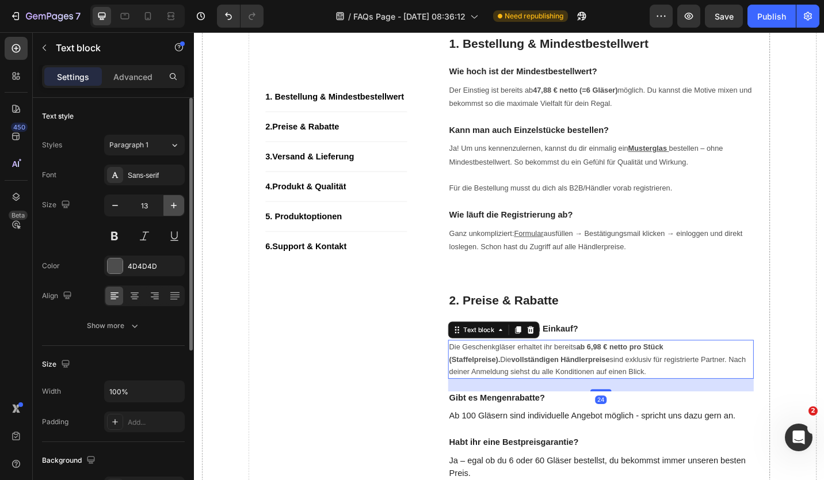
click at [170, 208] on icon "button" at bounding box center [174, 206] width 12 height 12
type input "14"
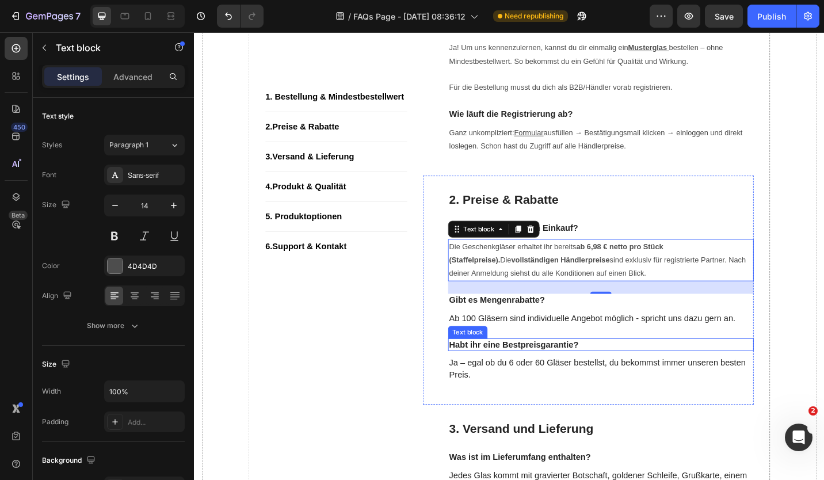
scroll to position [288, 0]
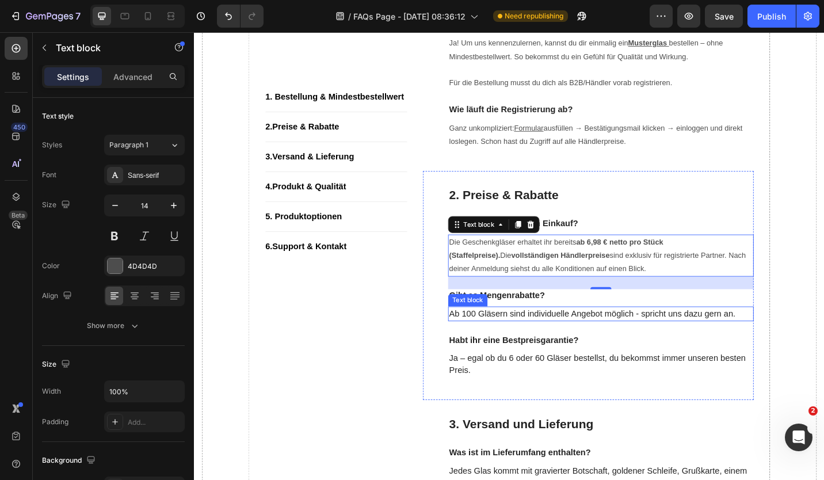
click at [577, 343] on p "Ab 100 Gläsern sind individuelle Angebot möglich - spricht uns dazu gern an." at bounding box center [639, 341] width 332 height 14
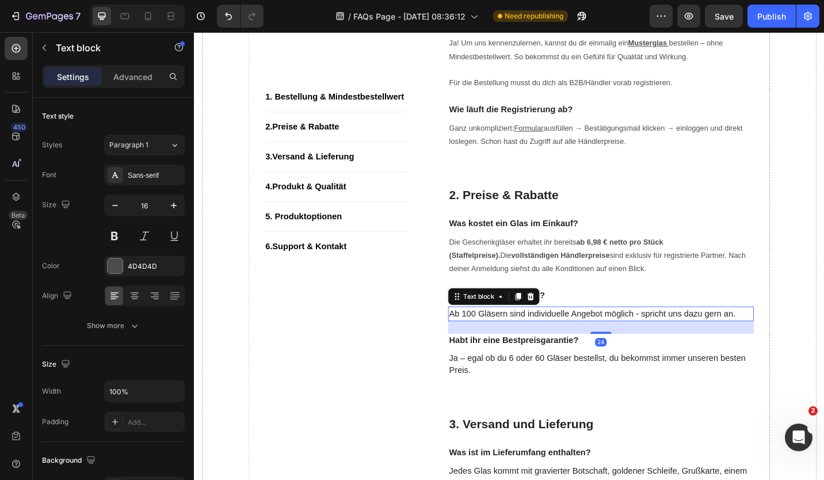
click at [586, 340] on p "Ab 100 Gläsern sind individuelle Angebot möglich - spricht uns dazu gern an." at bounding box center [639, 341] width 332 height 14
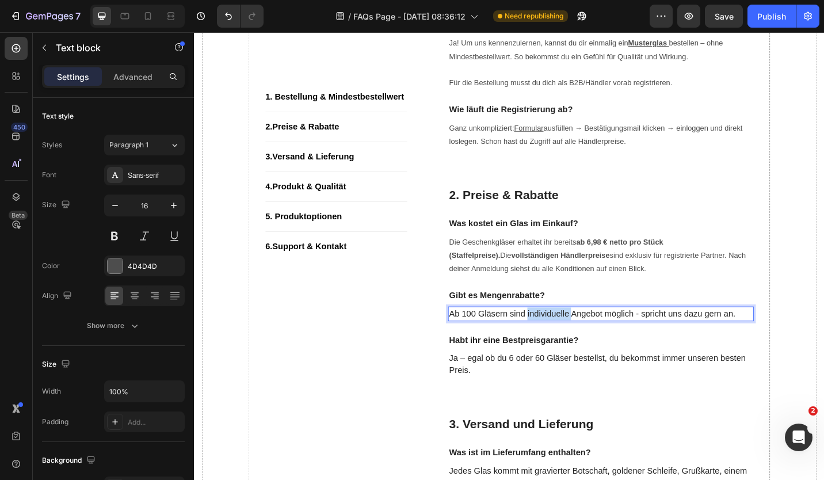
click at [586, 340] on p "Ab 100 Gläsern sind individuelle Angebot möglich - spricht uns dazu gern an." at bounding box center [639, 341] width 332 height 14
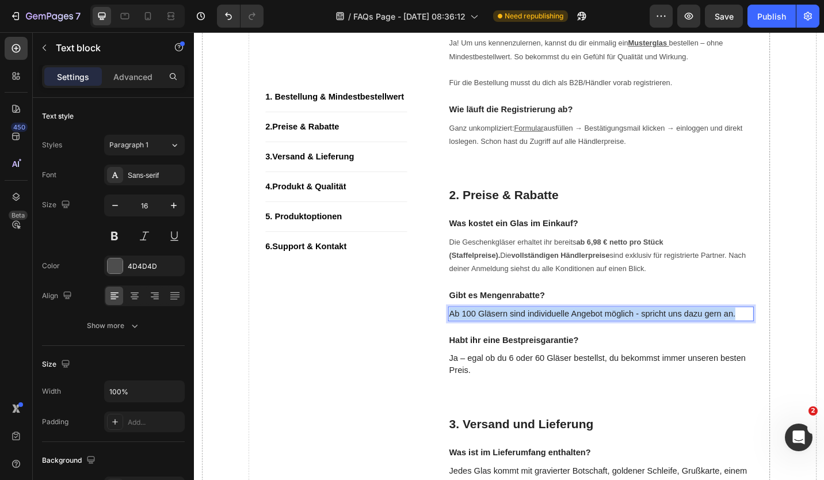
click at [586, 340] on p "Ab 100 Gläsern sind individuelle Angebot möglich - spricht uns dazu gern an." at bounding box center [639, 341] width 332 height 14
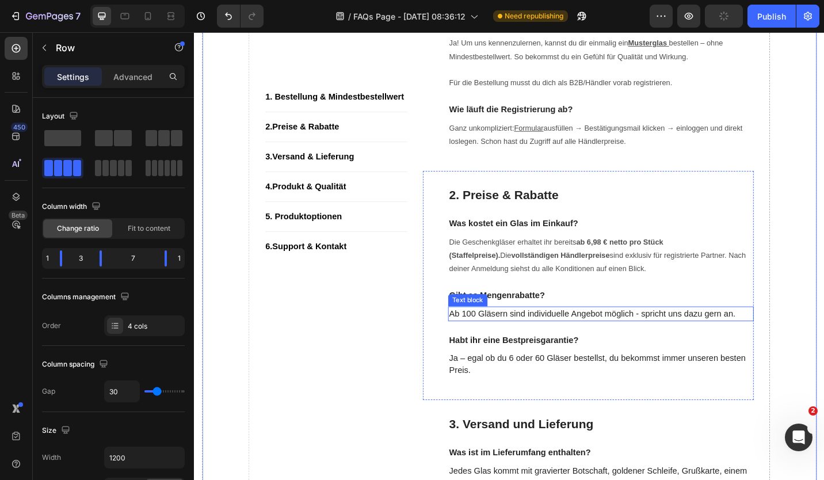
click at [589, 340] on p "Ab 100 Gläsern sind individuelle Angebot möglich - spricht uns dazu gern an." at bounding box center [639, 341] width 332 height 14
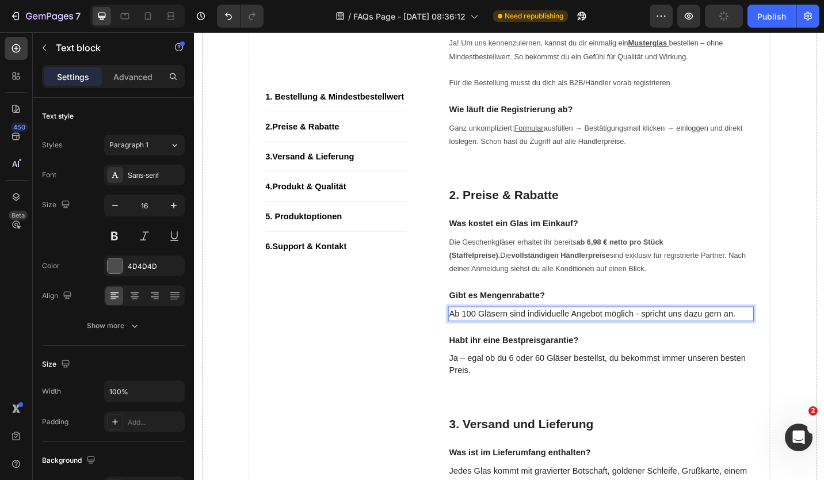
click at [580, 340] on p "Ab 100 Gläsern sind individuelle Angebot möglich - spricht uns dazu gern an." at bounding box center [639, 341] width 332 height 14
click at [488, 339] on p "Ab 100 Gläsern sind individuelle Angebot möglich - spricht uns dazu gern an." at bounding box center [639, 341] width 332 height 14
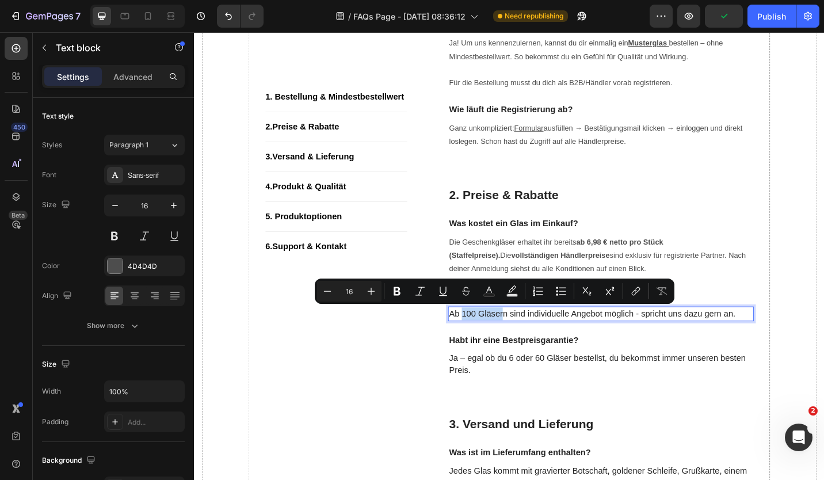
drag, startPoint x: 484, startPoint y: 340, endPoint x: 536, endPoint y: 342, distance: 51.8
click at [531, 339] on p "Ab 100 Gläsern sind individuelle Angebot möglich - spricht uns dazu gern an." at bounding box center [639, 341] width 332 height 14
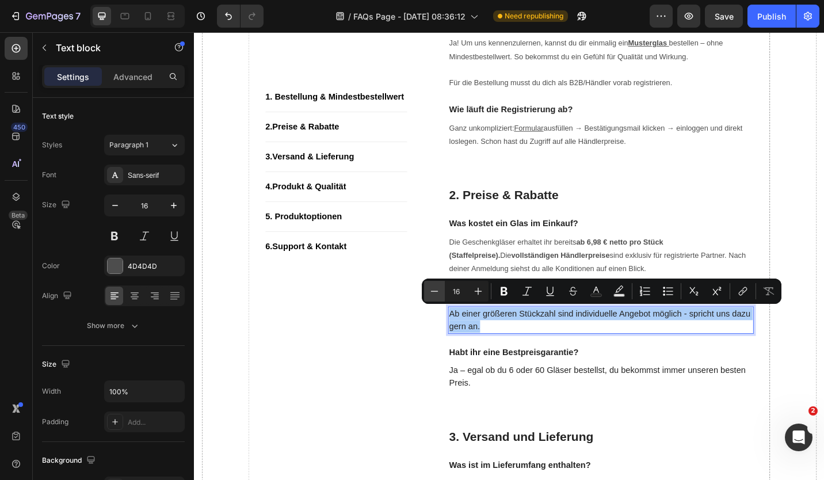
click at [431, 290] on icon "Editor contextual toolbar" at bounding box center [434, 291] width 12 height 12
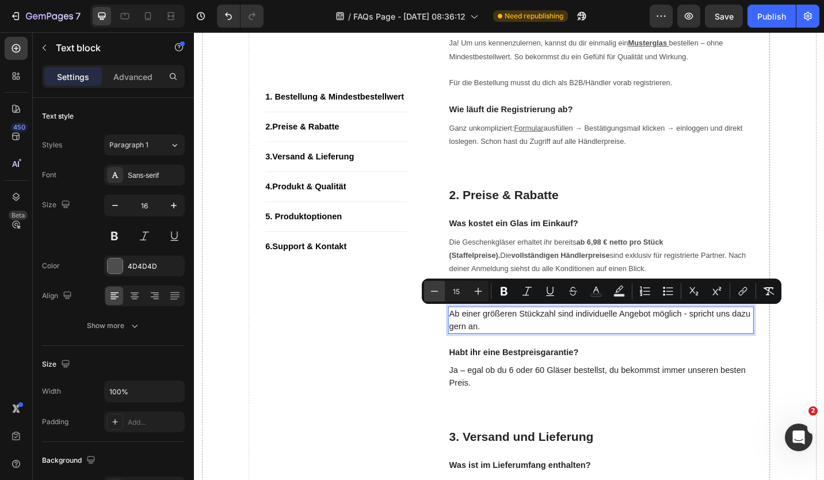
click at [431, 290] on icon "Editor contextual toolbar" at bounding box center [434, 291] width 12 height 12
type input "14"
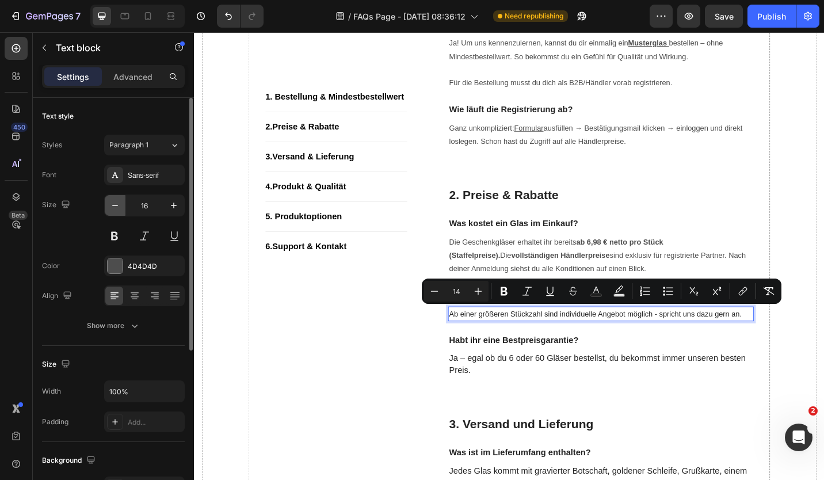
click at [109, 206] on icon "button" at bounding box center [115, 206] width 12 height 12
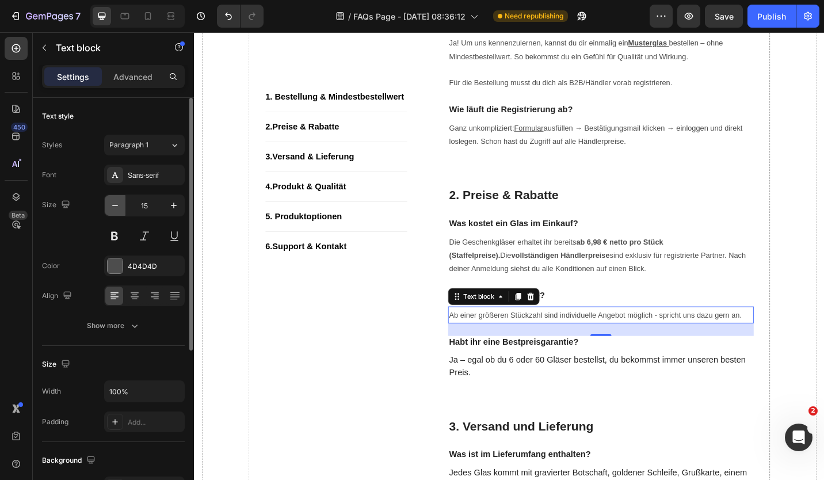
type input "14"
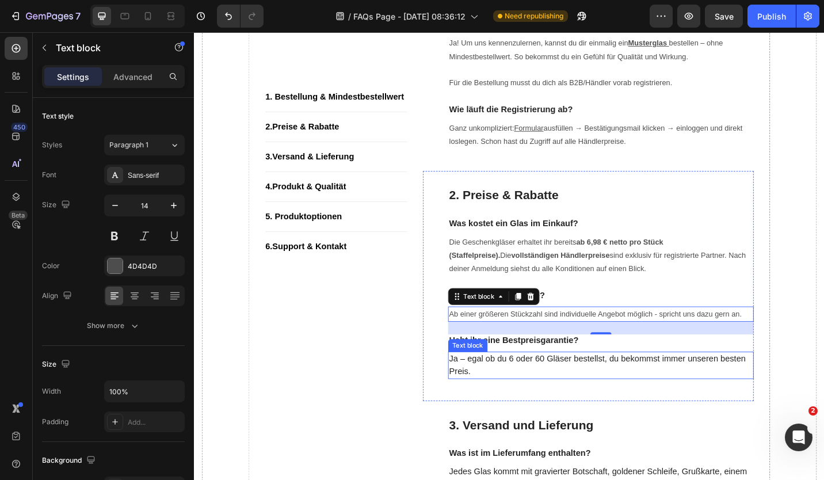
click at [516, 395] on p "Ja – egal ob du 6 oder 60 Gläser bestellst, du bekommst immer unseren besten Pr…" at bounding box center [639, 397] width 332 height 28
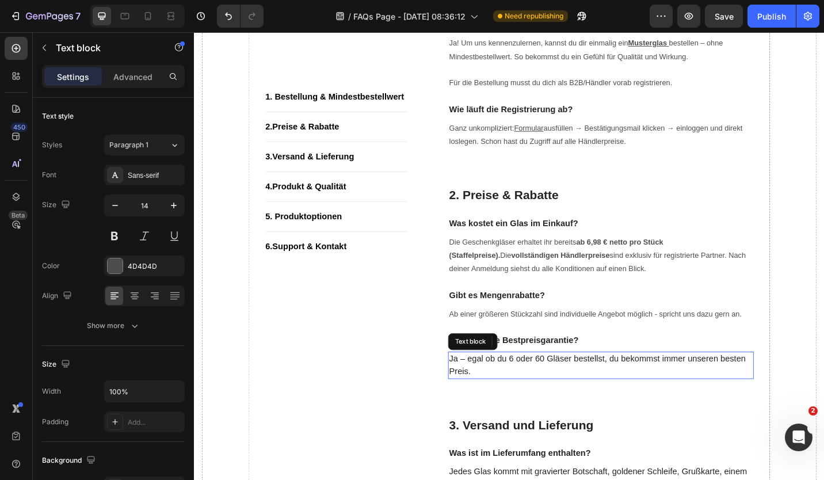
click at [516, 395] on p "Ja – egal ob du 6 oder 60 Gläser bestellst, du bekommst immer unseren besten Pr…" at bounding box center [639, 397] width 332 height 28
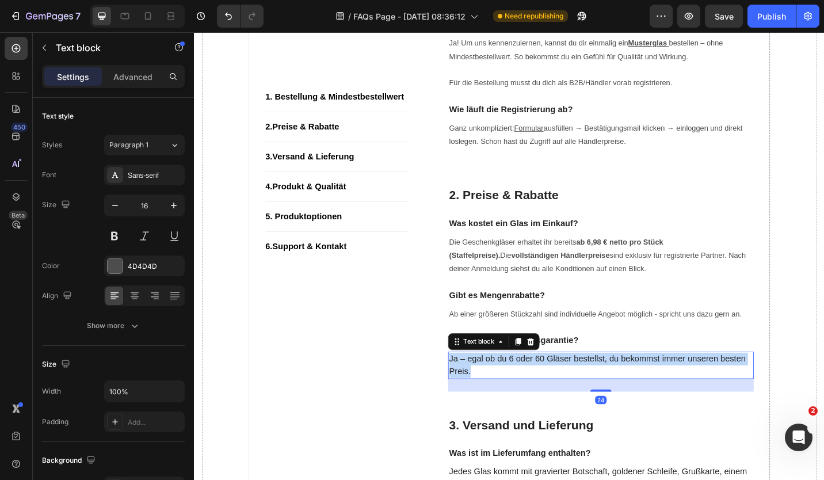
click at [516, 395] on p "Ja – egal ob du 6 oder 60 Gläser bestellst, du bekommst immer unseren besten Pr…" at bounding box center [639, 397] width 332 height 28
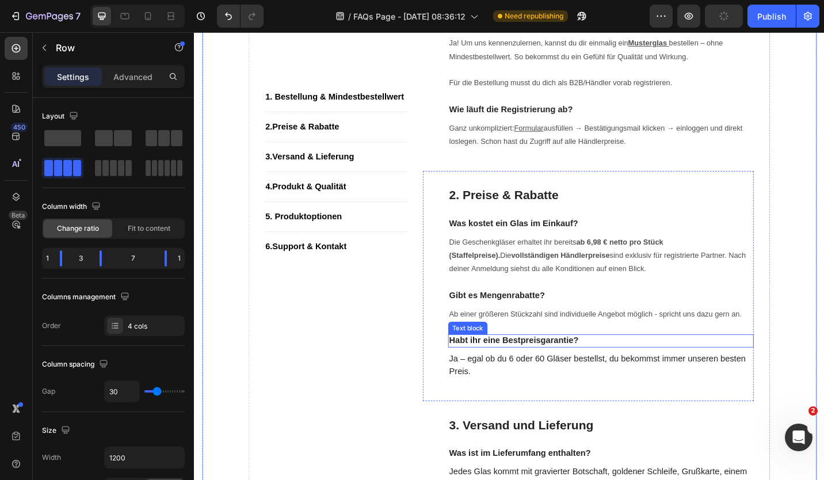
click at [556, 365] on p "Habt ihr eine Bestpreisgarantie?" at bounding box center [639, 370] width 332 height 12
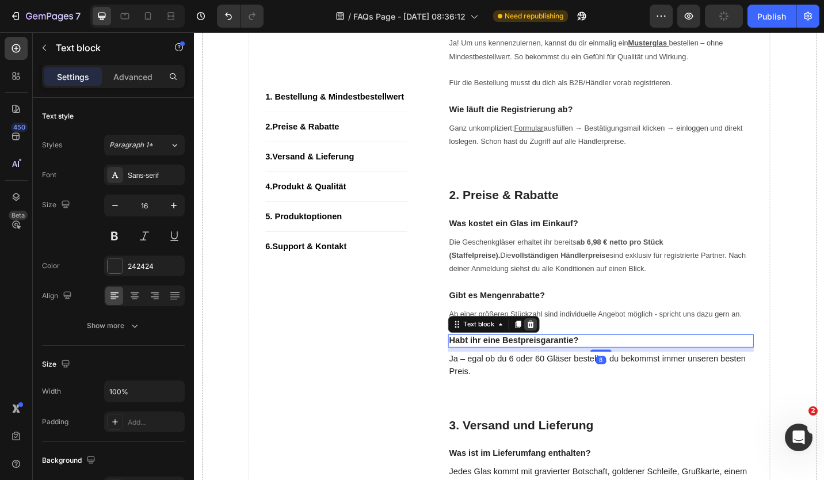
click at [557, 351] on icon at bounding box center [561, 351] width 9 height 9
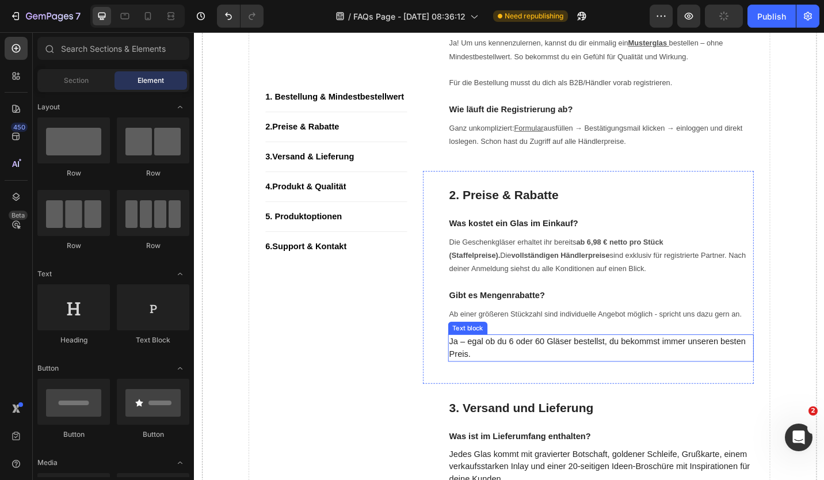
click at [539, 377] on p "Ja – egal ob du 6 oder 60 Gläser bestellst, du bekommst immer unseren besten Pr…" at bounding box center [639, 378] width 332 height 28
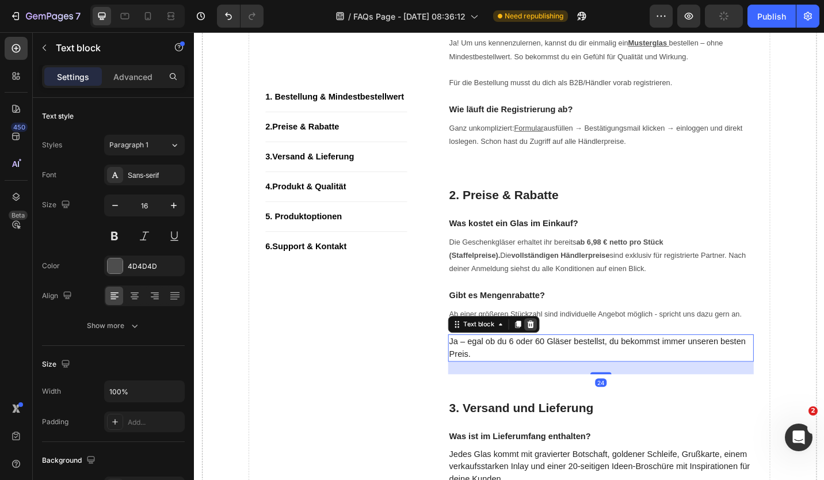
click at [557, 351] on icon at bounding box center [561, 351] width 9 height 9
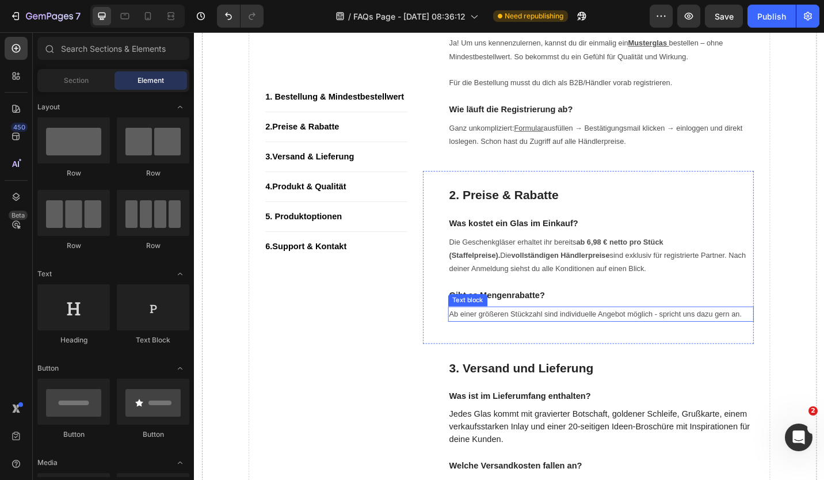
click at [519, 344] on p "Ab einer größeren Stückzahl sind individuelle Angebot möglich - spricht uns daz…" at bounding box center [639, 341] width 332 height 14
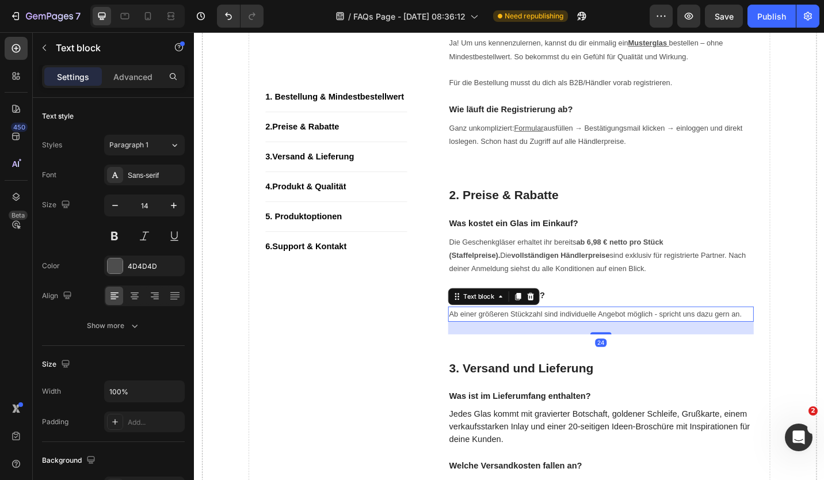
click at [537, 329] on div "Text block" at bounding box center [522, 321] width 100 height 18
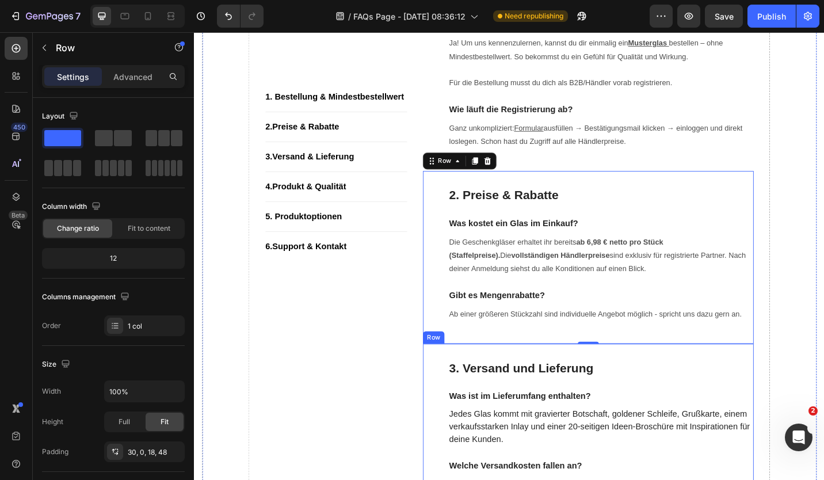
click at [608, 366] on div "2. Preise & Rabatte Heading Was kostet ein Glas im Einkauf? Text block Die Gesc…" at bounding box center [625, 278] width 362 height 189
click at [594, 340] on span "Ab einer größeren Stückzahl sind individuelle Angebot möglich - spricht uns daz…" at bounding box center [633, 340] width 320 height 9
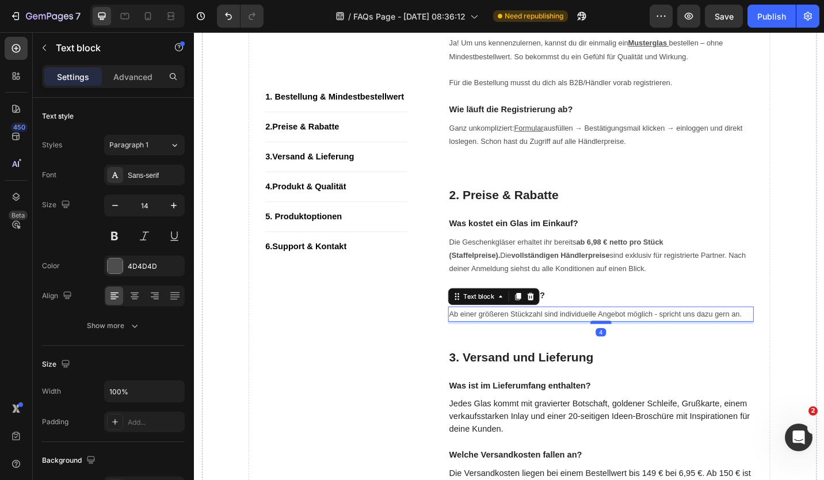
drag, startPoint x: 637, startPoint y: 362, endPoint x: 637, endPoint y: 351, distance: 11.5
click at [637, 351] on div "2. Preise & Rabatte Heading Was kostet ein Glas im Einkauf? Text block Die Gesc…" at bounding box center [625, 272] width 362 height 177
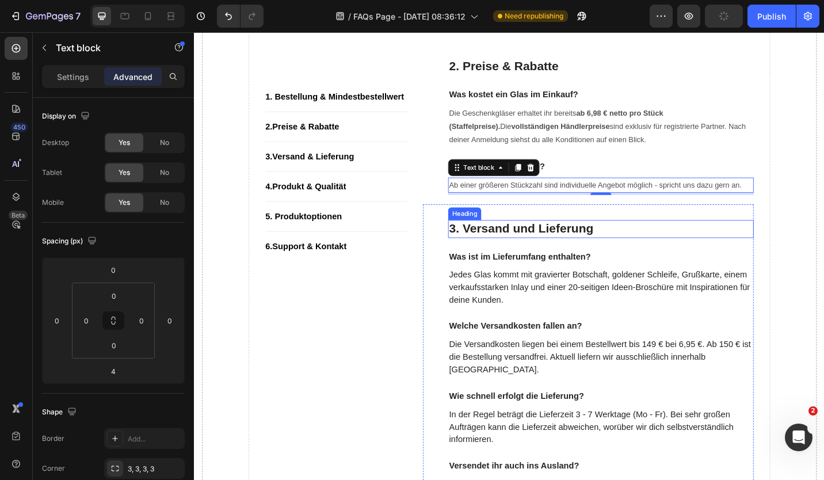
scroll to position [460, 0]
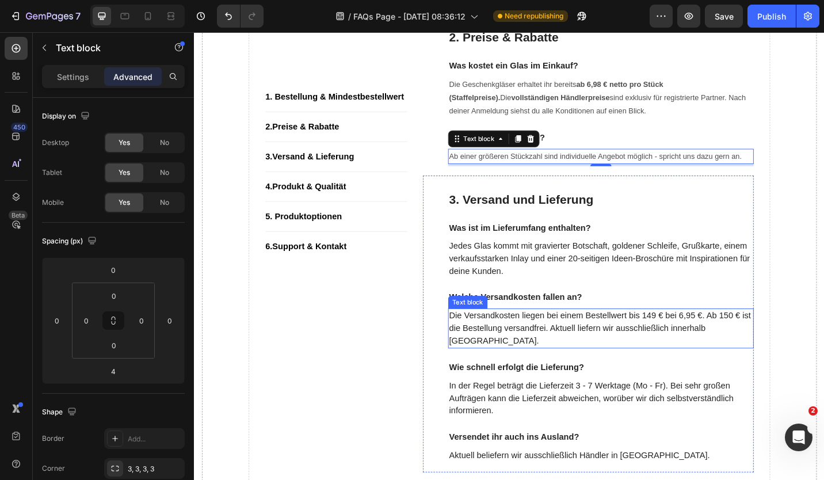
click at [654, 351] on p "Die Versandkosten liegen bei einem Bestellwert bis 149 € bei 6,95 €. Ab 150 € i…" at bounding box center [639, 356] width 332 height 41
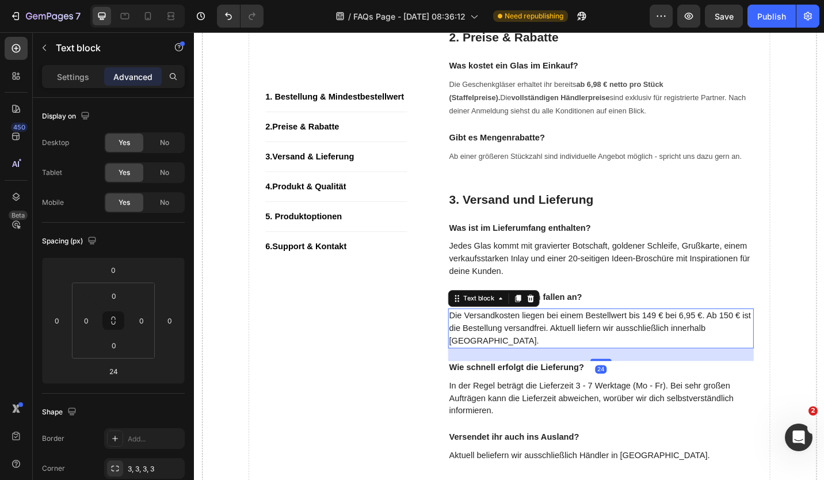
click at [578, 355] on p "Die Versandkosten liegen bei einem Bestellwert bis 149 € bei 6,95 €. Ab 150 € i…" at bounding box center [639, 356] width 332 height 41
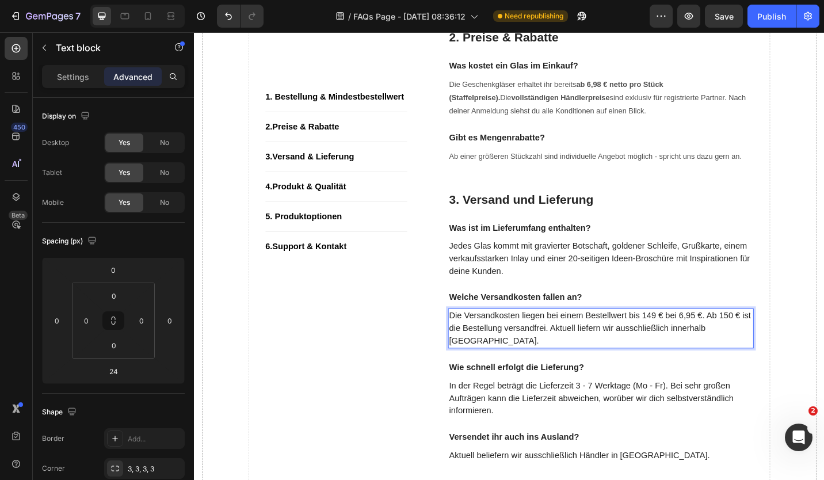
click at [550, 374] on p "Die Versandkosten liegen bei einem Bestellwert bis 149 € bei 6,95 €. Ab 150 € i…" at bounding box center [639, 356] width 332 height 41
click at [553, 359] on p "Die Versandkosten liegen bei einem Bestellwert bis 149 € bei 6,95 €. Ab 150 € i…" at bounding box center [639, 356] width 332 height 41
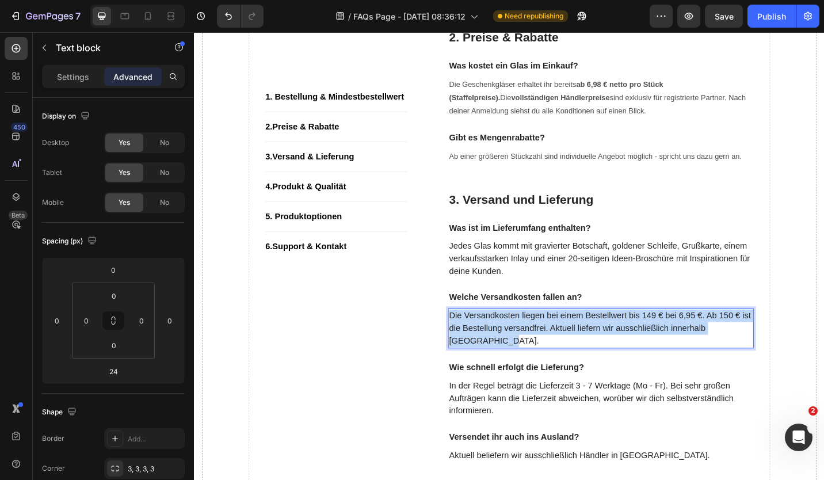
click at [553, 359] on p "Die Versandkosten liegen bei einem Bestellwert bis 149 € bei 6,95 €. Ab 150 € i…" at bounding box center [639, 356] width 332 height 41
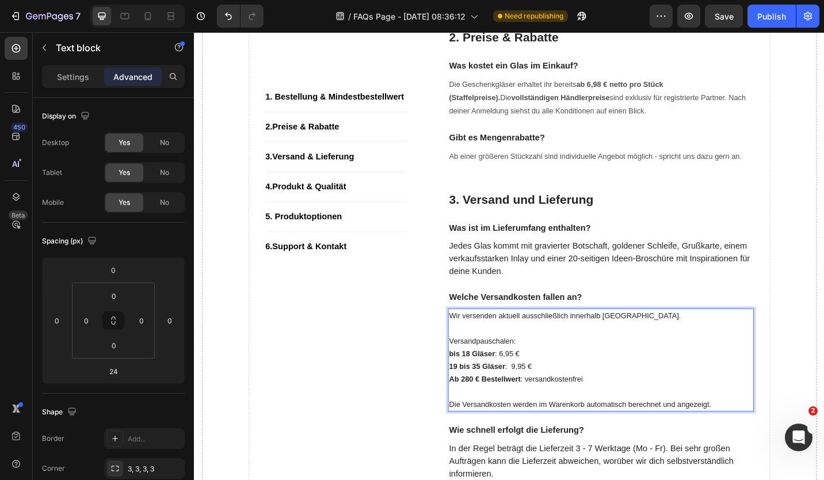
click at [533, 362] on p "Rich Text Editor. Editing area: main" at bounding box center [639, 357] width 332 height 14
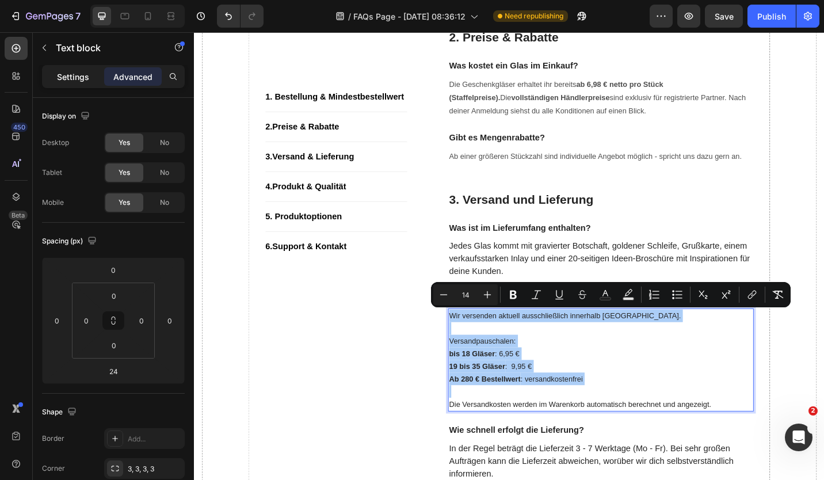
click at [88, 75] on p "Settings" at bounding box center [73, 77] width 32 height 12
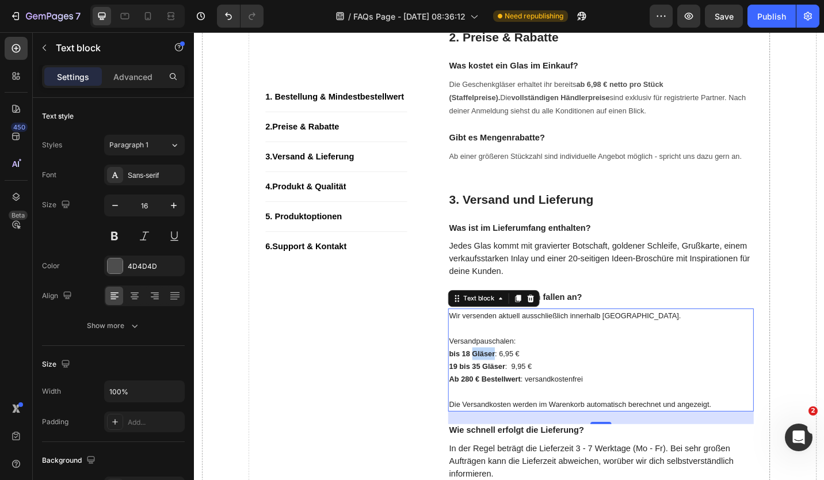
click at [500, 384] on strong "bis 18 Gläser" at bounding box center [498, 384] width 50 height 9
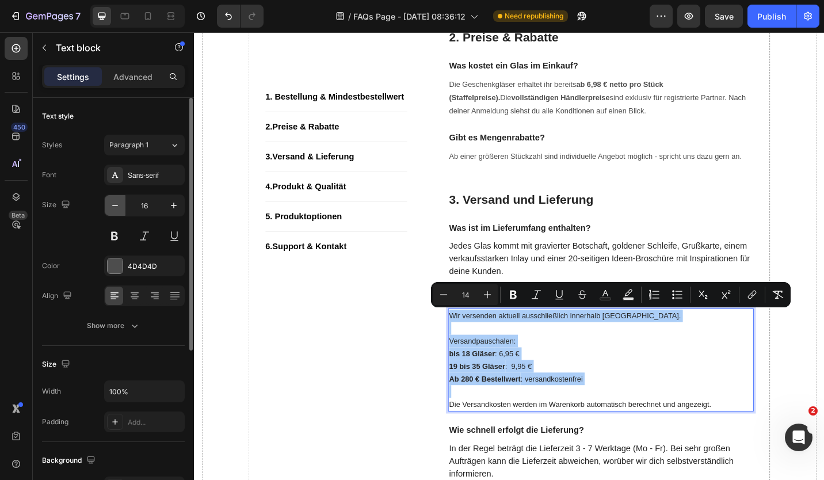
click at [118, 204] on icon "button" at bounding box center [115, 206] width 12 height 12
type input "15"
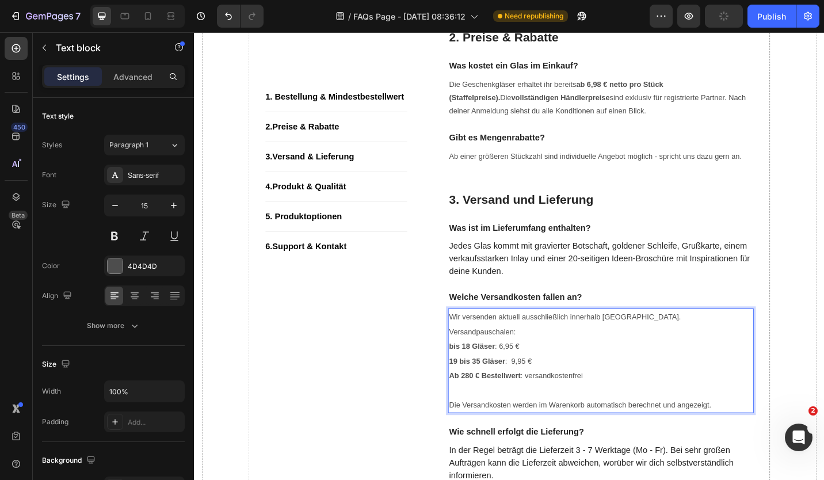
click at [517, 420] on p "Rich Text Editor. Editing area: main" at bounding box center [639, 424] width 332 height 16
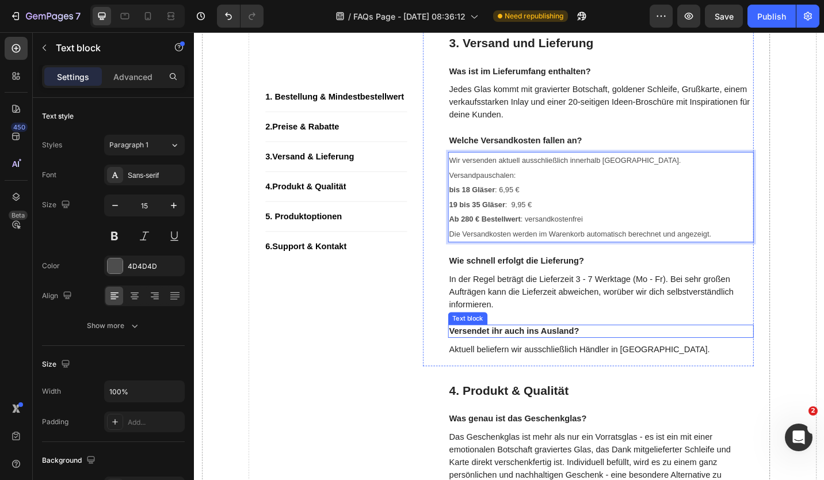
scroll to position [633, 0]
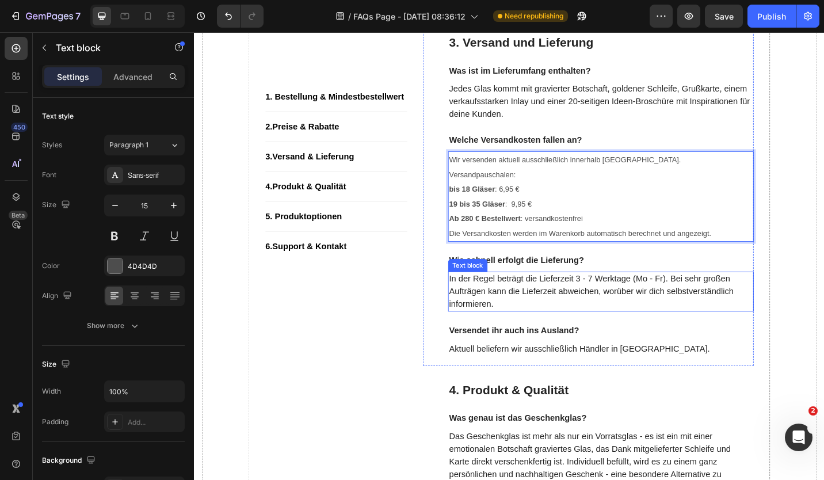
click at [610, 302] on p "In der Regel beträgt die Lieferzeit 3 - 7 Werktage (Mo - Fr). Bei sehr großen A…" at bounding box center [639, 315] width 332 height 41
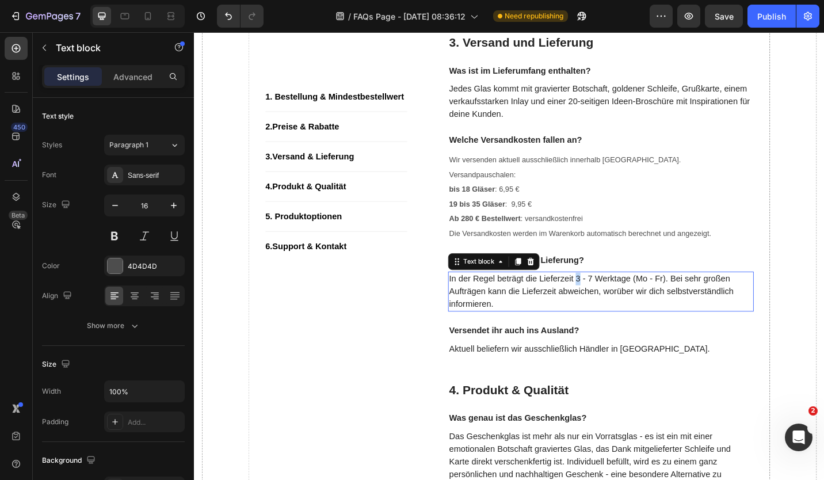
click at [611, 302] on p "In der Regel beträgt die Lieferzeit 3 - 7 Werktage (Mo - Fr). Bei sehr großen A…" at bounding box center [639, 315] width 332 height 41
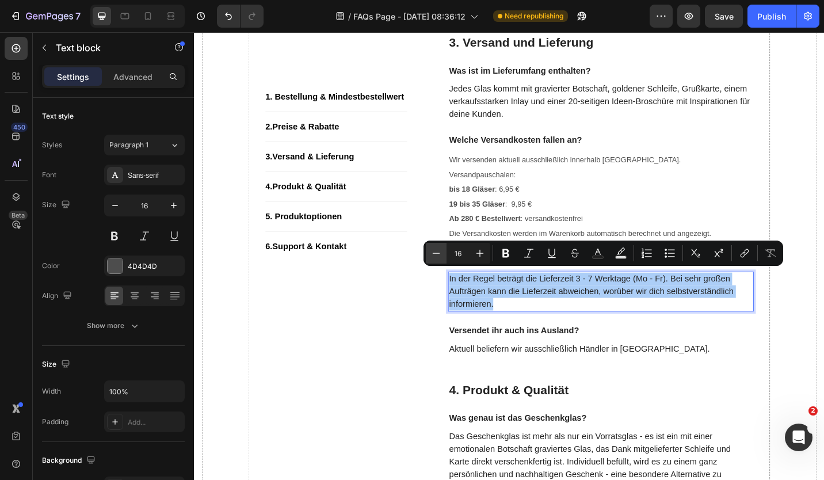
click at [437, 258] on icon "Editor contextual toolbar" at bounding box center [436, 253] width 12 height 12
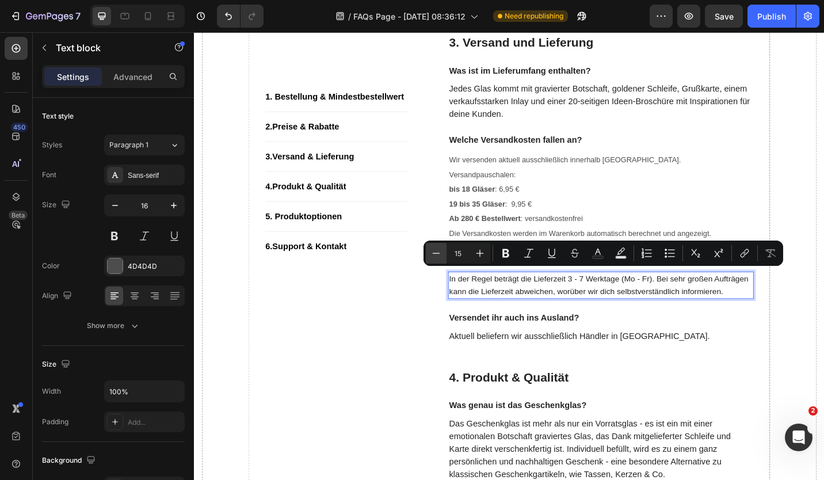
click at [437, 258] on icon "Editor contextual toolbar" at bounding box center [436, 253] width 12 height 12
type input "14"
click at [121, 205] on button "button" at bounding box center [115, 205] width 21 height 21
drag, startPoint x: 121, startPoint y: 205, endPoint x: 151, endPoint y: 207, distance: 30.0
click at [121, 204] on button "button" at bounding box center [115, 205] width 21 height 21
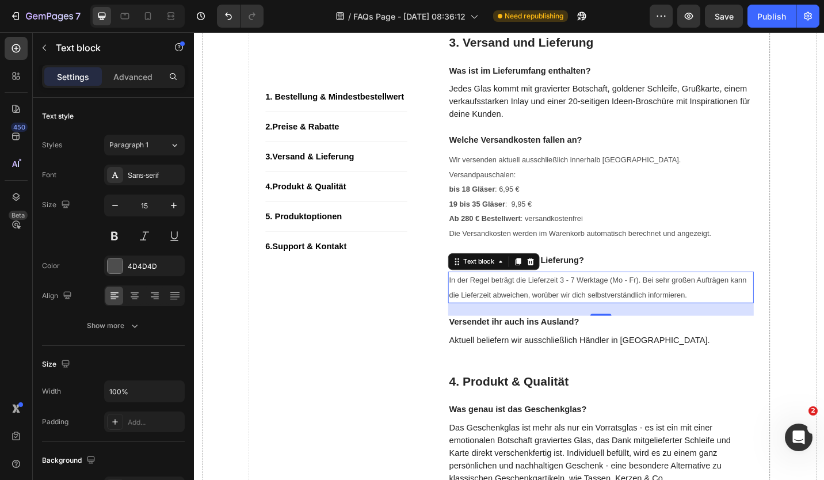
type input "14"
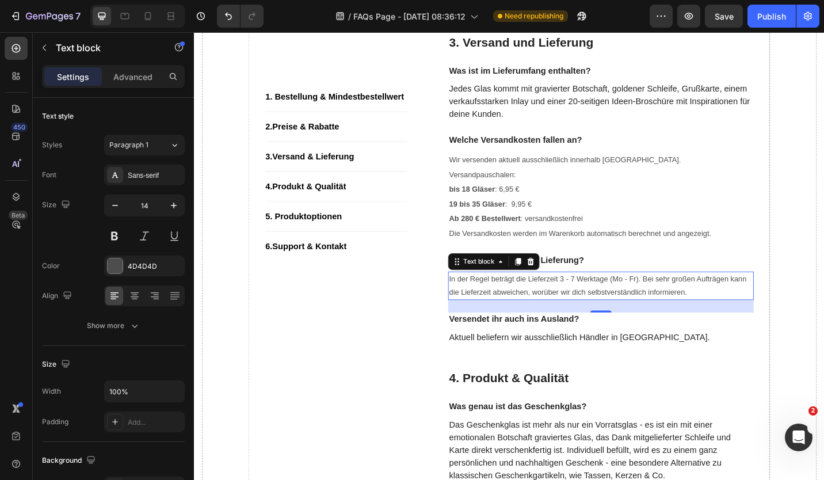
click at [714, 298] on span "In der Regel beträgt die Lieferzeit 3 - 7 Werktage (Mo - Fr). Bei sehr großen A…" at bounding box center [636, 309] width 326 height 24
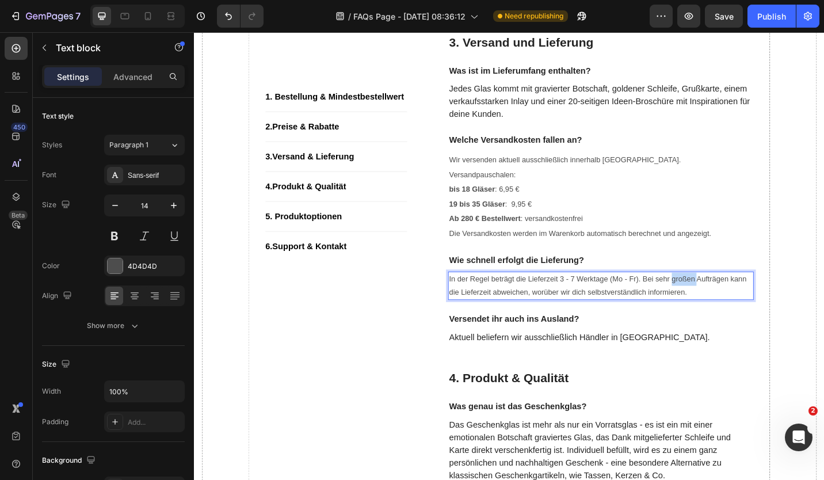
click at [714, 298] on span "In der Regel beträgt die Lieferzeit 3 - 7 Werktage (Mo - Fr). Bei sehr großen A…" at bounding box center [636, 309] width 326 height 24
click at [701, 303] on p "In der Regel beträgt die Lieferzeit 3 - 7 Werktage (Mo - Fr). Bei sehr großen A…" at bounding box center [639, 309] width 332 height 29
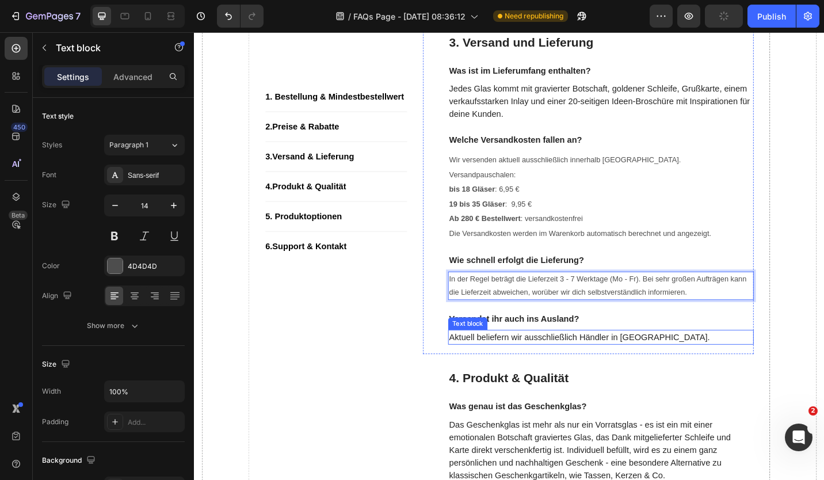
click at [602, 365] on p "Aktuell beliefern wir ausschließlich Händler in Deutschland." at bounding box center [639, 366] width 332 height 14
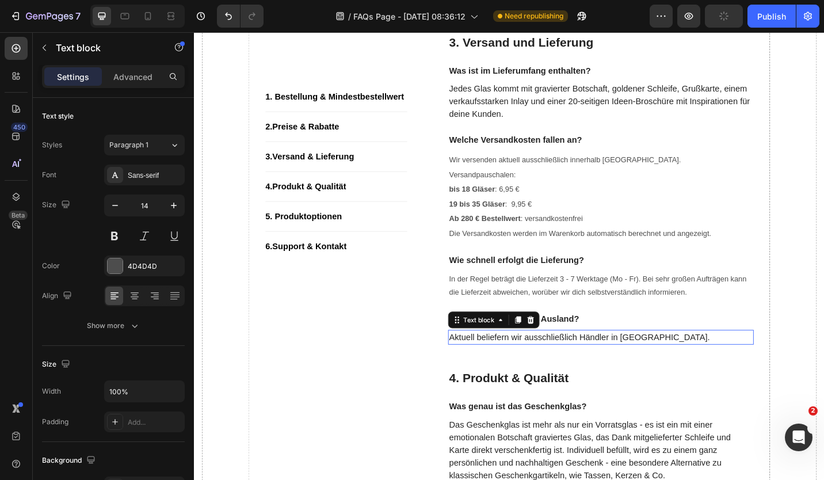
click at [603, 365] on p "Aktuell beliefern wir ausschließlich Händler in Deutschland." at bounding box center [639, 366] width 332 height 14
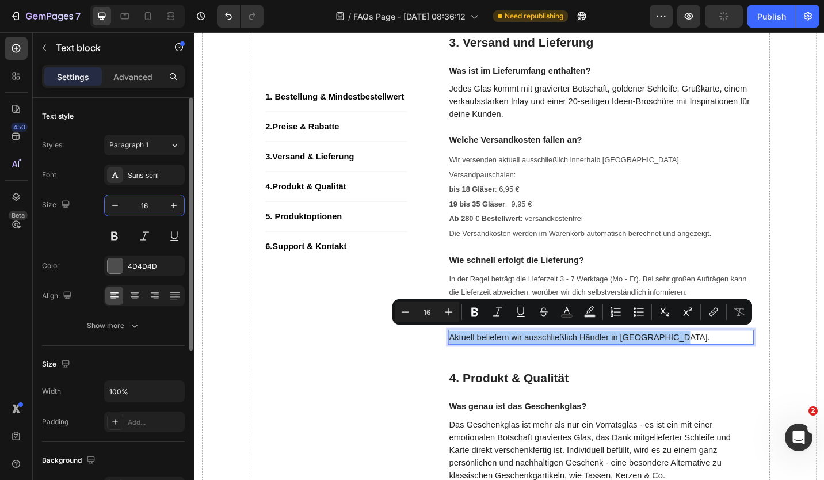
click at [127, 210] on input "16" at bounding box center [144, 205] width 38 height 21
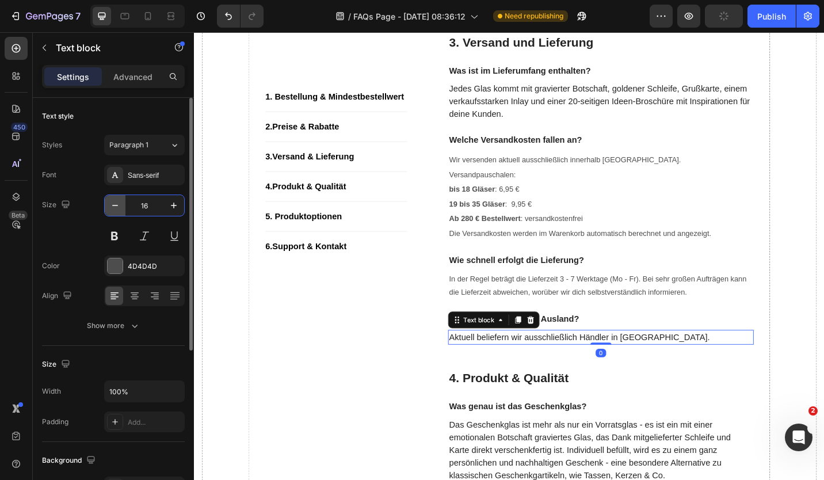
click at [113, 206] on icon "button" at bounding box center [115, 206] width 12 height 12
click at [120, 206] on icon "button" at bounding box center [115, 206] width 12 height 12
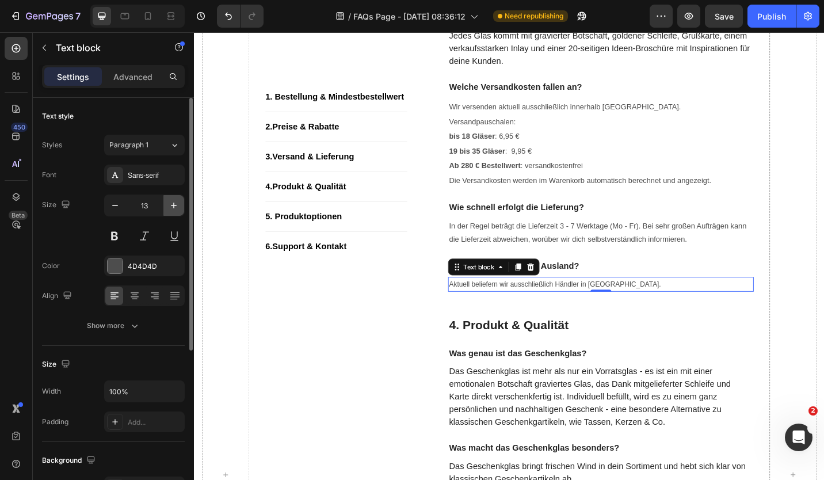
click at [179, 200] on button "button" at bounding box center [173, 205] width 21 height 21
type input "14"
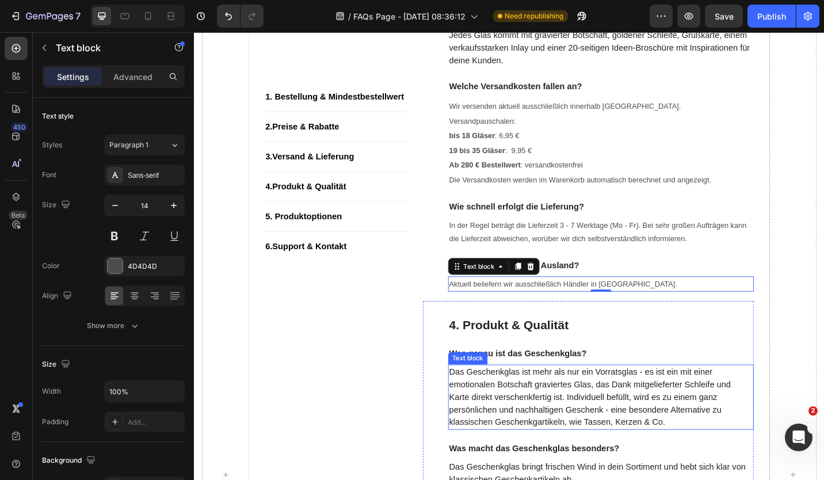
scroll to position [748, 0]
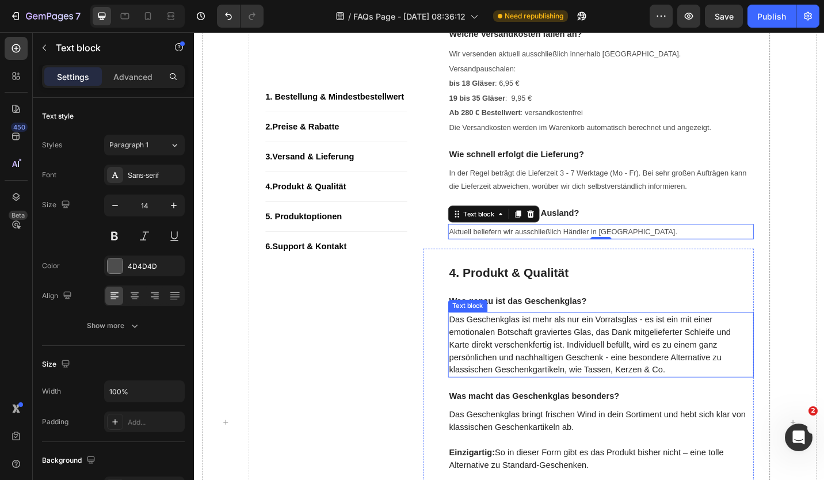
click at [553, 370] on p "Das Geschenkglas ist mehr als nur ein Vorratsglas - es ist ein mit einer emotio…" at bounding box center [639, 374] width 332 height 69
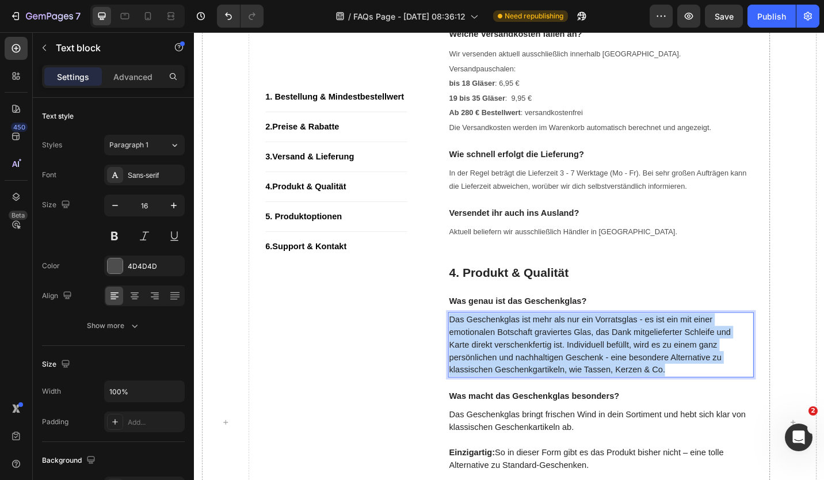
click at [553, 370] on p "Das Geschenkglas ist mehr als nur ein Vorratsglas - es ist ein mit einer emotio…" at bounding box center [639, 374] width 332 height 69
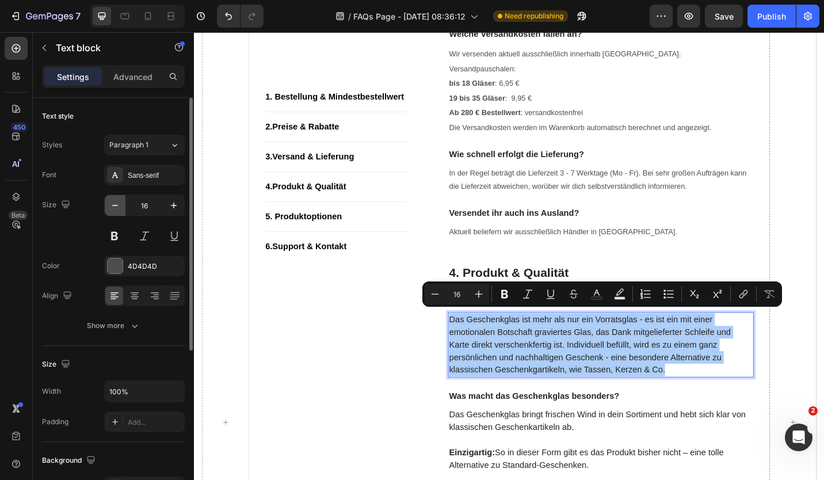
click at [121, 204] on button "button" at bounding box center [115, 205] width 21 height 21
drag, startPoint x: 121, startPoint y: 204, endPoint x: 150, endPoint y: 215, distance: 31.0
click at [120, 204] on button "button" at bounding box center [115, 205] width 21 height 21
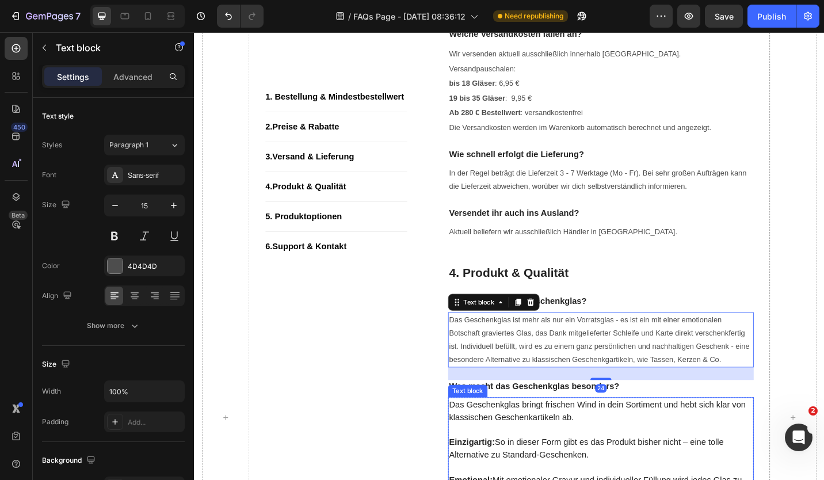
scroll to position [742, 0]
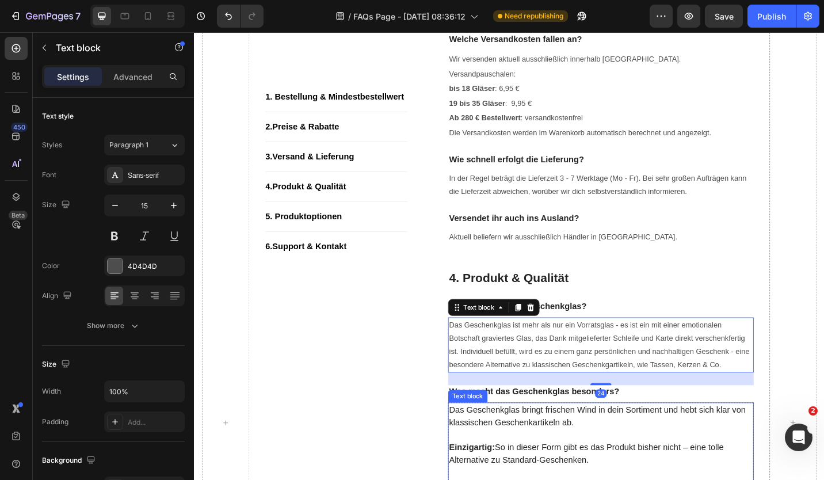
type input "14"
click at [554, 380] on p "Das Geschenkglas ist mehr als nur ein Vorratsglas - es ist ein mit einer emotio…" at bounding box center [639, 375] width 332 height 58
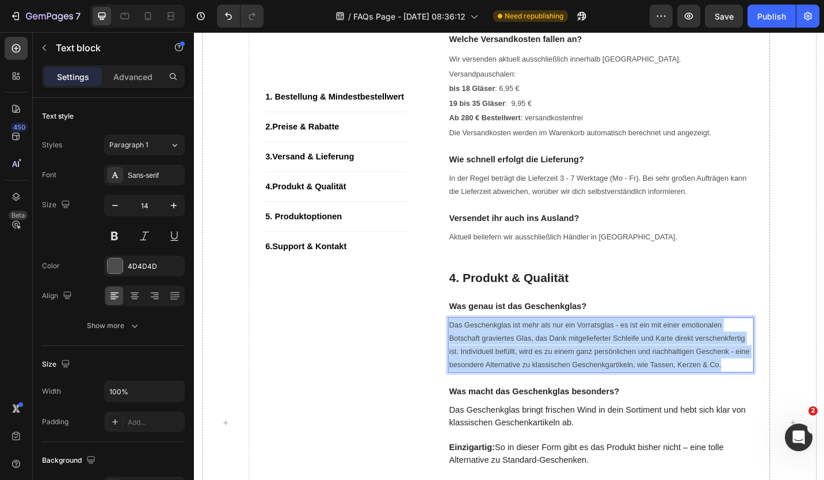
click at [554, 380] on p "Das Geschenkglas ist mehr als nur ein Vorratsglas - es ist ein mit einer emotio…" at bounding box center [639, 375] width 332 height 58
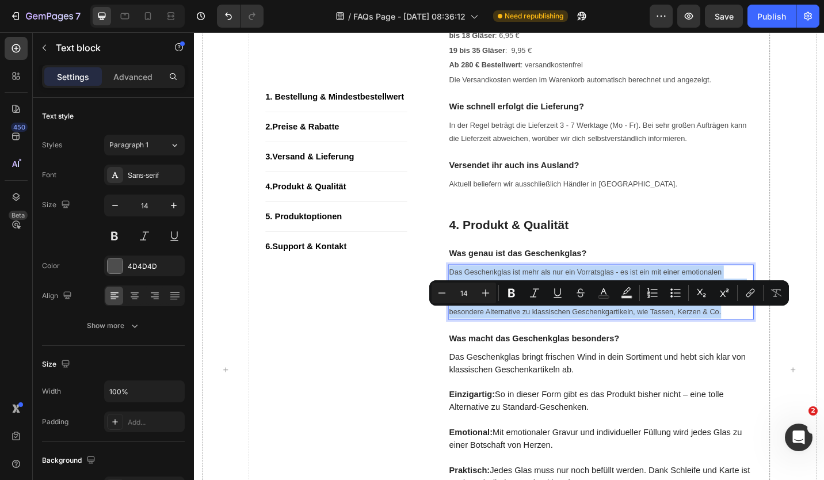
scroll to position [857, 0]
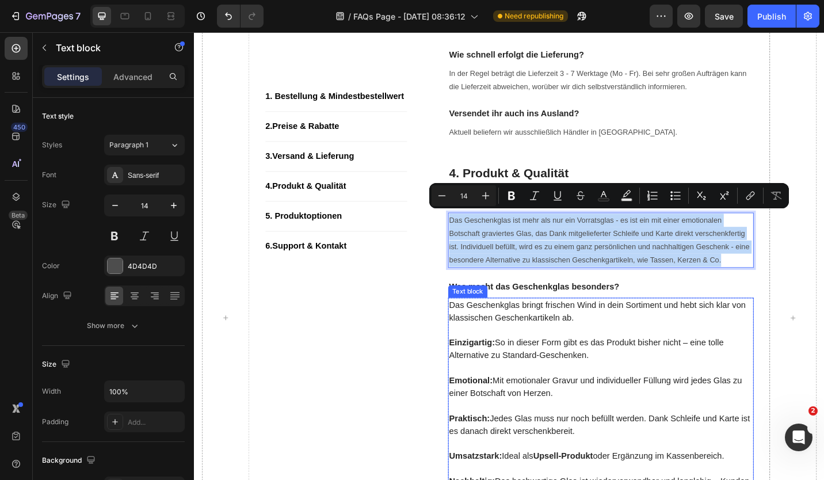
click at [522, 334] on p "Das Geschenkglas bringt frischen Wind in dein Sortiment und hebt sich klar von …" at bounding box center [639, 338] width 332 height 28
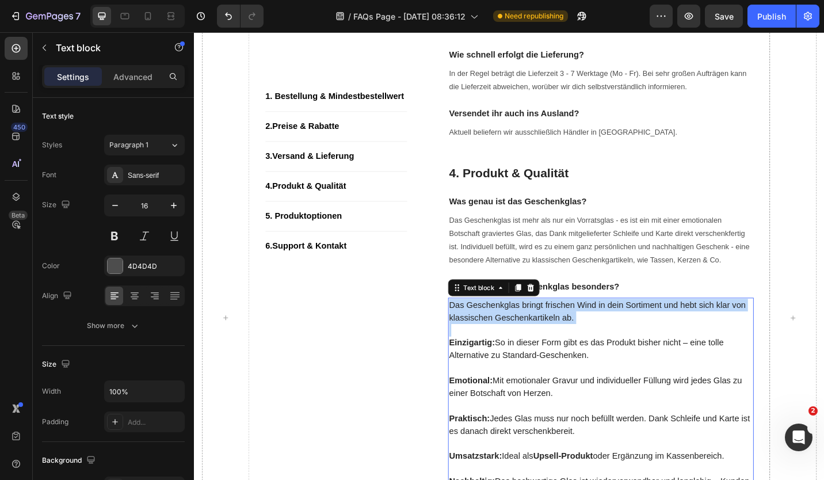
click at [522, 334] on p "Das Geschenkglas bringt frischen Wind in dein Sortiment und hebt sich klar von …" at bounding box center [639, 338] width 332 height 28
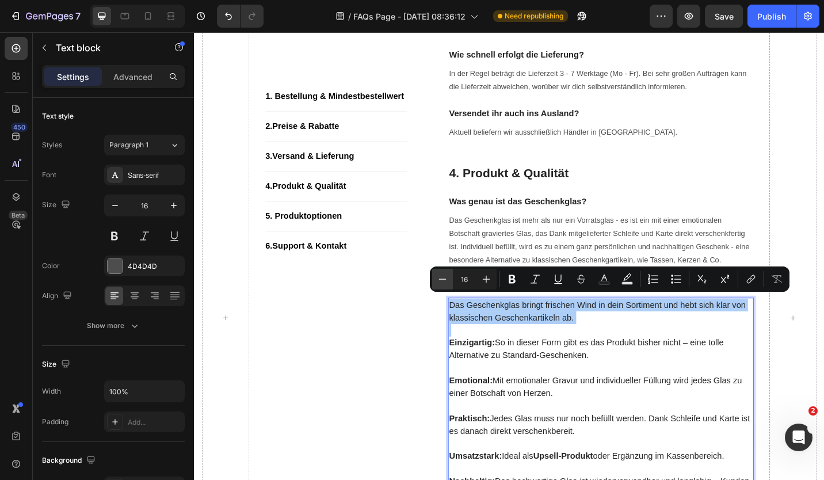
click at [441, 284] on icon "Editor contextual toolbar" at bounding box center [443, 279] width 12 height 12
click at [441, 284] on button "Minus" at bounding box center [442, 279] width 21 height 21
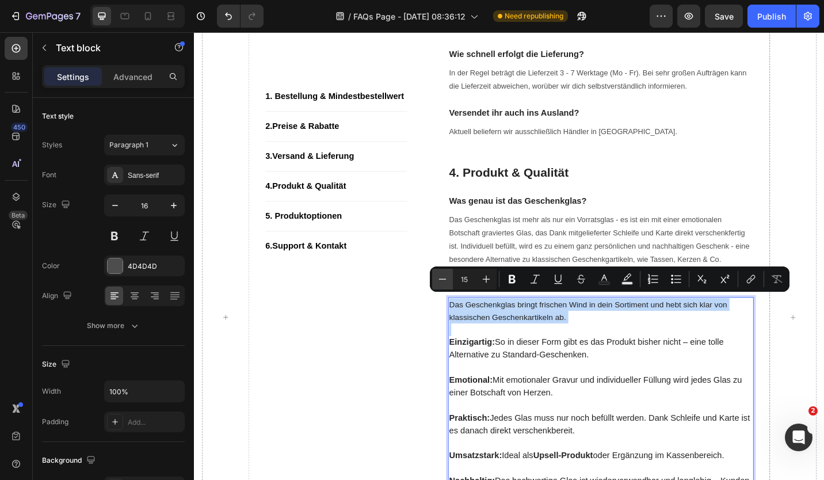
type input "14"
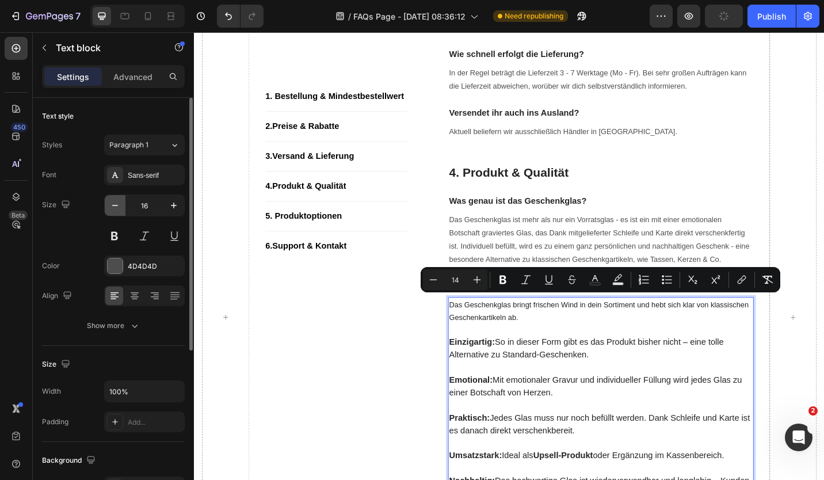
click at [120, 206] on icon "button" at bounding box center [115, 206] width 12 height 12
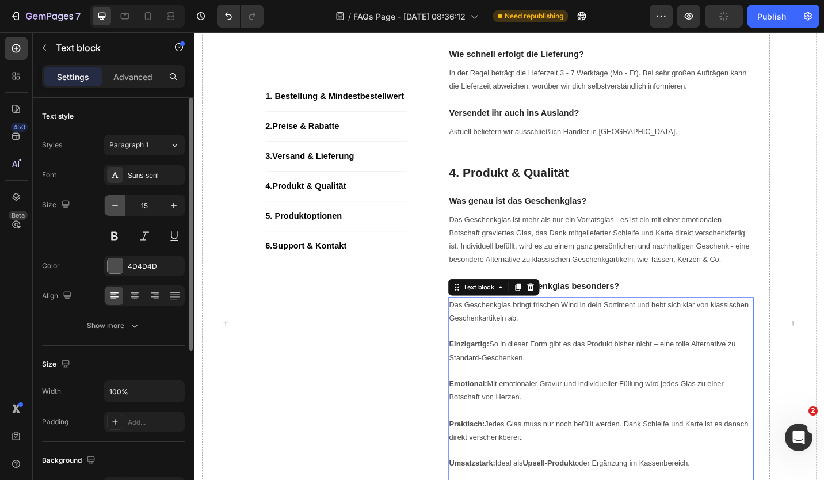
type input "14"
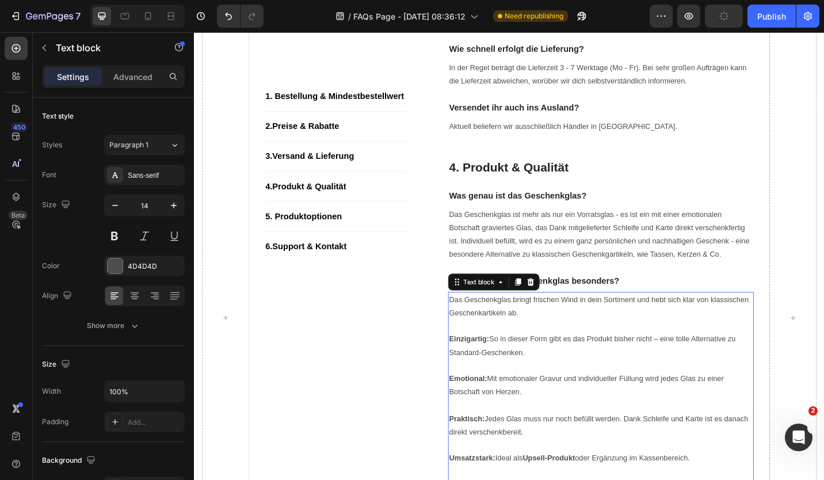
click at [552, 377] on p "Einzigartig: So in dieser Form gibt es das Produkt bisher nicht – eine tolle Al…" at bounding box center [639, 375] width 332 height 29
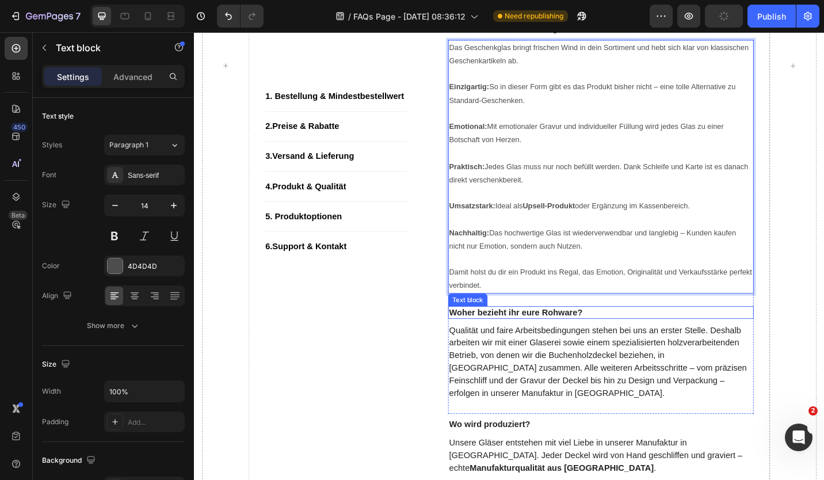
scroll to position [1151, 0]
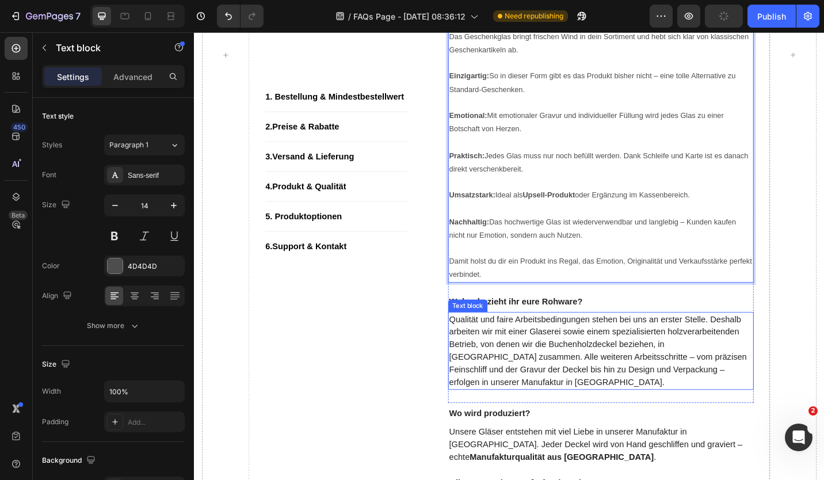
click at [585, 370] on p "Qualität und faire Arbeitsbedingungen stehen bei uns an erster Stelle. Deshalb …" at bounding box center [639, 381] width 332 height 83
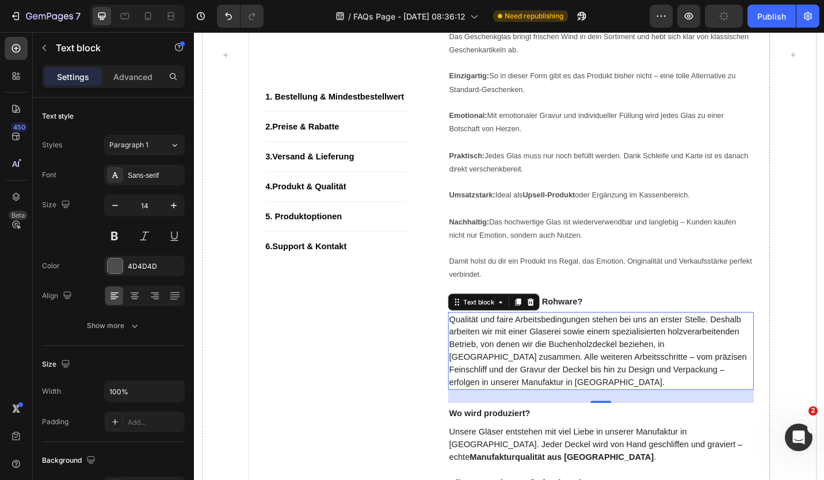
click at [585, 370] on p "Qualität und faire Arbeitsbedingungen stehen bei uns an erster Stelle. Deshalb …" at bounding box center [639, 381] width 332 height 83
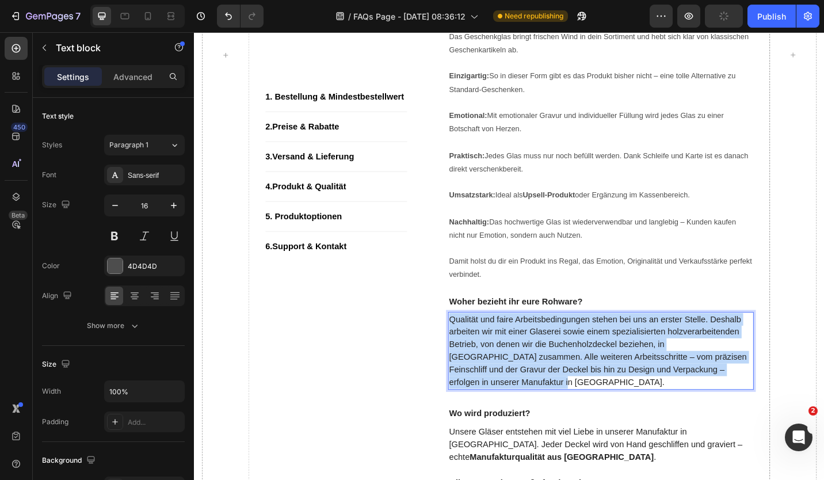
click at [585, 370] on p "Qualität und faire Arbeitsbedingungen stehen bei uns an erster Stelle. Deshalb …" at bounding box center [639, 381] width 332 height 83
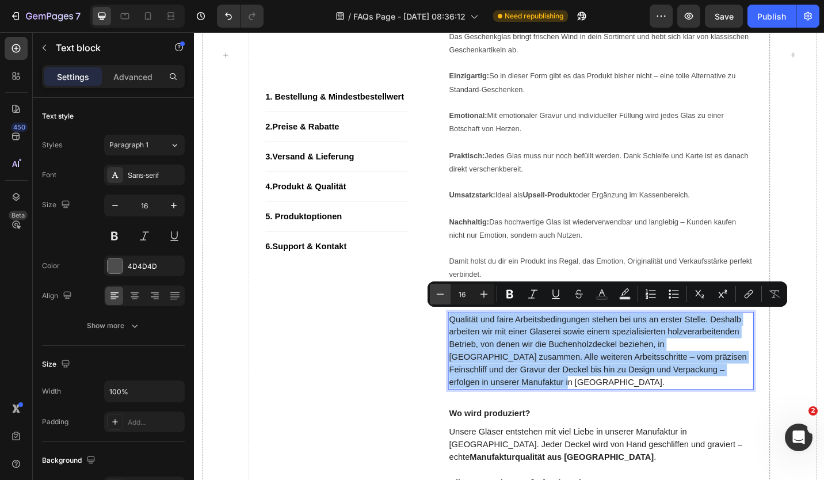
click at [438, 294] on icon "Editor contextual toolbar" at bounding box center [440, 294] width 12 height 12
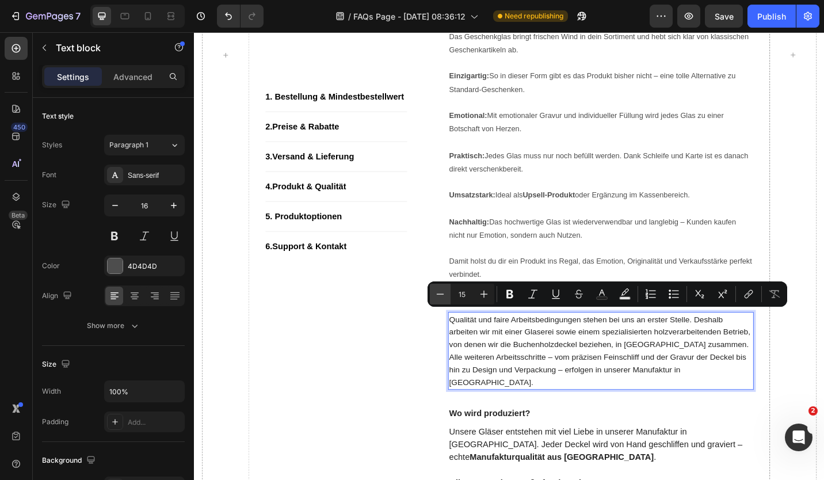
scroll to position [1146, 0]
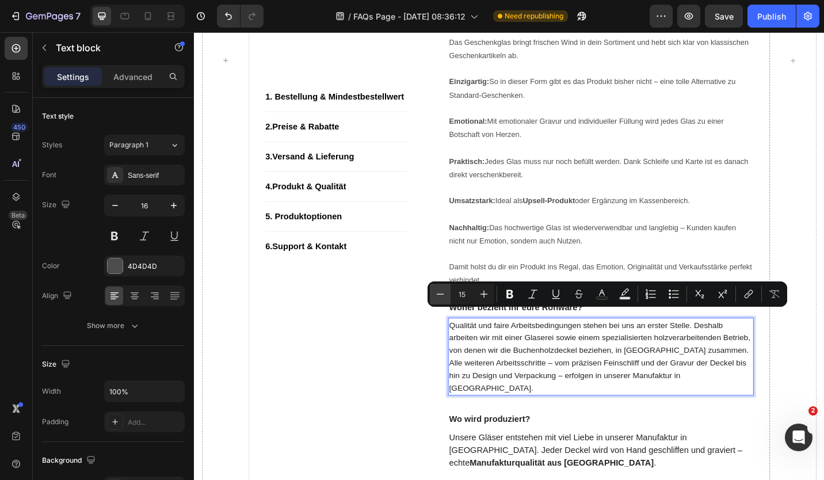
click at [438, 294] on icon "Editor contextual toolbar" at bounding box center [440, 294] width 12 height 12
type input "14"
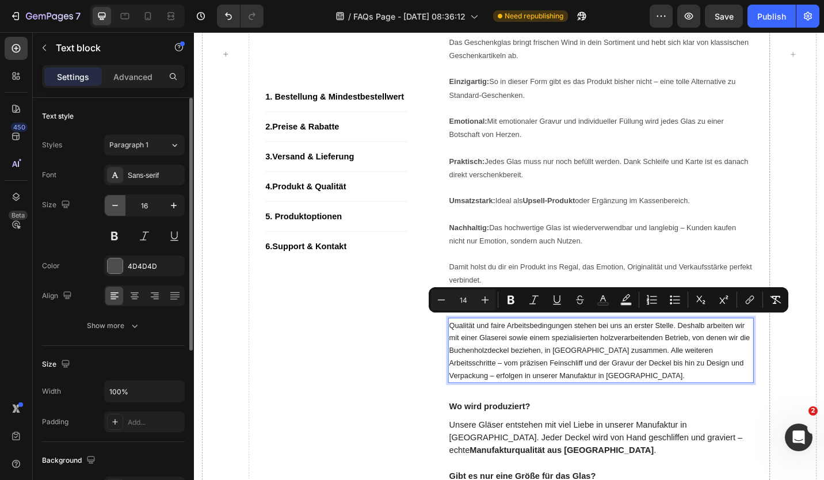
click at [111, 201] on icon "button" at bounding box center [115, 206] width 12 height 12
click at [112, 201] on icon "button" at bounding box center [115, 206] width 12 height 12
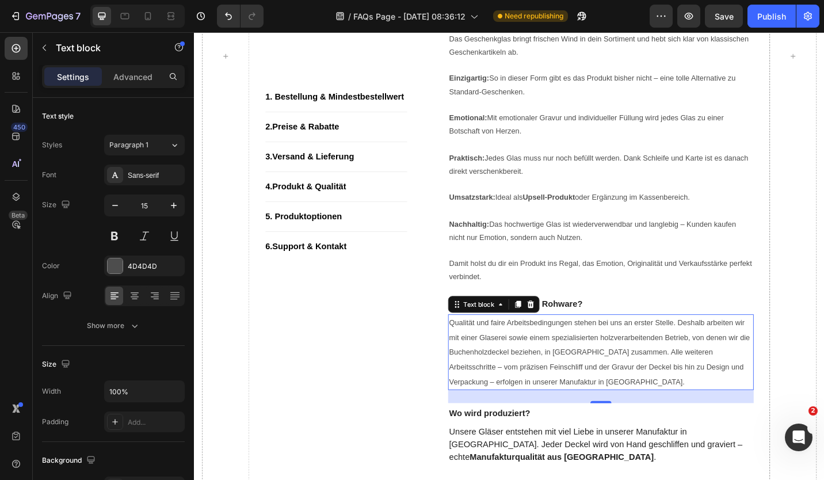
type input "14"
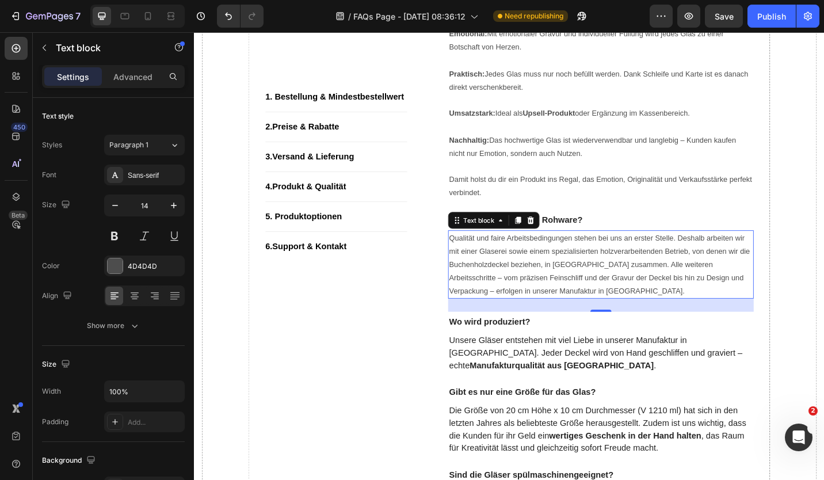
scroll to position [1262, 0]
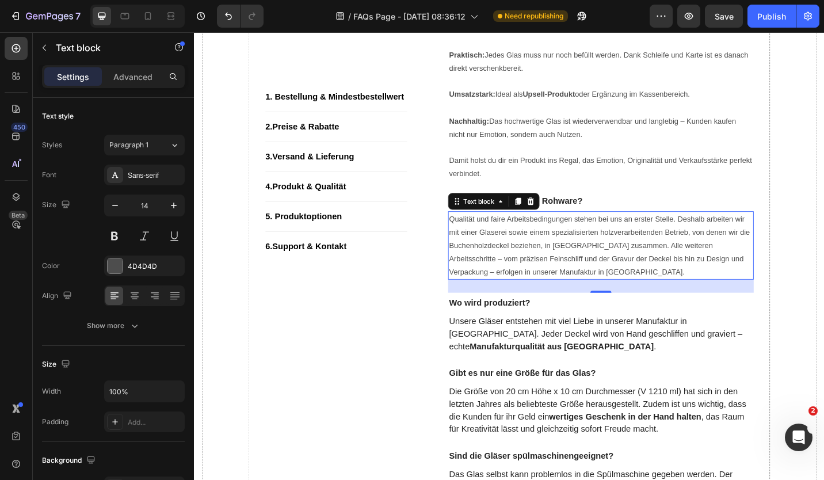
click at [520, 361] on p "Unsere Gläser entstehen mit viel Liebe in unserer Manufaktur in Magdeburg. Jede…" at bounding box center [639, 362] width 332 height 41
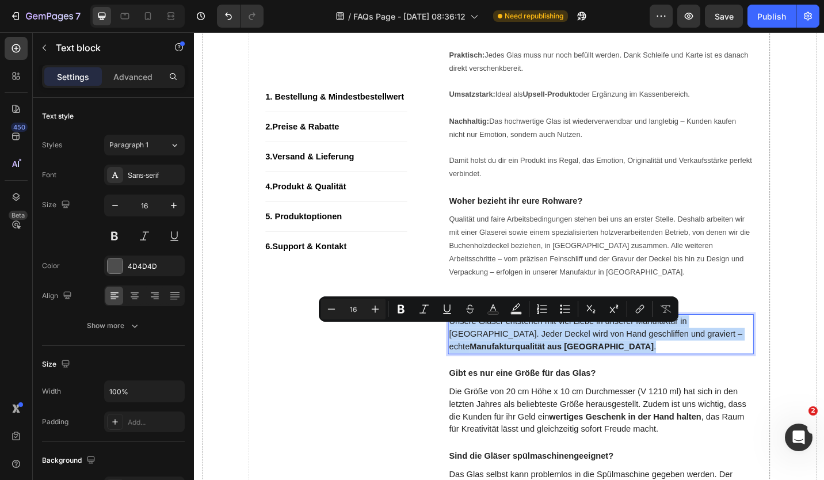
click at [520, 361] on p "Unsere Gläser entstehen mit viel Liebe in unserer Manufaktur in Magdeburg. Jede…" at bounding box center [639, 362] width 332 height 41
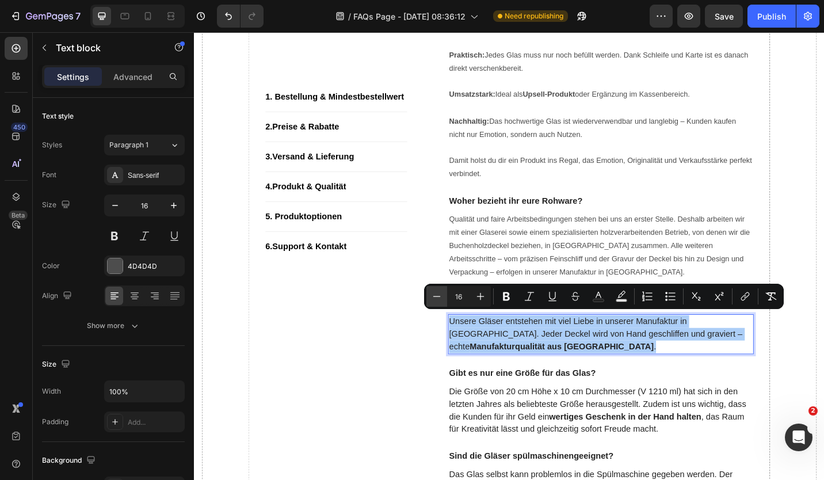
click at [445, 300] on button "Minus" at bounding box center [436, 296] width 21 height 21
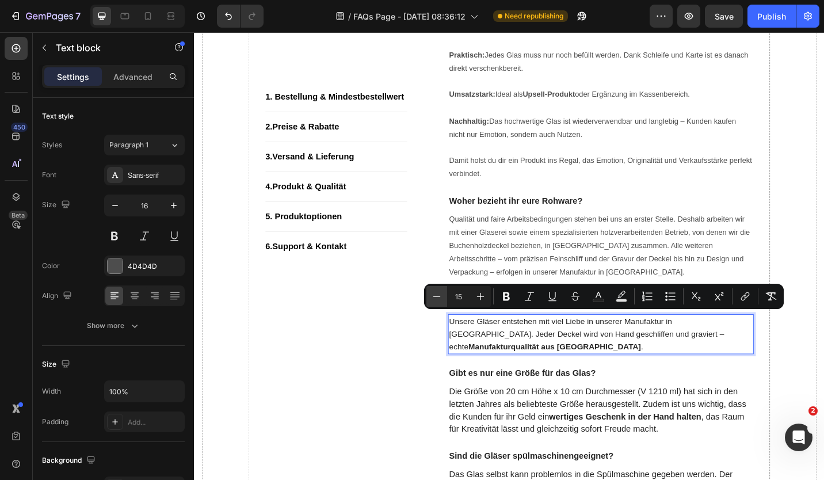
click at [437, 294] on icon "Editor contextual toolbar" at bounding box center [437, 296] width 12 height 12
type input "14"
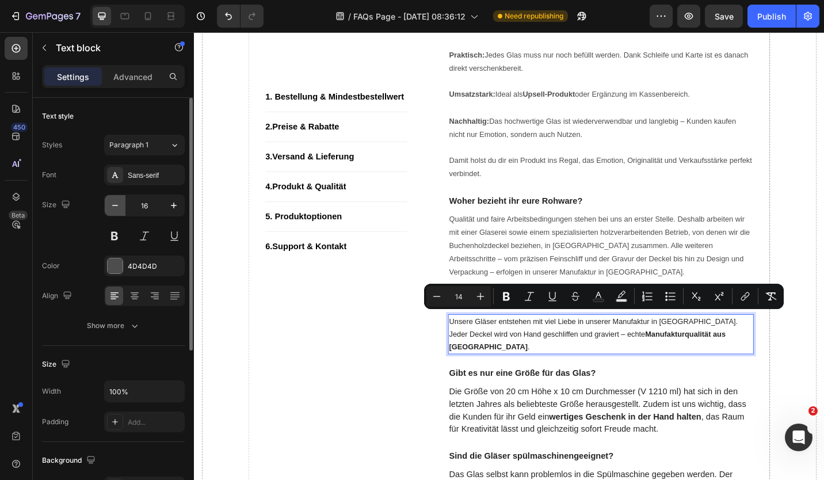
click at [108, 202] on button "button" at bounding box center [115, 205] width 21 height 21
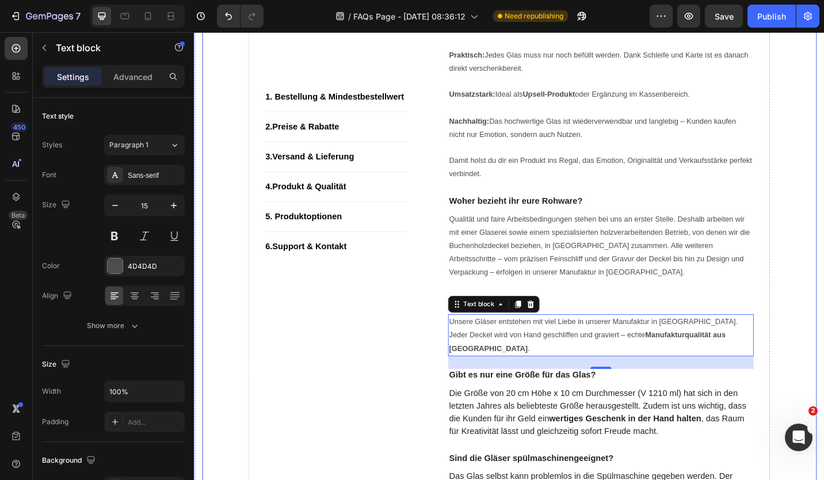
type input "14"
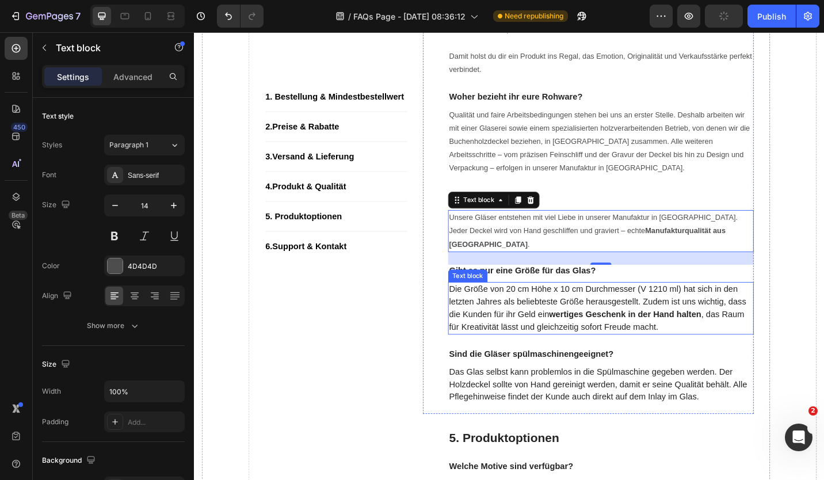
click at [523, 331] on p "Die Größe von 20 cm Höhe x 10 cm Durchmesser (V 1210 ml) hat sich in den letzte…" at bounding box center [639, 334] width 332 height 55
click at [522, 330] on p "Die Größe von 20 cm Höhe x 10 cm Durchmesser (V 1210 ml) hat sich in den letzte…" at bounding box center [639, 334] width 332 height 55
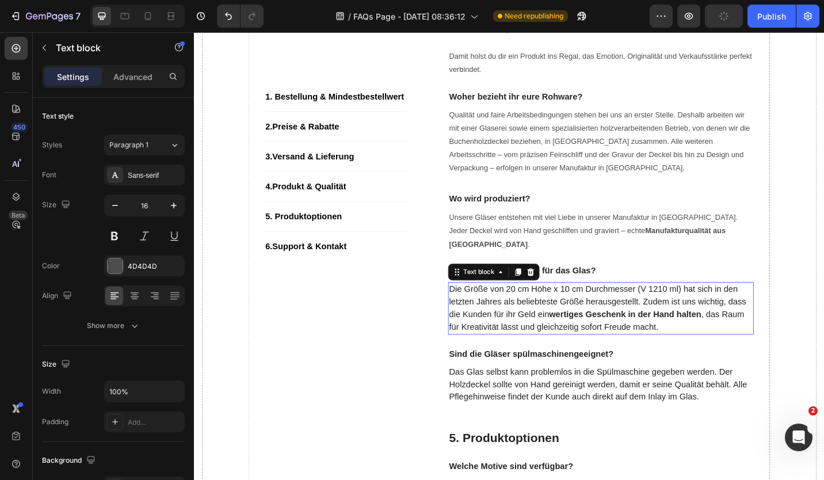
scroll to position [1377, 0]
click at [520, 330] on p "Die Größe von 20 cm Höhe x 10 cm Durchmesser (V 1210 ml) hat sich in den letzte…" at bounding box center [639, 333] width 332 height 55
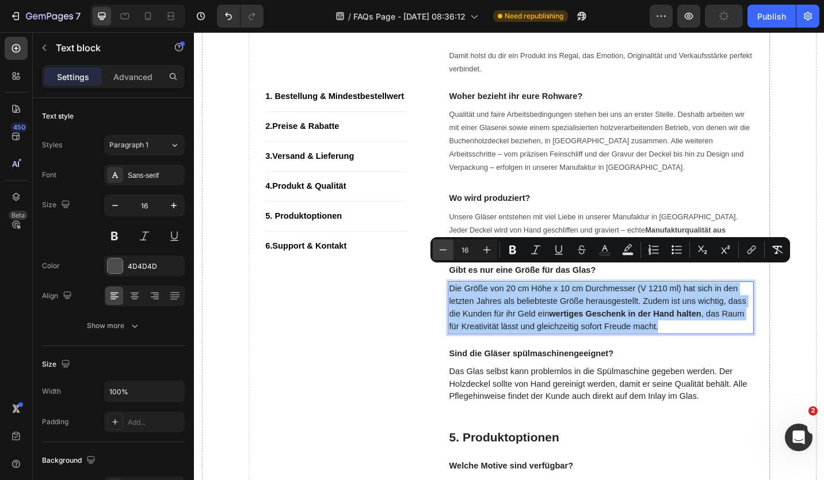
click at [444, 251] on icon "Editor contextual toolbar" at bounding box center [443, 250] width 12 height 12
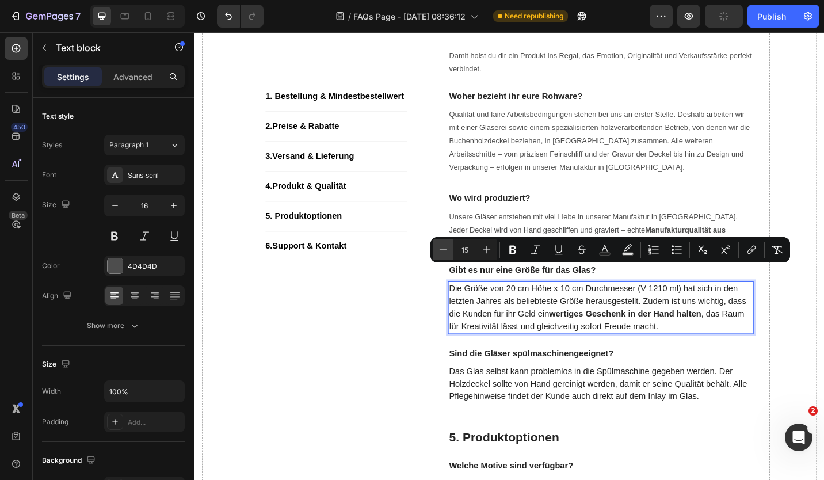
click at [444, 251] on icon "Editor contextual toolbar" at bounding box center [443, 250] width 12 height 12
type input "14"
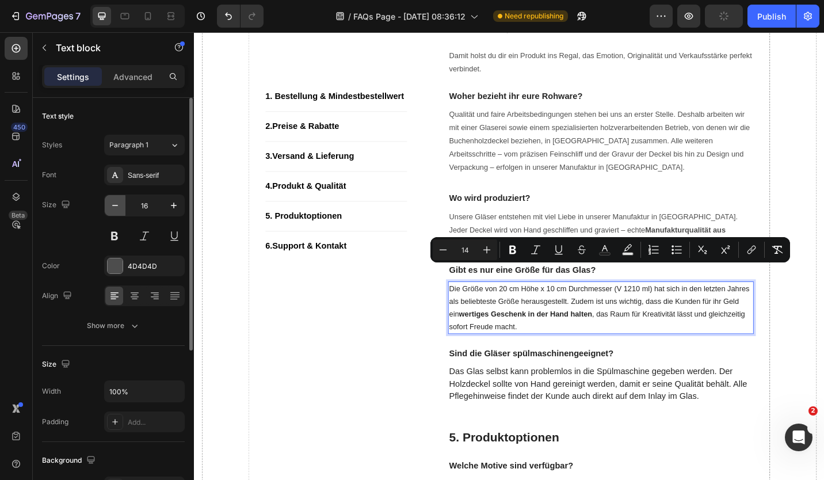
click at [116, 205] on icon "button" at bounding box center [115, 206] width 12 height 12
click at [116, 205] on icon "button" at bounding box center [115, 205] width 6 height 1
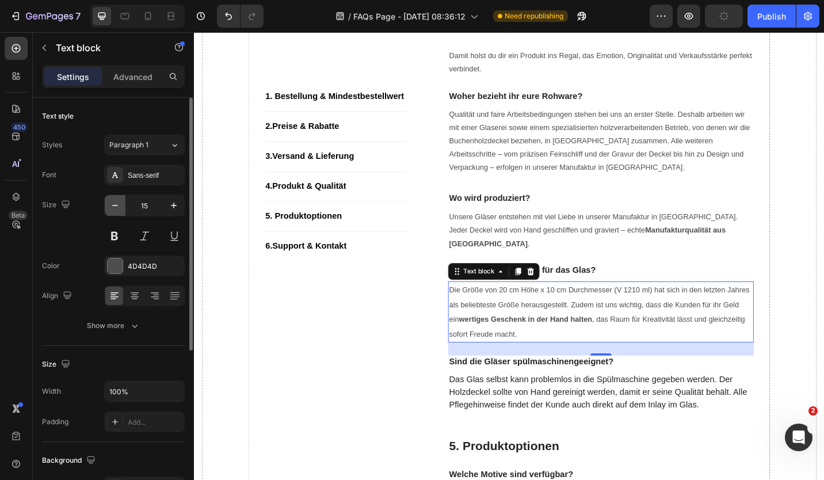
type input "14"
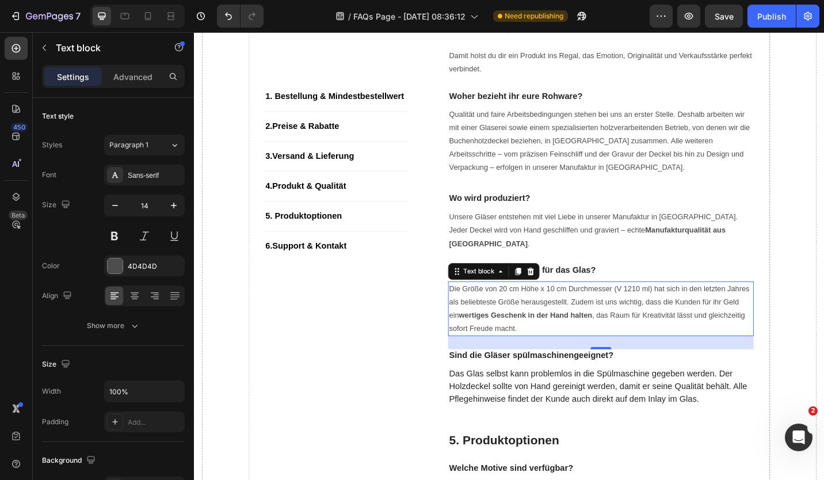
click at [661, 308] on span "Die Größe von 20 cm Höhe x 10 cm Durchmesser (V 1210 ml) hat sich in den letzte…" at bounding box center [637, 334] width 329 height 53
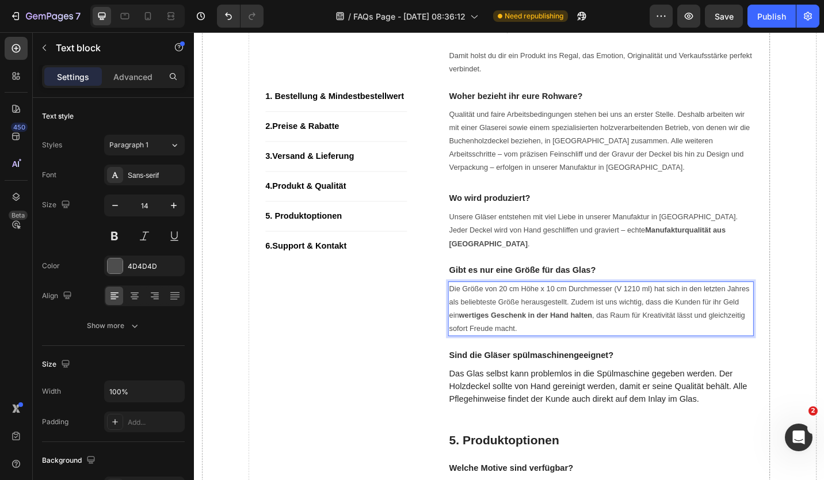
click at [657, 308] on span "Die Größe von 20 cm Höhe x 10 cm Durchmesser (V 1210 ml) hat sich in den letzte…" at bounding box center [637, 334] width 329 height 53
click at [562, 399] on p "Das Glas selbst kann problemlos in die Spülmaschine gegeben werden. Der Holzdec…" at bounding box center [639, 419] width 332 height 41
click at [561, 399] on p "Das Glas selbst kann problemlos in die Spülmaschine gegeben werden. Der Holzdec…" at bounding box center [639, 419] width 332 height 41
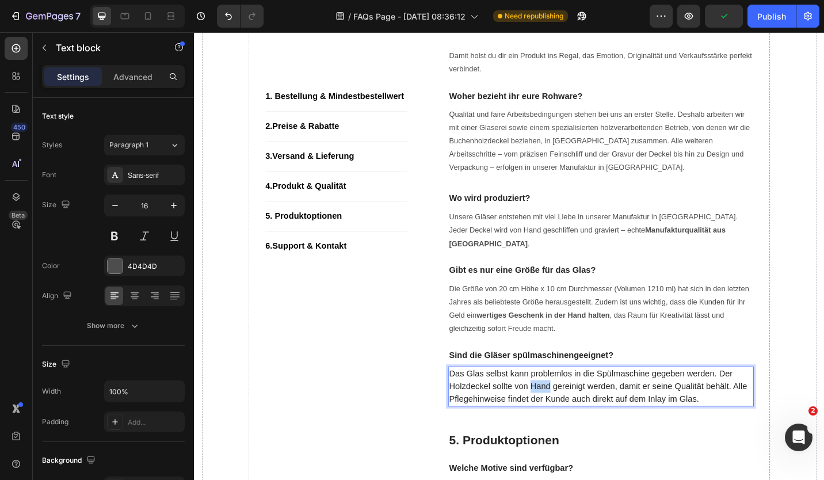
click at [561, 399] on p "Das Glas selbst kann problemlos in die Spülmaschine gegeben werden. Der Holzdec…" at bounding box center [639, 419] width 332 height 41
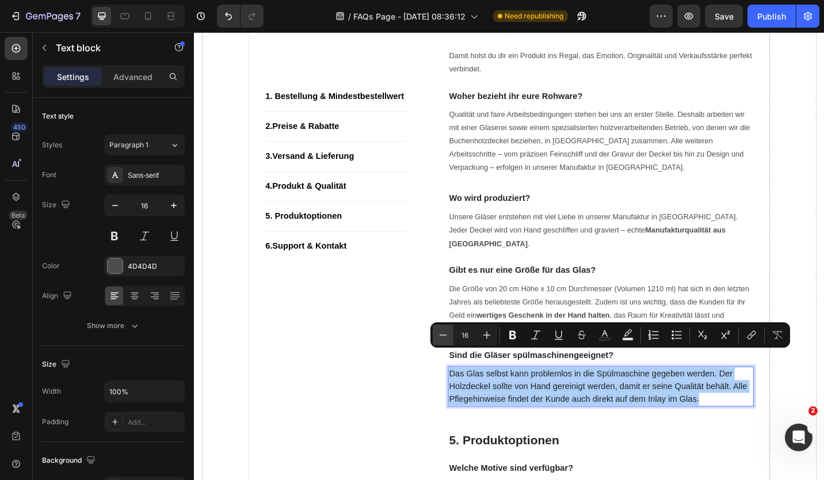
click at [437, 334] on button "Minus" at bounding box center [442, 334] width 21 height 21
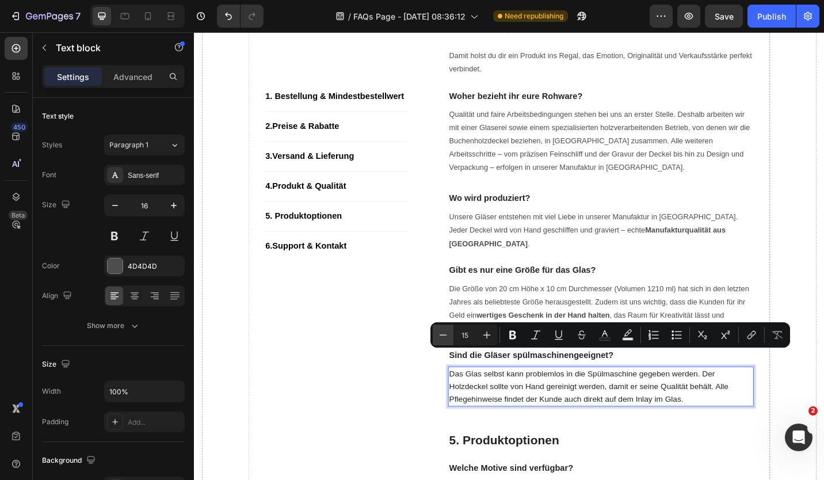
click at [437, 334] on button "Minus" at bounding box center [442, 334] width 21 height 21
type input "14"
click at [107, 206] on button "button" at bounding box center [115, 205] width 21 height 21
click at [104, 206] on div "16" at bounding box center [144, 205] width 81 height 22
type input "15"
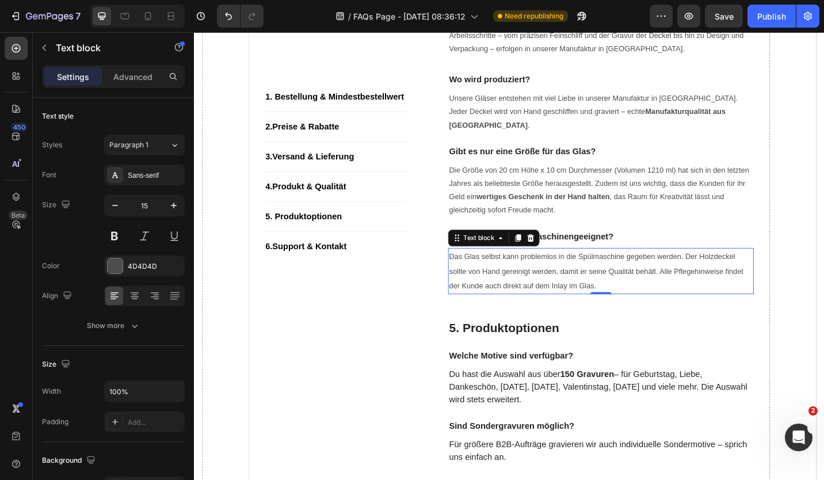
scroll to position [1549, 0]
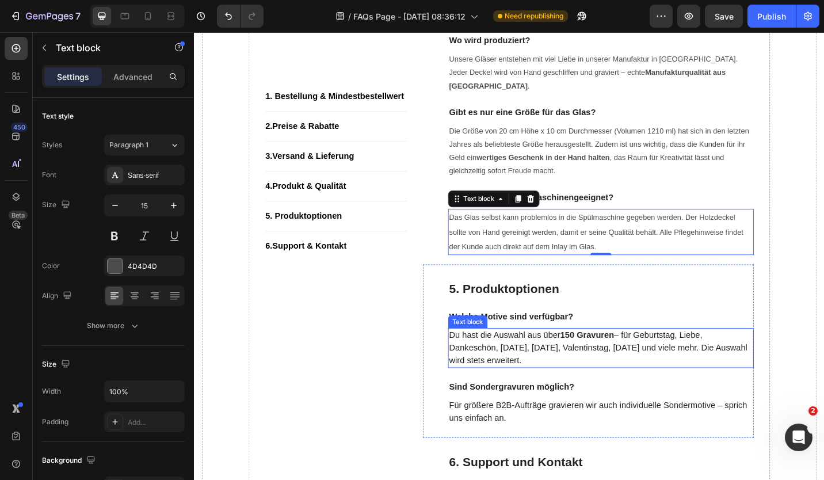
click at [511, 358] on p "Du hast die Auswahl aus über 150 Gravuren – für Geburtstag, Liebe, Dankeschön, …" at bounding box center [639, 377] width 332 height 41
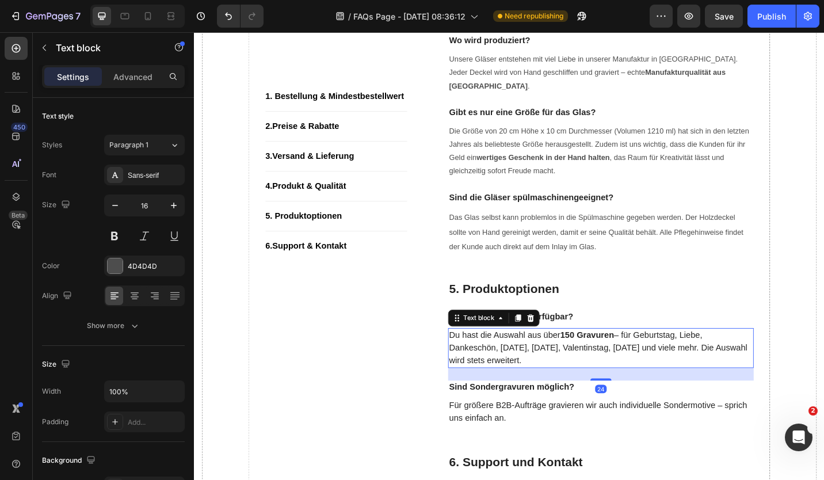
click at [511, 358] on p "Du hast die Auswahl aus über 150 Gravuren – für Geburtstag, Liebe, Dankeschön, …" at bounding box center [639, 377] width 332 height 41
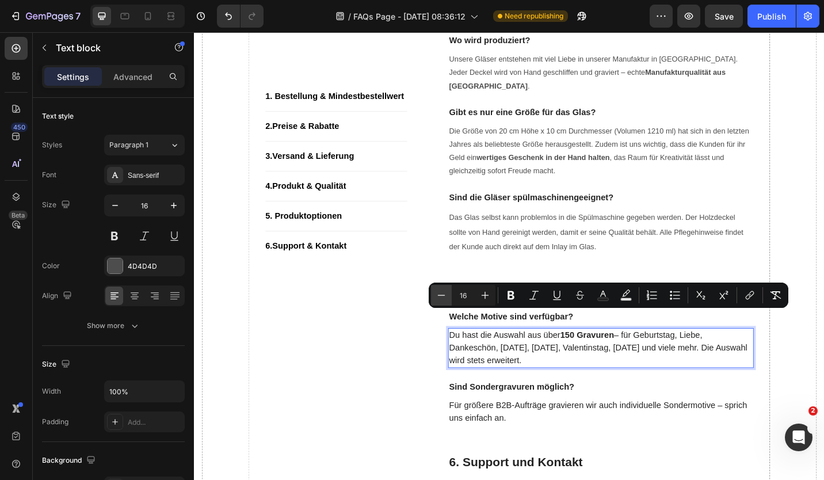
click at [446, 300] on icon "Editor contextual toolbar" at bounding box center [441, 295] width 12 height 12
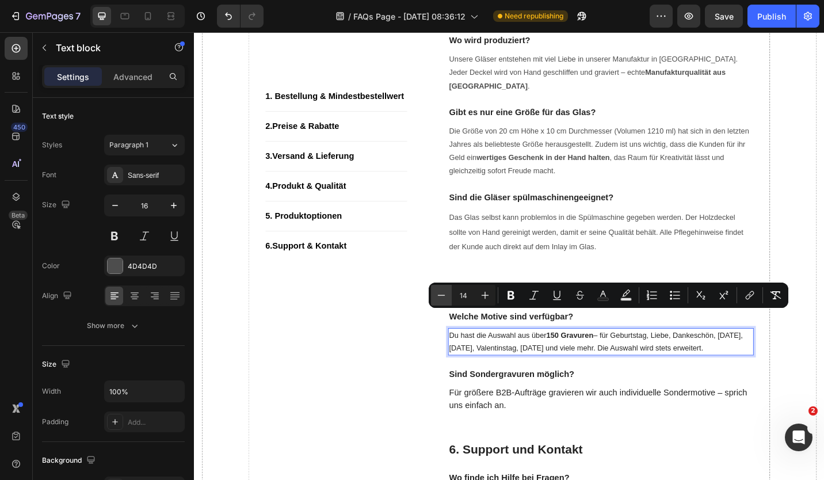
click at [446, 300] on icon "Editor contextual toolbar" at bounding box center [441, 295] width 12 height 12
click at [488, 295] on icon "Editor contextual toolbar" at bounding box center [484, 295] width 7 height 7
type input "14"
click at [122, 208] on button "button" at bounding box center [115, 205] width 21 height 21
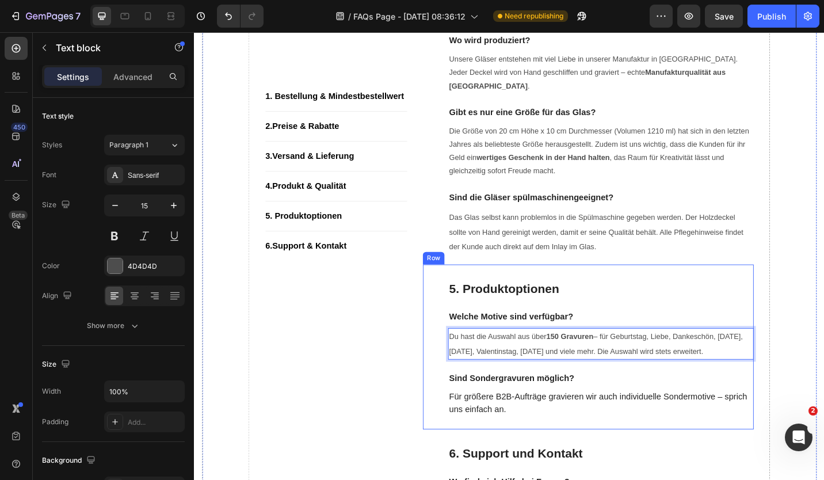
type input "14"
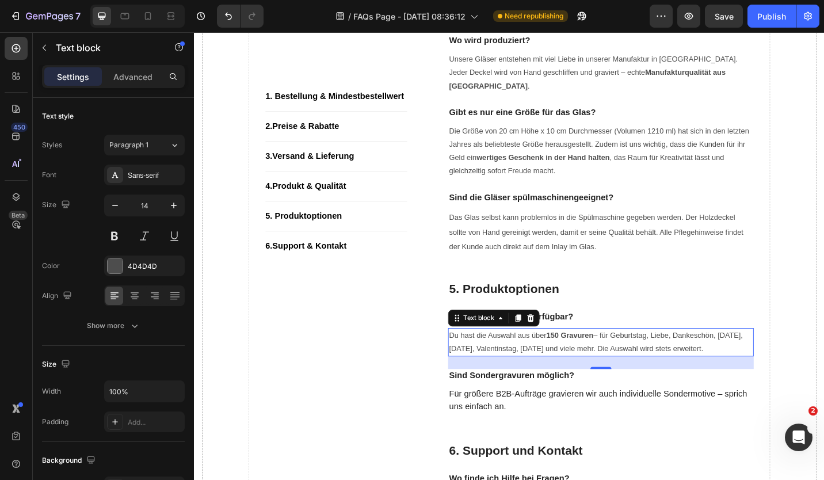
click at [587, 359] on strong "150 Gravuren" at bounding box center [605, 363] width 52 height 9
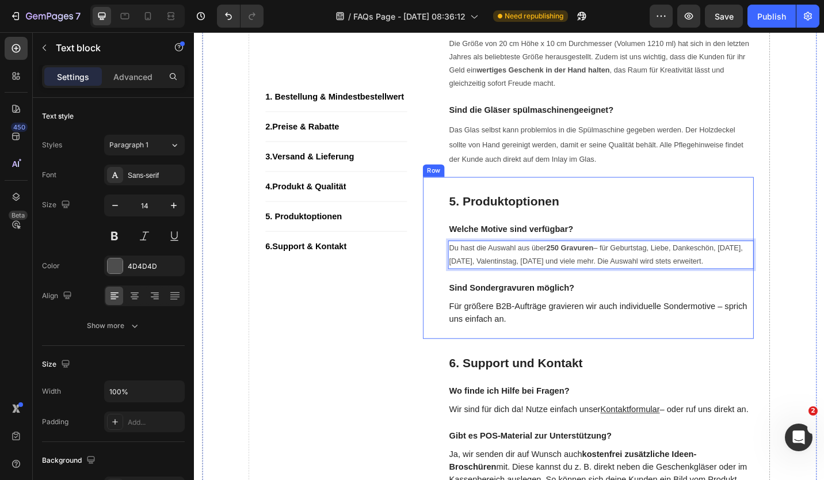
scroll to position [1664, 0]
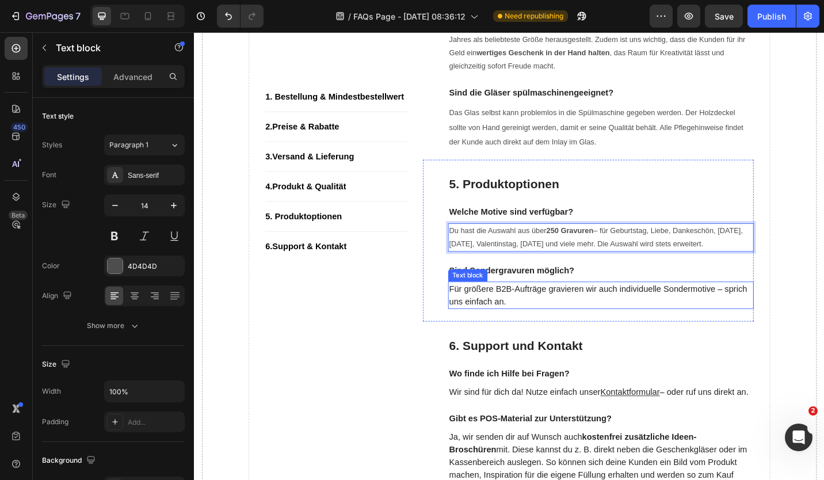
click at [518, 321] on p "Für größere B2B-Aufträge gravieren wir auch individuelle Sondermotive – sprich …" at bounding box center [639, 320] width 332 height 28
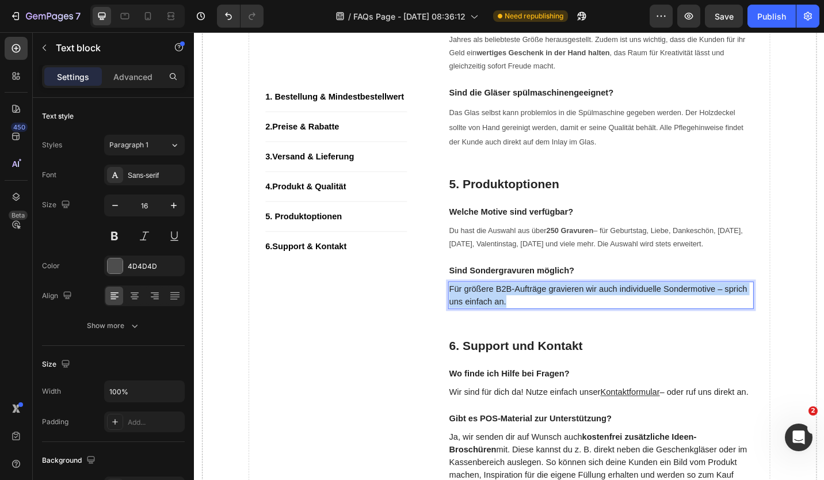
click at [518, 321] on p "Für größere B2B-Aufträge gravieren wir auch individuelle Sondermotive – sprich …" at bounding box center [639, 320] width 332 height 28
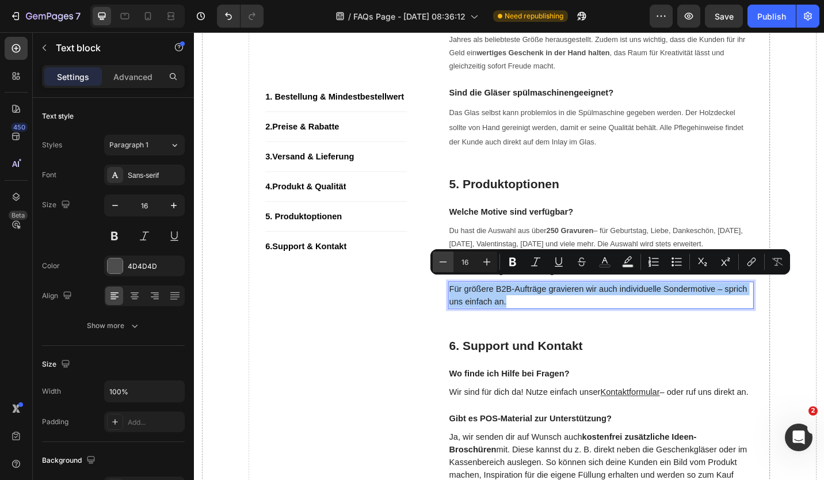
click at [435, 263] on button "Minus" at bounding box center [442, 261] width 21 height 21
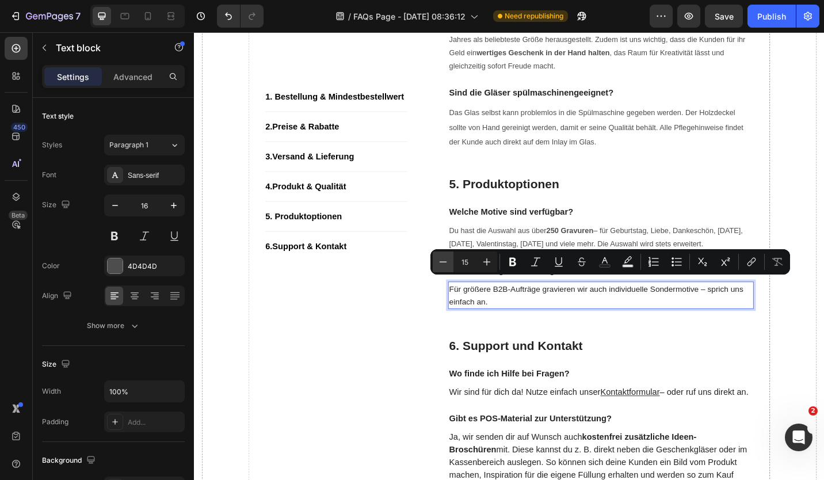
click at [435, 263] on button "Minus" at bounding box center [442, 261] width 21 height 21
type input "14"
click at [112, 209] on icon "button" at bounding box center [115, 206] width 12 height 12
click at [113, 209] on icon "button" at bounding box center [115, 206] width 12 height 12
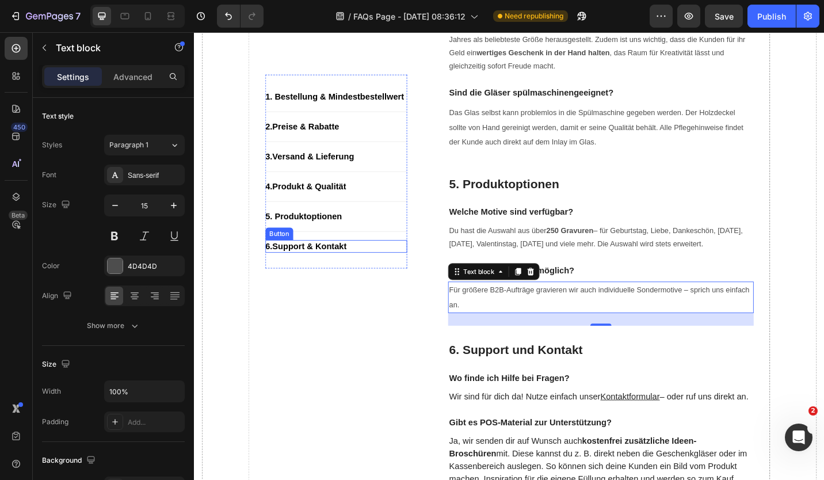
type input "14"
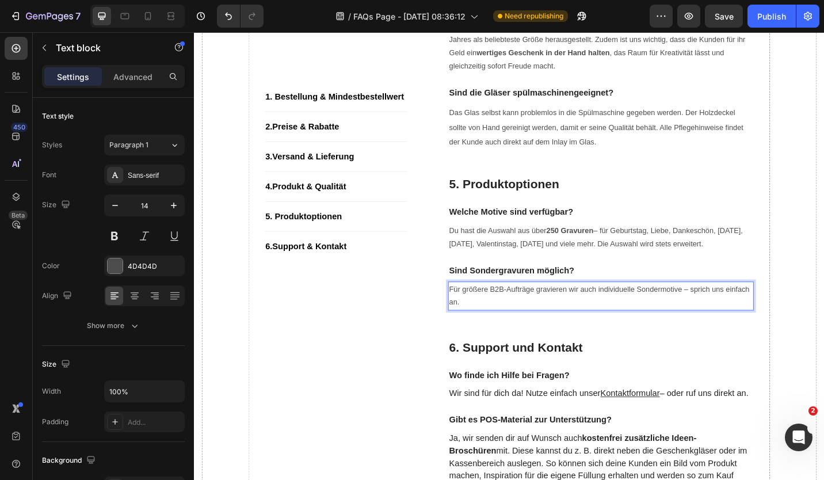
click at [500, 327] on p "Für größere B2B-Aufträge gravieren wir auch individuelle Sondermotive – sprich …" at bounding box center [639, 320] width 332 height 29
click at [636, 323] on p "Für größere B2B-Aufträge gravieren wir auch individuelle Sondermotive – sprich …" at bounding box center [639, 320] width 332 height 29
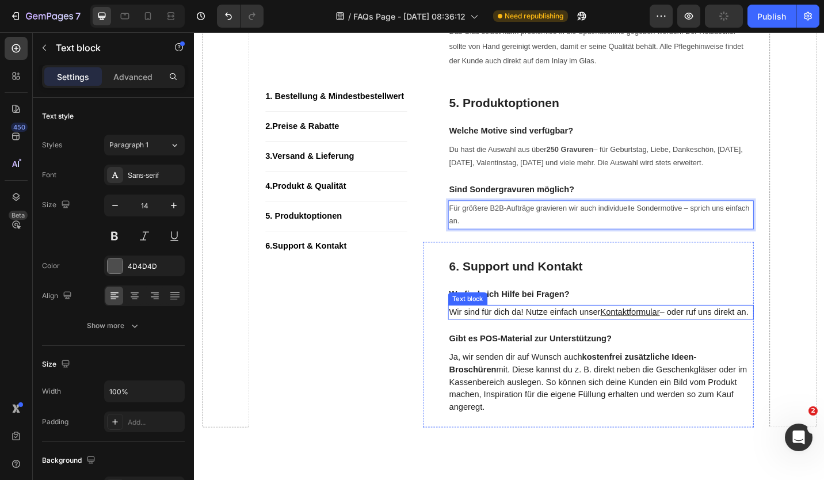
scroll to position [1779, 0]
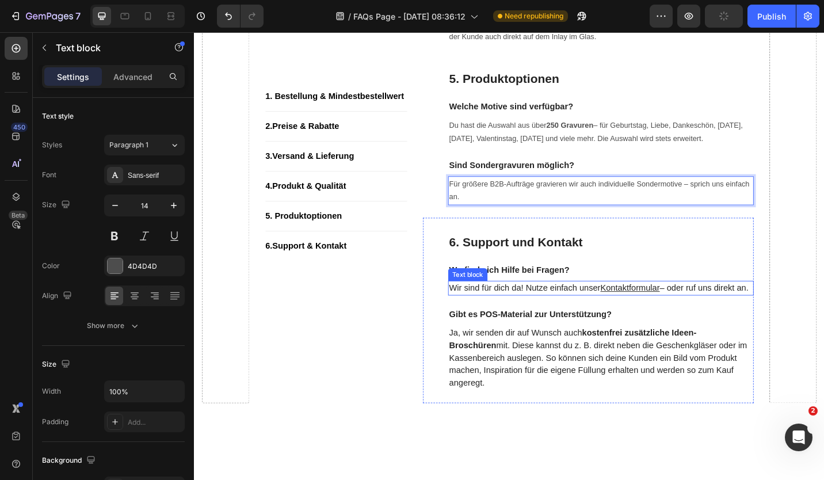
click at [560, 311] on p "Wir sind für dich da! Nutze einfach unser Kontaktformular – oder ruf uns direkt…" at bounding box center [639, 312] width 332 height 14
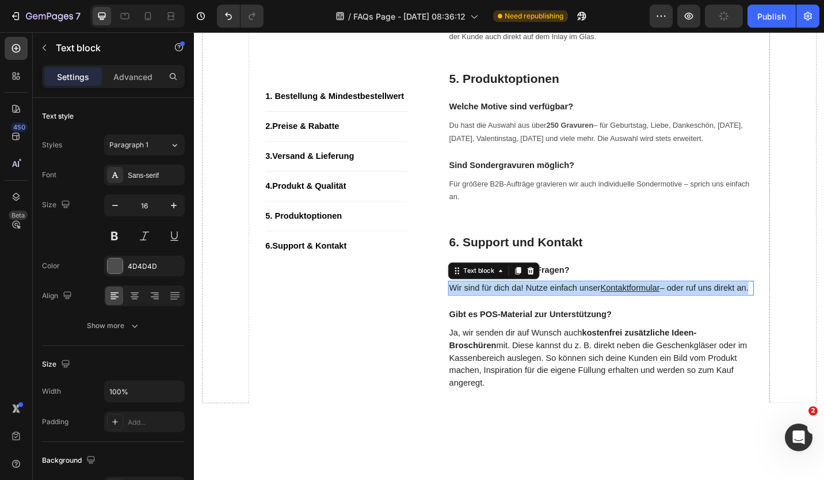
click at [560, 311] on p "Wir sind für dich da! Nutze einfach unser Kontaktformular – oder ruf uns direkt…" at bounding box center [639, 312] width 332 height 14
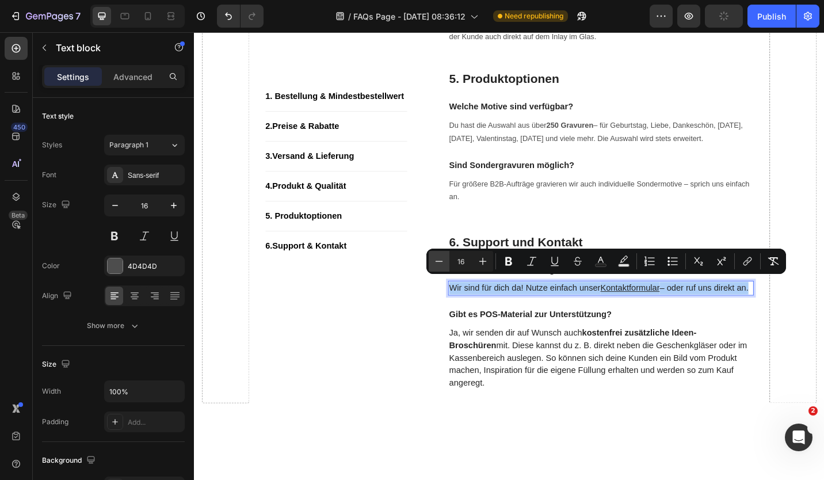
click at [438, 262] on icon "Editor contextual toolbar" at bounding box center [439, 261] width 12 height 12
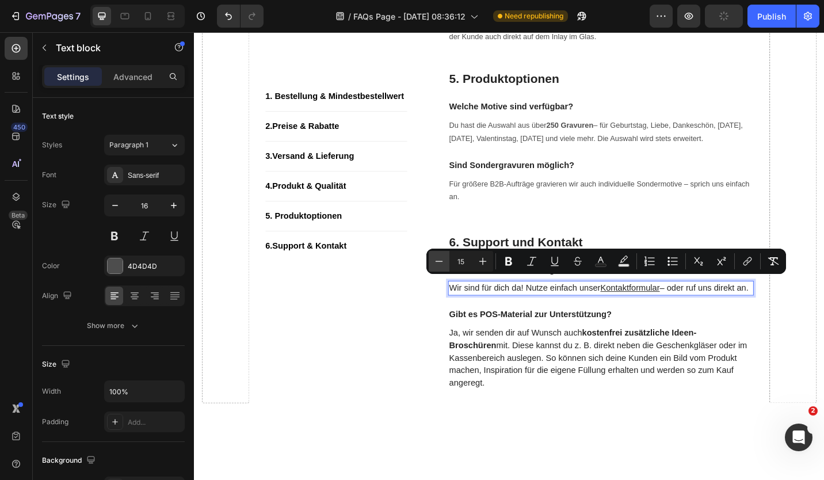
click at [438, 262] on icon "Editor contextual toolbar" at bounding box center [439, 261] width 12 height 12
type input "14"
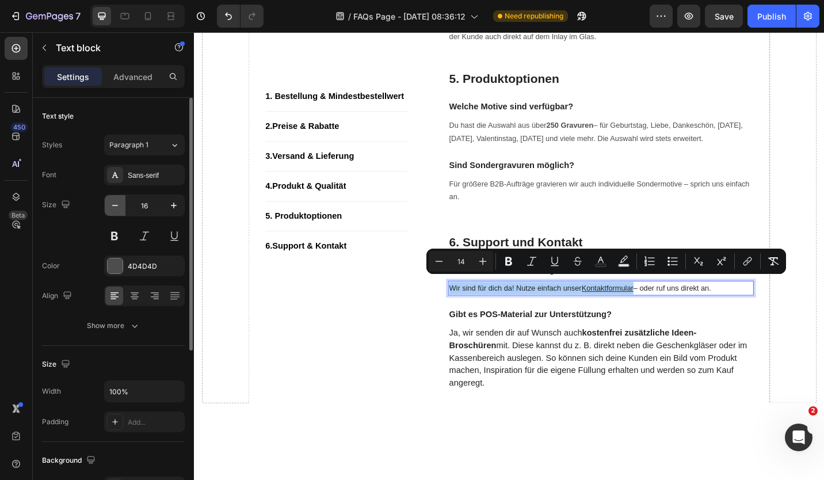
click at [108, 202] on button "button" at bounding box center [115, 205] width 21 height 21
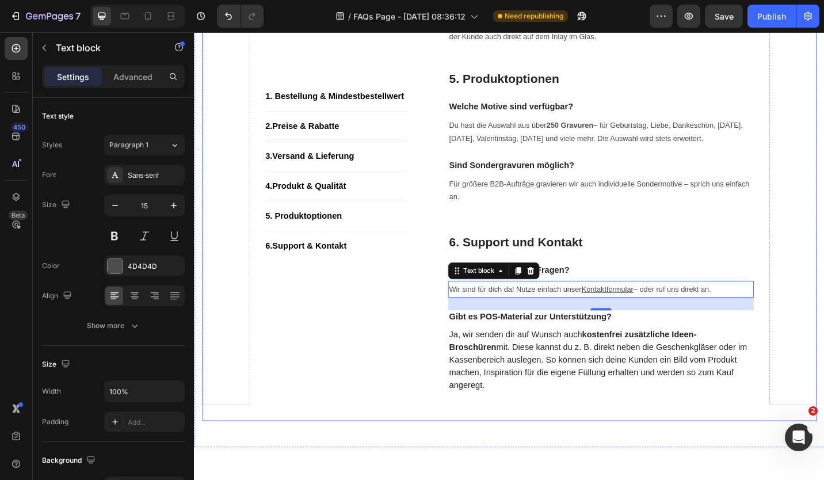
type input "14"
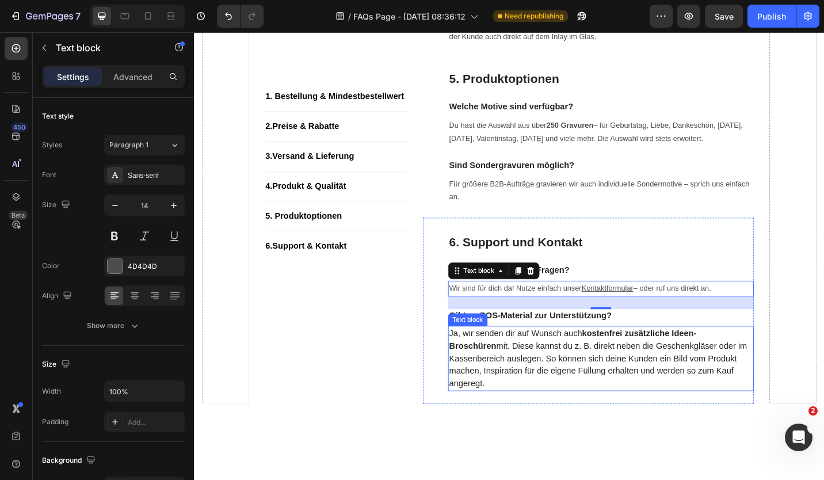
click at [473, 378] on p "Ja, wir senden dir auf Wunsch auch kostenfrei zusätzliche Ideen-Broschüren mit.…" at bounding box center [639, 389] width 332 height 69
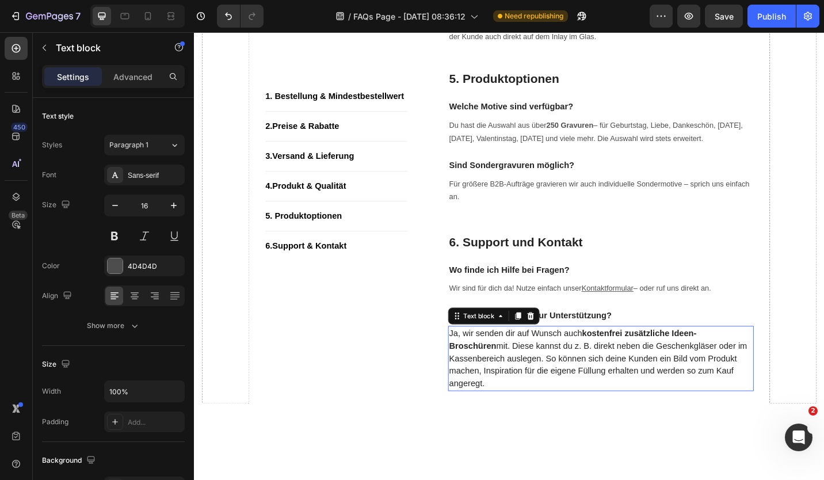
click at [473, 378] on p "Ja, wir senden dir auf Wunsch auch kostenfrei zusätzliche Ideen-Broschüren mit.…" at bounding box center [639, 389] width 332 height 69
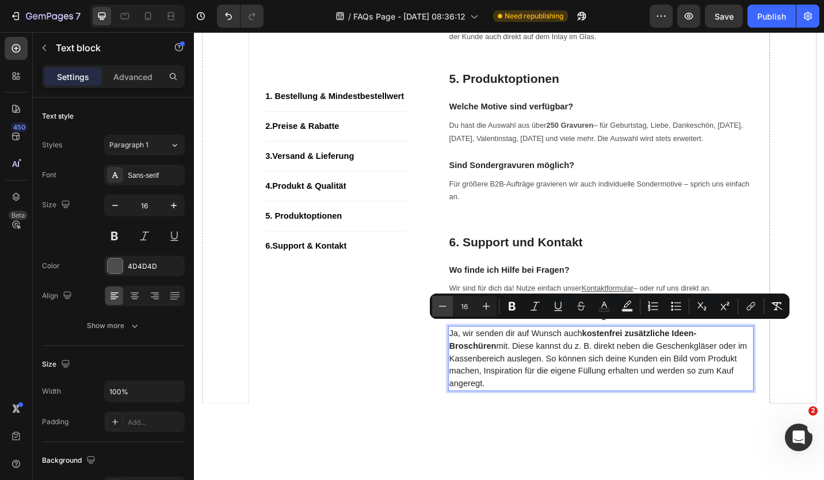
click at [444, 305] on icon "Editor contextual toolbar" at bounding box center [443, 306] width 12 height 12
type input "14"
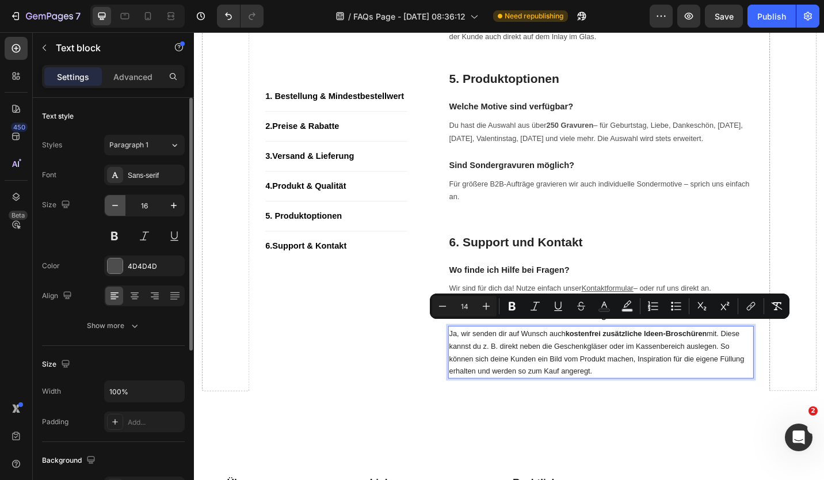
click at [118, 202] on icon "button" at bounding box center [115, 206] width 12 height 12
click at [116, 202] on icon "button" at bounding box center [115, 206] width 12 height 12
type input "15"
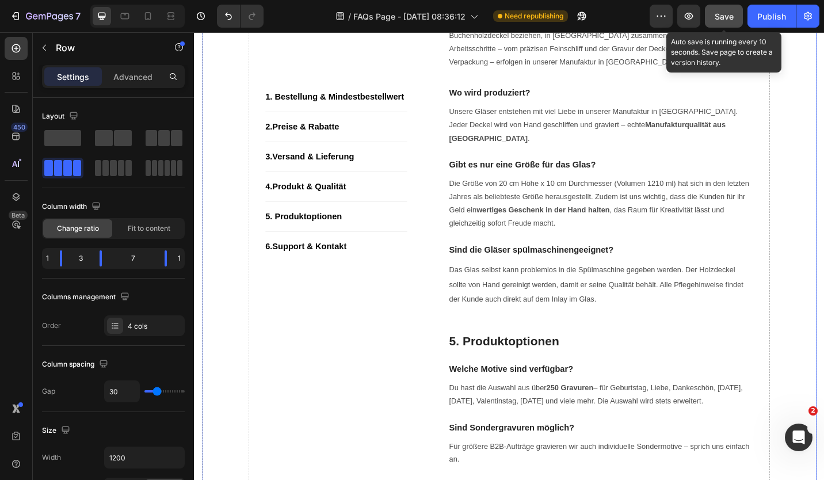
click at [727, 22] on button "Save" at bounding box center [724, 16] width 38 height 23
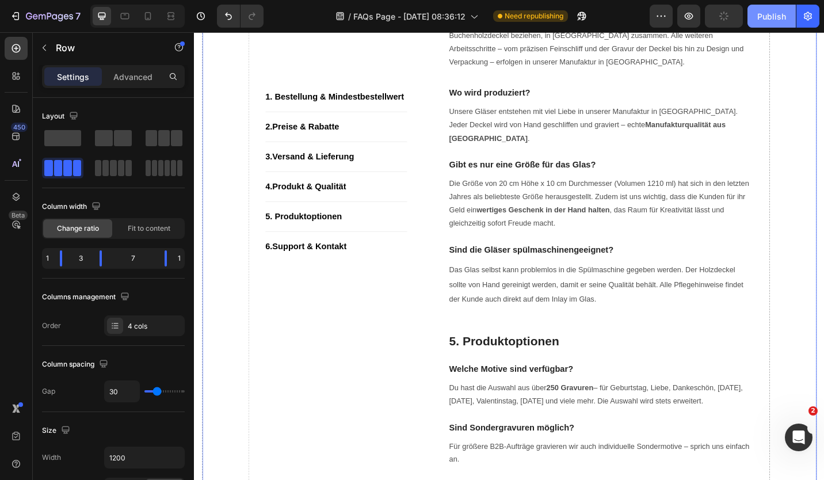
click at [770, 20] on div "Publish" at bounding box center [771, 16] width 29 height 12
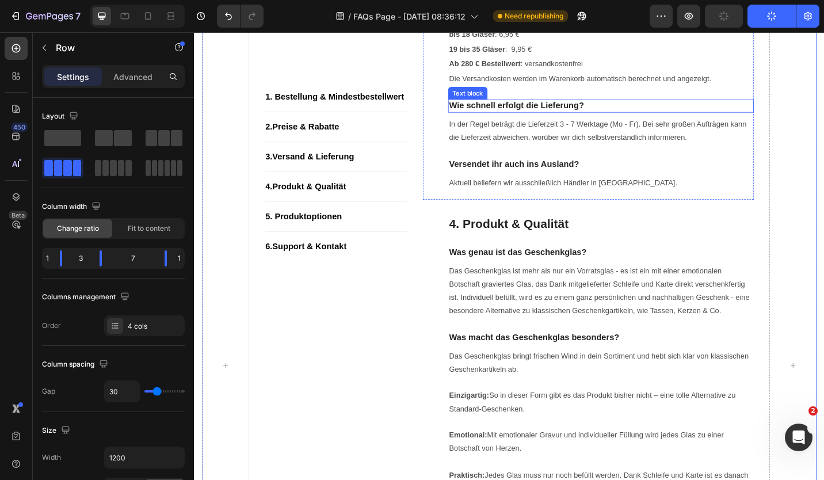
scroll to position [572, 0]
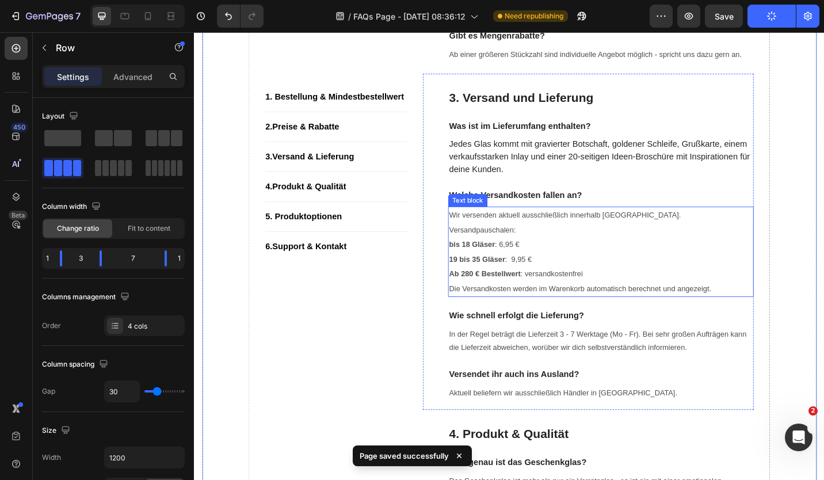
click at [473, 263] on strong "bis 18 Gläser" at bounding box center [498, 264] width 50 height 9
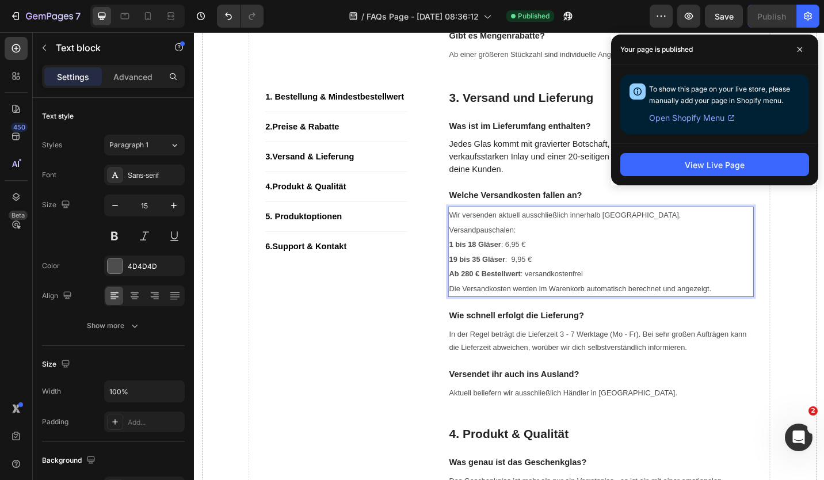
click at [538, 263] on span "1 bis 18 Gläser : 6,95 €" at bounding box center [515, 264] width 84 height 9
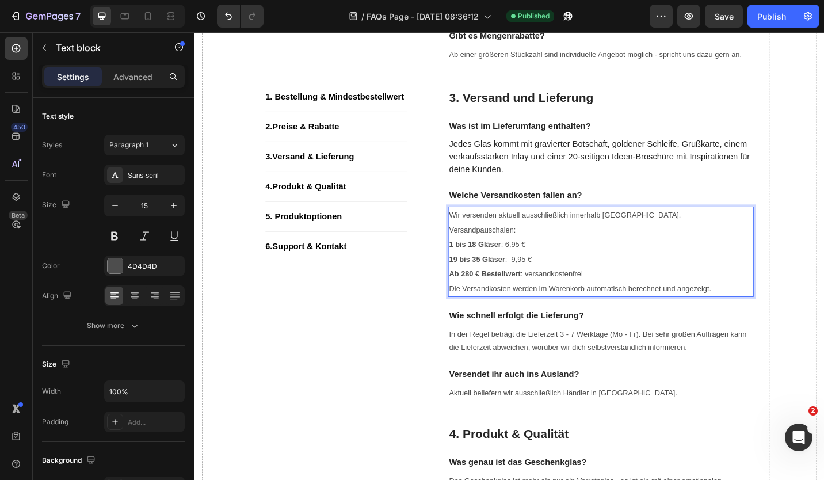
drag, startPoint x: 538, startPoint y: 278, endPoint x: 590, endPoint y: 275, distance: 52.4
click at [538, 280] on span "19 bis 35 Gläser : 9,95 €" at bounding box center [518, 280] width 90 height 9
click at [475, 263] on strong "1 bis 18 Gläser" at bounding box center [501, 264] width 57 height 9
click at [775, 13] on div "Publish" at bounding box center [771, 16] width 29 height 12
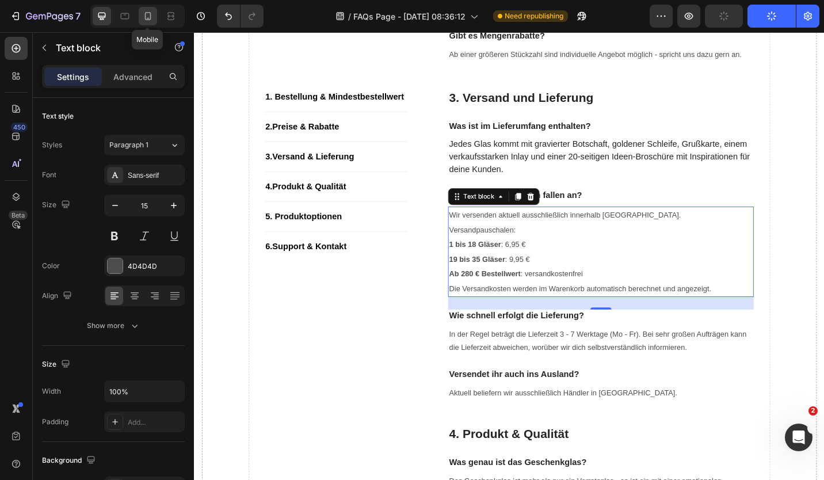
click at [146, 17] on icon at bounding box center [148, 16] width 12 height 12
type input "14"
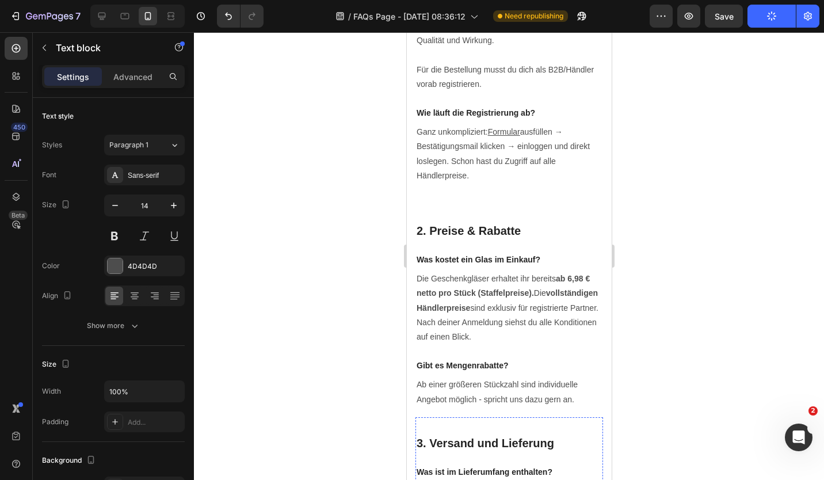
scroll to position [582, 0]
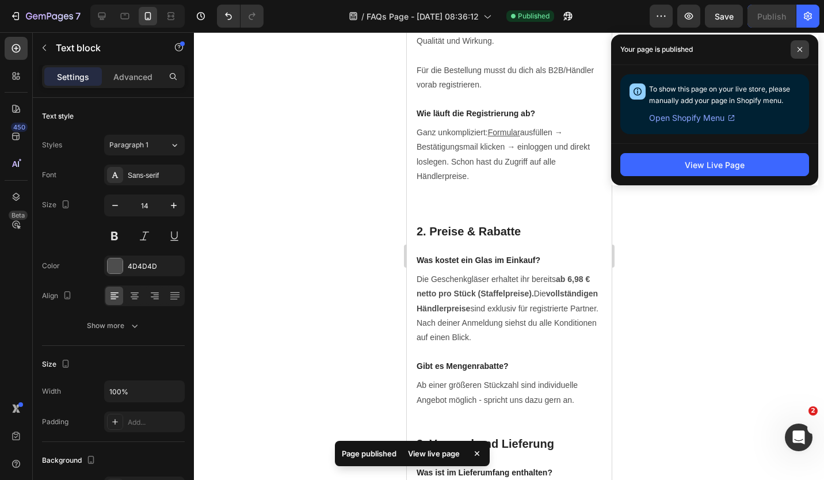
click at [795, 51] on span at bounding box center [799, 49] width 18 height 18
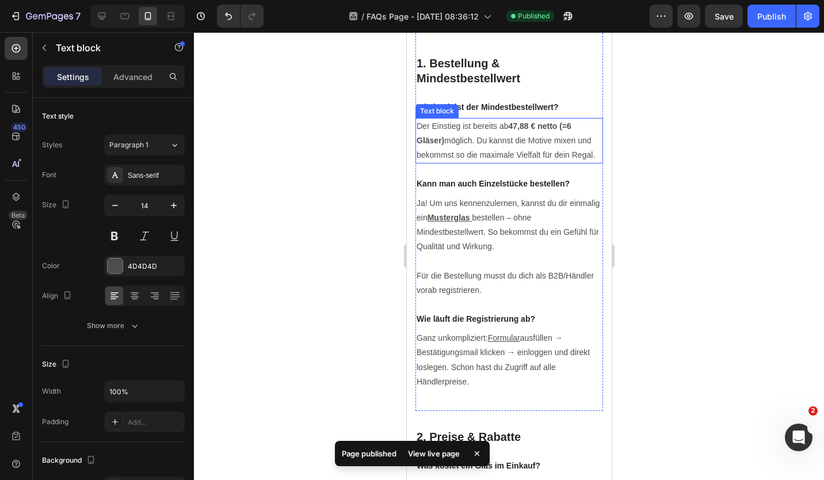
scroll to position [294, 0]
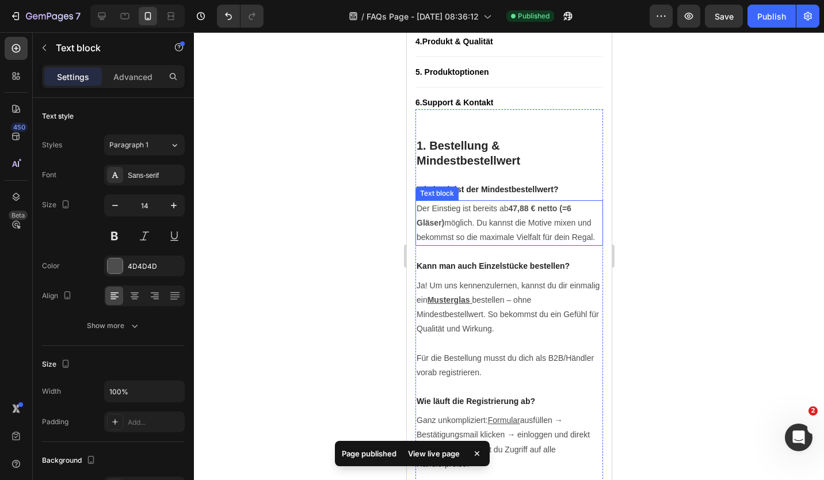
click at [518, 236] on span "Der Einstieg ist bereits ab 47,88 € netto (=6 Gläser) möglich. Du kannst die Mo…" at bounding box center [505, 223] width 178 height 38
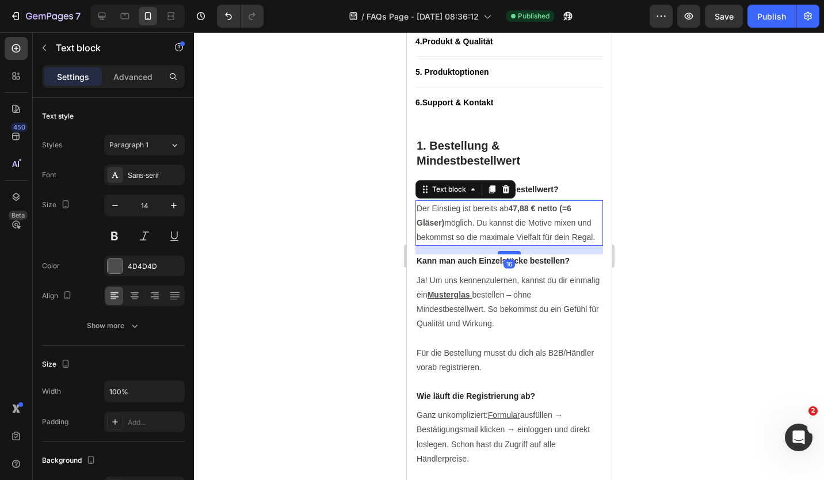
click at [503, 254] on div at bounding box center [508, 252] width 23 height 3
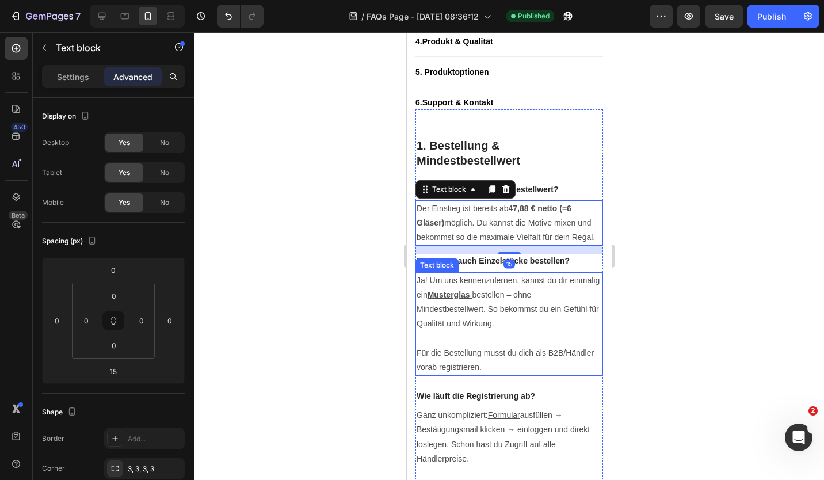
click at [514, 331] on p "Ja! Um uns kennenzulernen, kannst du dir einmalig ein Musterglas bestellen – oh…" at bounding box center [508, 302] width 185 height 58
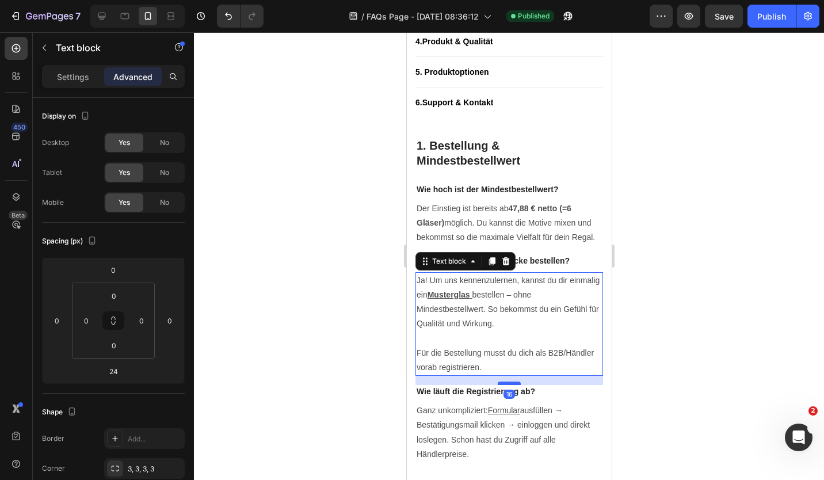
drag, startPoint x: 507, startPoint y: 403, endPoint x: 511, endPoint y: 398, distance: 6.1
click at [511, 385] on div at bounding box center [508, 382] width 23 height 3
type input "16"
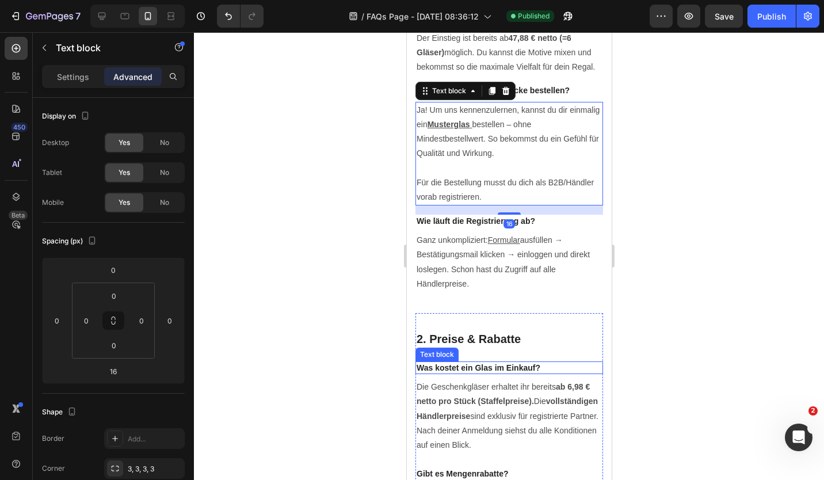
scroll to position [467, 0]
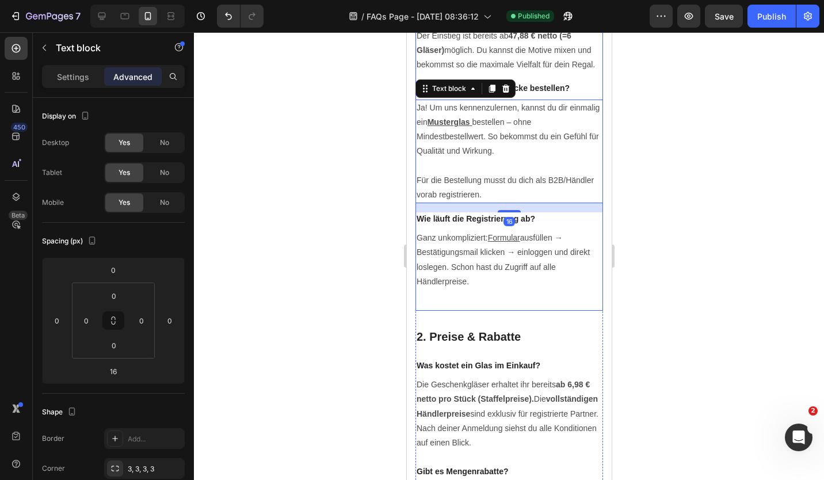
click at [491, 270] on p "Ganz unkompliziert: Formular ausfüllen → Bestätigungsmail klicken → einloggen u…" at bounding box center [508, 260] width 185 height 58
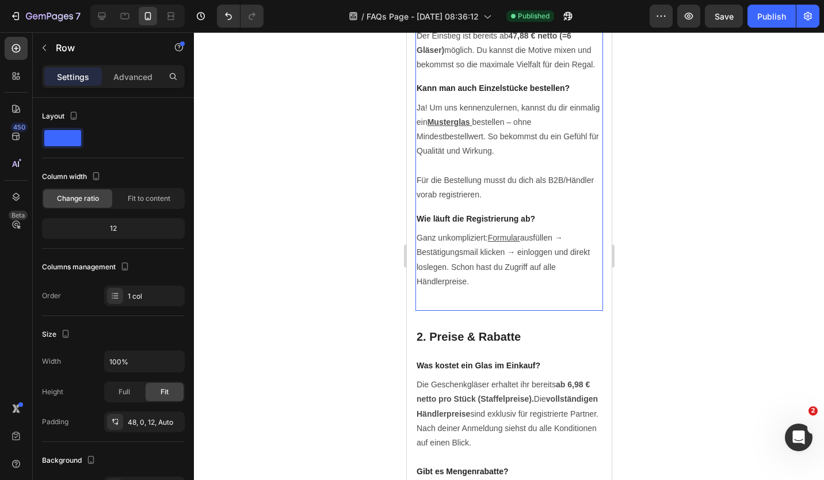
click at [511, 289] on p "Ganz unkompliziert: Formular ausfüllen → Bestätigungsmail klicken → einloggen u…" at bounding box center [508, 260] width 185 height 58
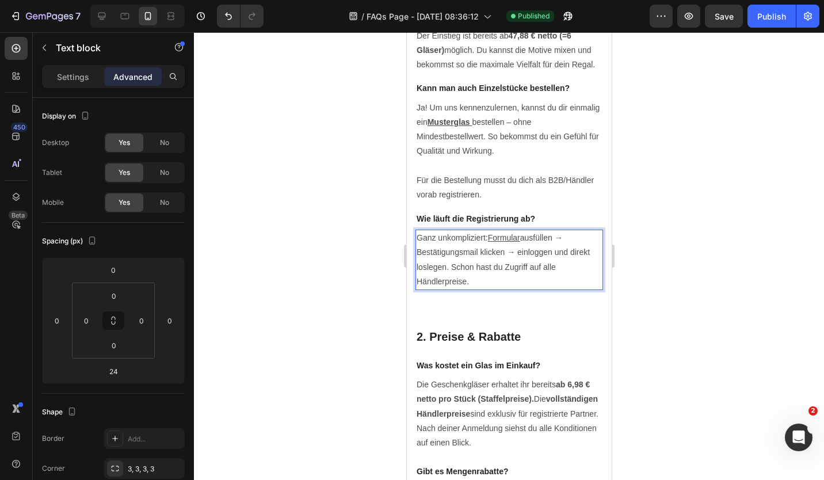
click at [531, 273] on p "Ganz unkompliziert: Formular ausfüllen → Bestätigungsmail klicken → einloggen u…" at bounding box center [508, 260] width 185 height 58
click at [715, 313] on div at bounding box center [509, 255] width 630 height 447
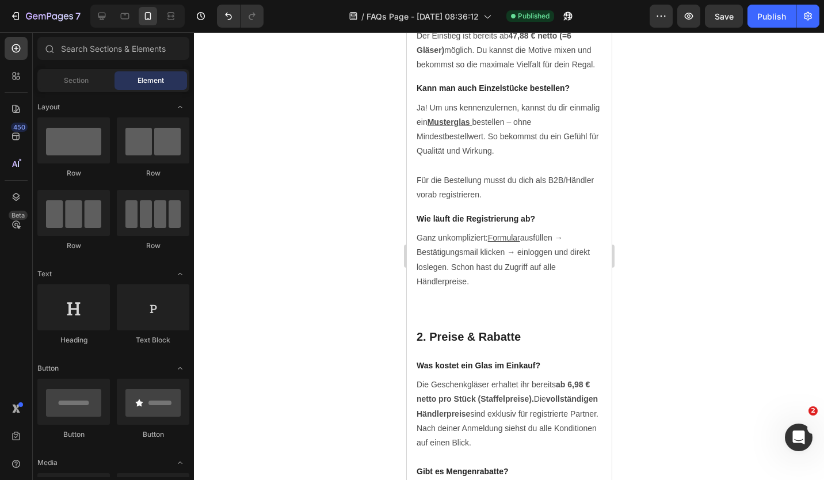
click at [511, 289] on p "Ganz unkompliziert: Formular ausfüllen → Bestätigungsmail klicken → einloggen u…" at bounding box center [508, 260] width 185 height 58
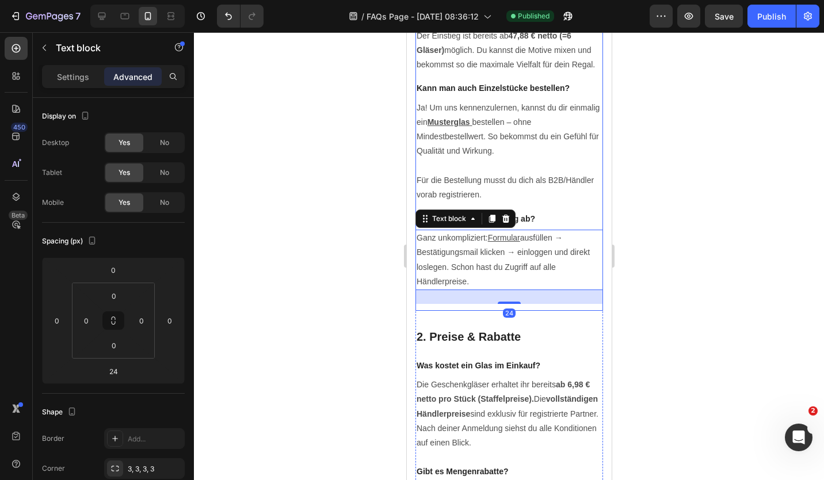
click at [511, 311] on div "1. Bestellung & Mindestbestellwert Heading Wie hoch ist der Mindestbestellwert?…" at bounding box center [508, 124] width 187 height 374
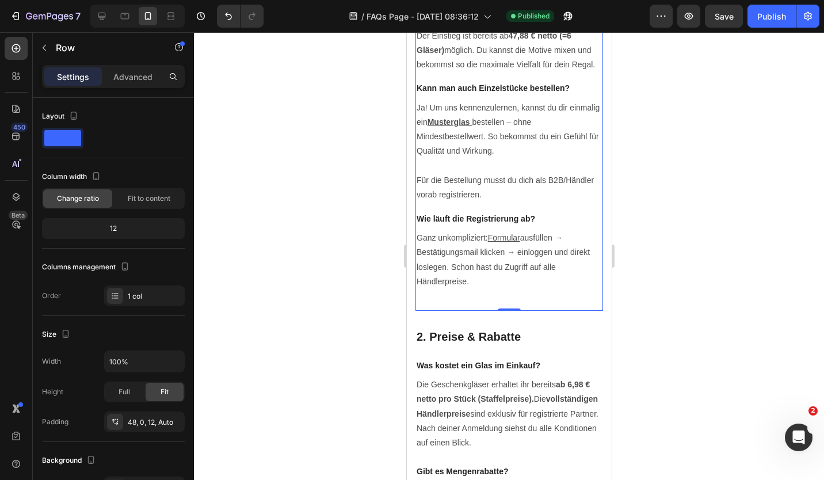
click at [508, 304] on div "1. Bestellung & Mindestbestellwert Heading Wie hoch ist der Mindestbestellwert?…" at bounding box center [508, 133] width 187 height 339
click at [501, 281] on span "ausfüllen → Bestätigungsmail klicken → einloggen und direkt loslegen. Schon has…" at bounding box center [502, 259] width 173 height 53
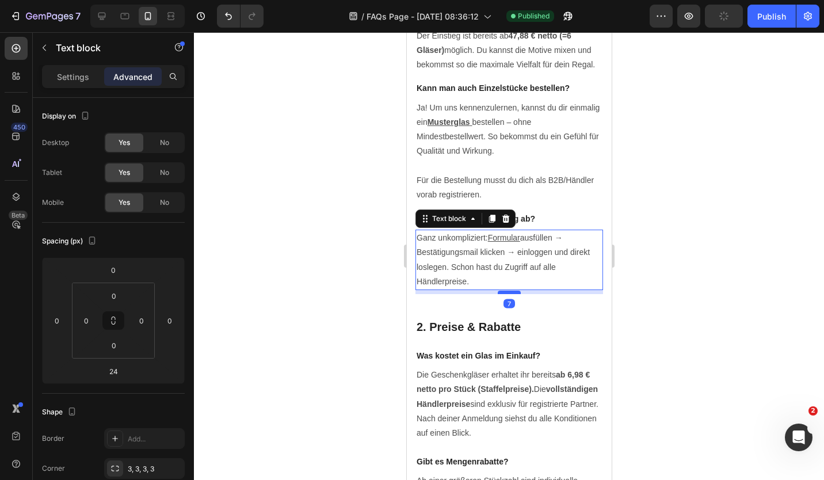
drag, startPoint x: 510, startPoint y: 316, endPoint x: 513, endPoint y: 307, distance: 10.4
click at [513, 294] on div at bounding box center [508, 291] width 23 height 3
type input "7"
click at [518, 331] on h2 "2. Preise & Rabatte" at bounding box center [508, 326] width 187 height 17
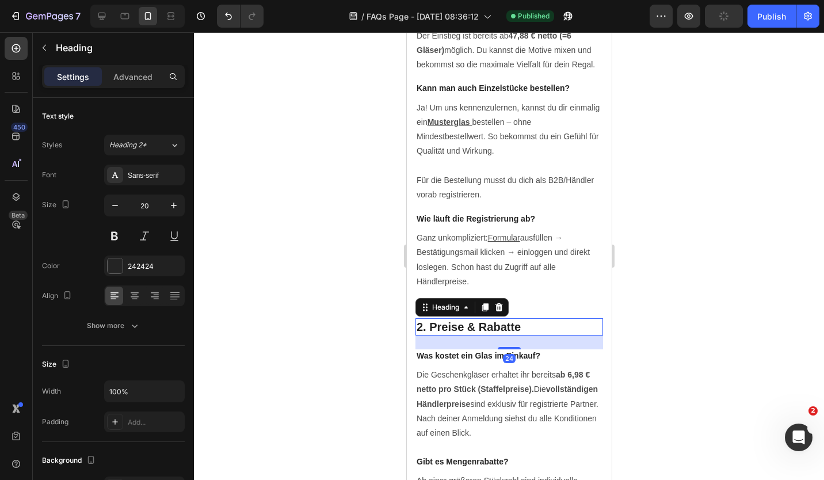
click at [551, 325] on div "2. Preise & Rabatte Heading 24 Was kostet ein Glas im Einkauf? Text block Die G…" at bounding box center [508, 407] width 187 height 212
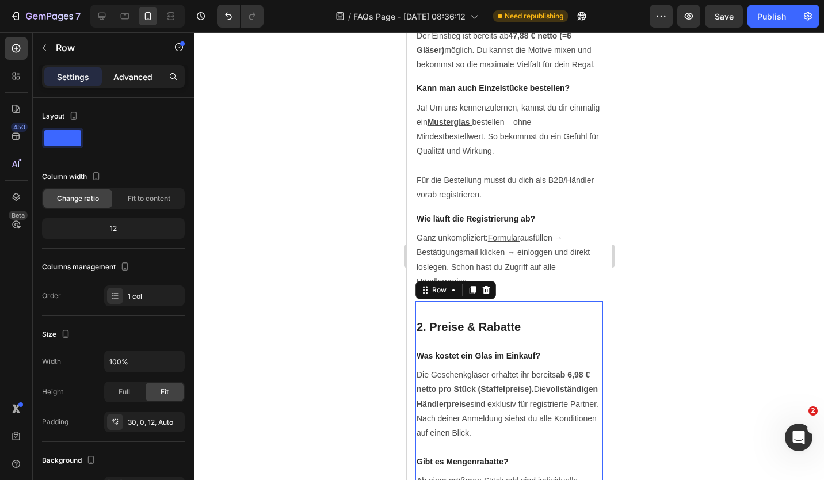
click at [125, 77] on p "Advanced" at bounding box center [132, 77] width 39 height 12
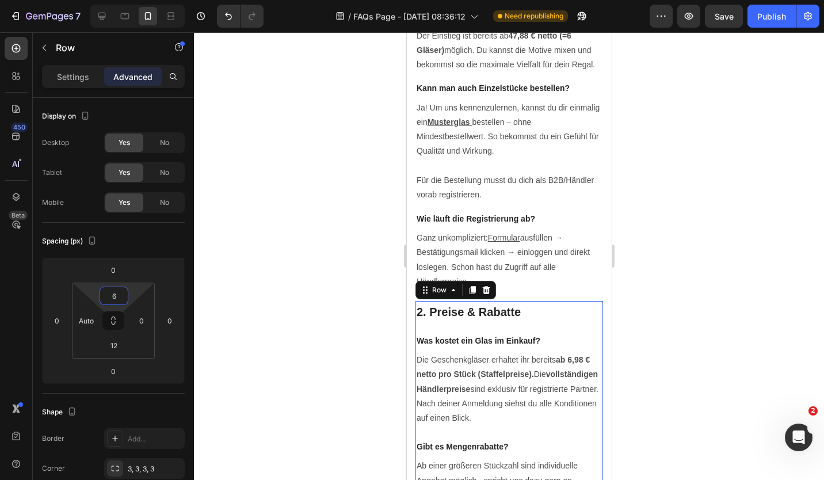
type input "10"
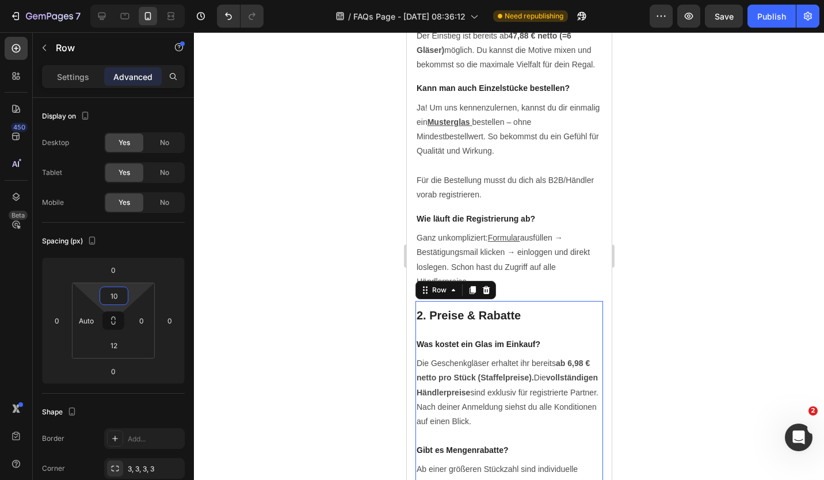
drag, startPoint x: 129, startPoint y: 293, endPoint x: 129, endPoint y: 299, distance: 5.8
click at [129, 0] on html "7 Version history / FAQs Page - Sep 5, 08:36:12 Need republishing Preview Save …" at bounding box center [412, 0] width 824 height 0
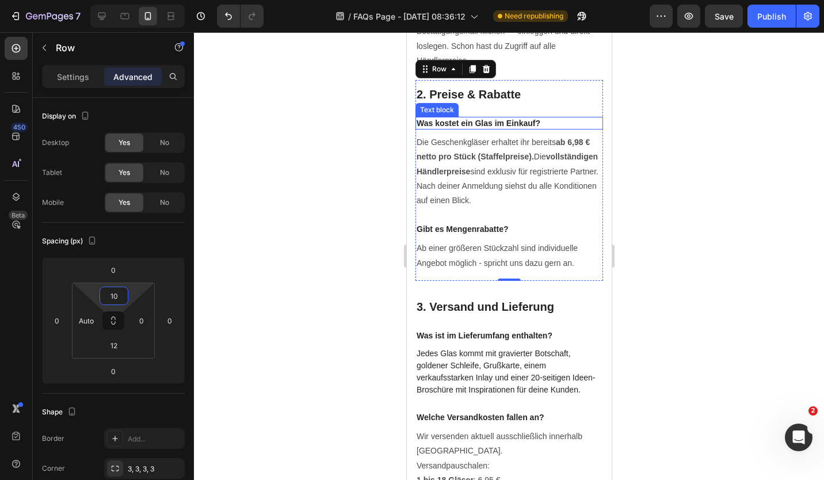
scroll to position [697, 0]
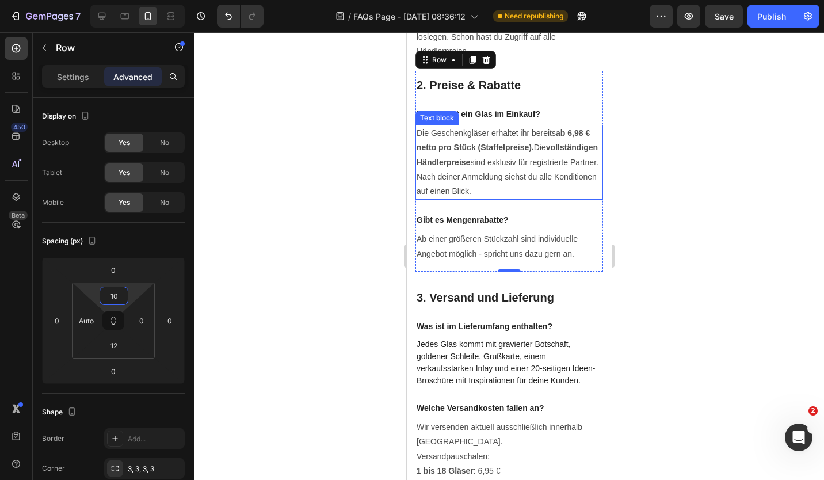
click at [544, 196] on span "Die Geschenkgläser erhaltet ihr bereits ab 6,98 € netto pro Stück (Staffelpreis…" at bounding box center [507, 161] width 182 height 67
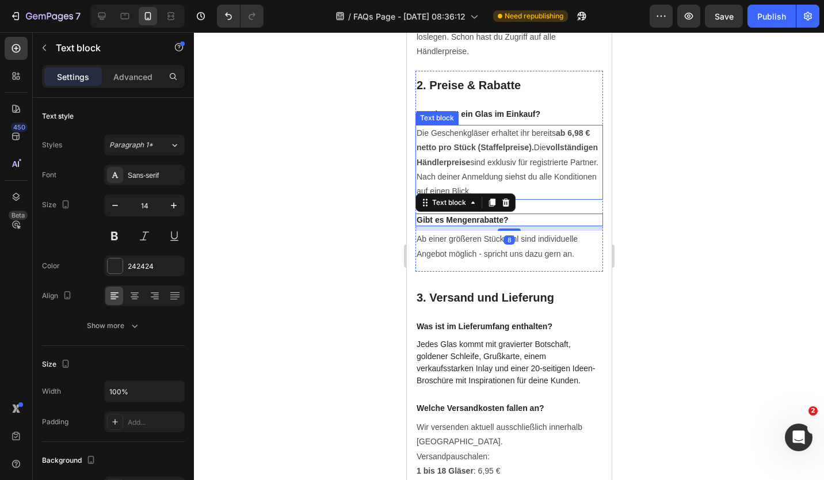
click at [541, 200] on div "Die Geschenkgläser erhaltet ihr bereits ab 6,98 € netto pro Stück (Staffelpreis…" at bounding box center [508, 162] width 187 height 75
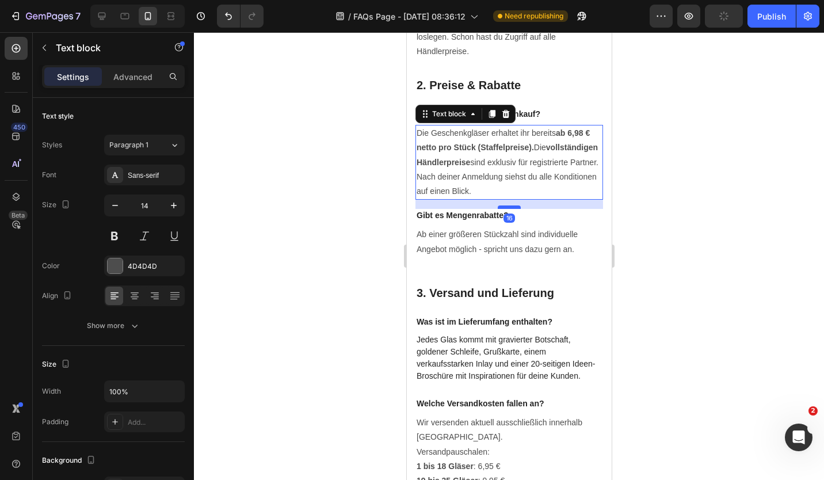
click at [511, 209] on div at bounding box center [508, 206] width 23 height 3
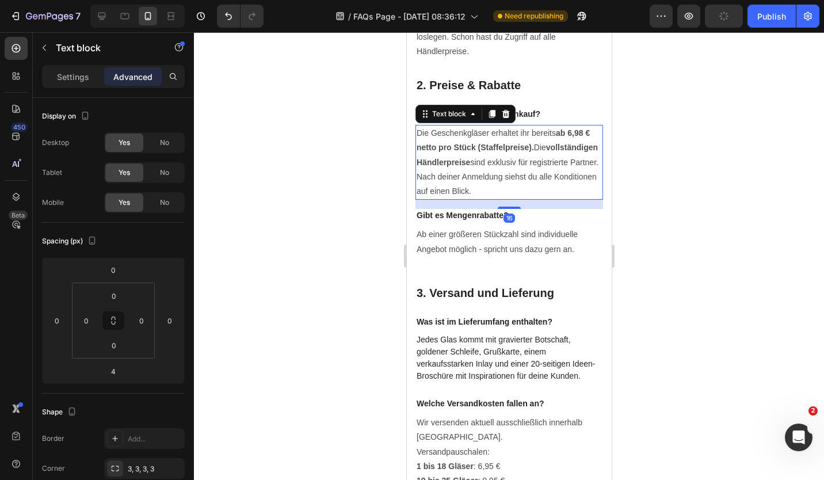
click at [537, 257] on div "Ab einer größeren Stückzahl sind individuelle Angebot möglich - spricht uns daz…" at bounding box center [508, 241] width 187 height 31
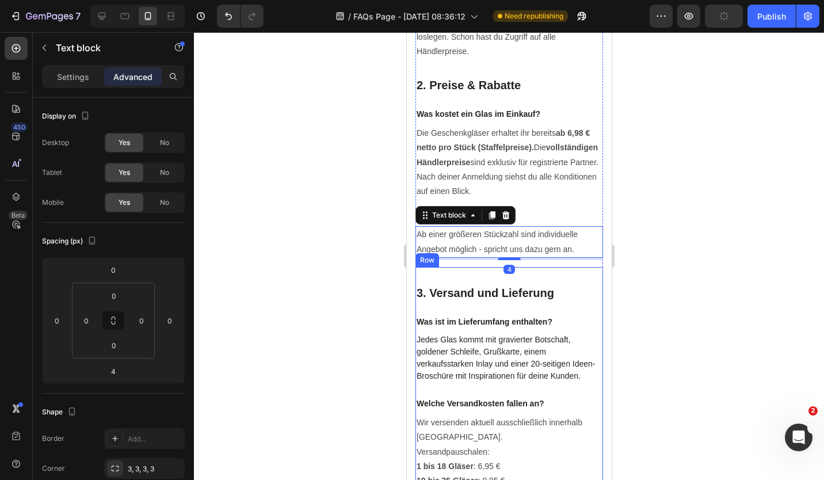
click at [521, 286] on div "3. Versand und Lieferung Heading Was ist im Lieferumfang enthalten? Text block …" at bounding box center [508, 480] width 187 height 427
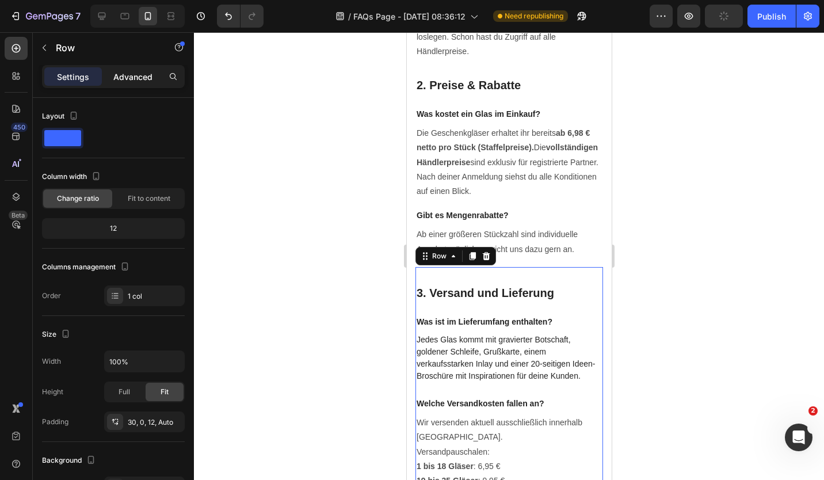
click at [110, 82] on div "Advanced" at bounding box center [133, 76] width 58 height 18
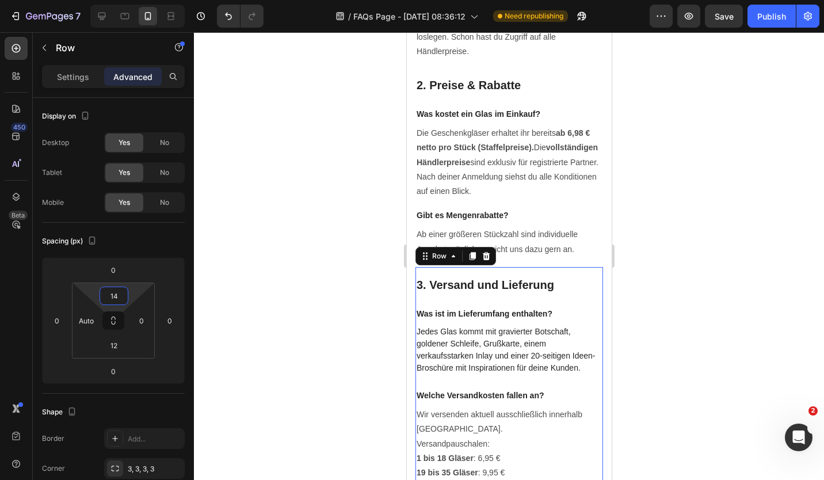
type input "10"
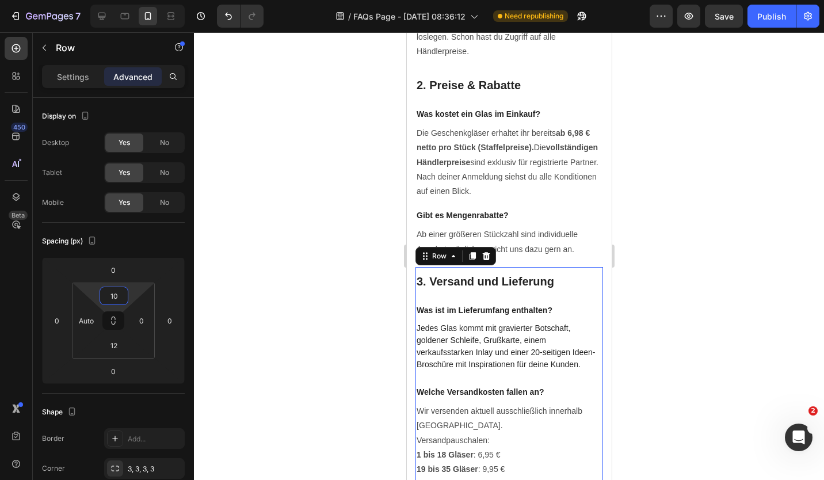
click at [131, 0] on html "7 Version history / FAQs Page - Sep 5, 08:36:12 Need republishing Preview Save …" at bounding box center [412, 0] width 824 height 0
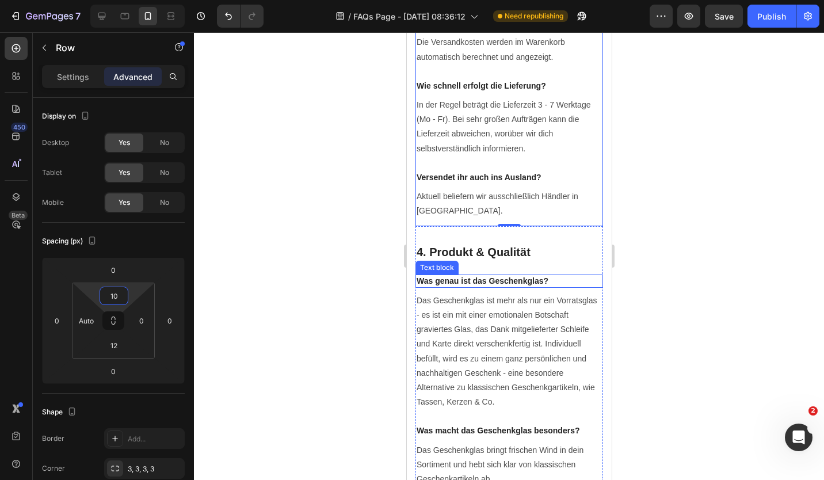
scroll to position [1157, 0]
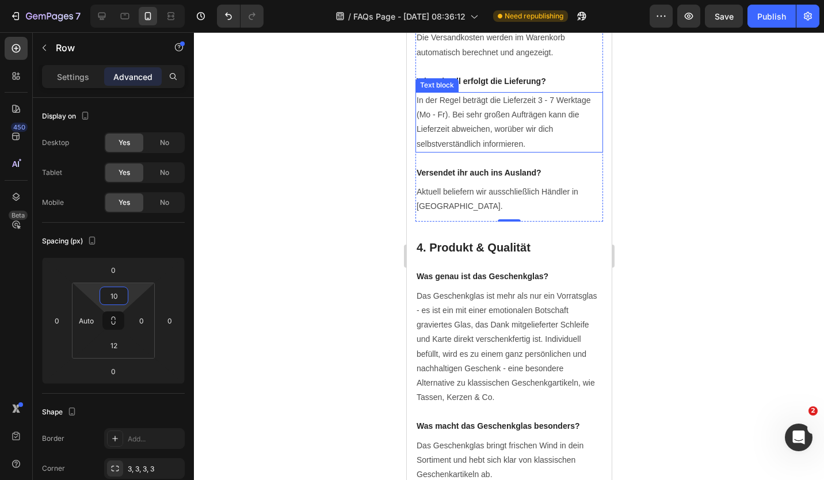
click at [515, 148] on span "In der Regel beträgt die Lieferzeit 3 - 7 Werktage (Mo - Fr). Bei sehr großen A…" at bounding box center [503, 121] width 174 height 53
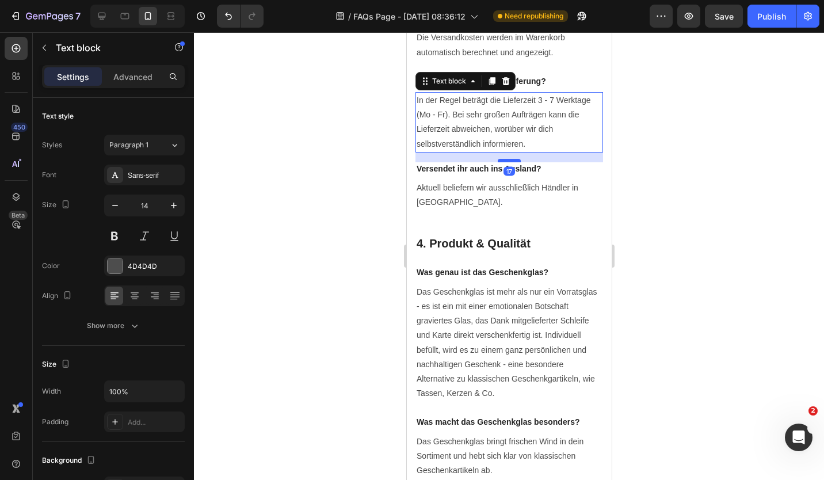
click at [504, 162] on div at bounding box center [508, 160] width 23 height 3
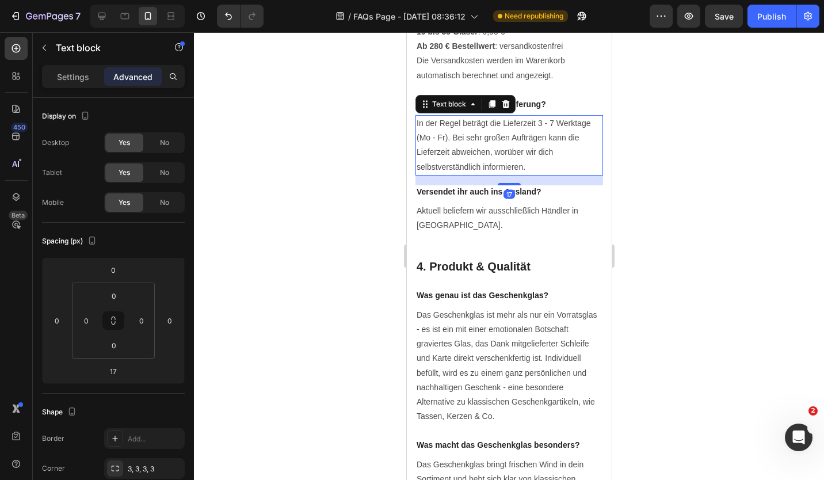
scroll to position [1100, 0]
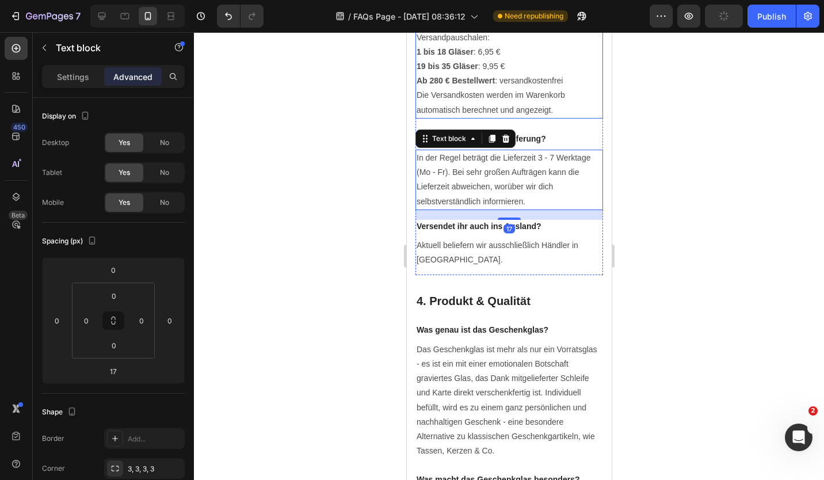
click at [546, 114] on span "Die Versandkosten werden im Warenkorb automatisch berechnet und angezeigt." at bounding box center [490, 102] width 148 height 24
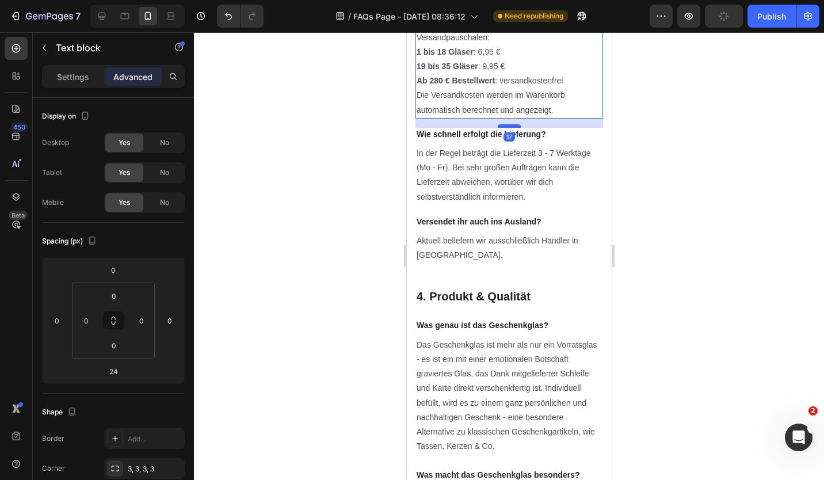
click at [506, 128] on div at bounding box center [508, 125] width 23 height 3
type input "16"
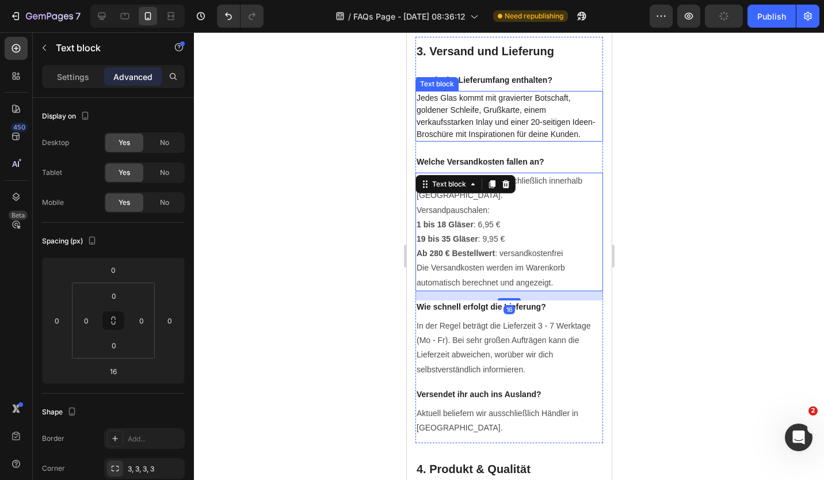
click at [530, 140] on p "Jedes Glas kommt mit gravierter Botschaft, goldener Schleife, Grußkarte, einem …" at bounding box center [508, 116] width 185 height 48
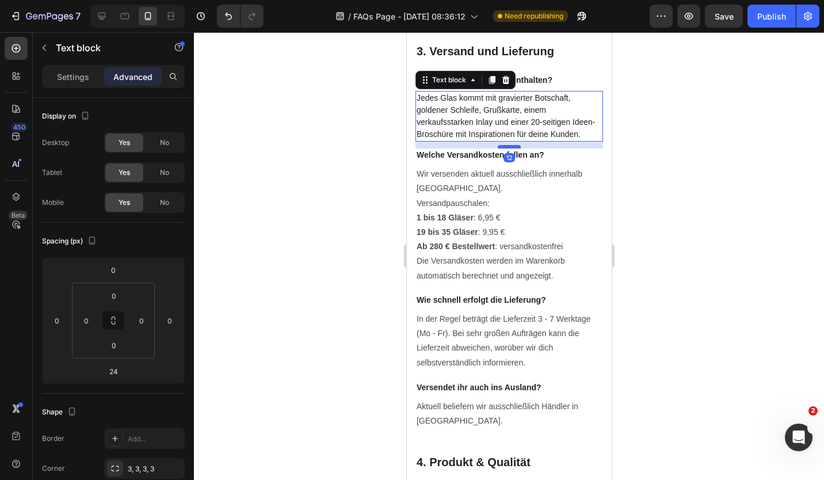
drag, startPoint x: 508, startPoint y: 179, endPoint x: 510, endPoint y: 172, distance: 7.0
click at [510, 148] on div at bounding box center [508, 146] width 23 height 3
type input "12"
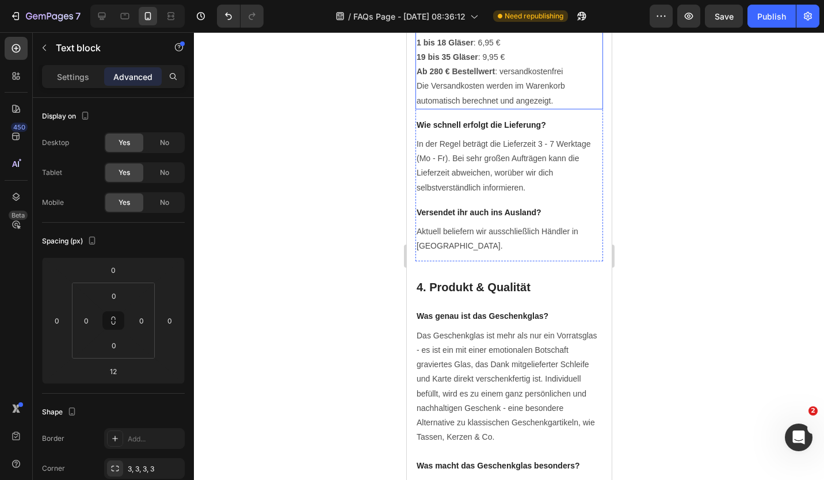
scroll to position [1157, 0]
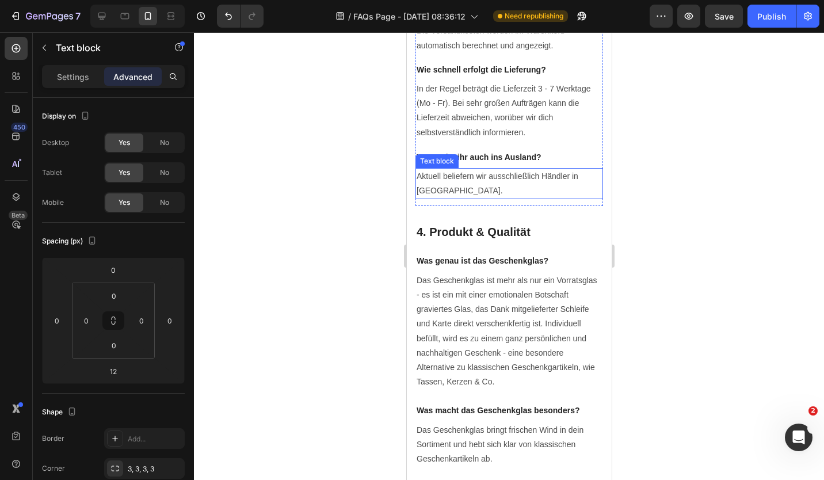
click at [513, 198] on p "Aktuell beliefern wir ausschließlich Händler in Deutschland." at bounding box center [508, 183] width 185 height 29
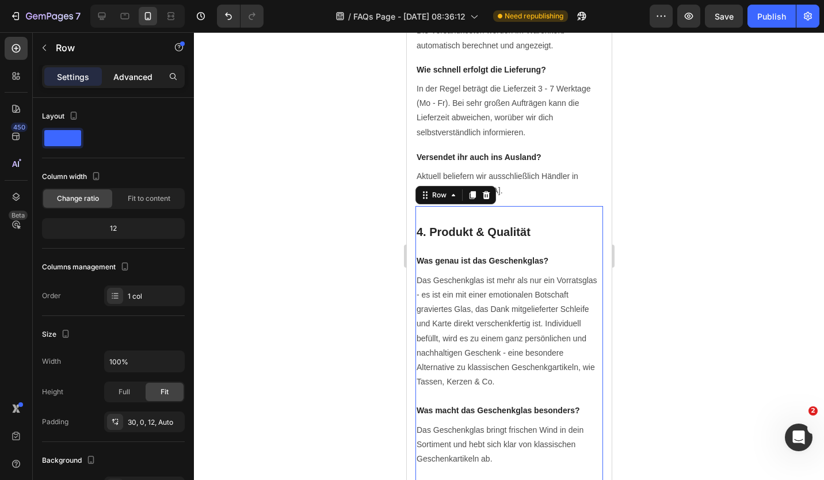
click at [136, 75] on p "Advanced" at bounding box center [132, 77] width 39 height 12
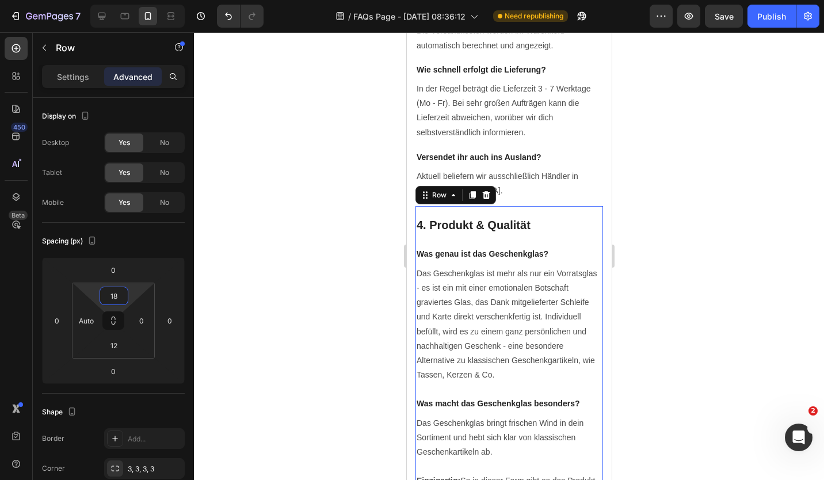
type input "16"
click at [132, 0] on html "7 Version history / FAQs Page - Sep 5, 08:36:12 Need republishing Preview Save …" at bounding box center [412, 0] width 824 height 0
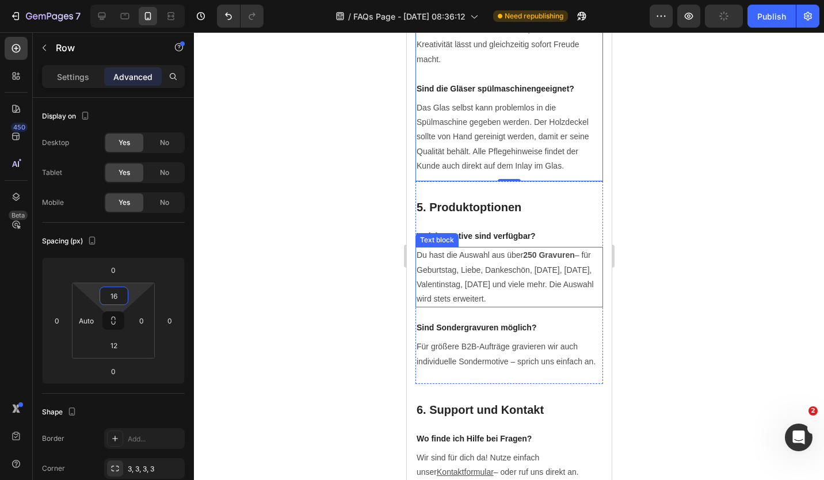
scroll to position [2307, 0]
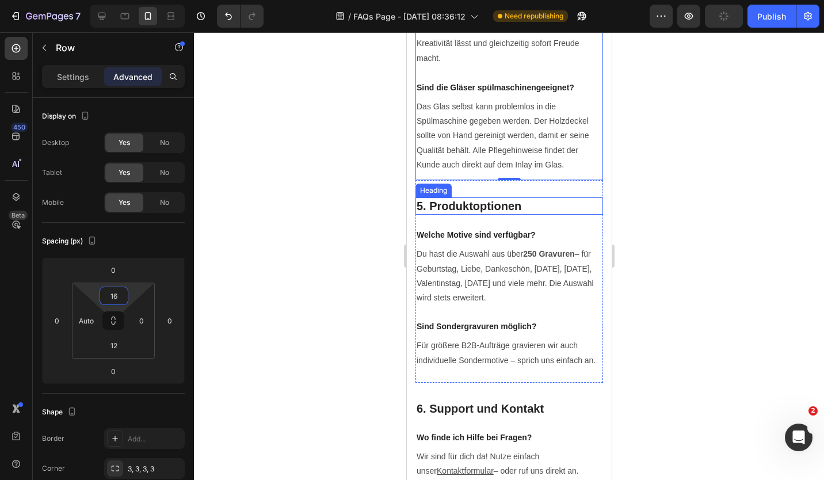
click at [500, 215] on h2 "5. Produktoptionen" at bounding box center [508, 205] width 187 height 17
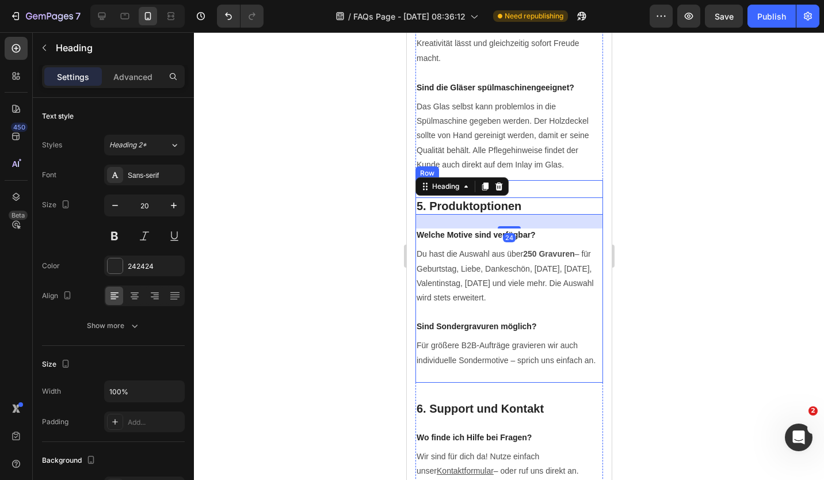
click at [560, 203] on div "5. Produktoptionen Heading 24 Welche Motive sind verfügbar? Text block Du hast …" at bounding box center [508, 281] width 187 height 202
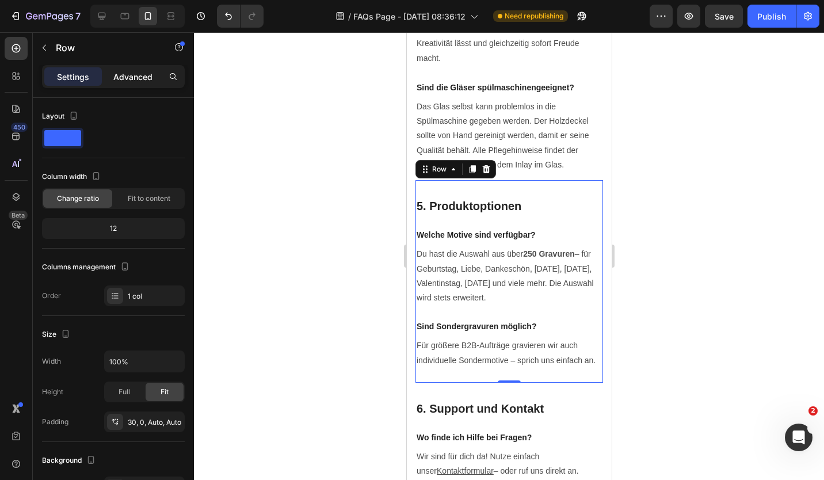
click at [108, 81] on div "Advanced" at bounding box center [133, 76] width 58 height 18
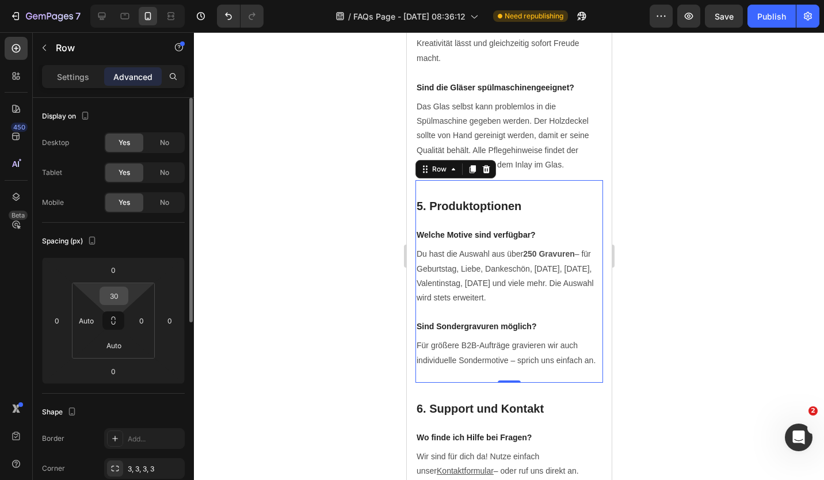
click at [127, 297] on div "30" at bounding box center [113, 295] width 29 height 18
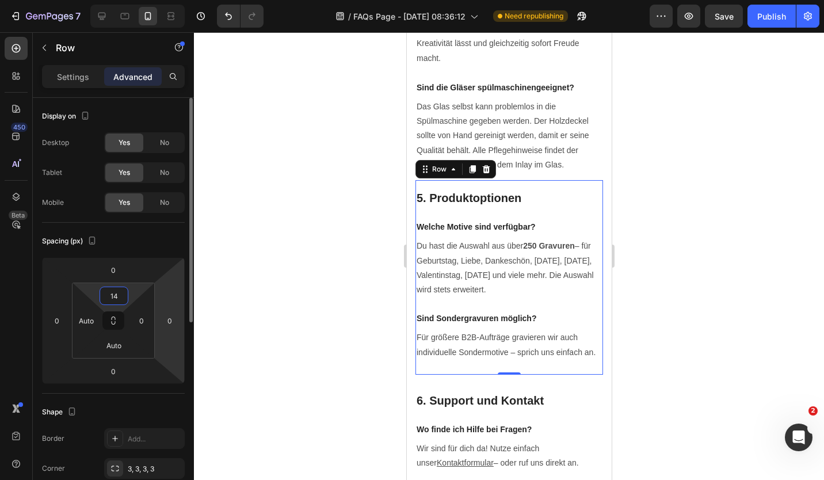
type input "12"
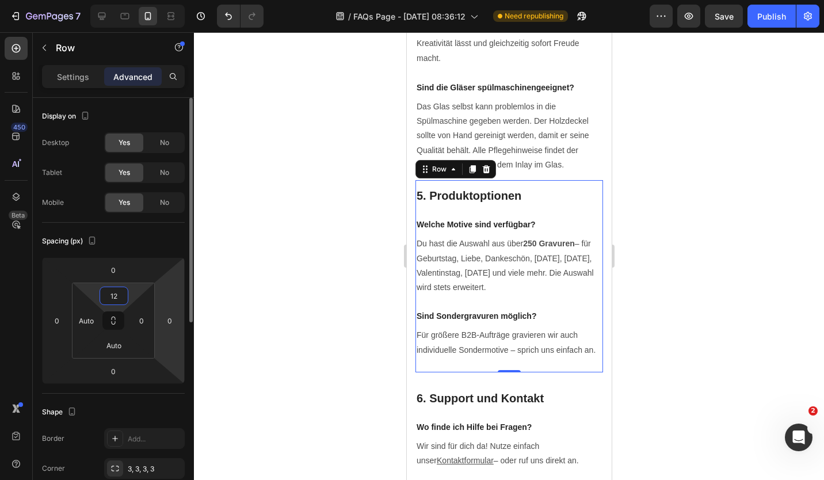
drag, startPoint x: 132, startPoint y: 294, endPoint x: 158, endPoint y: 285, distance: 27.5
click at [132, 0] on html "7 Version history / FAQs Page - Sep 5, 08:36:12 Need republishing Preview Save …" at bounding box center [412, 0] width 824 height 0
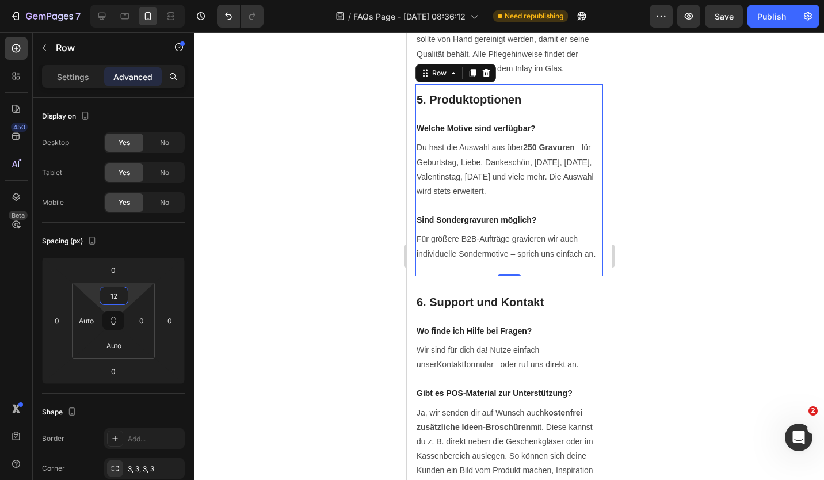
scroll to position [2422, 0]
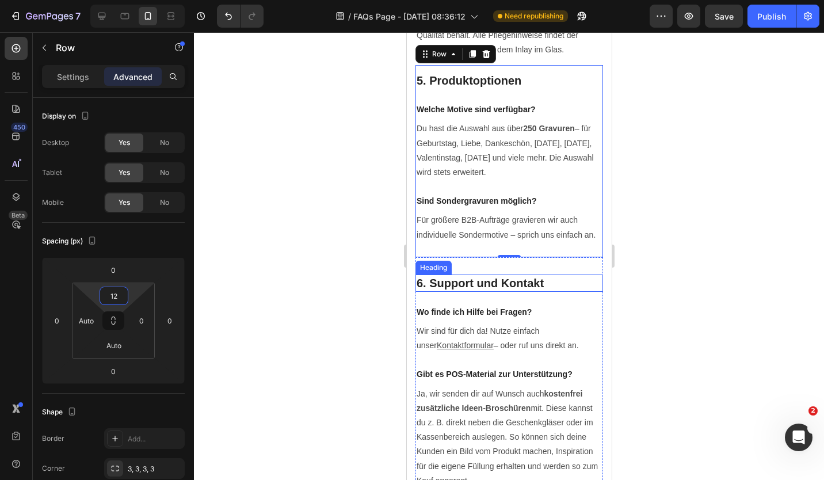
click at [571, 292] on h2 "6. Support und Kontakt" at bounding box center [508, 282] width 187 height 17
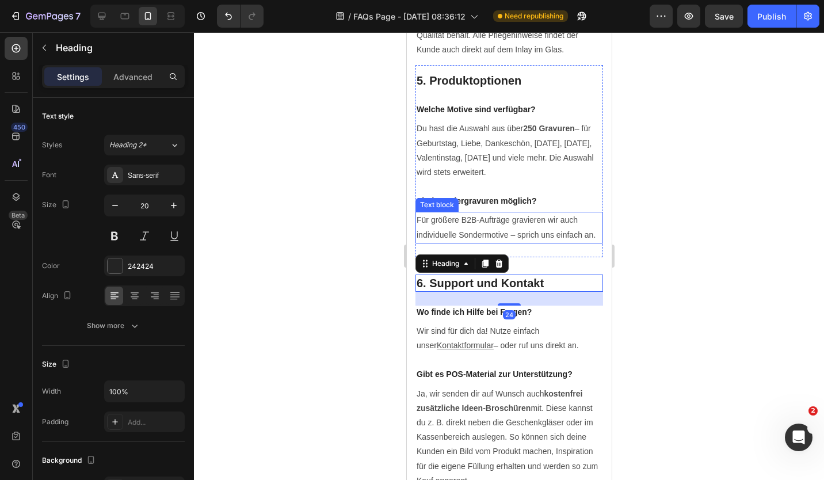
click at [560, 239] on span "Für größere B2B-Aufträge gravieren wir auch individuelle Sondermotive – sprich …" at bounding box center [505, 227] width 179 height 24
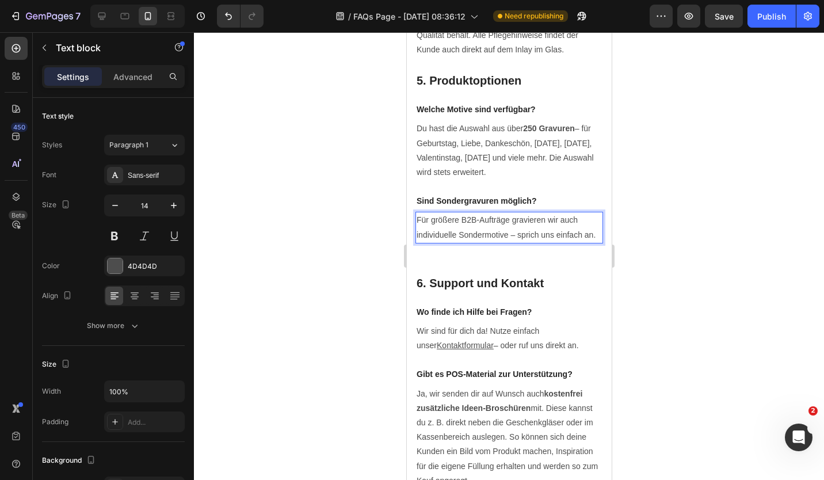
click at [566, 242] on p "Für größere B2B-Aufträge gravieren wir auch individuelle Sondermotive – sprich …" at bounding box center [508, 227] width 185 height 29
click at [566, 239] on span "Für größere B2B-Aufträge gravieren wir auch individuelle Sondermotive – sprich …" at bounding box center [505, 227] width 179 height 24
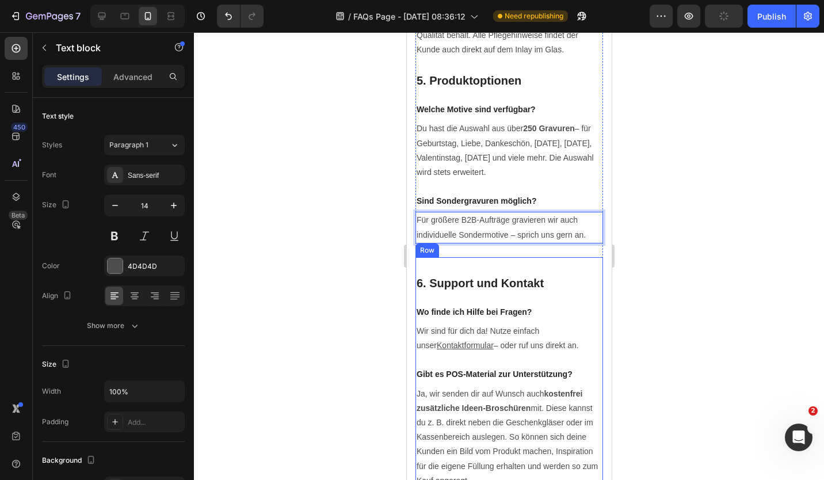
click at [575, 271] on div "6. Support und Kontakt Heading Wo finde ich Hilfe bei Fragen? Text block Wir si…" at bounding box center [508, 380] width 187 height 246
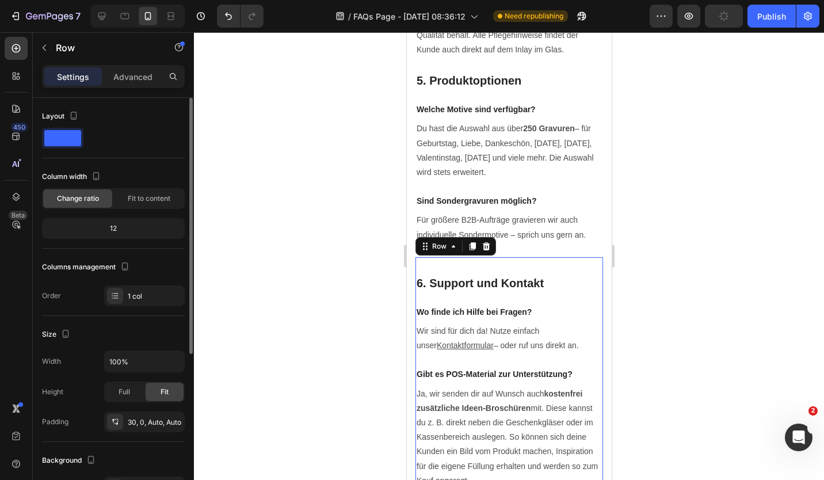
click at [118, 77] on p "Advanced" at bounding box center [132, 77] width 39 height 12
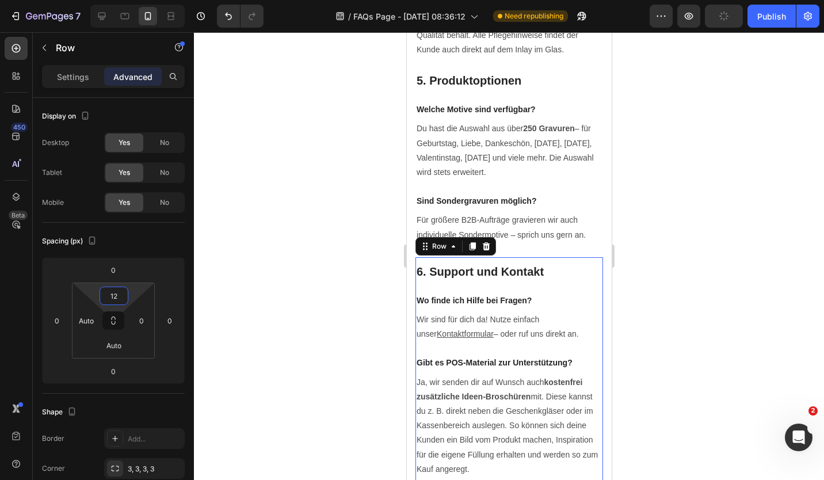
type input "8"
drag, startPoint x: 131, startPoint y: 292, endPoint x: 132, endPoint y: 298, distance: 6.4
click at [132, 0] on html "7 Version history / FAQs Page - Sep 5, 08:36:12 Need republishing Preview Publi…" at bounding box center [412, 0] width 824 height 0
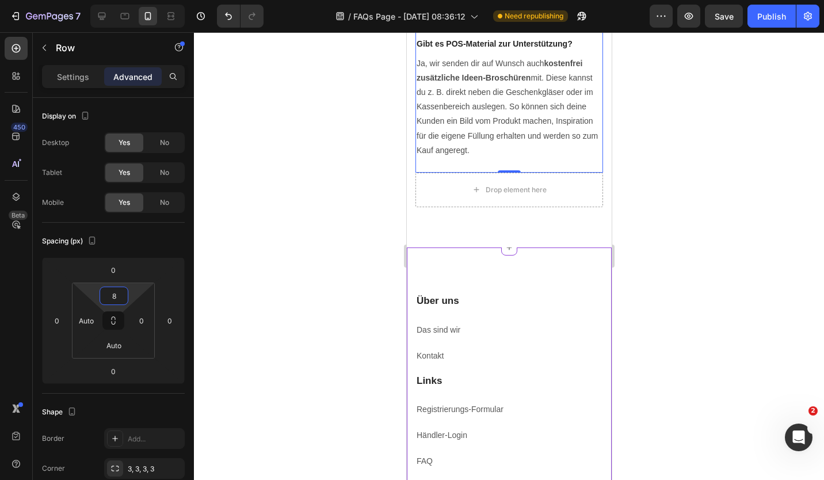
scroll to position [2767, 0]
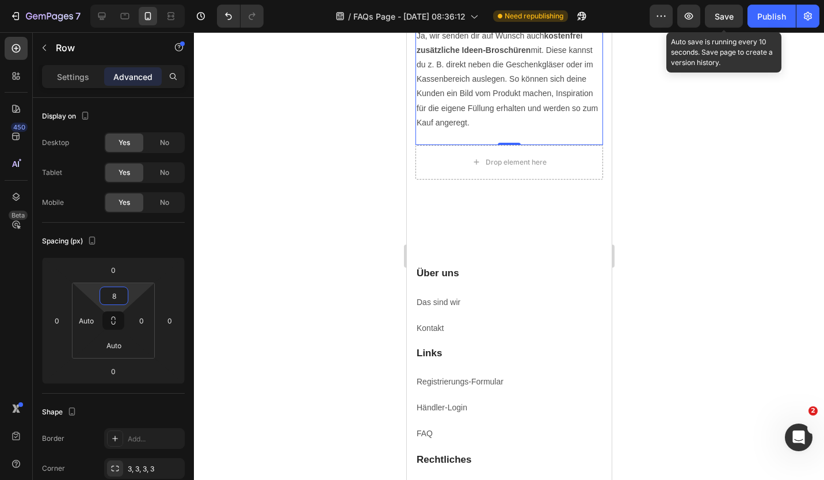
click at [726, 21] on div "Save" at bounding box center [723, 16] width 19 height 12
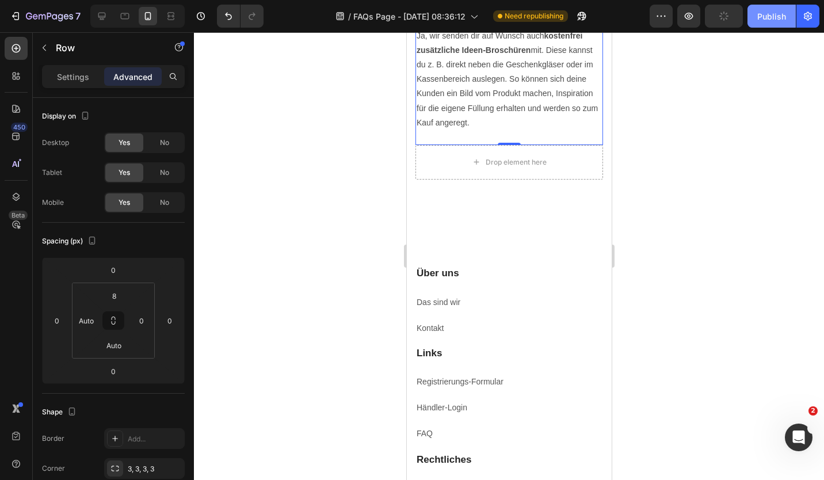
click at [771, 18] on div "Publish" at bounding box center [771, 16] width 29 height 12
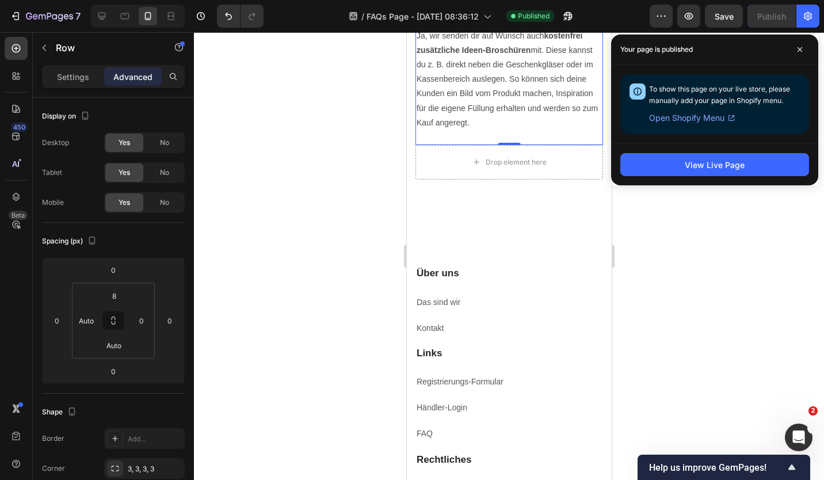
click at [343, 252] on div at bounding box center [509, 255] width 630 height 447
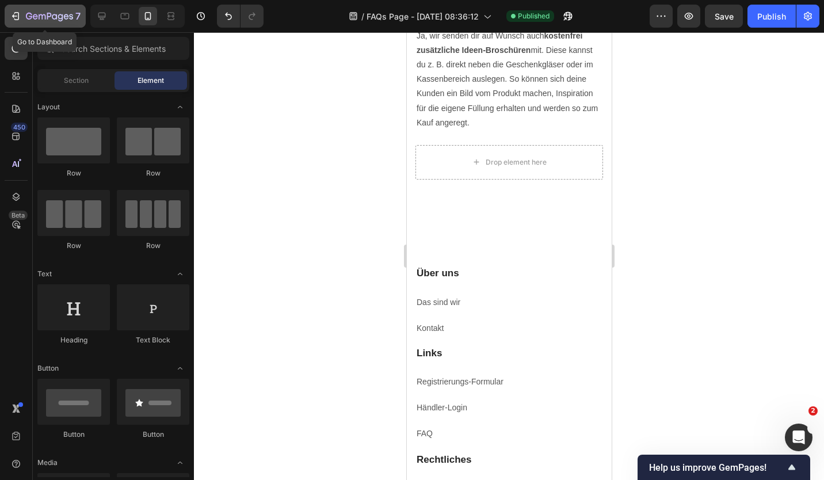
click at [21, 17] on icon "button" at bounding box center [16, 16] width 12 height 12
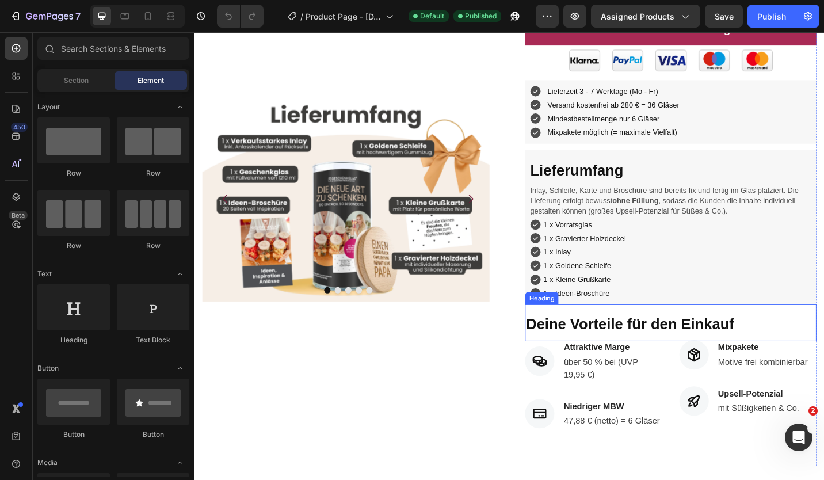
scroll to position [345, 0]
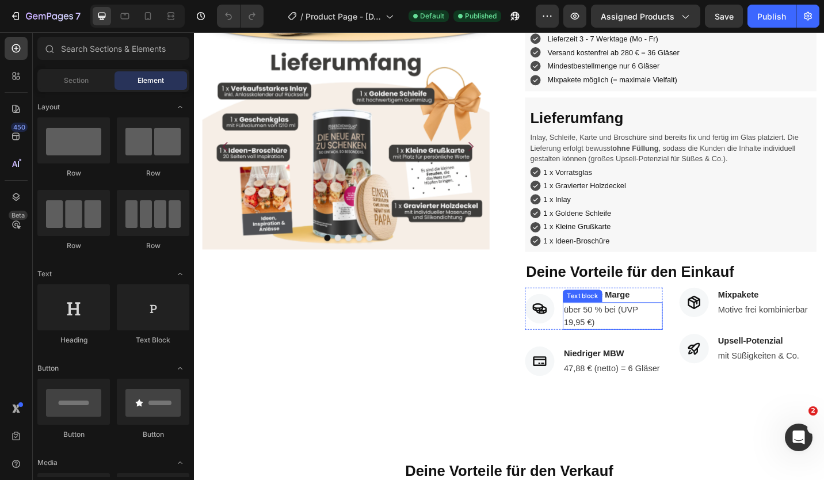
click at [622, 334] on p "über 50 % bei (UVP 19,95 €)" at bounding box center [652, 343] width 107 height 28
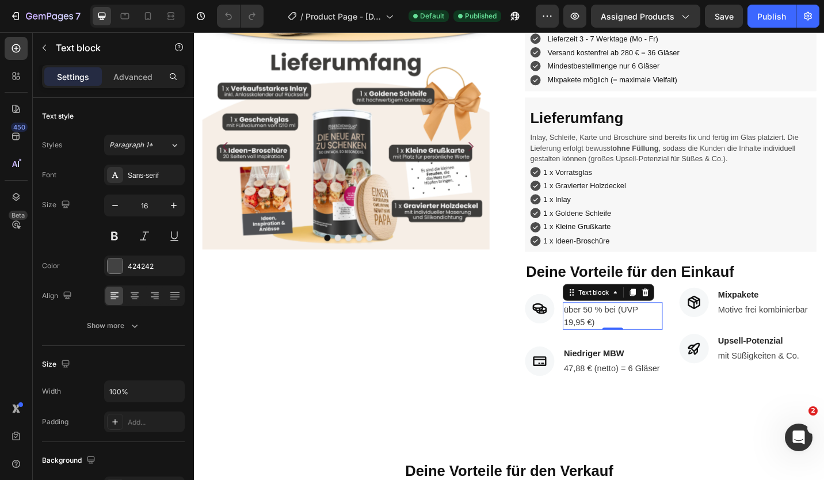
click at [634, 337] on p "über 50 % bei (UVP 19,95 €)" at bounding box center [652, 343] width 107 height 28
click at [649, 338] on p "über 50 % bei (UVP 19,95 €)" at bounding box center [652, 343] width 107 height 28
click at [651, 329] on p "über 50 % bei (UVP 19,95 €)" at bounding box center [652, 343] width 107 height 28
click at [657, 329] on p "über 50 % bei (UVP 19,95 €)" at bounding box center [652, 343] width 107 height 28
click at [628, 342] on p "über 50 % bei UVP 19,95 €)" at bounding box center [652, 343] width 107 height 28
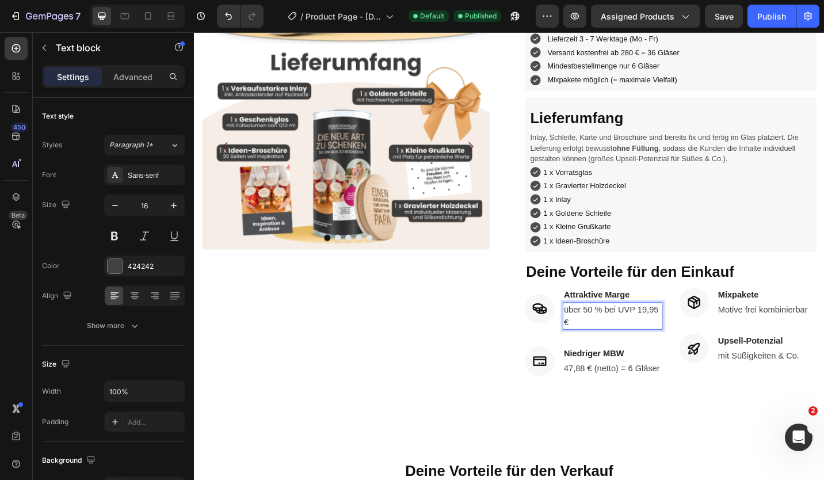
click at [629, 329] on p "über 50 % bei UVP 19,95 €" at bounding box center [652, 343] width 107 height 28
drag, startPoint x: 614, startPoint y: 328, endPoint x: 595, endPoint y: 328, distance: 19.6
click at [599, 329] on p "über 50 % bei UVP 19,95 €" at bounding box center [652, 343] width 107 height 28
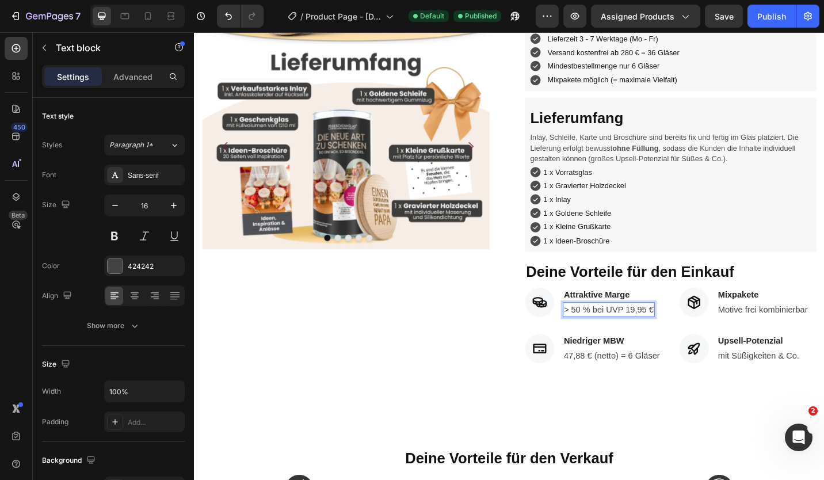
click at [617, 329] on p "> 50 % bei UVP 19,95 €" at bounding box center [648, 336] width 98 height 14
click at [626, 380] on p "47,88 € (netto) = 6 Gläser" at bounding box center [651, 387] width 105 height 14
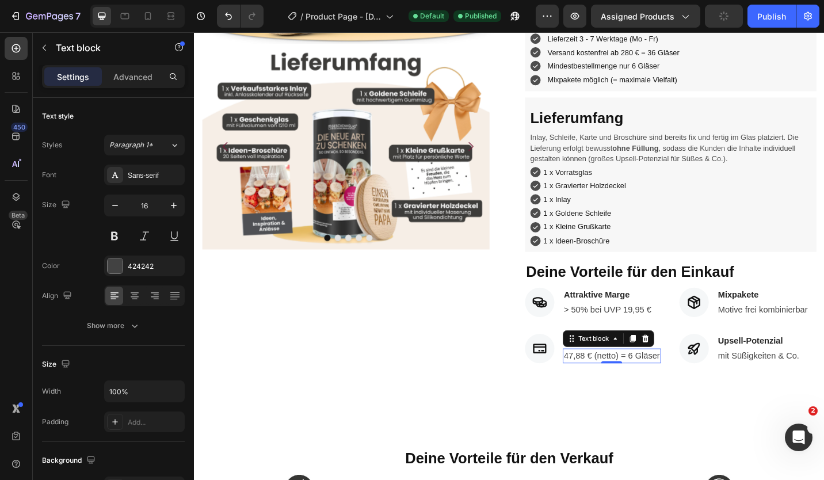
click at [653, 384] on p "47,88 € (netto) = 6 Gläser" at bounding box center [651, 387] width 105 height 14
click at [599, 380] on p "47,88 € (netto) = 6 Gläser" at bounding box center [651, 387] width 105 height 14
click at [637, 363] on p "Niedriger MBW" at bounding box center [651, 370] width 105 height 14
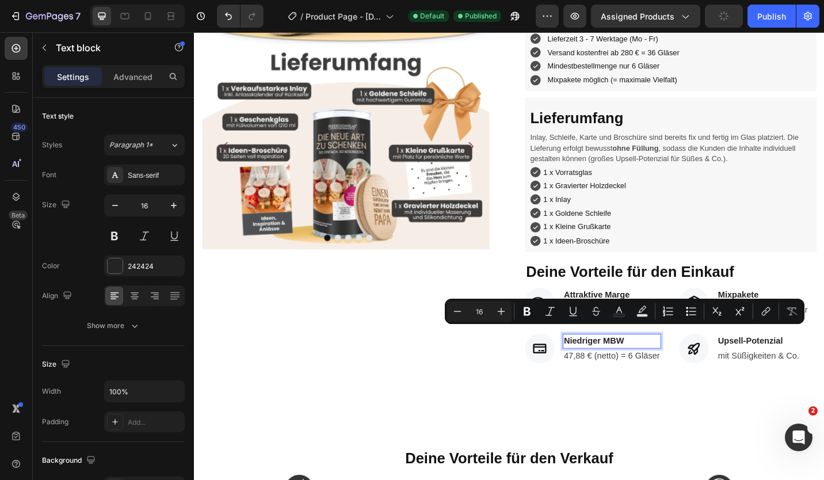
click at [634, 363] on p "Niedriger MBW" at bounding box center [651, 370] width 105 height 14
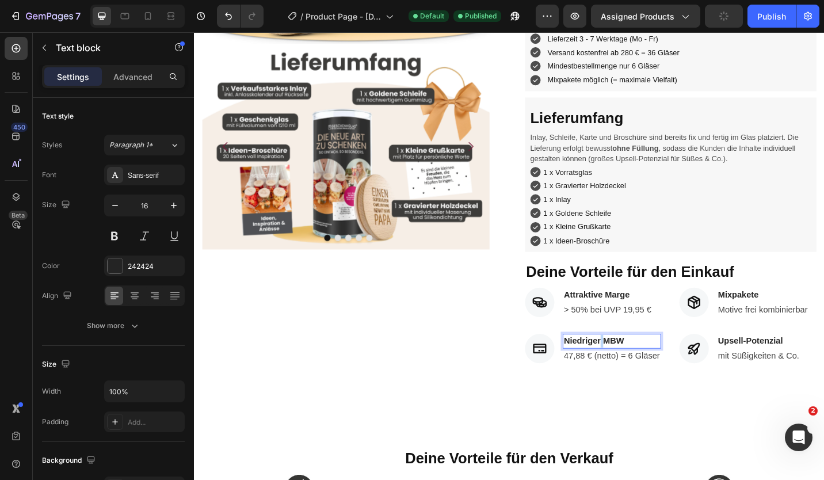
click at [634, 363] on p "Niedriger MBW" at bounding box center [651, 370] width 105 height 14
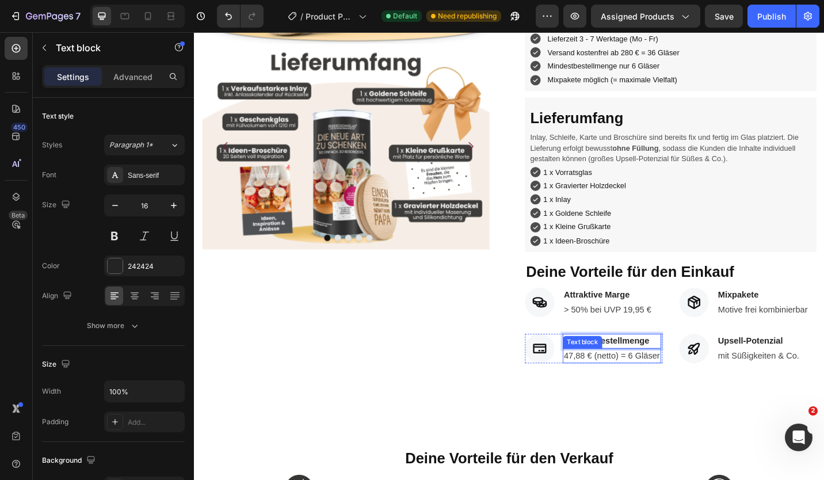
click at [626, 380] on p "47,88 € (netto) = 6 Gläser" at bounding box center [651, 387] width 105 height 14
click at [599, 381] on p "47,88 € (netto) = 6 Gläser" at bounding box center [651, 387] width 105 height 14
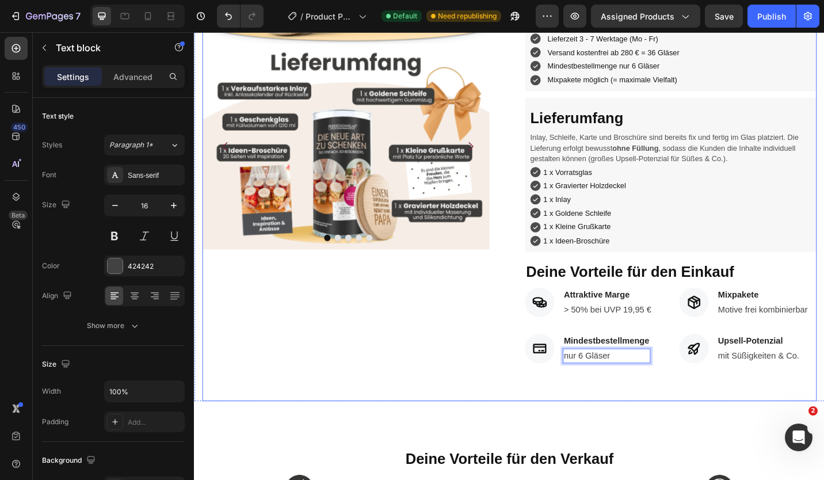
click at [393, 366] on div "Füllbeispiel Product Badge Product Images Image Image Image Image Image [GEOGRA…" at bounding box center [361, 81] width 319 height 710
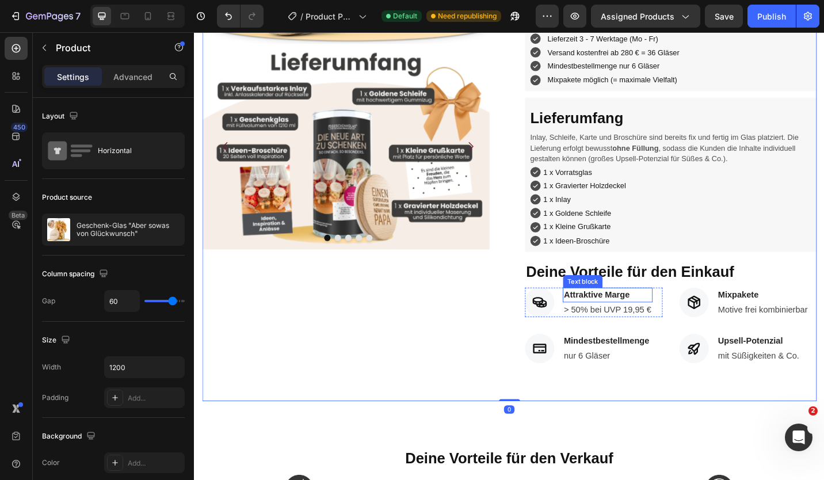
click at [675, 313] on p "Attraktive Marge" at bounding box center [647, 320] width 96 height 14
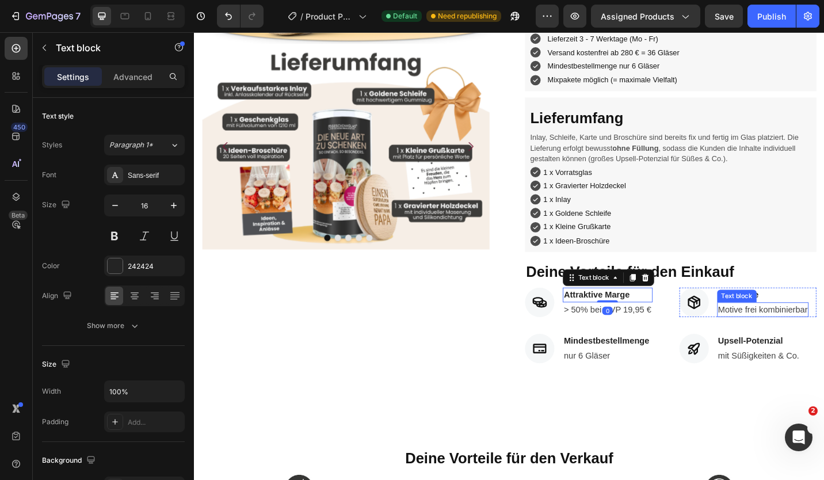
click at [787, 316] on div "Text block" at bounding box center [788, 321] width 39 height 10
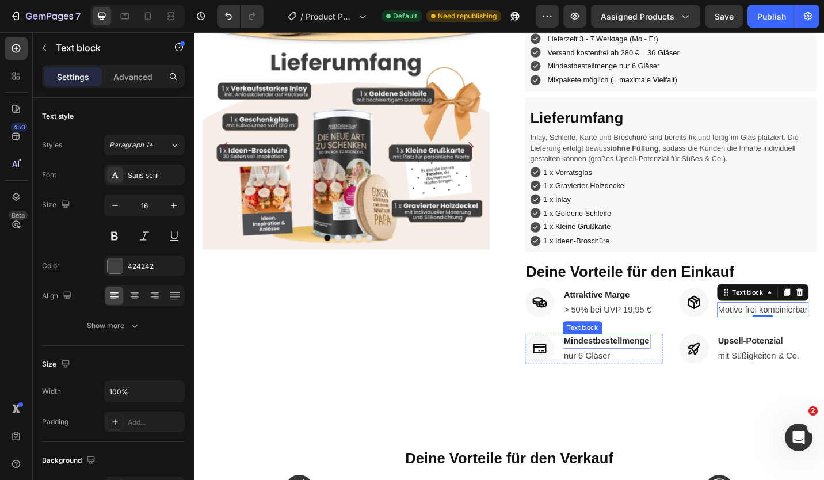
click at [640, 369] on div "Mindestbestellmenge" at bounding box center [646, 370] width 96 height 16
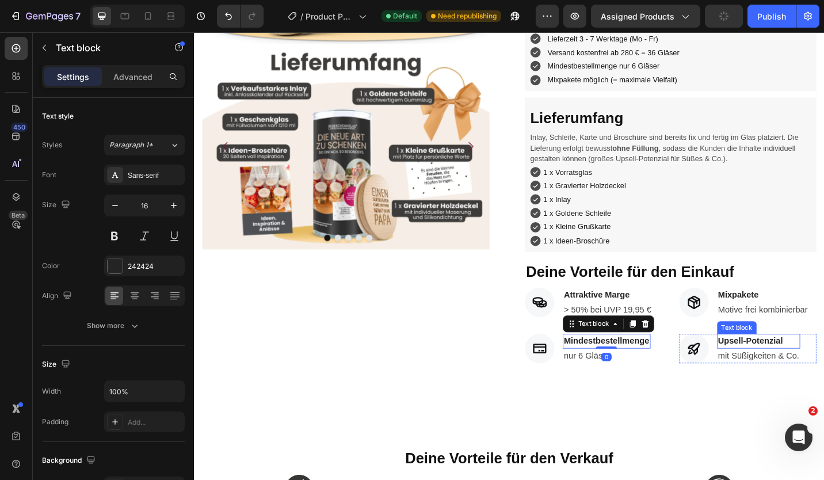
click at [774, 363] on p "Upsell-Potenzial" at bounding box center [812, 370] width 89 height 14
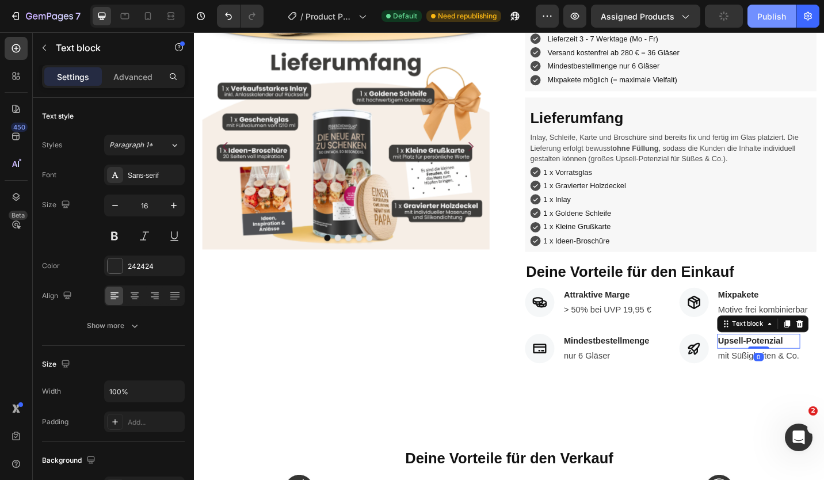
click at [764, 14] on div "Publish" at bounding box center [771, 16] width 29 height 12
